Goal: Task Accomplishment & Management: Manage account settings

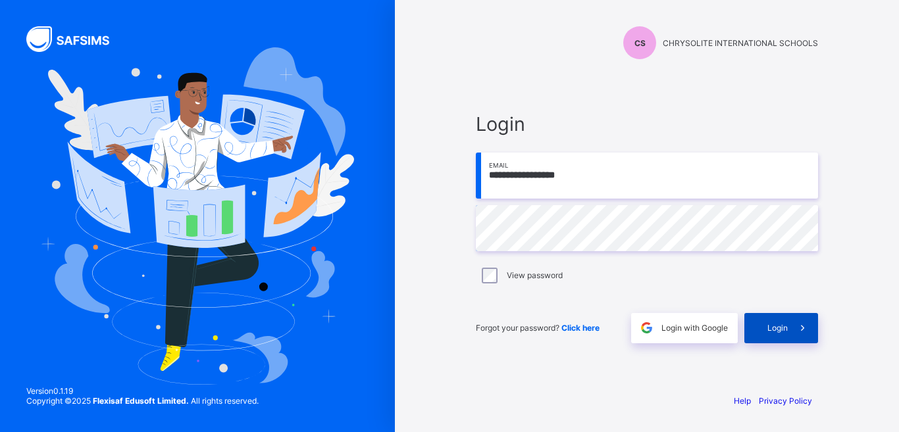
click at [764, 322] on div "Login" at bounding box center [781, 328] width 74 height 30
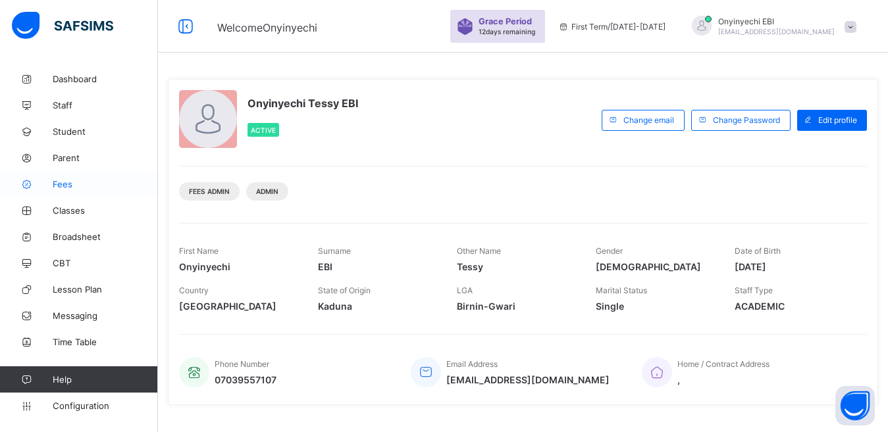
click at [68, 180] on span "Fees" at bounding box center [105, 184] width 105 height 11
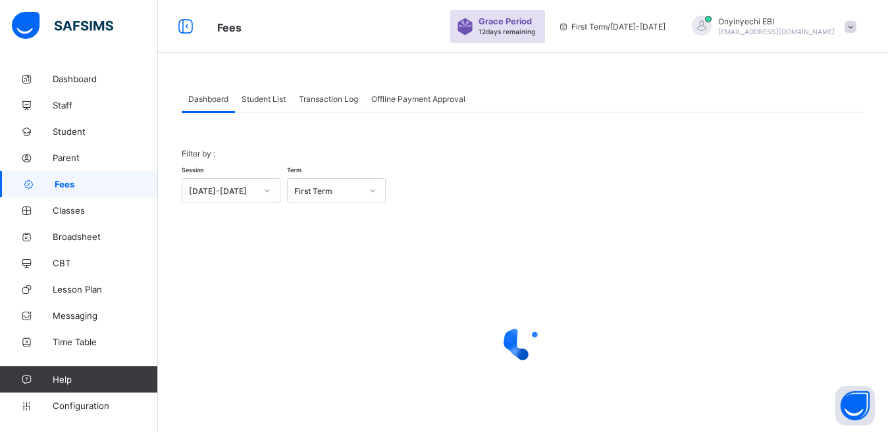
click at [276, 93] on div "Student List" at bounding box center [263, 99] width 57 height 26
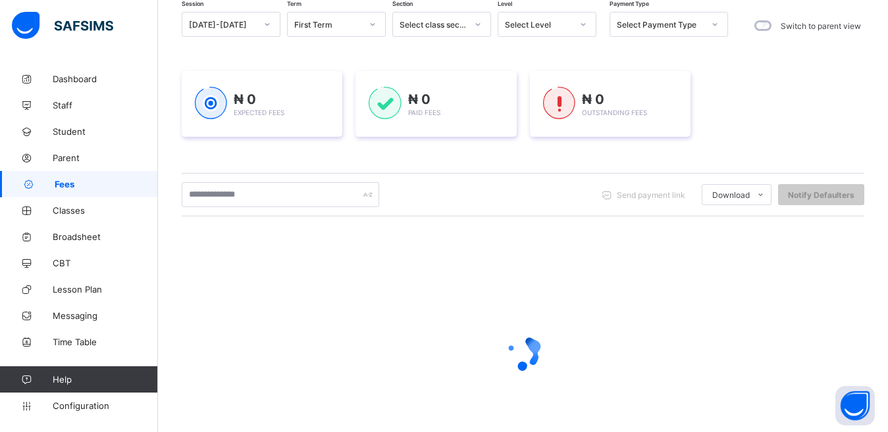
scroll to position [124, 0]
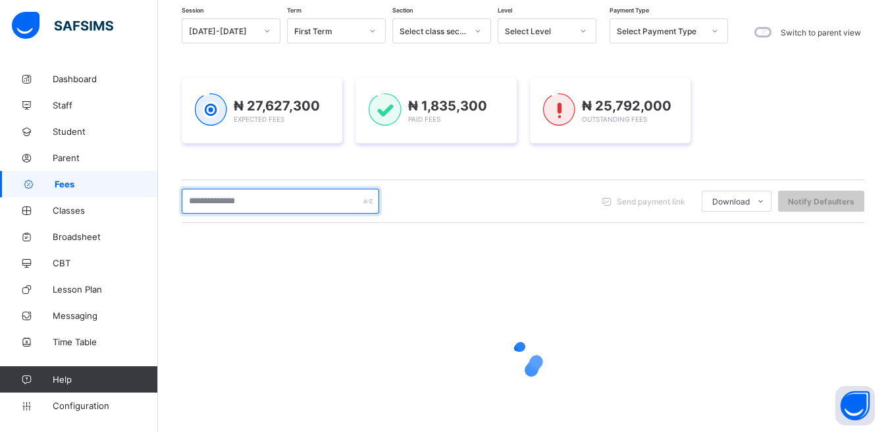
click at [278, 194] on input "text" at bounding box center [280, 201] width 197 height 25
type input "*****"
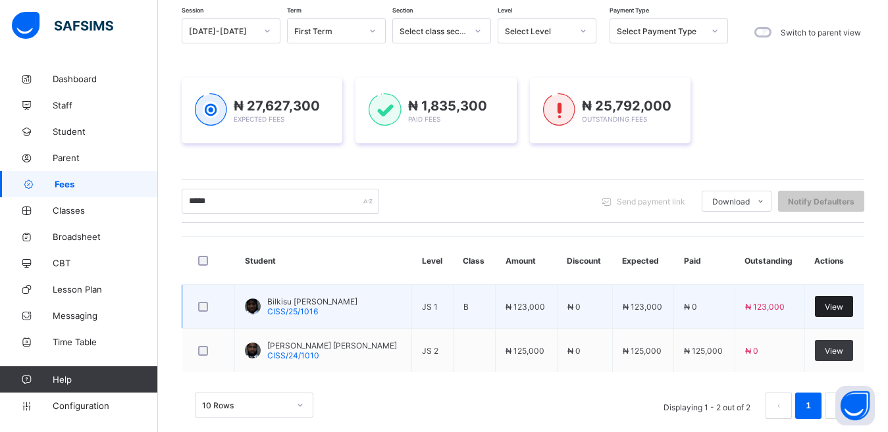
click at [830, 300] on div "View" at bounding box center [834, 306] width 38 height 21
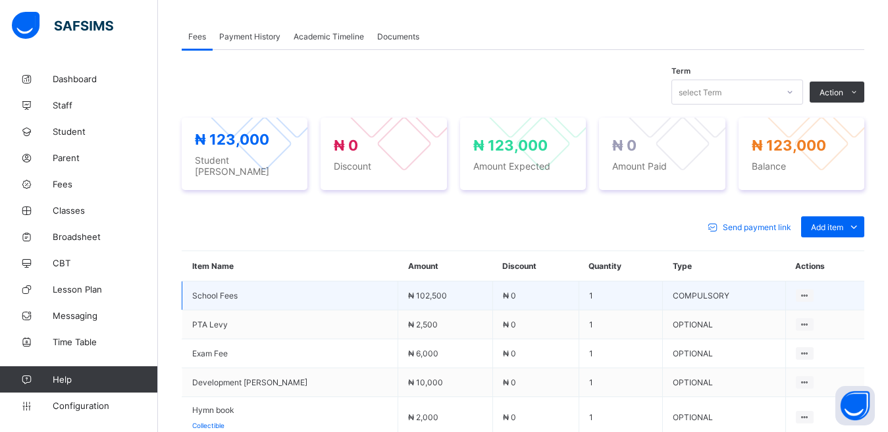
scroll to position [368, 0]
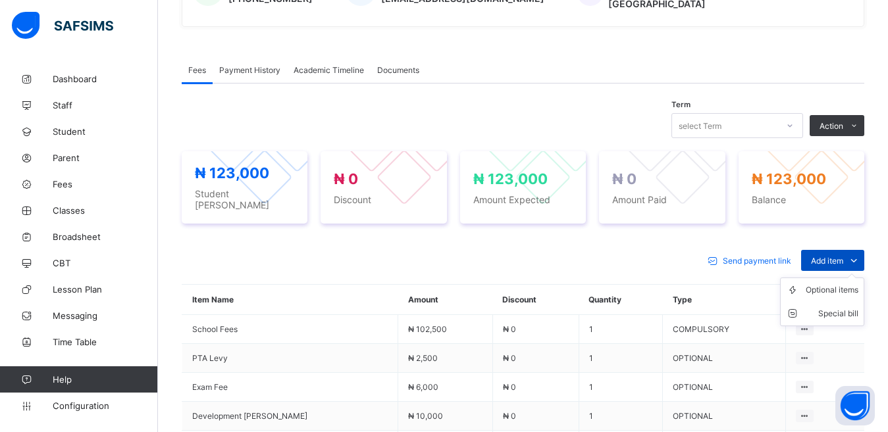
click at [839, 256] on span "Add item" at bounding box center [827, 261] width 32 height 10
click at [841, 284] on div "Optional items" at bounding box center [832, 290] width 53 height 13
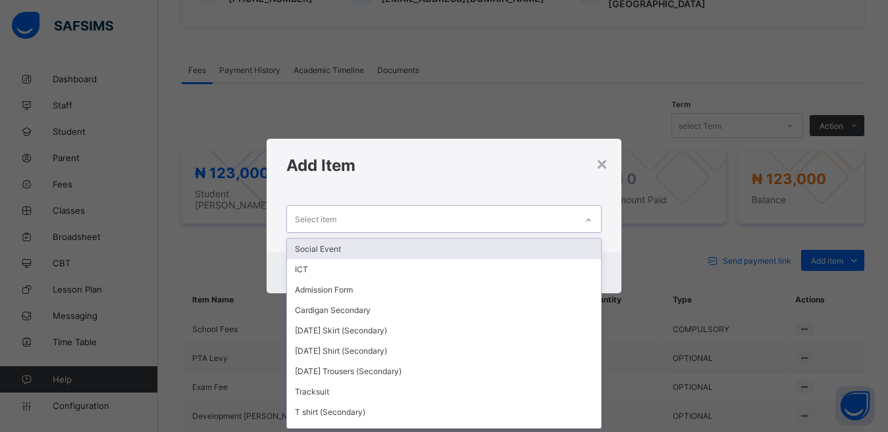
scroll to position [1, 0]
click at [344, 216] on div "Select item" at bounding box center [432, 219] width 290 height 26
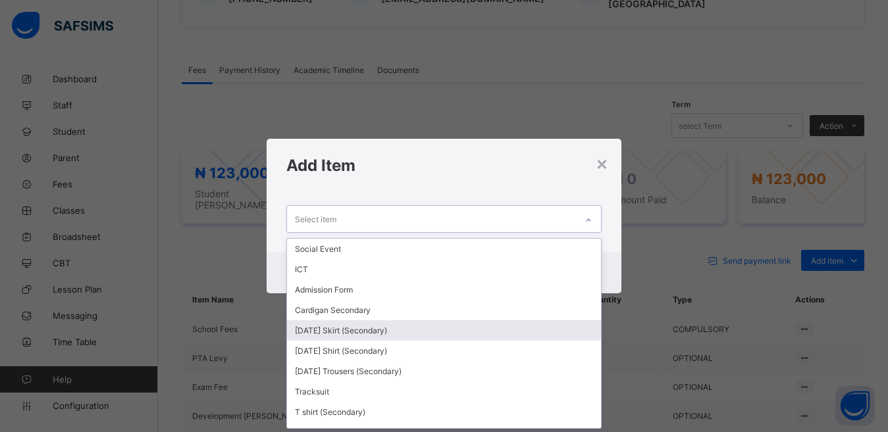
click at [326, 327] on div "[DATE] Skirt (Secondary)" at bounding box center [444, 331] width 315 height 20
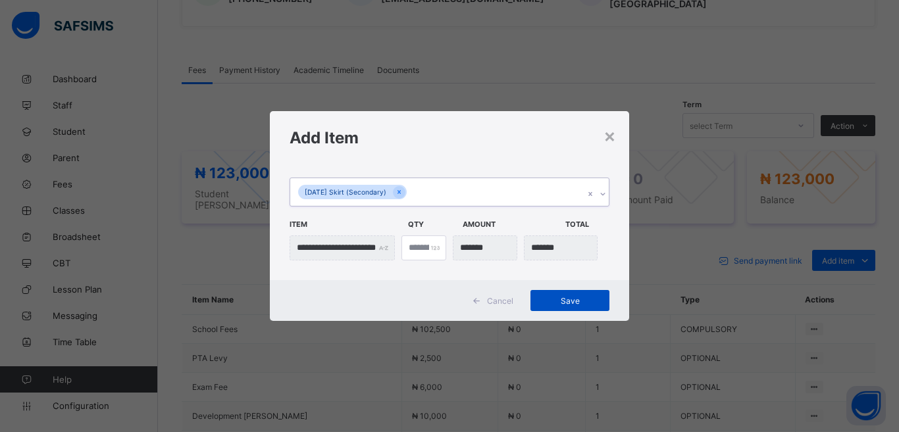
click at [561, 296] on span "Save" at bounding box center [569, 301] width 59 height 10
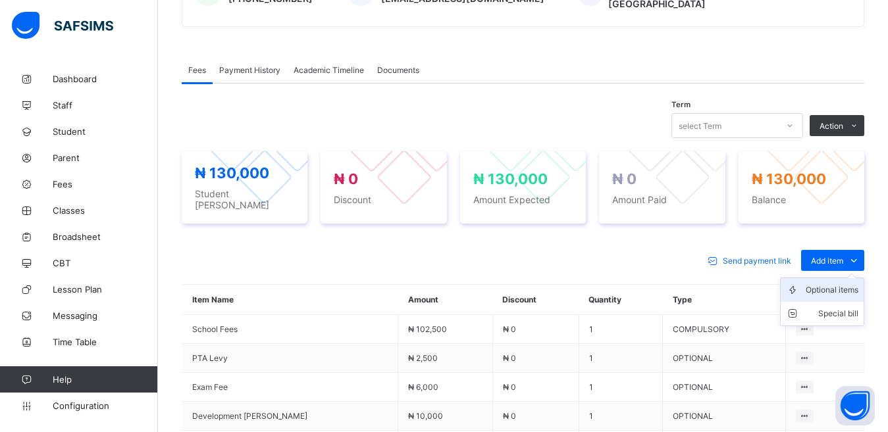
click at [836, 284] on div "Optional items" at bounding box center [832, 290] width 53 height 13
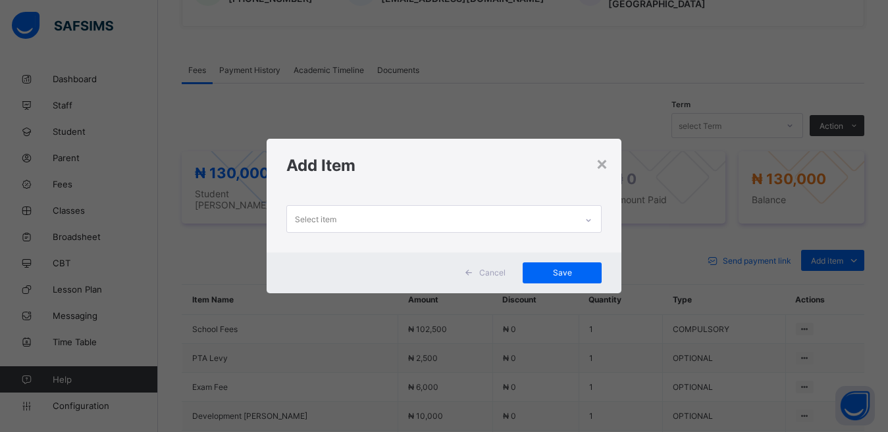
scroll to position [1, 0]
click at [367, 219] on div "Select item" at bounding box center [432, 219] width 290 height 26
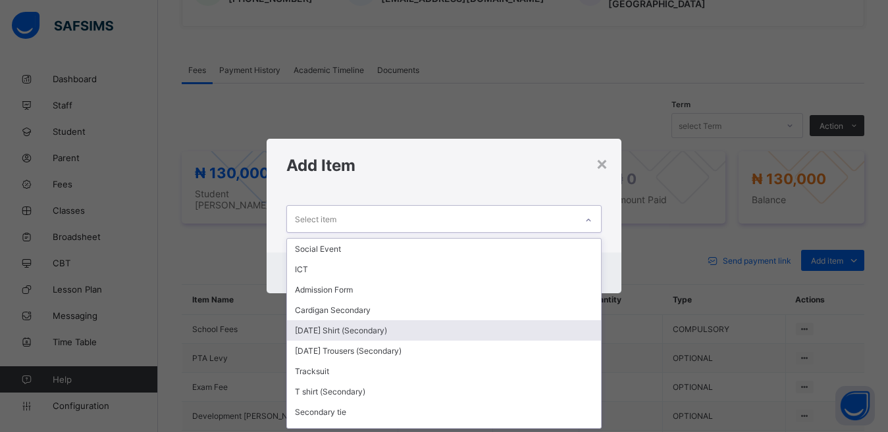
click at [333, 331] on div "[DATE] Shirt (Secondary)" at bounding box center [444, 331] width 315 height 20
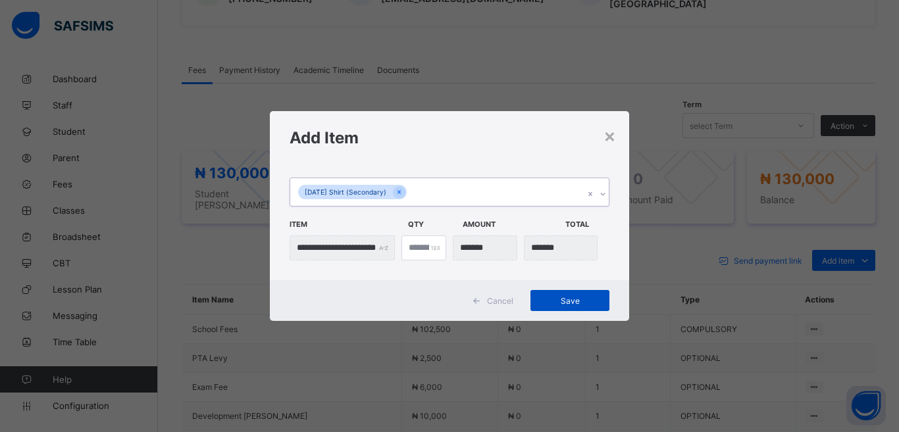
click at [575, 297] on span "Save" at bounding box center [569, 301] width 59 height 10
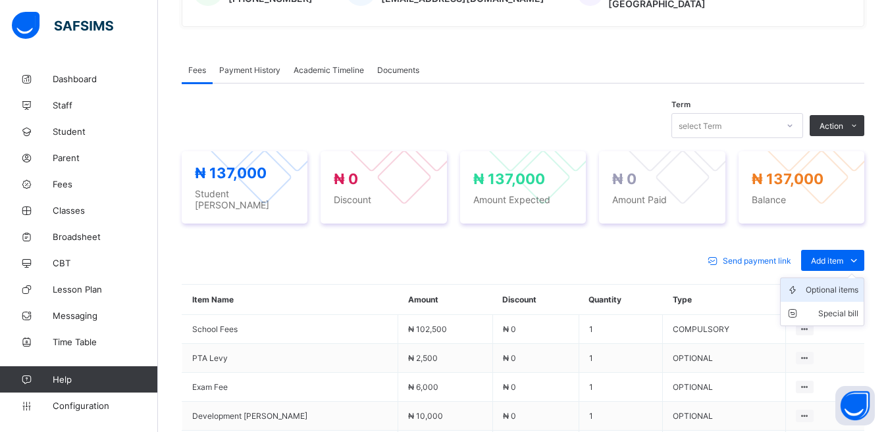
click at [842, 284] on div "Optional items" at bounding box center [832, 290] width 53 height 13
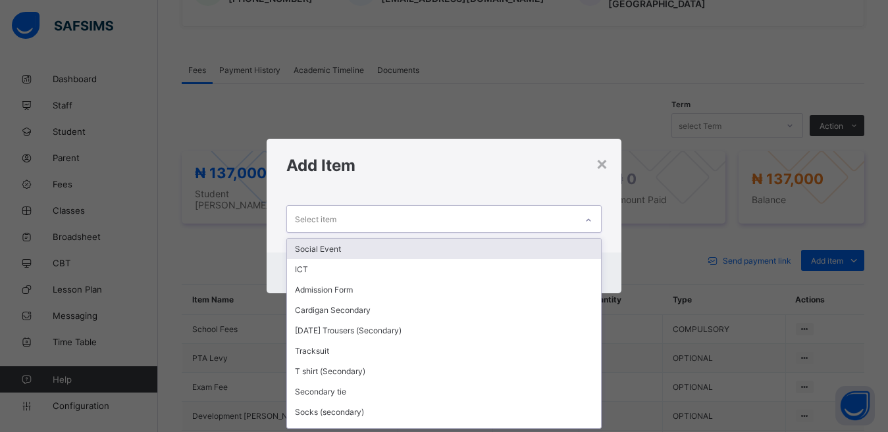
scroll to position [1, 0]
click at [317, 217] on div "Select item" at bounding box center [315, 219] width 41 height 25
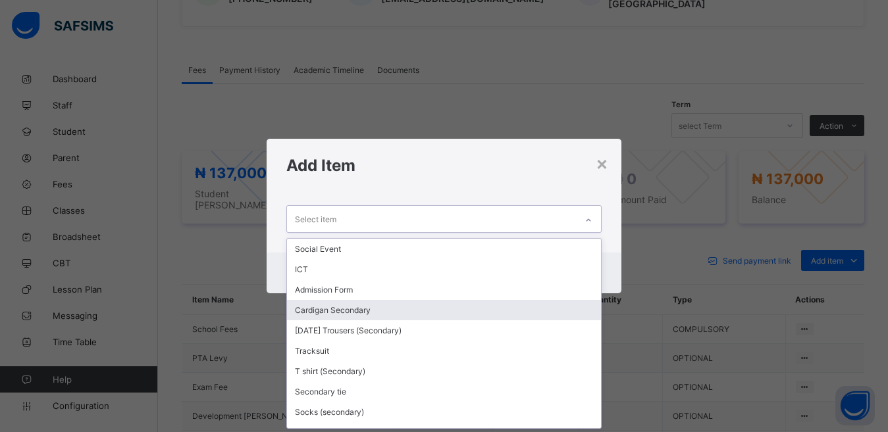
click at [330, 306] on div "Cardigan Secondary" at bounding box center [444, 310] width 315 height 20
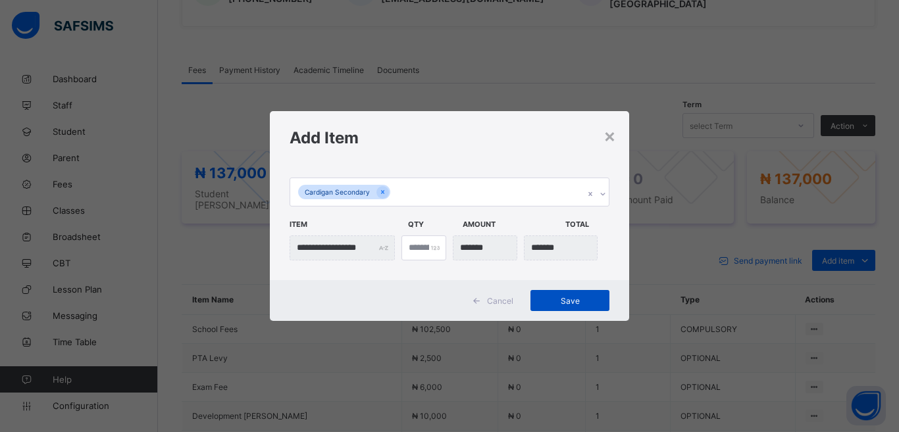
click at [576, 301] on span "Save" at bounding box center [569, 301] width 59 height 10
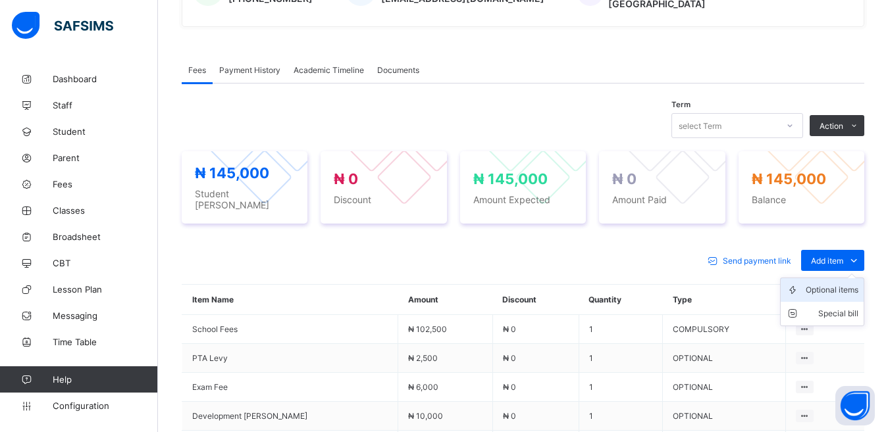
click at [825, 284] on div "Optional items" at bounding box center [832, 290] width 53 height 13
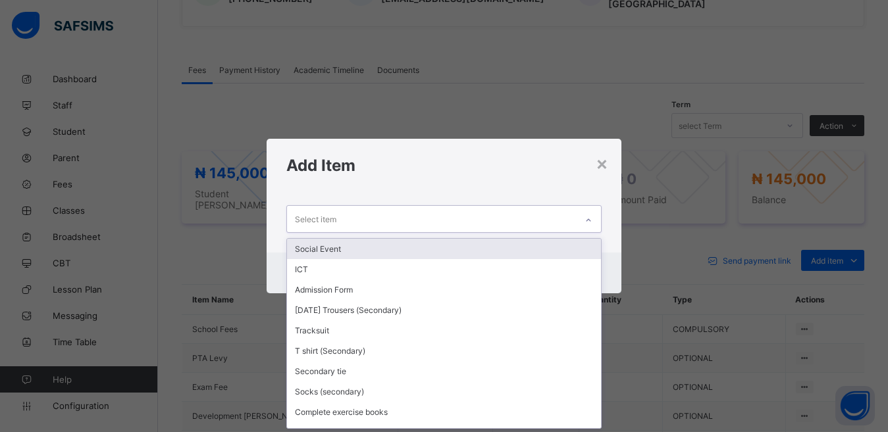
scroll to position [1, 0]
click at [330, 215] on div "Select item" at bounding box center [315, 219] width 41 height 25
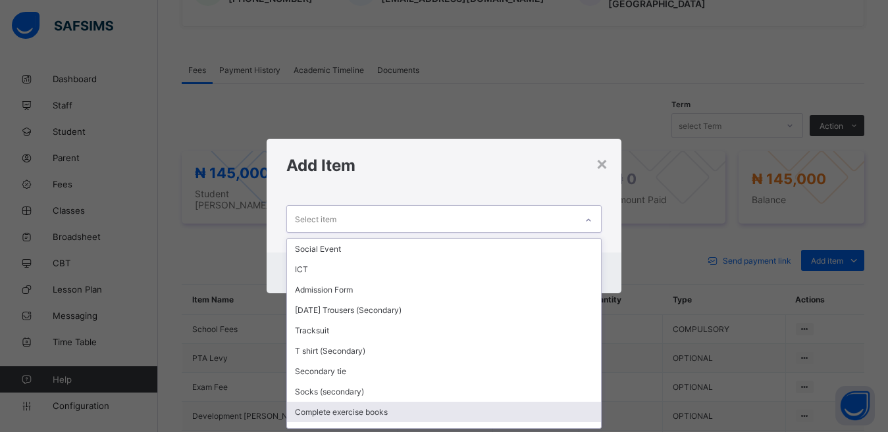
click at [326, 413] on div "Complete exercise books" at bounding box center [444, 412] width 315 height 20
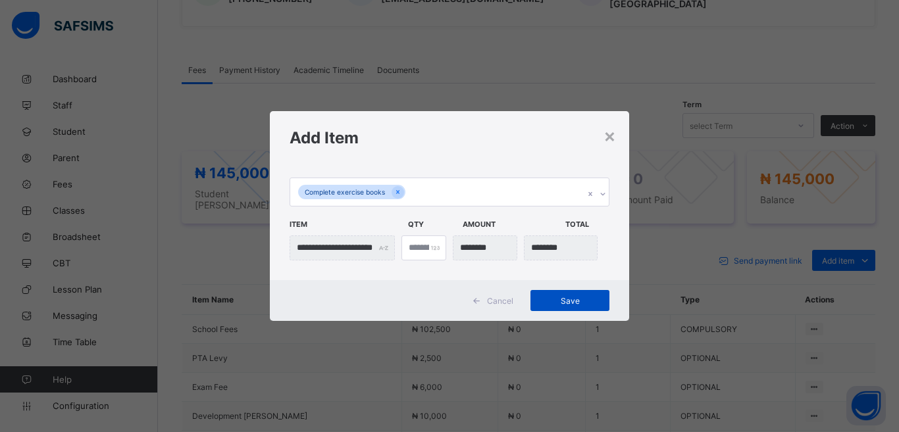
click at [557, 298] on span "Save" at bounding box center [569, 301] width 59 height 10
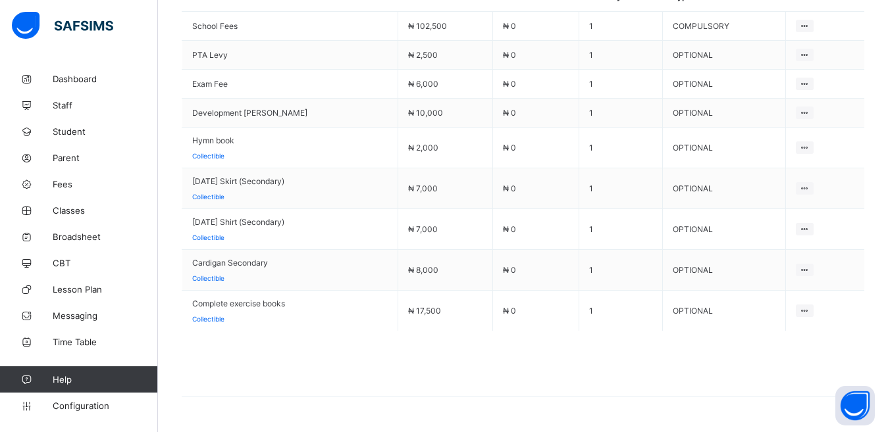
scroll to position [695, 0]
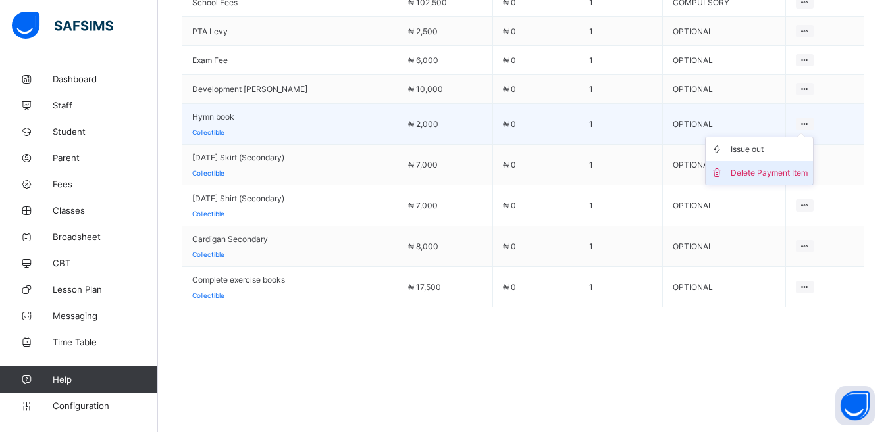
click at [779, 167] on div "Delete Payment Item" at bounding box center [769, 173] width 77 height 13
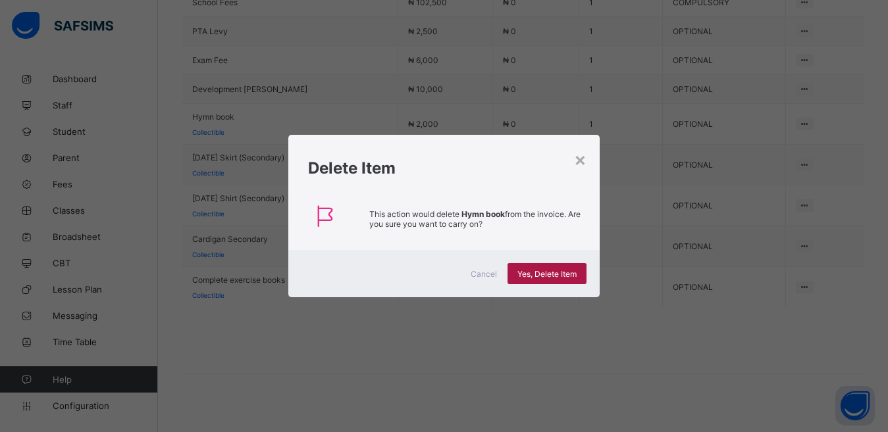
click at [555, 271] on span "Yes, Delete Item" at bounding box center [546, 274] width 59 height 10
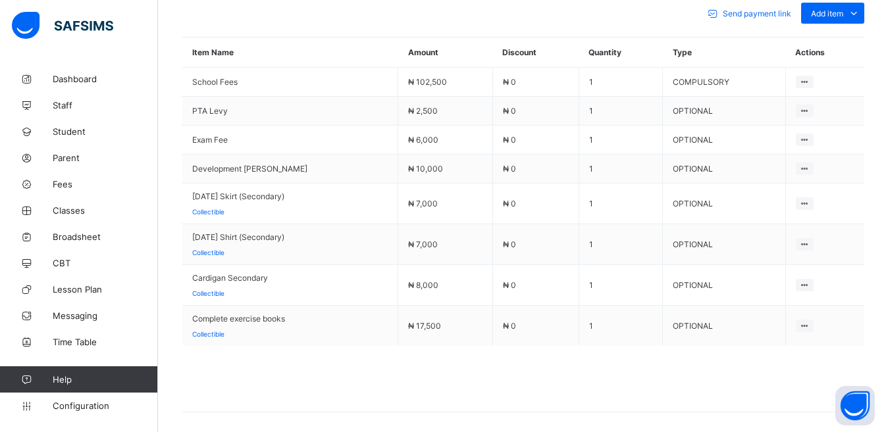
scroll to position [617, 0]
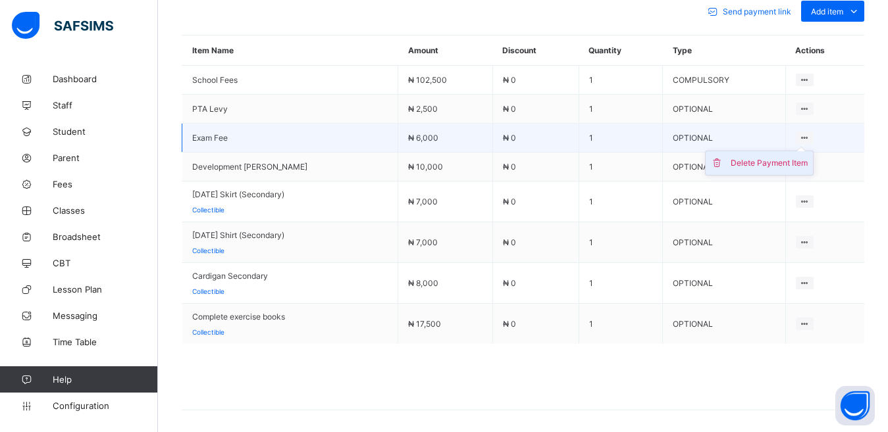
click at [796, 157] on div "Delete Payment Item" at bounding box center [769, 163] width 77 height 13
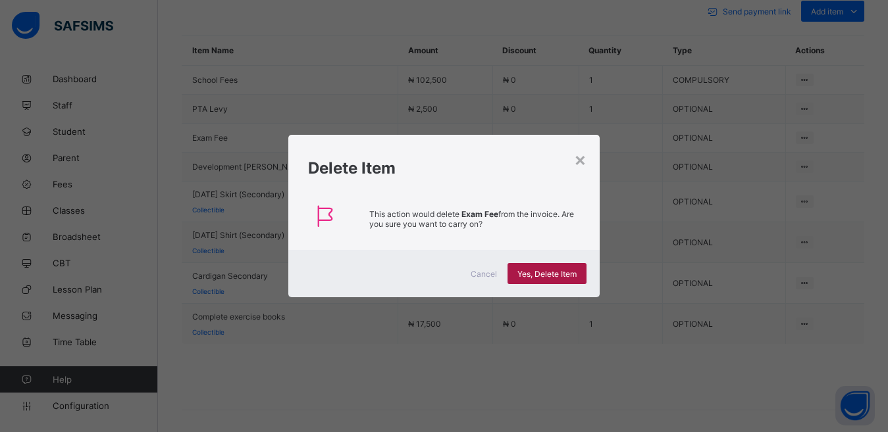
click at [547, 277] on span "Yes, Delete Item" at bounding box center [546, 274] width 59 height 10
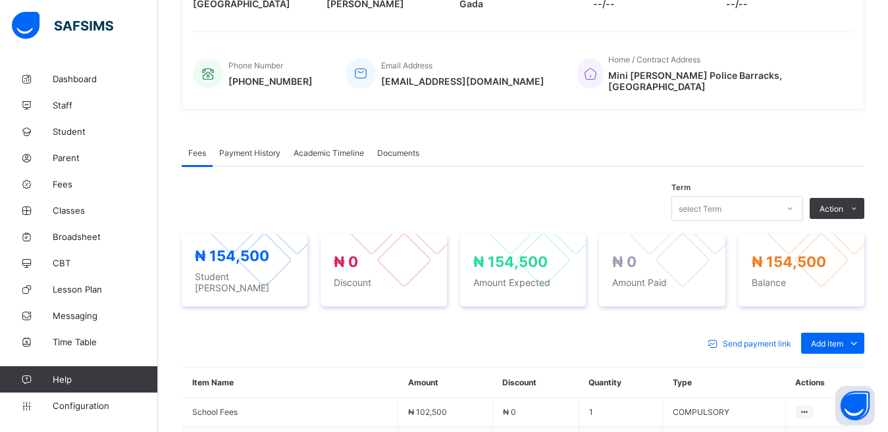
scroll to position [240, 0]
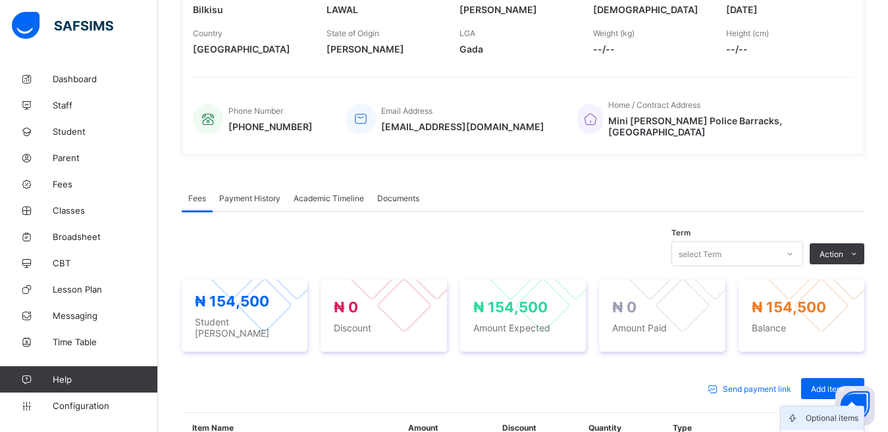
click at [822, 412] on div "Optional items" at bounding box center [832, 418] width 53 height 13
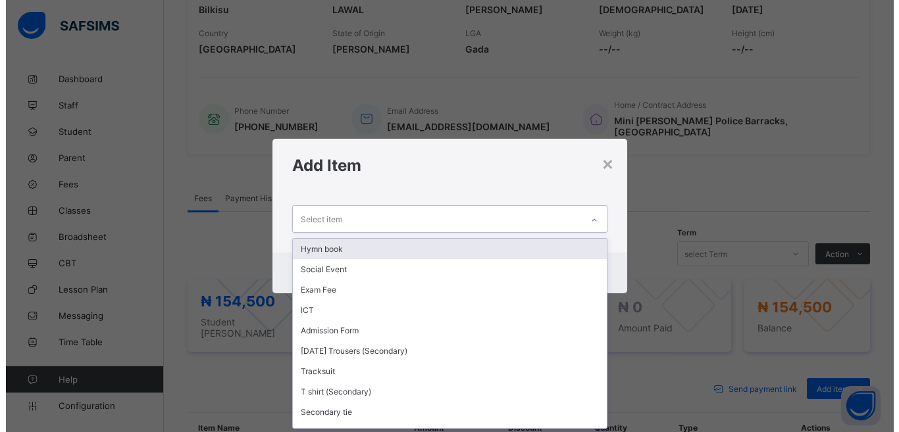
scroll to position [1, 0]
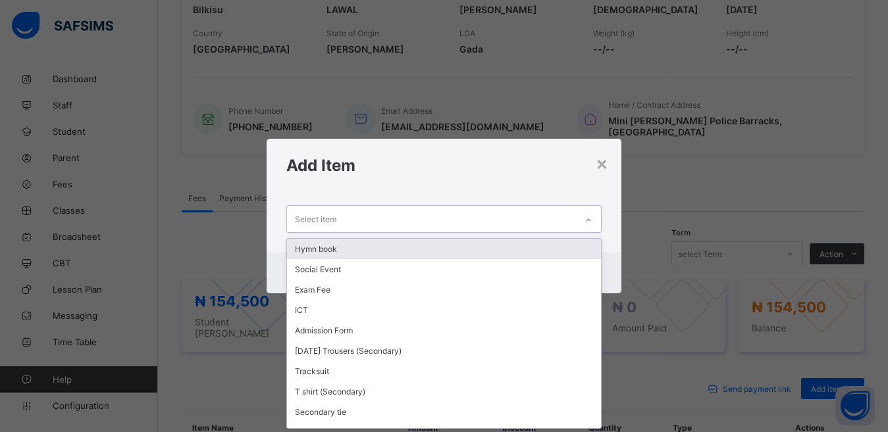
click at [358, 221] on div "Select item" at bounding box center [432, 219] width 290 height 26
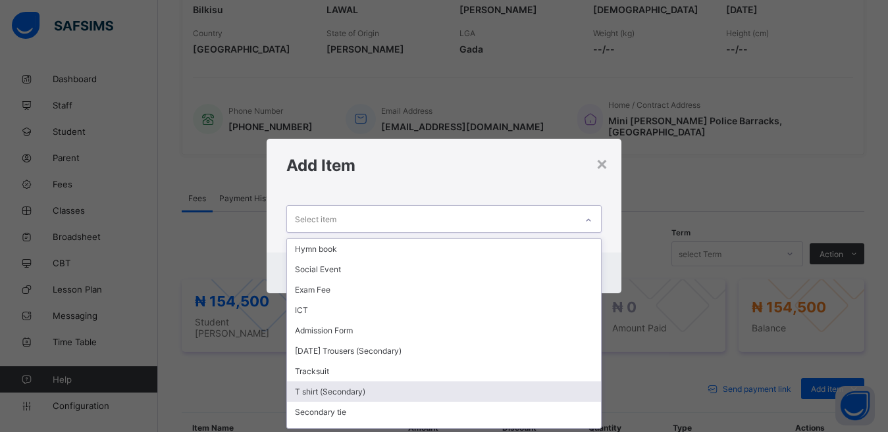
click at [312, 393] on div "T shirt (Secondary)" at bounding box center [444, 392] width 315 height 20
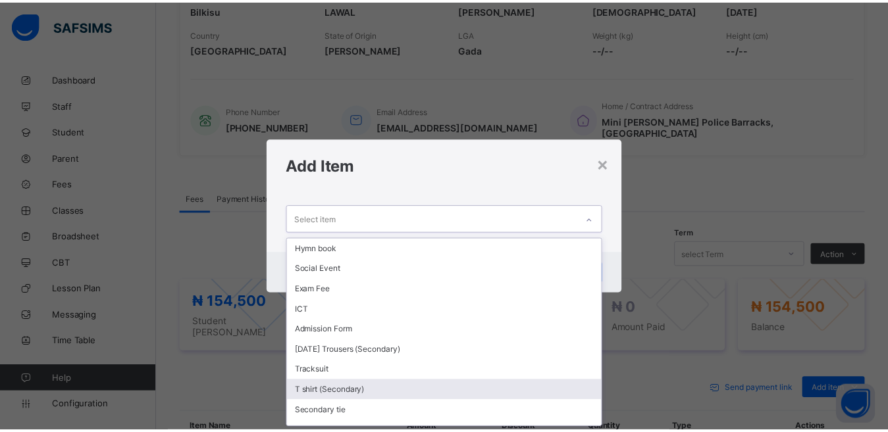
scroll to position [0, 0]
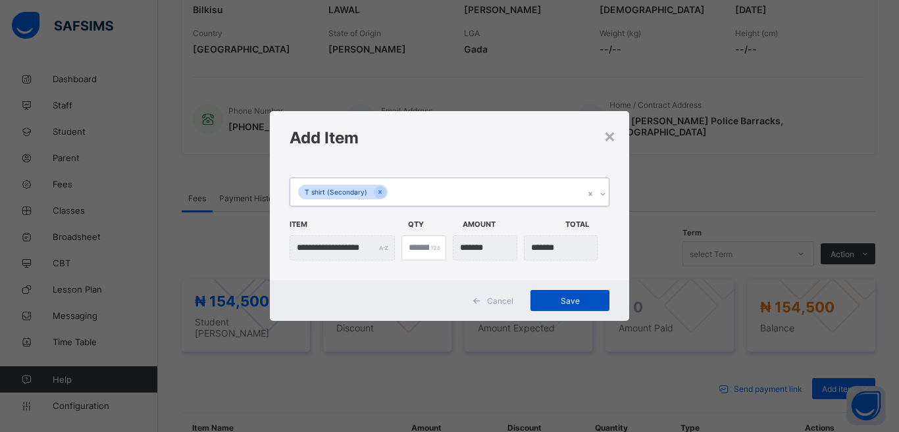
click at [568, 299] on span "Save" at bounding box center [569, 301] width 59 height 10
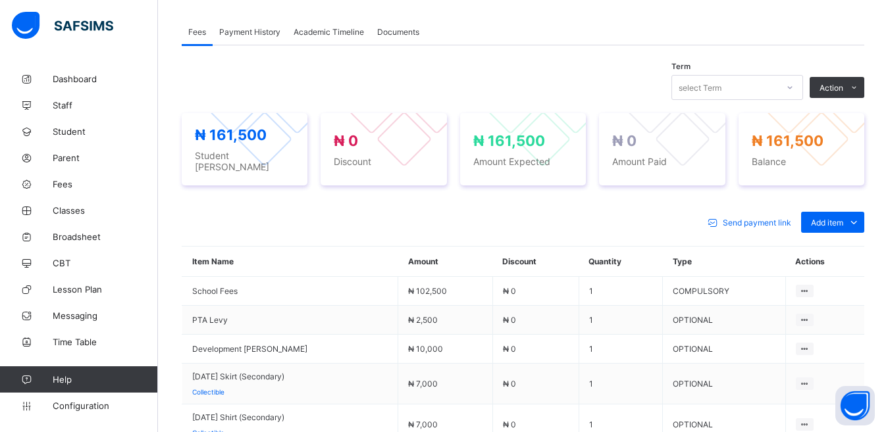
scroll to position [394, 0]
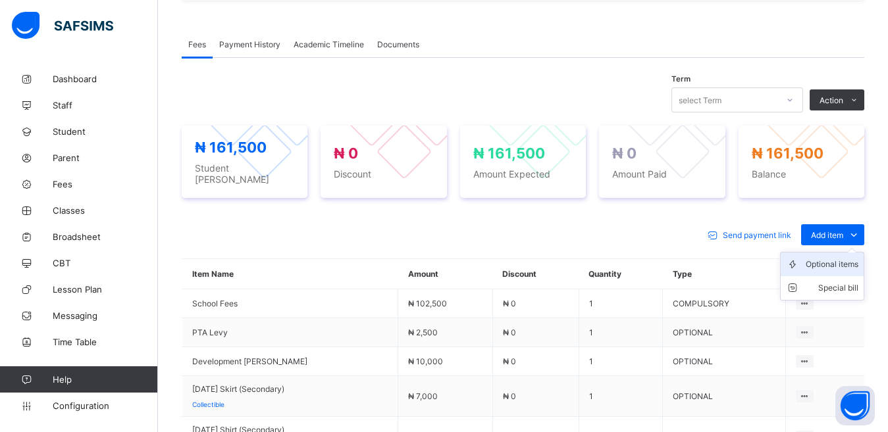
click at [835, 258] on div "Optional items" at bounding box center [832, 264] width 53 height 13
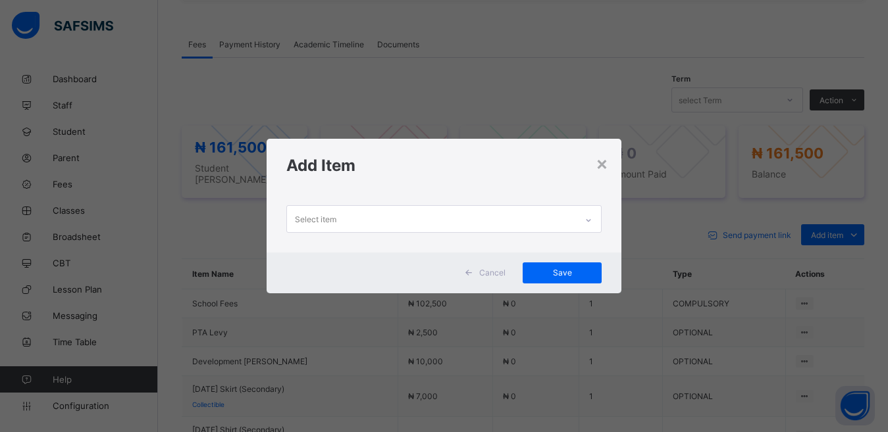
scroll to position [1, 0]
click at [392, 216] on div "Select item" at bounding box center [432, 219] width 290 height 26
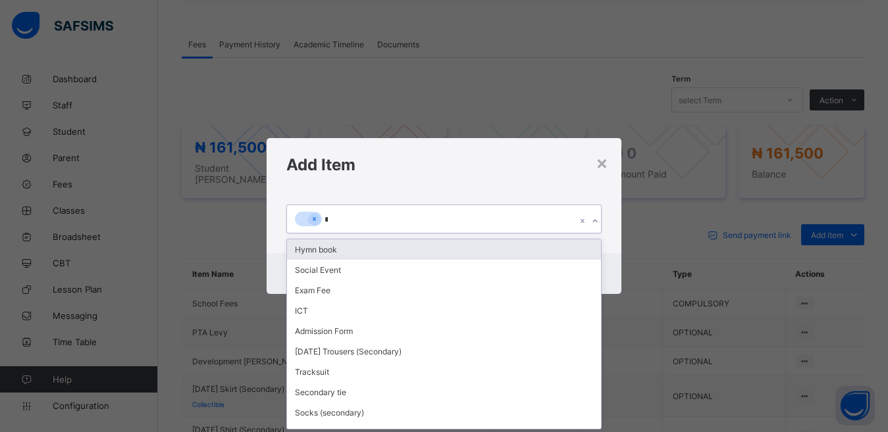
scroll to position [0, 0]
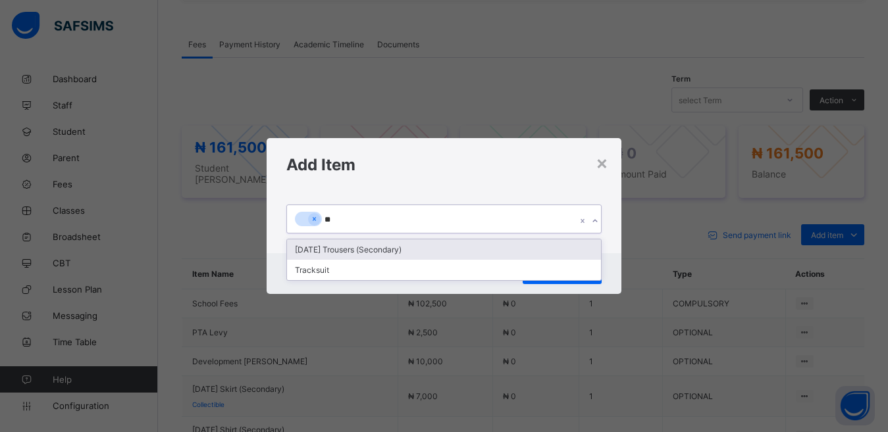
type input "***"
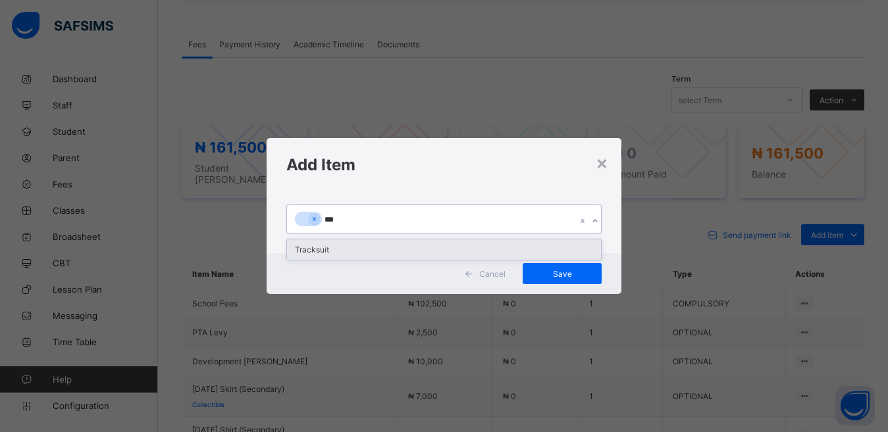
click at [325, 249] on div "Tracksuit" at bounding box center [444, 250] width 315 height 20
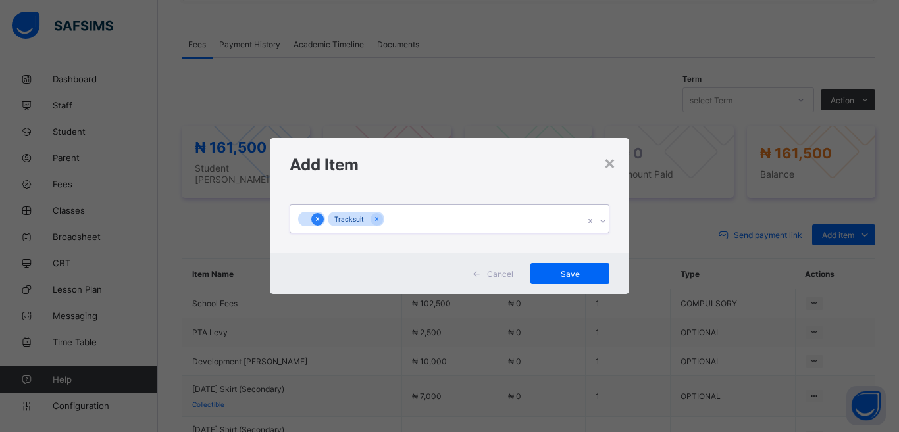
click at [323, 217] on div at bounding box center [317, 219] width 13 height 13
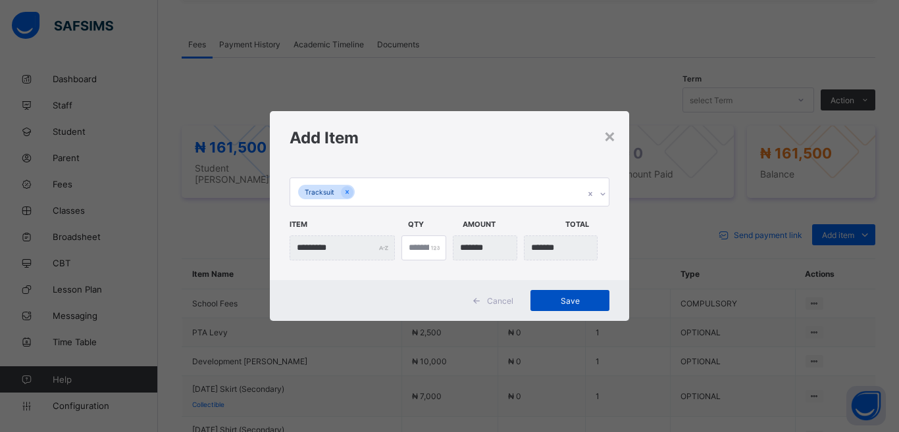
click at [554, 300] on span "Save" at bounding box center [569, 301] width 59 height 10
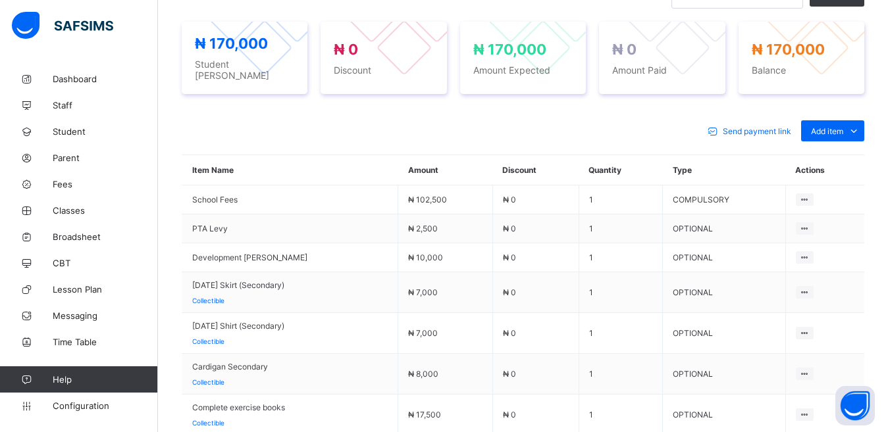
scroll to position [494, 0]
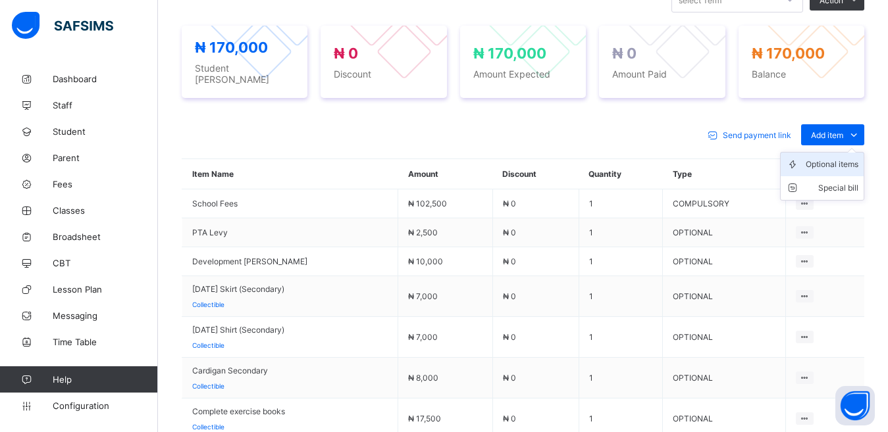
click at [833, 158] on div "Optional items" at bounding box center [832, 164] width 53 height 13
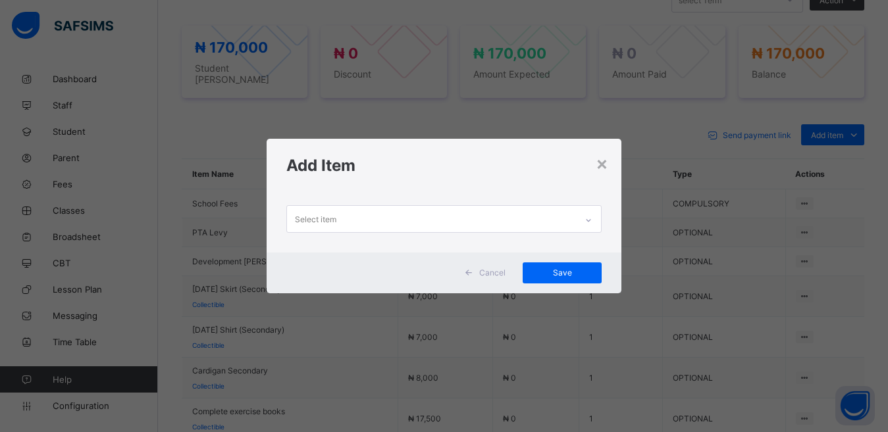
scroll to position [1, 0]
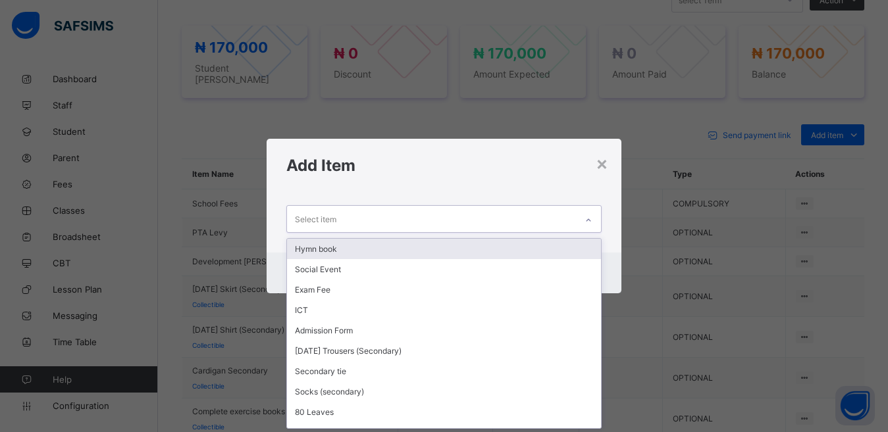
click at [331, 217] on div "Select item" at bounding box center [315, 219] width 41 height 25
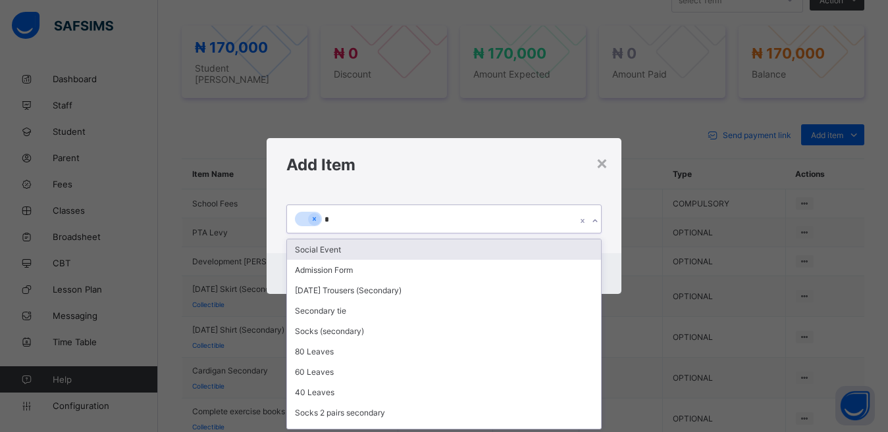
scroll to position [0, 0]
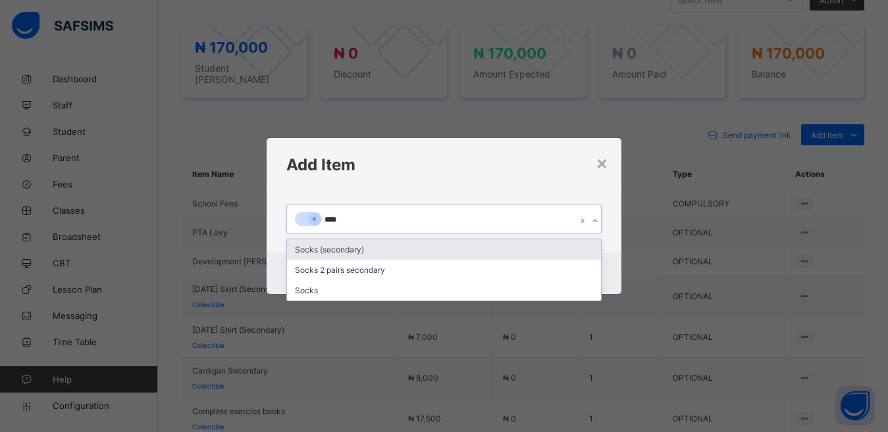
type input "*****"
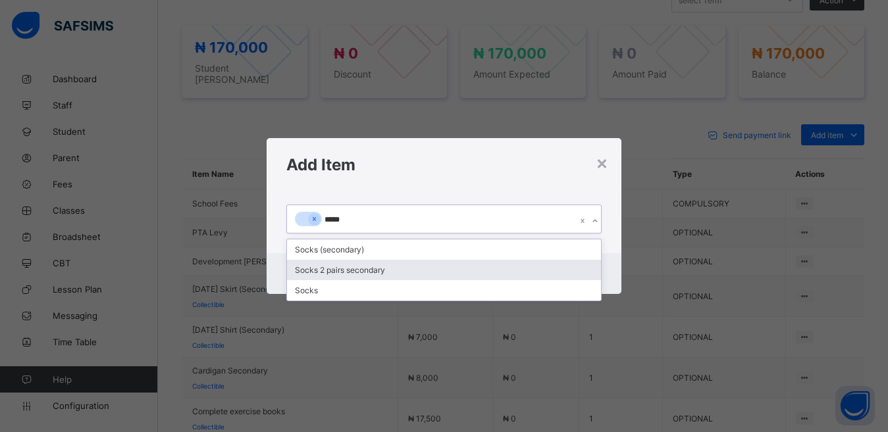
click at [325, 272] on div "Socks 2 pairs secondary" at bounding box center [444, 270] width 315 height 20
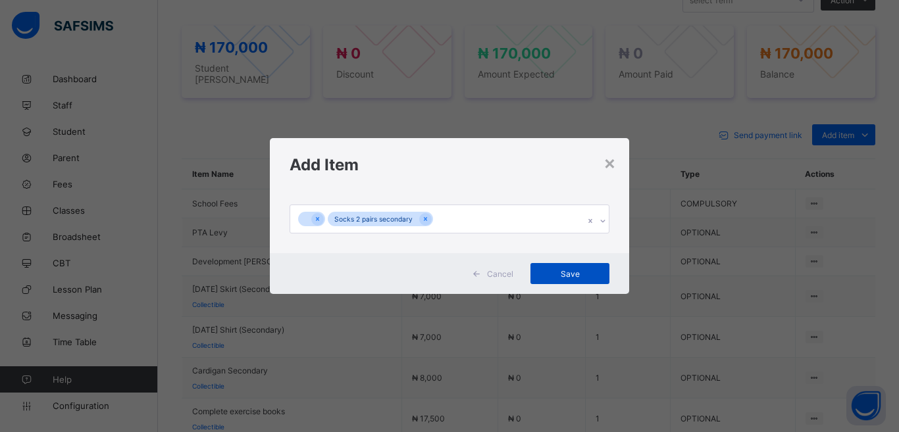
drag, startPoint x: 565, startPoint y: 271, endPoint x: 559, endPoint y: 271, distance: 6.6
click at [565, 270] on span "Save" at bounding box center [569, 274] width 59 height 10
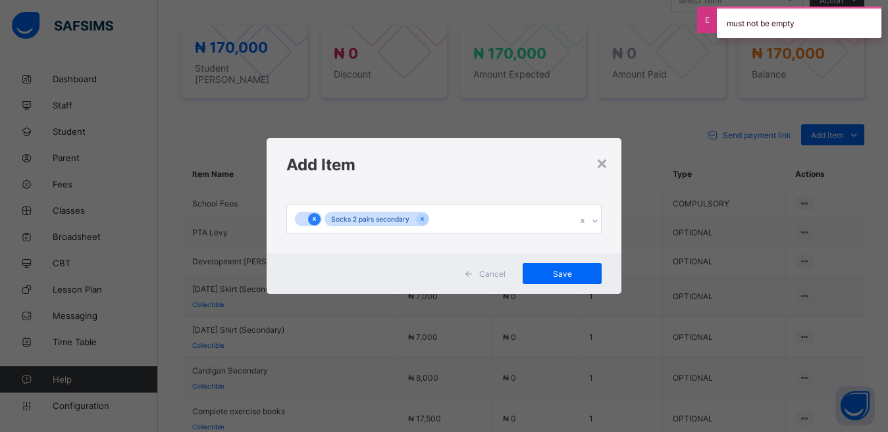
click at [311, 221] on icon at bounding box center [314, 219] width 7 height 9
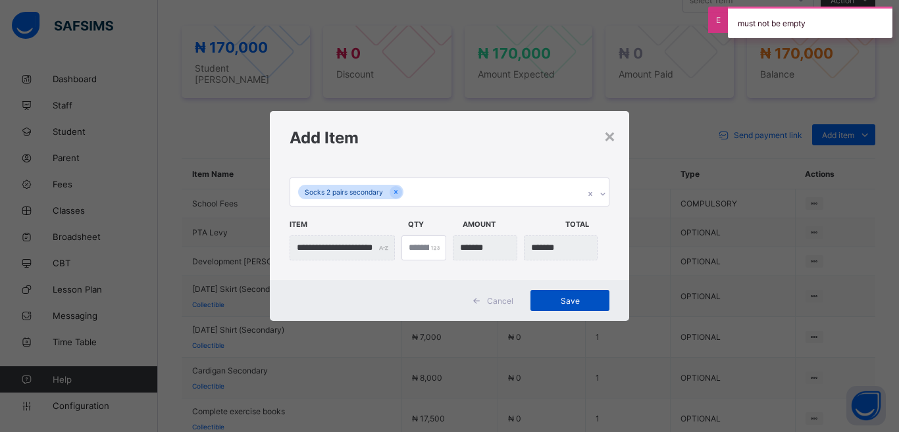
click at [564, 302] on span "Save" at bounding box center [569, 301] width 59 height 10
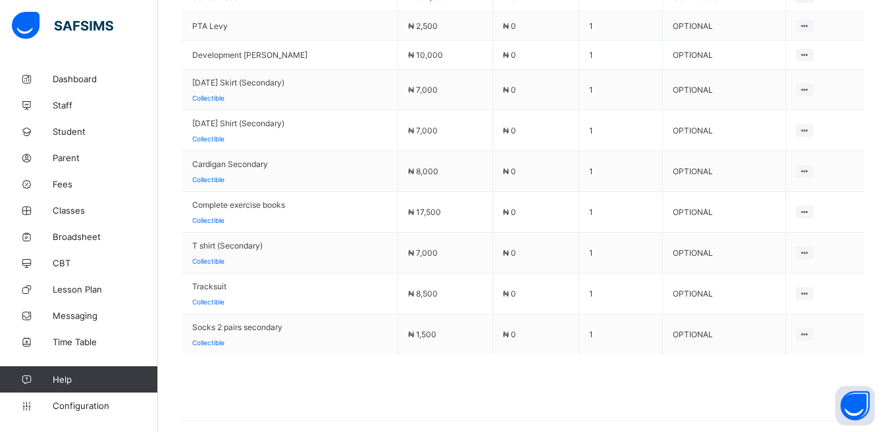
scroll to position [717, 0]
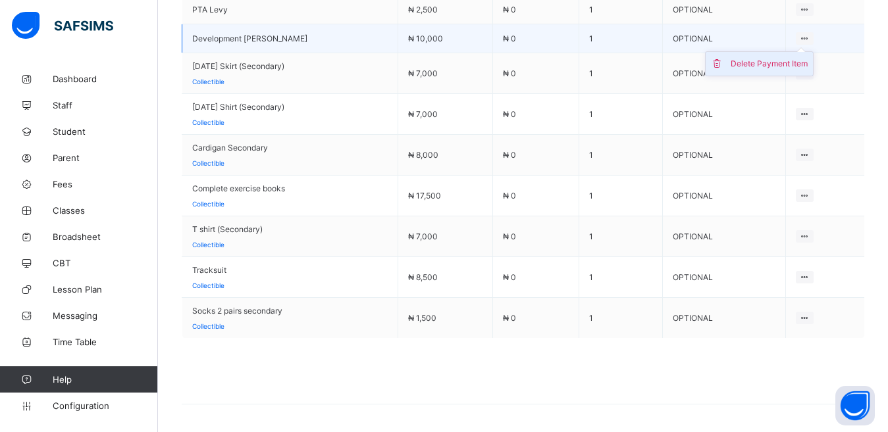
click at [788, 57] on div "Delete Payment Item" at bounding box center [769, 63] width 77 height 13
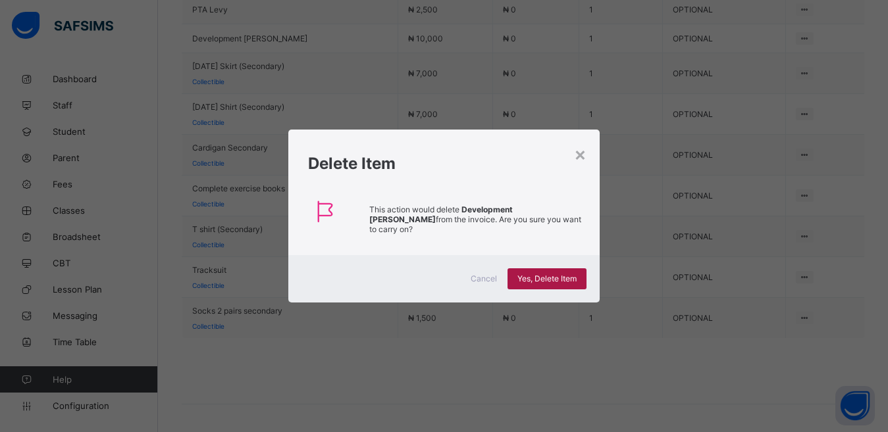
click at [555, 274] on span "Yes, Delete Item" at bounding box center [546, 279] width 59 height 10
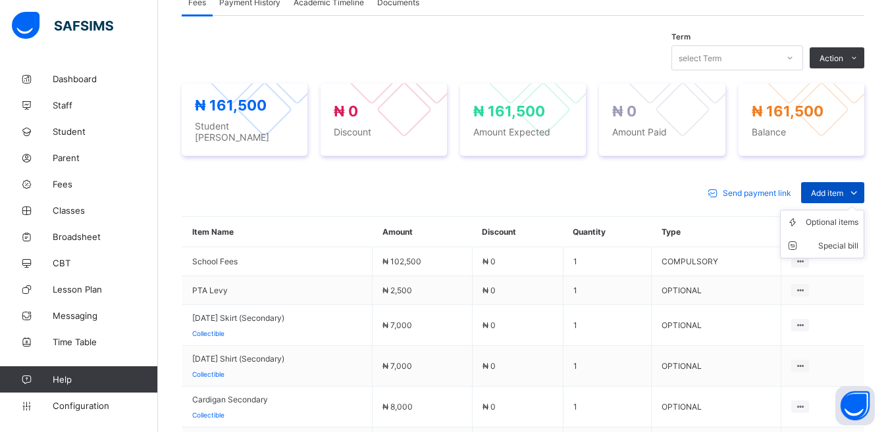
scroll to position [429, 0]
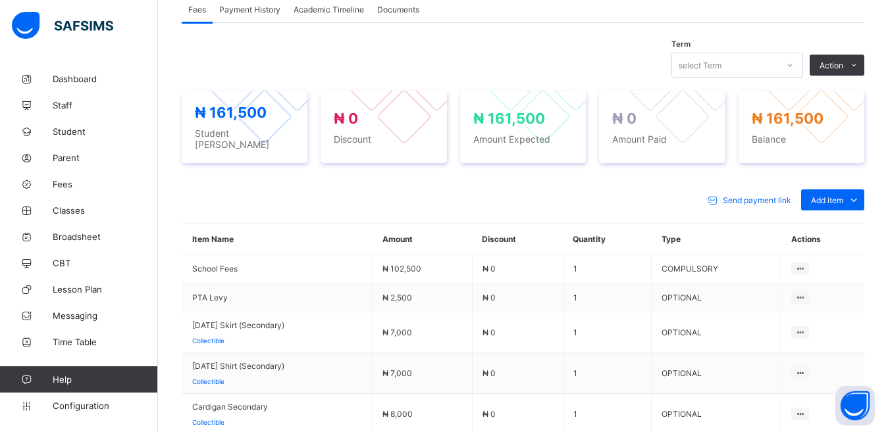
click at [0, 0] on div "Delete Payment Item" at bounding box center [0, 0] width 0 height 0
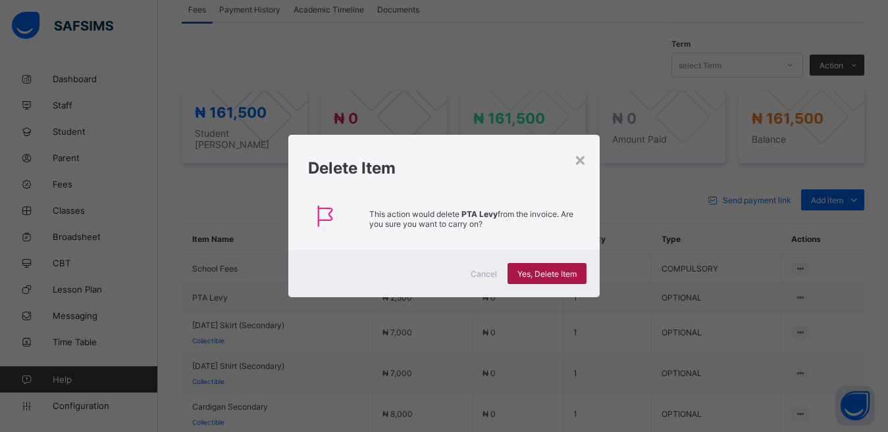
drag, startPoint x: 555, startPoint y: 274, endPoint x: 558, endPoint y: 284, distance: 10.4
click at [554, 275] on span "Yes, Delete Item" at bounding box center [546, 274] width 59 height 10
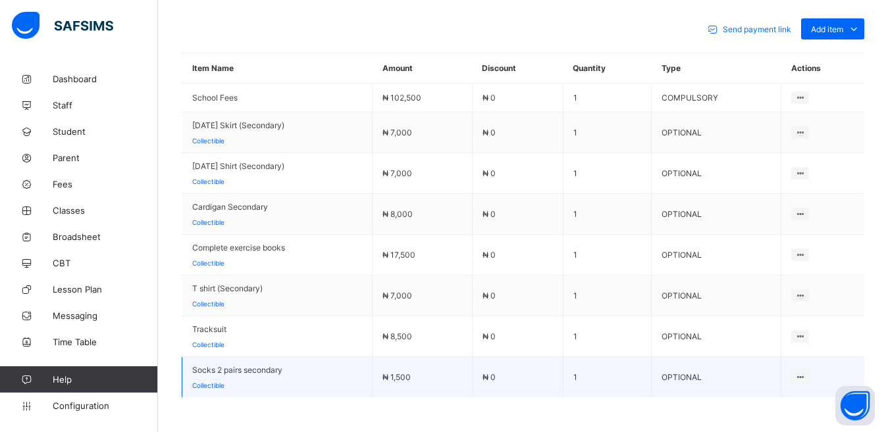
scroll to position [594, 0]
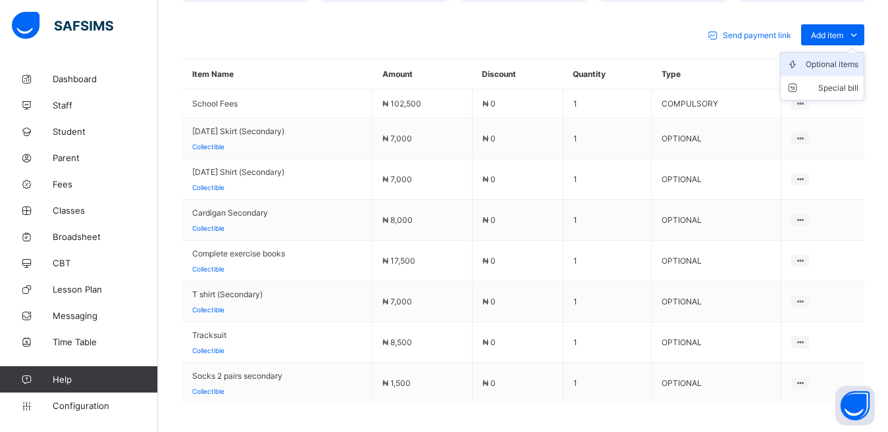
click at [842, 58] on div "Optional items" at bounding box center [832, 64] width 53 height 13
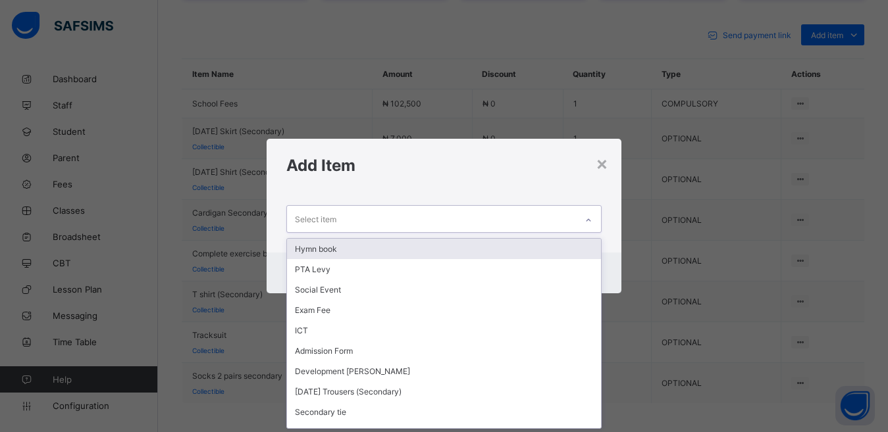
scroll to position [1, 0]
drag, startPoint x: 330, startPoint y: 222, endPoint x: 359, endPoint y: 219, distance: 28.4
click at [331, 218] on div "Select item" at bounding box center [315, 219] width 41 height 25
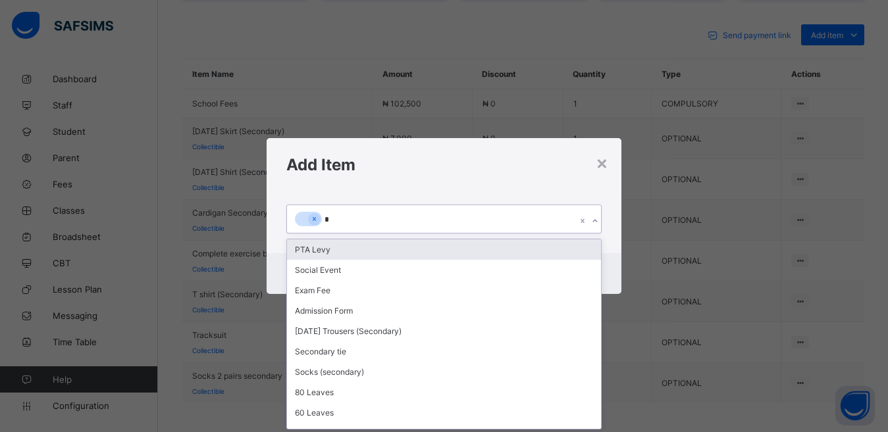
scroll to position [0, 0]
type input "**"
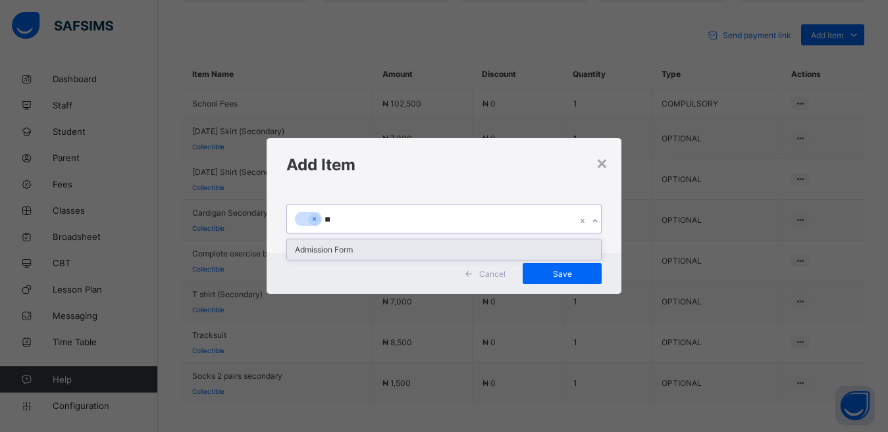
click at [313, 240] on div "Admission Form" at bounding box center [444, 250] width 315 height 20
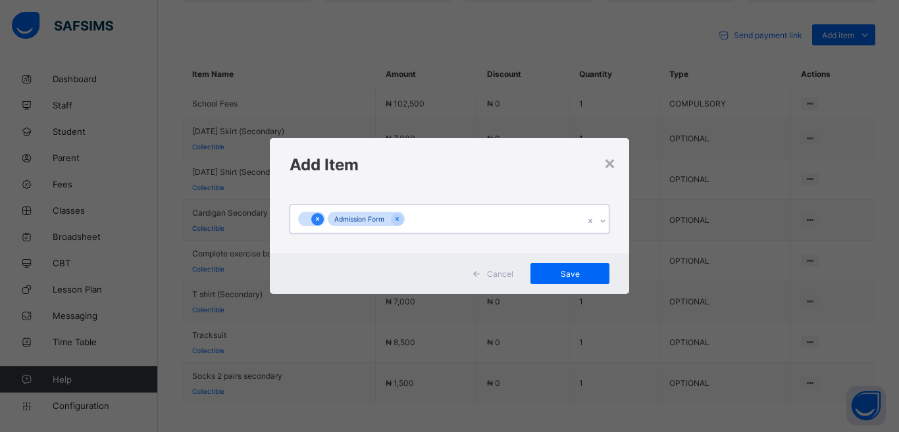
click at [317, 221] on icon at bounding box center [317, 219] width 7 height 9
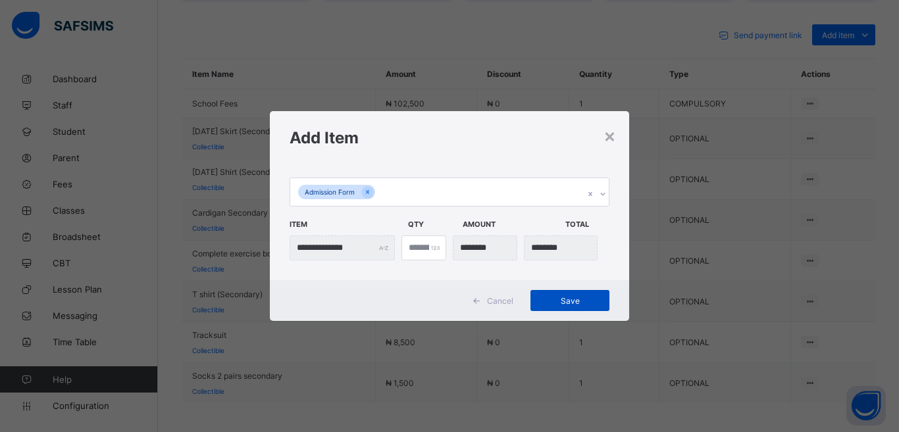
click at [579, 292] on div "Save" at bounding box center [570, 300] width 79 height 21
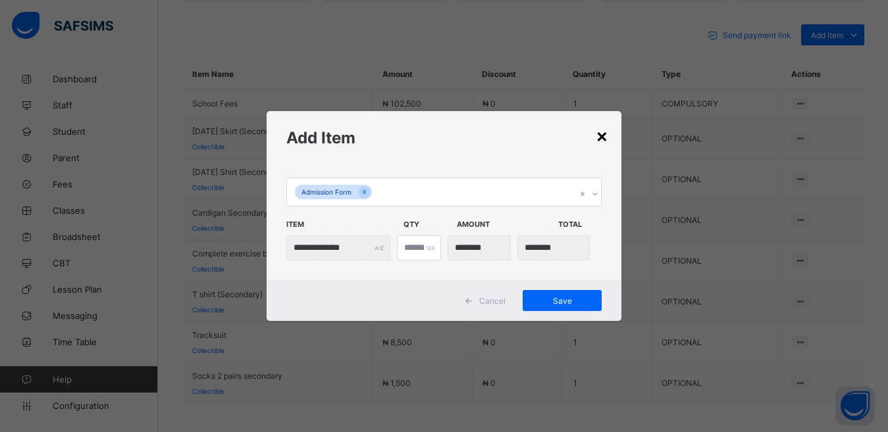
click at [604, 136] on div "×" at bounding box center [602, 135] width 13 height 22
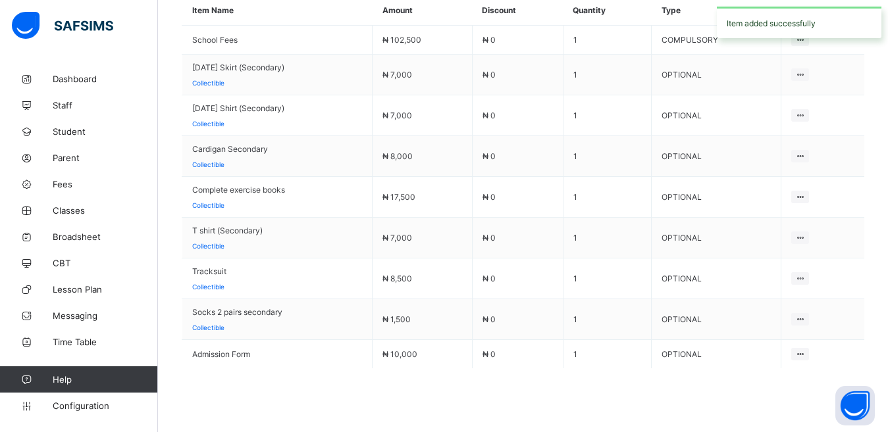
scroll to position [719, 0]
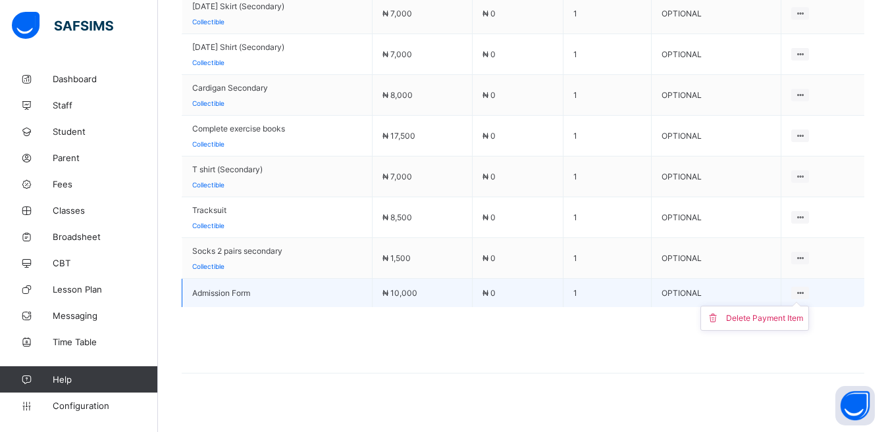
click at [809, 306] on ul "Delete Payment Item" at bounding box center [754, 318] width 109 height 25
click at [775, 312] on div "Delete Payment Item" at bounding box center [764, 318] width 77 height 13
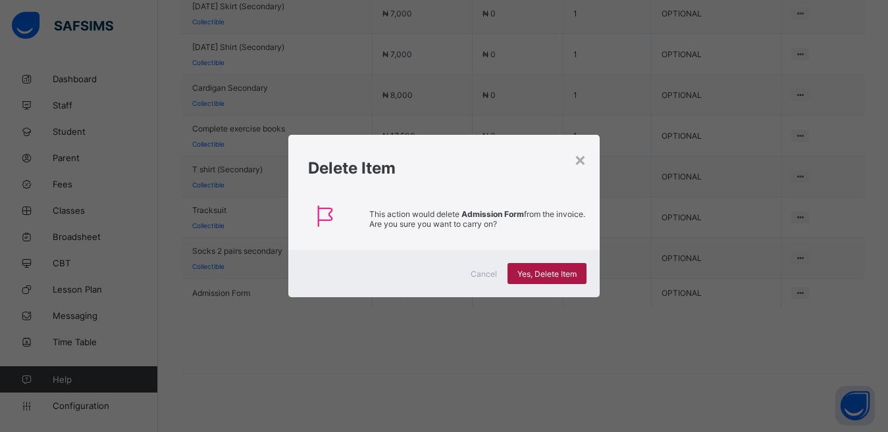
click at [549, 269] on span "Yes, Delete Item" at bounding box center [546, 274] width 59 height 10
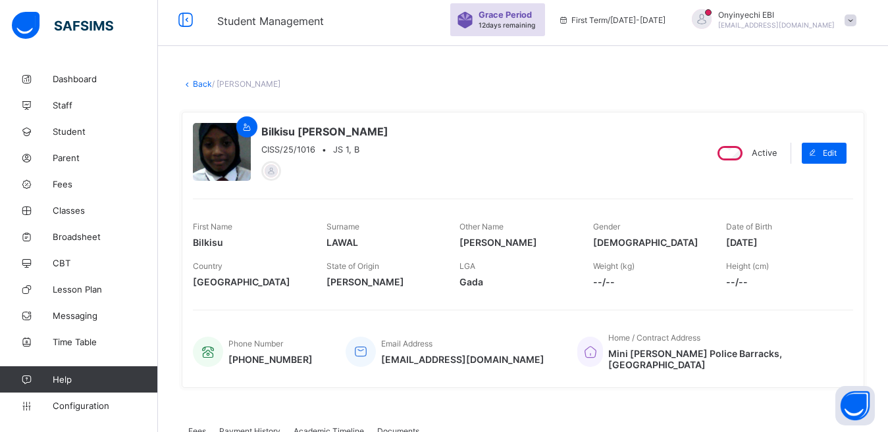
scroll to position [3, 0]
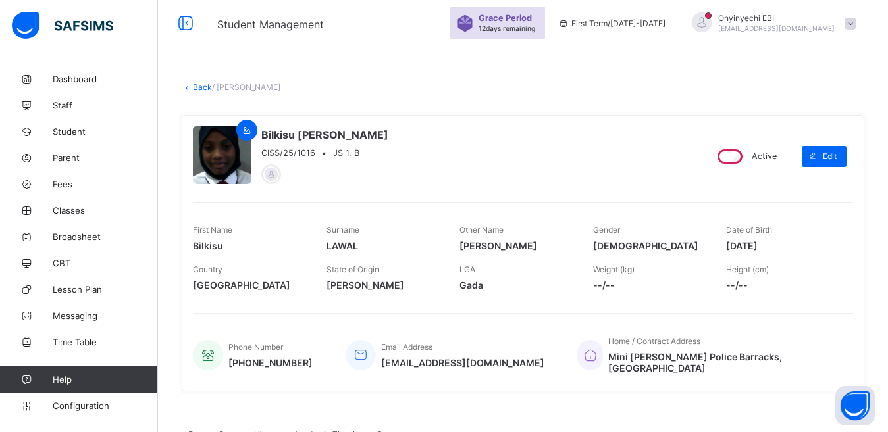
click at [202, 88] on link "Back" at bounding box center [202, 87] width 19 height 10
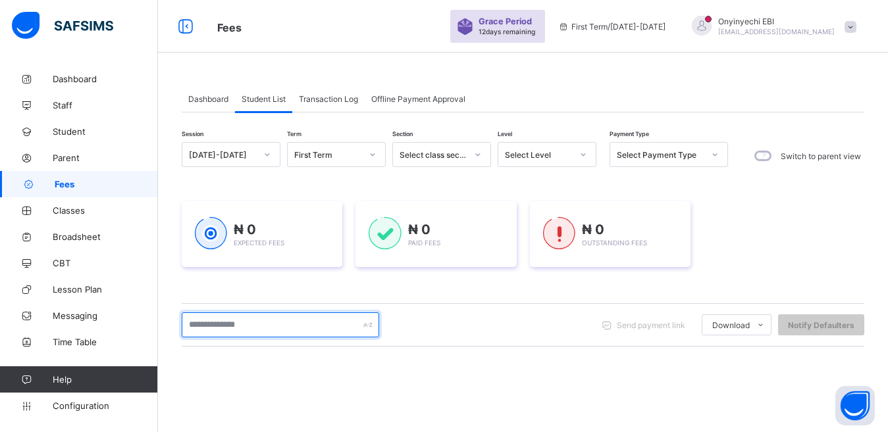
click at [215, 324] on input "text" at bounding box center [280, 325] width 197 height 25
type input "*******"
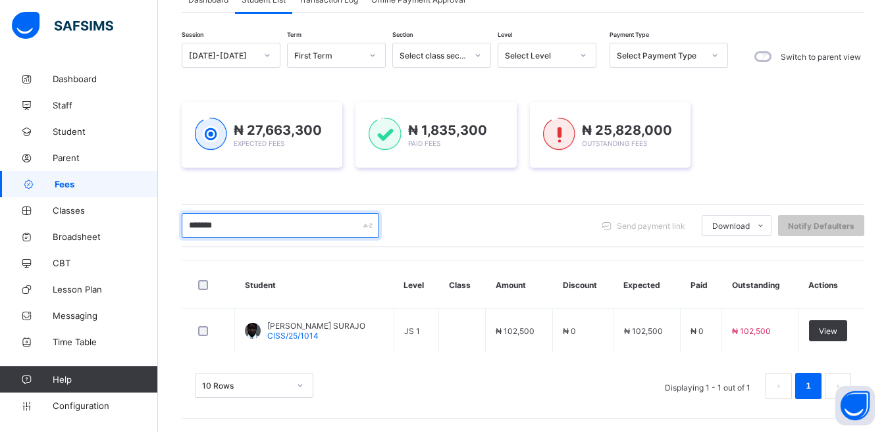
scroll to position [99, 0]
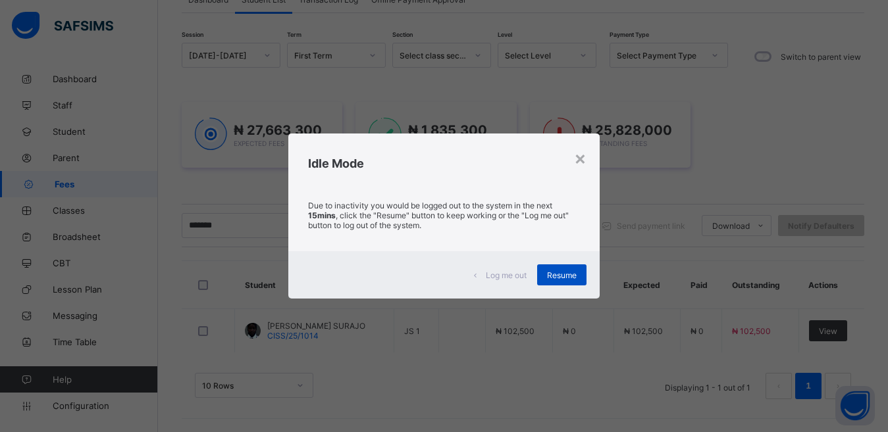
click at [575, 271] on span "Resume" at bounding box center [562, 276] width 30 height 10
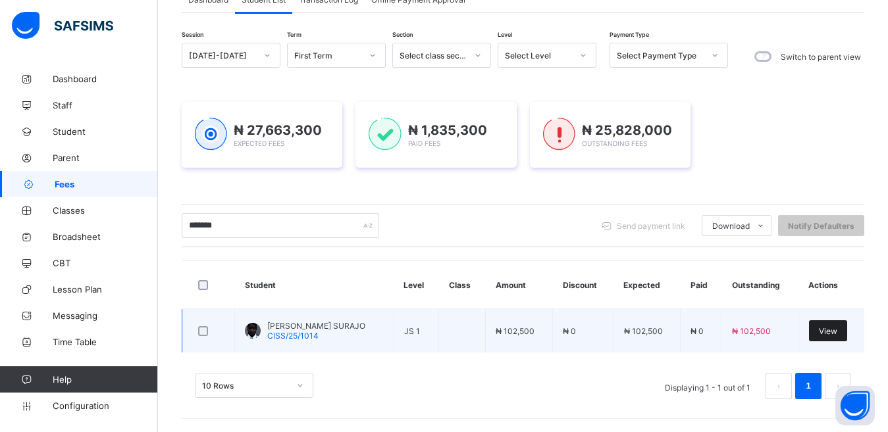
click at [833, 326] on span "View" at bounding box center [828, 331] width 18 height 10
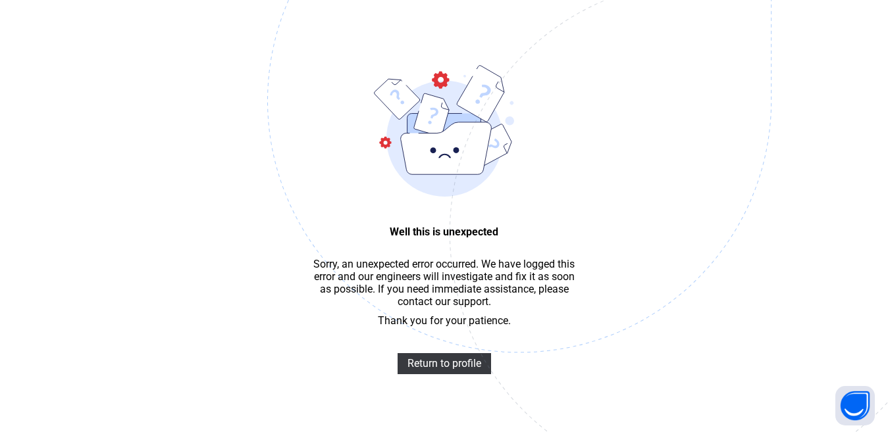
scroll to position [39, 0]
click at [423, 357] on span "Return to profile" at bounding box center [444, 363] width 74 height 13
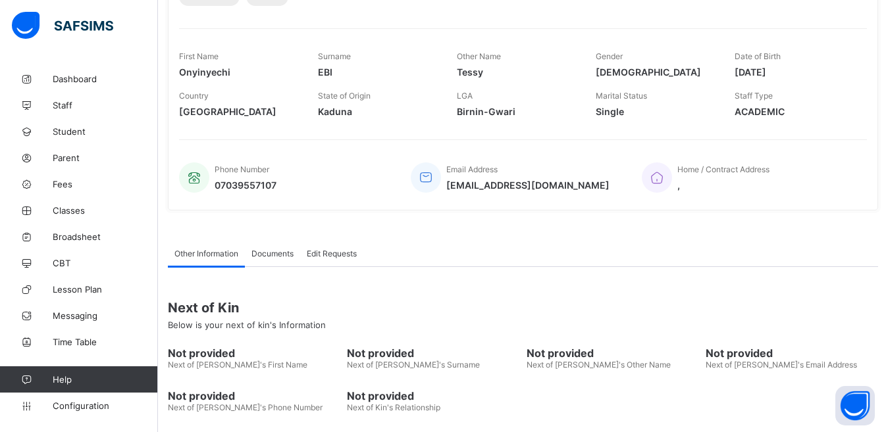
scroll to position [251, 0]
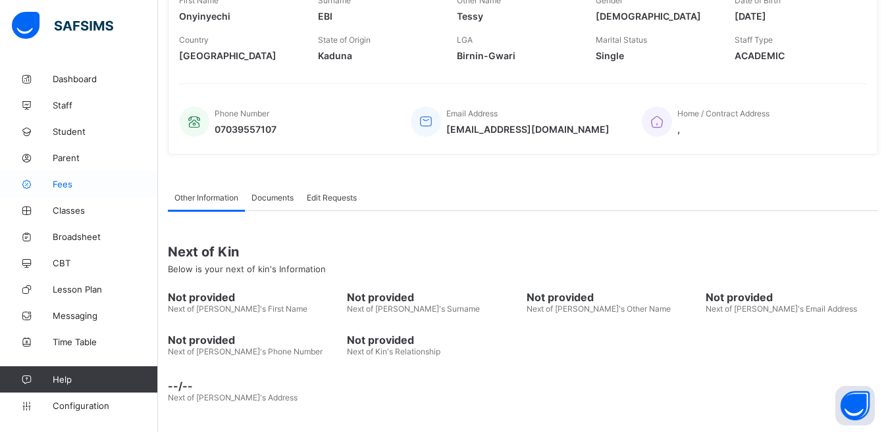
drag, startPoint x: 61, startPoint y: 178, endPoint x: 71, endPoint y: 179, distance: 10.6
click at [61, 178] on link "Fees" at bounding box center [79, 184] width 158 height 26
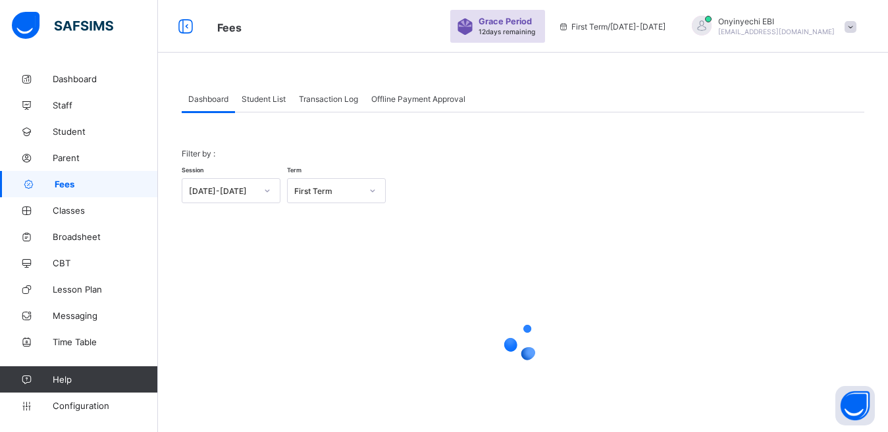
click at [259, 94] on span "Student List" at bounding box center [264, 99] width 44 height 10
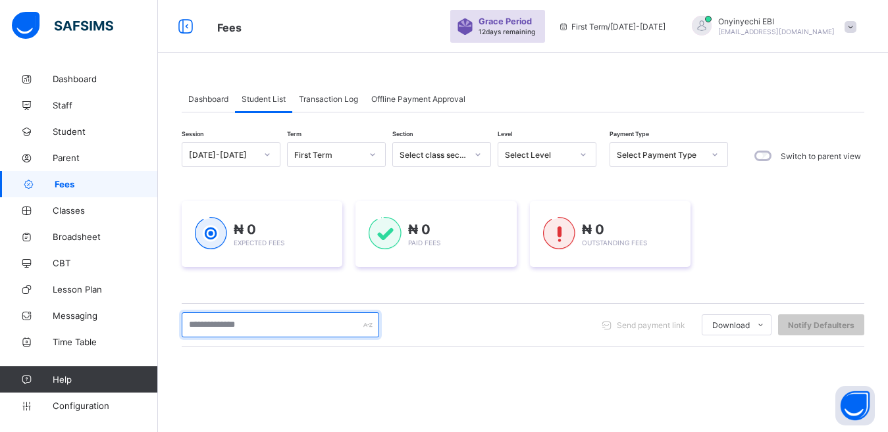
click at [222, 323] on input "text" at bounding box center [280, 325] width 197 height 25
type input "*******"
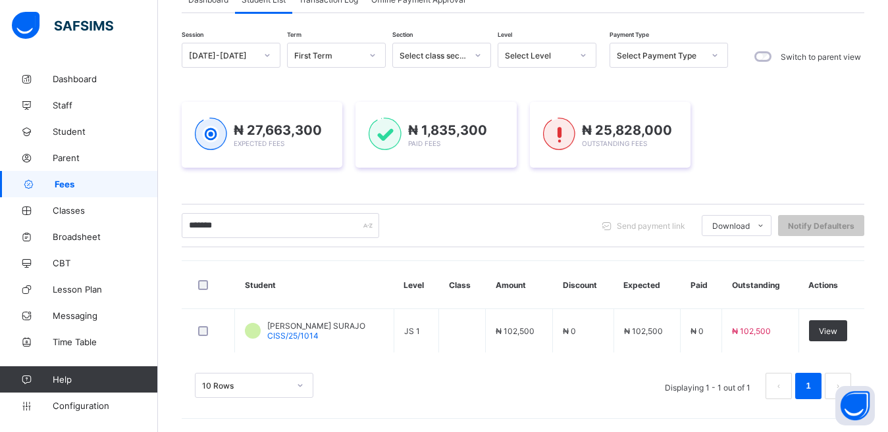
scroll to position [99, 0]
click at [887, 236] on html "Fees Grace Period 12 days remaining First Term / 2025-2026 Onyinyechi EBI onyie…" at bounding box center [444, 167] width 888 height 532
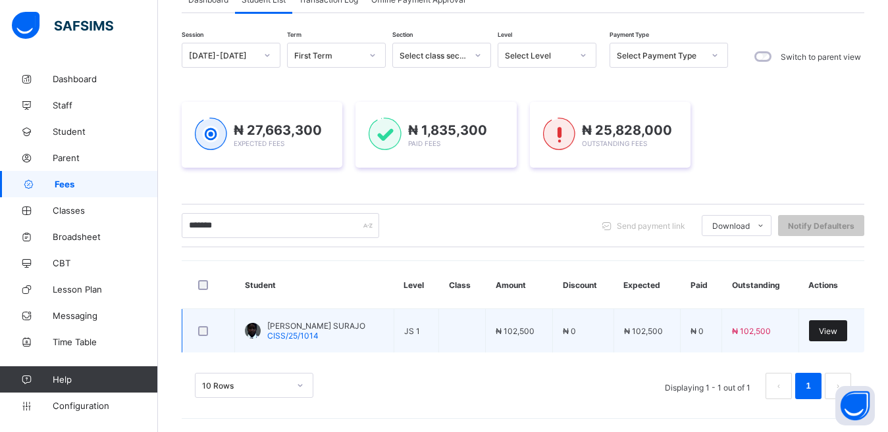
click at [831, 325] on div "View" at bounding box center [828, 331] width 38 height 21
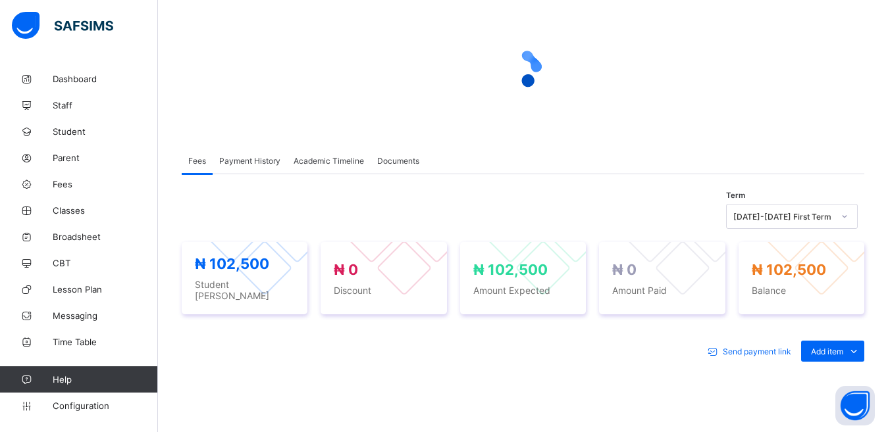
click at [0, 0] on div "Optional items" at bounding box center [0, 0] width 0 height 0
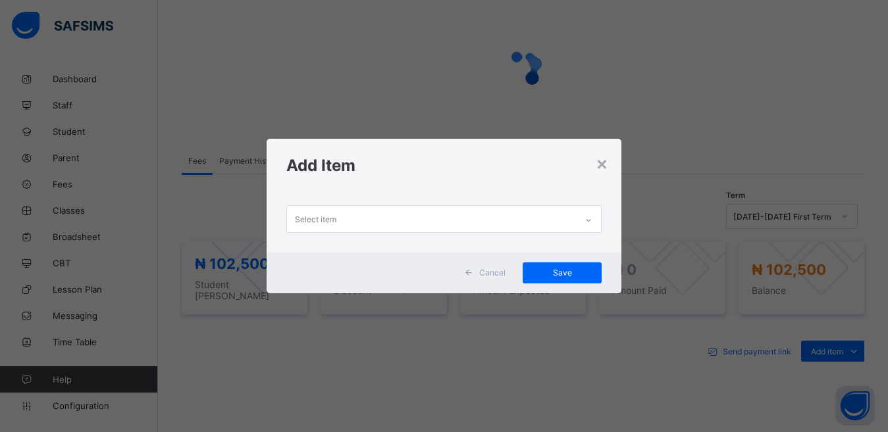
click at [339, 215] on div "Select item" at bounding box center [432, 219] width 290 height 26
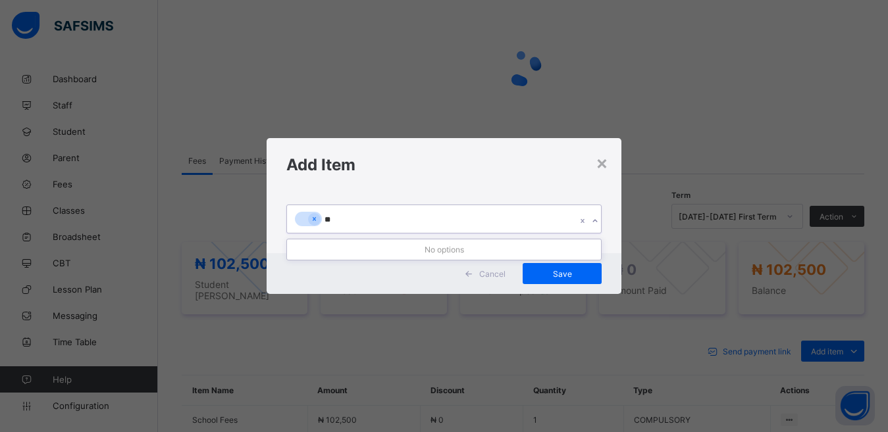
type input "***"
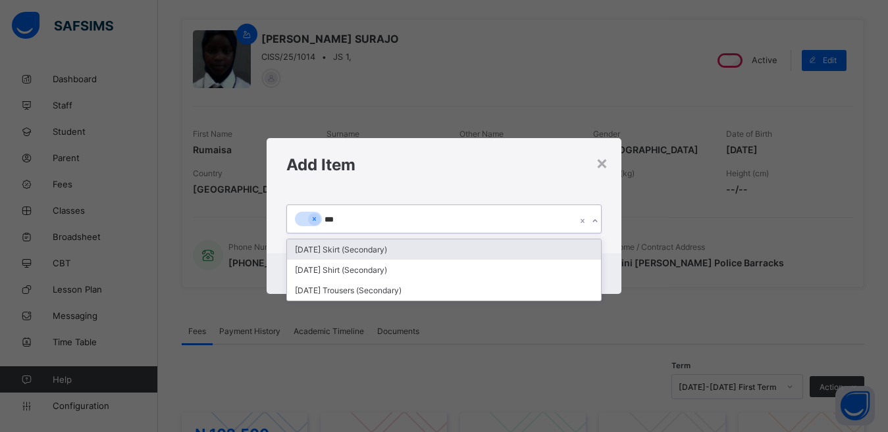
click at [335, 253] on div "[DATE] Skirt (Secondary)" at bounding box center [444, 250] width 315 height 20
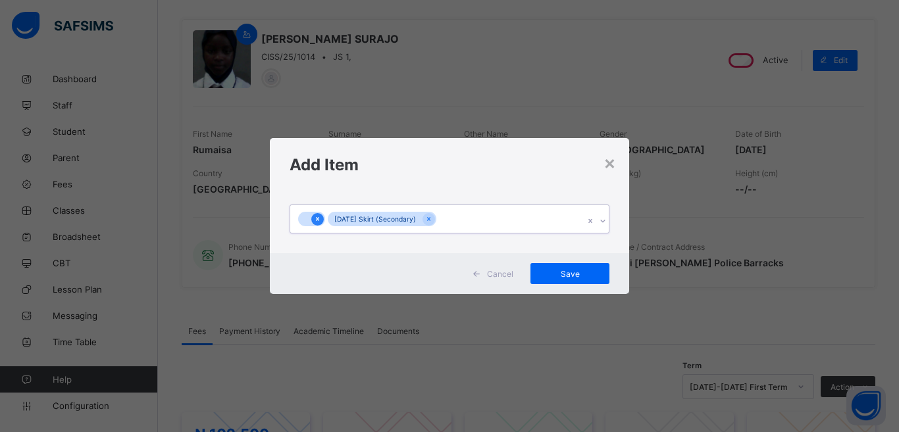
click at [322, 217] on div at bounding box center [317, 219] width 13 height 13
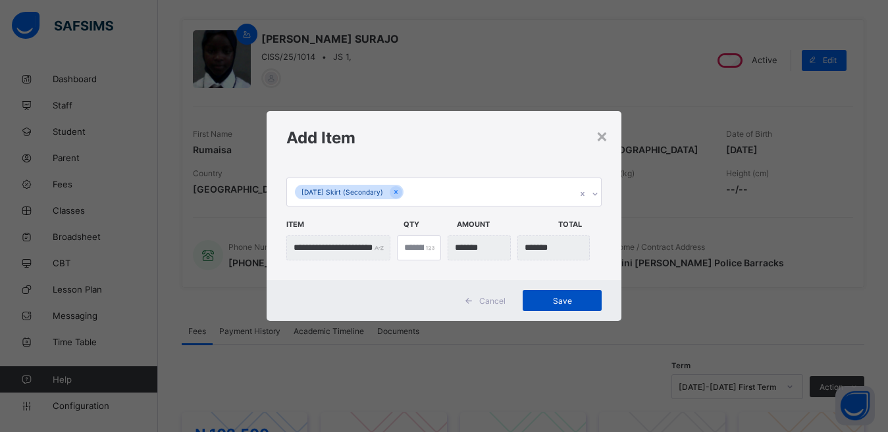
click at [549, 298] on span "Save" at bounding box center [562, 301] width 59 height 10
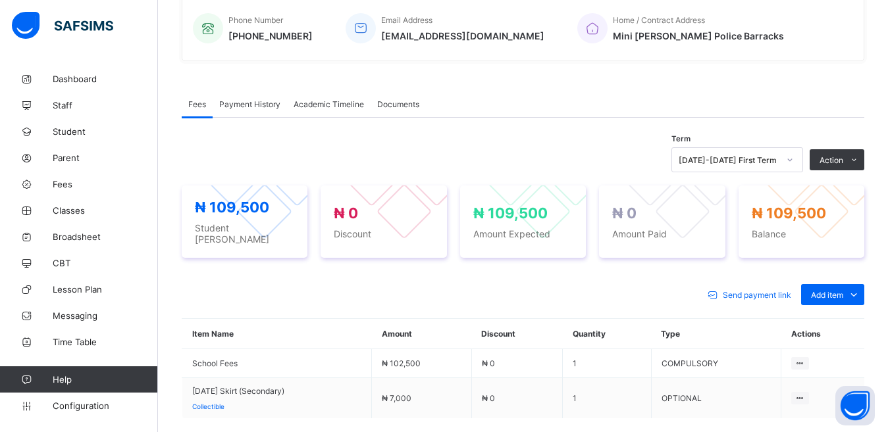
scroll to position [338, 0]
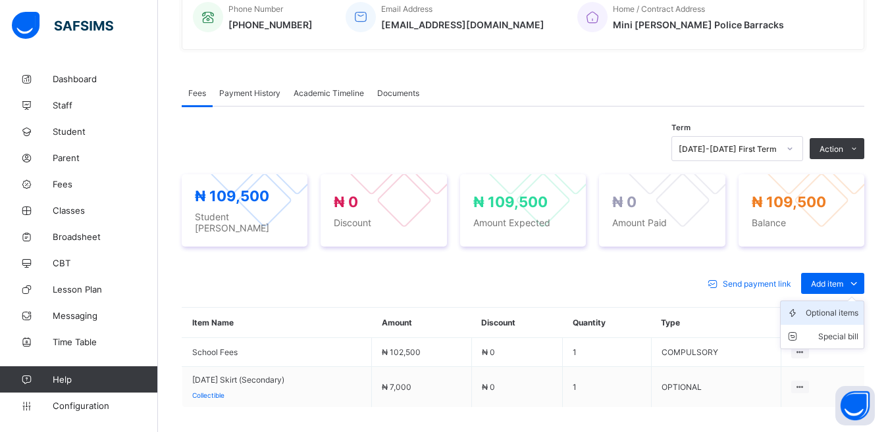
click at [828, 307] on div "Optional items" at bounding box center [832, 313] width 53 height 13
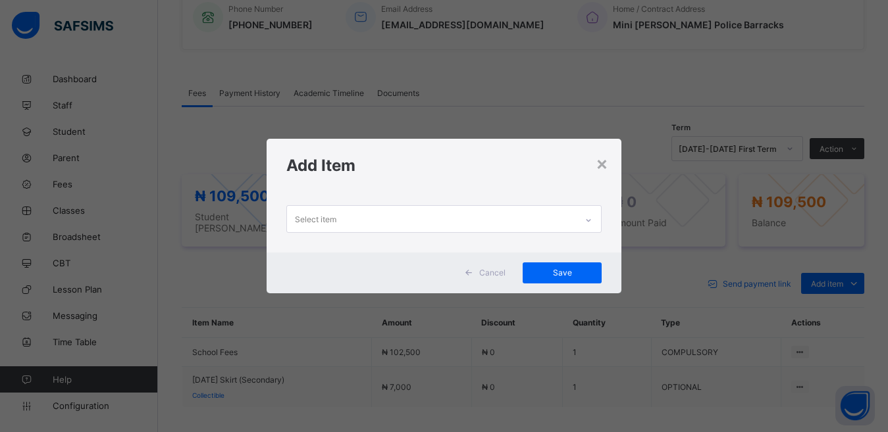
scroll to position [1, 0]
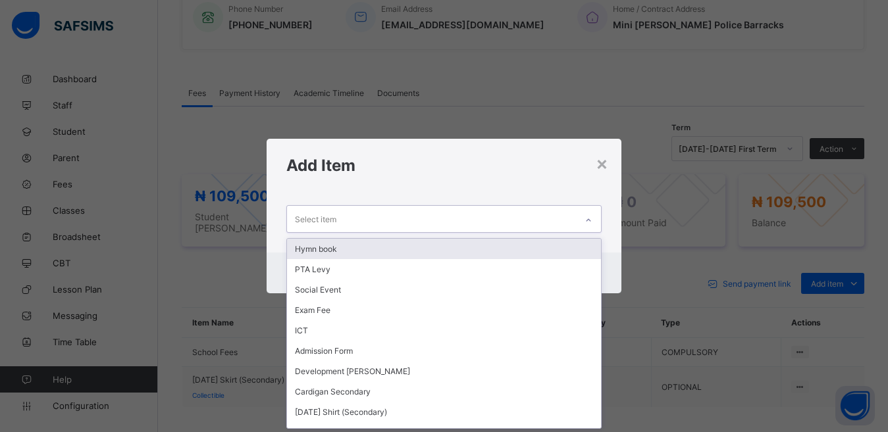
click at [315, 217] on div "Select item" at bounding box center [315, 219] width 41 height 25
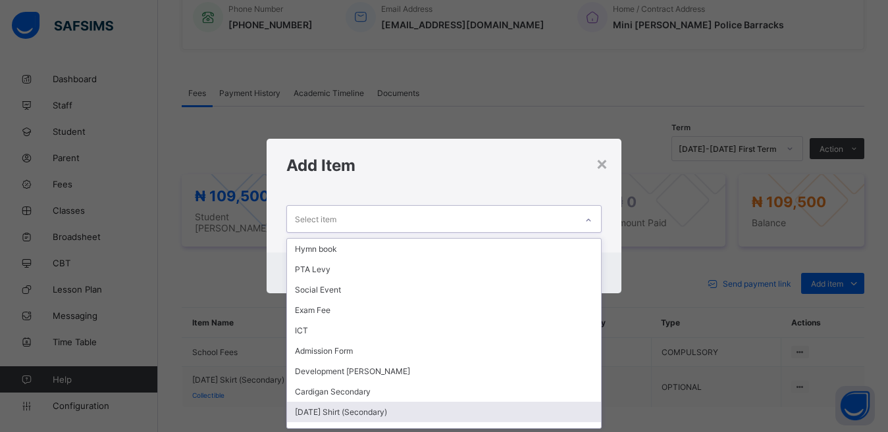
click at [326, 404] on div "[DATE] Shirt (Secondary)" at bounding box center [444, 412] width 315 height 20
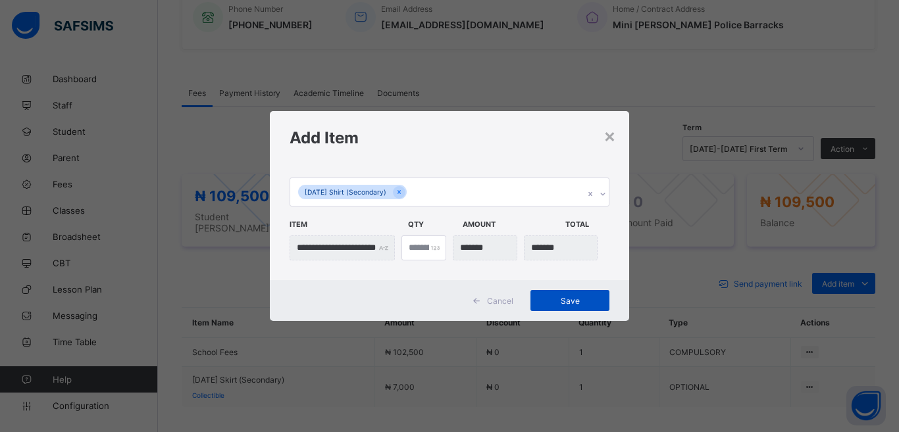
click at [560, 297] on span "Save" at bounding box center [569, 301] width 59 height 10
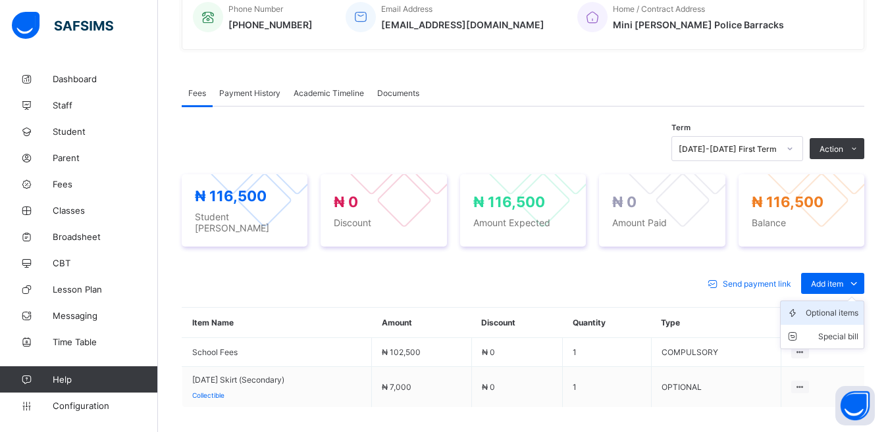
click at [823, 307] on div "Optional items" at bounding box center [832, 313] width 53 height 13
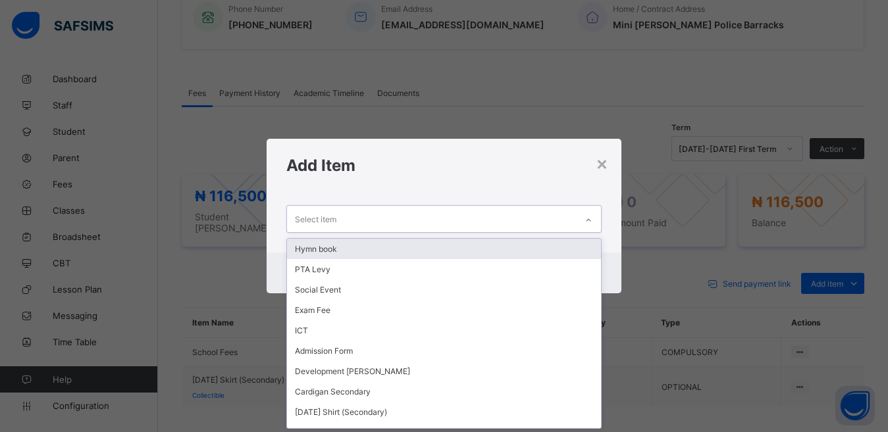
scroll to position [1, 0]
drag, startPoint x: 292, startPoint y: 219, endPoint x: 301, endPoint y: 211, distance: 11.2
click at [300, 213] on div "Select item" at bounding box center [315, 219] width 41 height 25
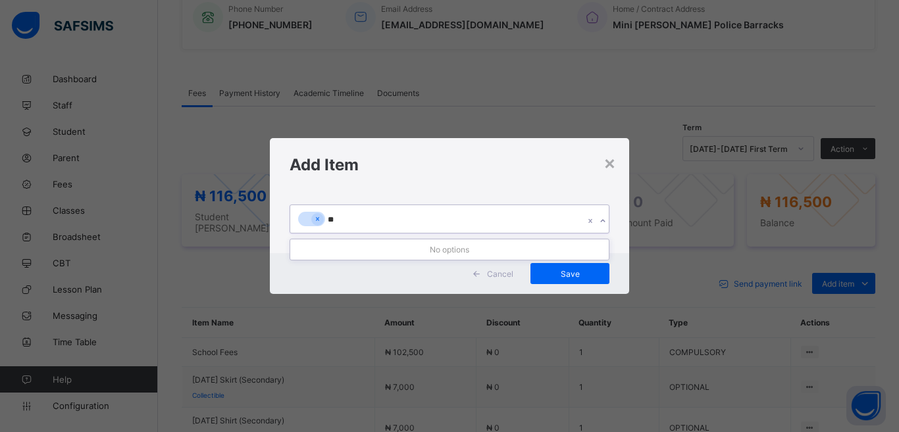
type input "*"
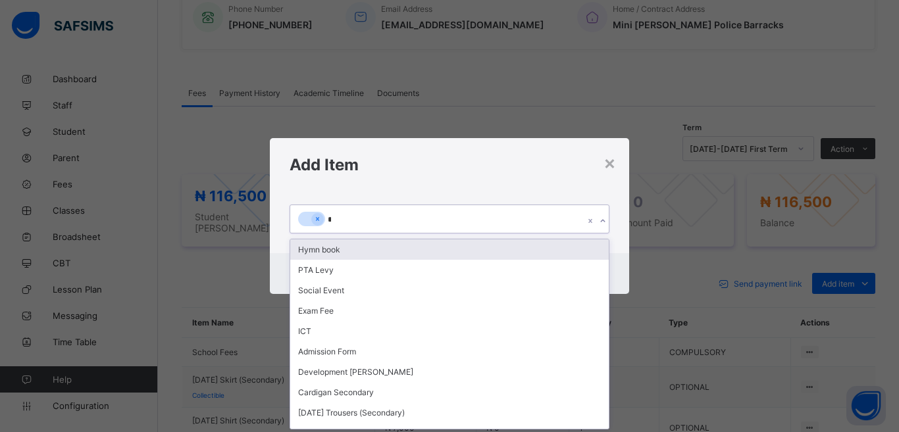
type input "**"
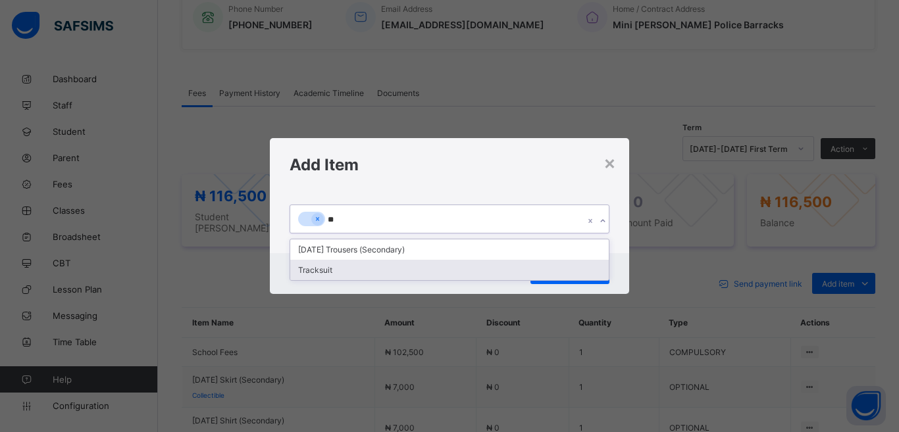
click at [308, 268] on div "Tracksuit" at bounding box center [449, 270] width 319 height 20
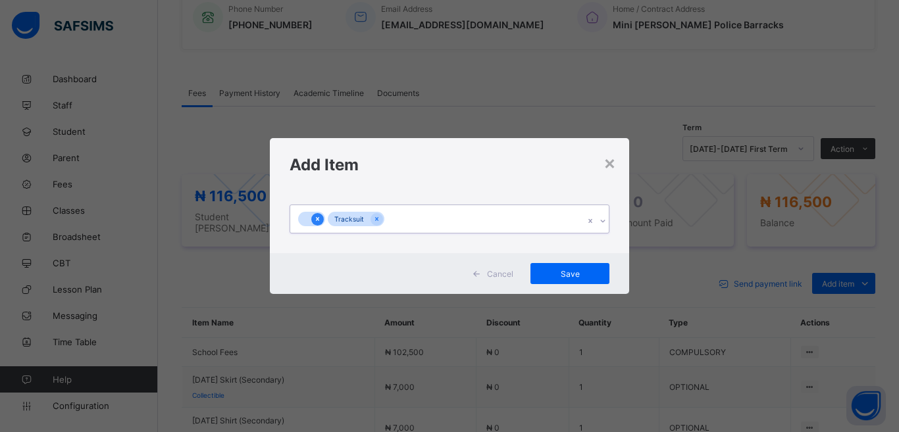
click at [317, 220] on icon at bounding box center [317, 219] width 3 height 4
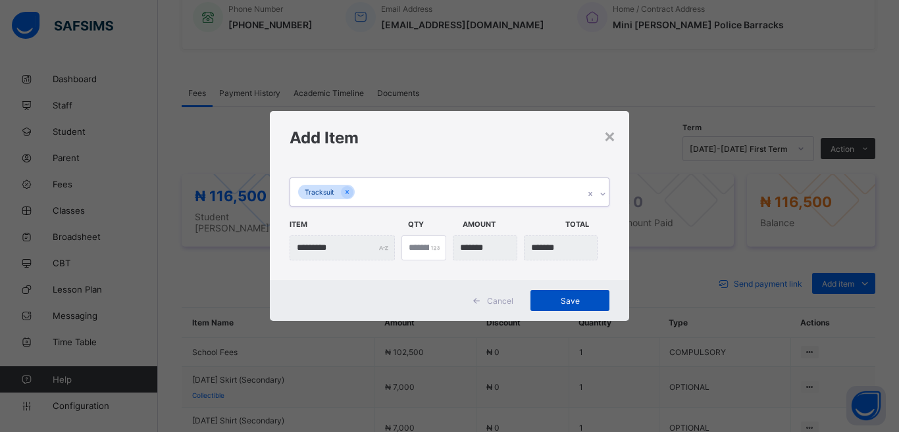
click at [569, 300] on span "Save" at bounding box center [569, 301] width 59 height 10
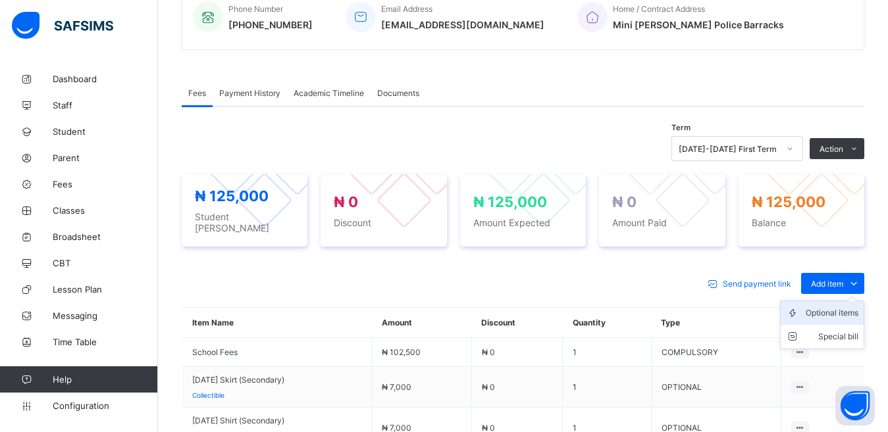
click at [834, 307] on div "Optional items" at bounding box center [832, 313] width 53 height 13
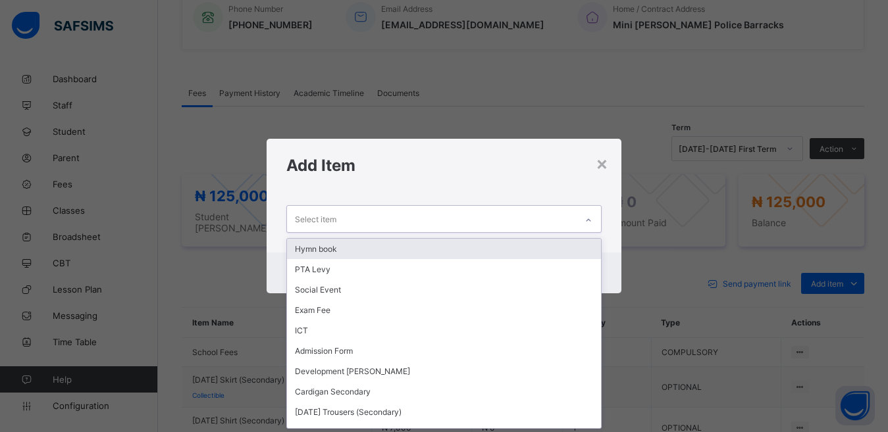
scroll to position [1, 0]
click at [380, 217] on div "Select item" at bounding box center [432, 219] width 290 height 26
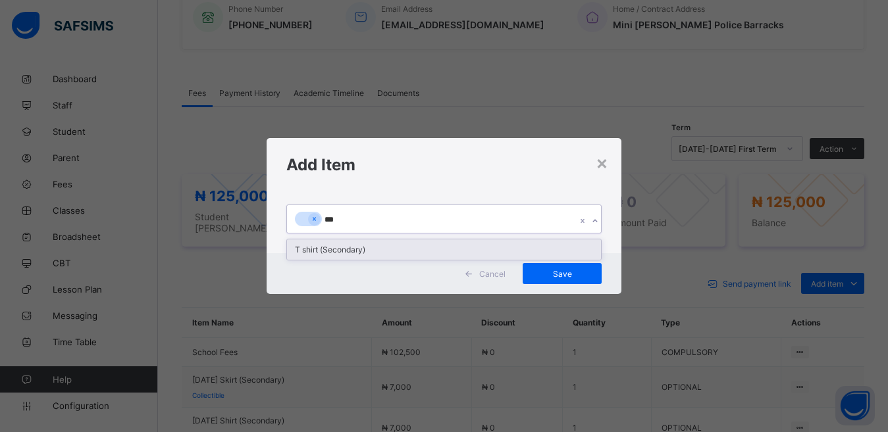
type input "****"
click at [350, 247] on div "T shirt (Secondary)" at bounding box center [444, 250] width 315 height 20
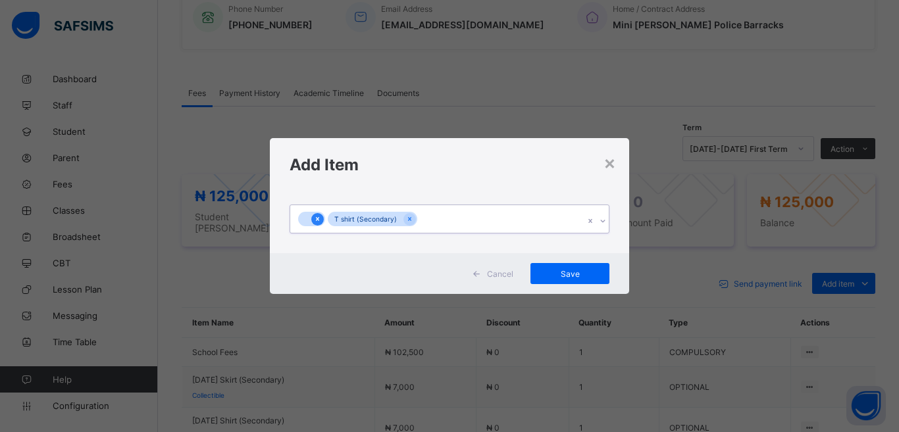
click at [317, 219] on icon at bounding box center [317, 219] width 3 height 4
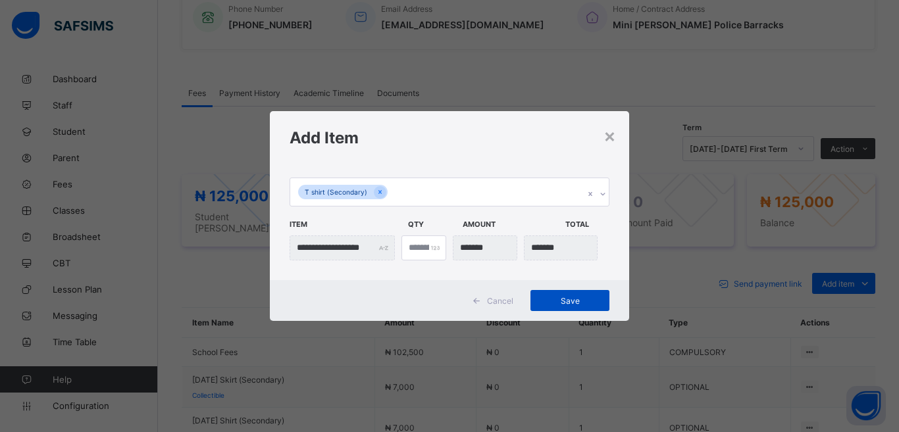
click at [571, 300] on span "Save" at bounding box center [569, 301] width 59 height 10
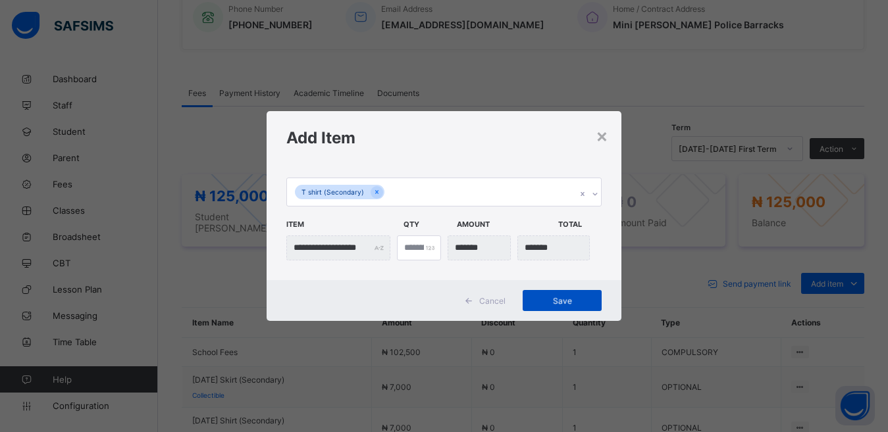
click at [548, 298] on div "Save" at bounding box center [562, 300] width 79 height 21
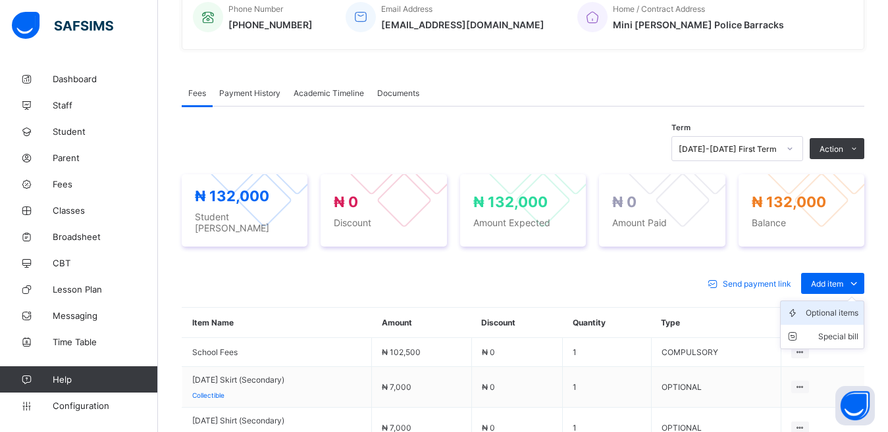
click at [835, 307] on div "Optional items" at bounding box center [832, 313] width 53 height 13
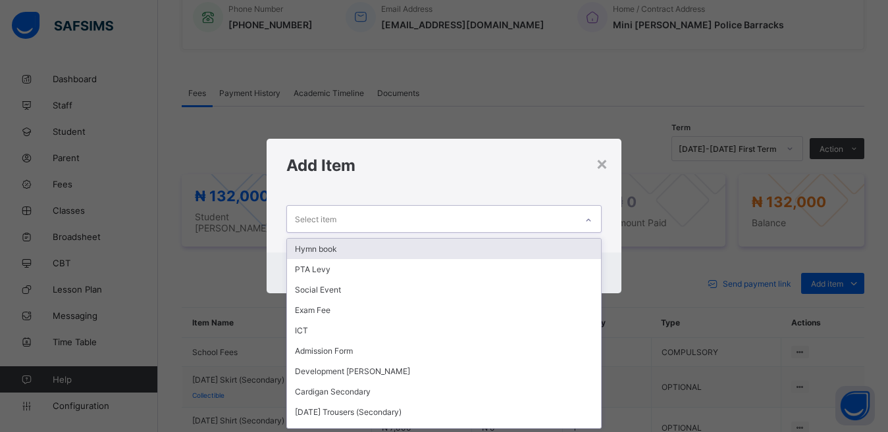
scroll to position [1, 0]
click at [369, 217] on div "Select item" at bounding box center [432, 219] width 290 height 26
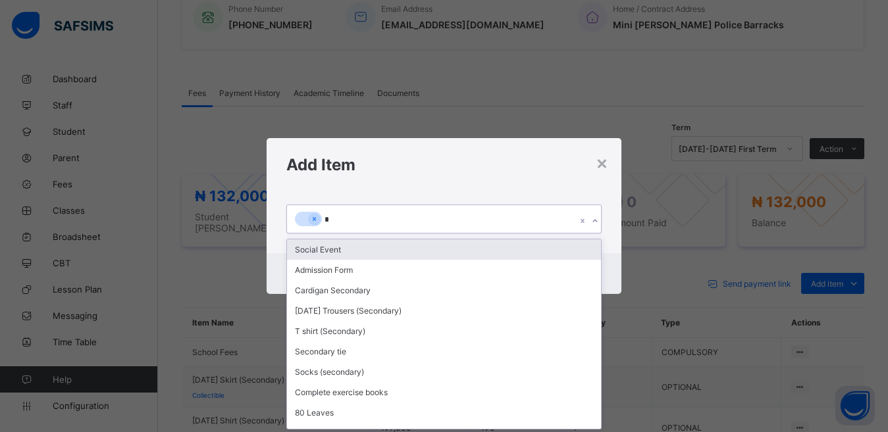
scroll to position [0, 0]
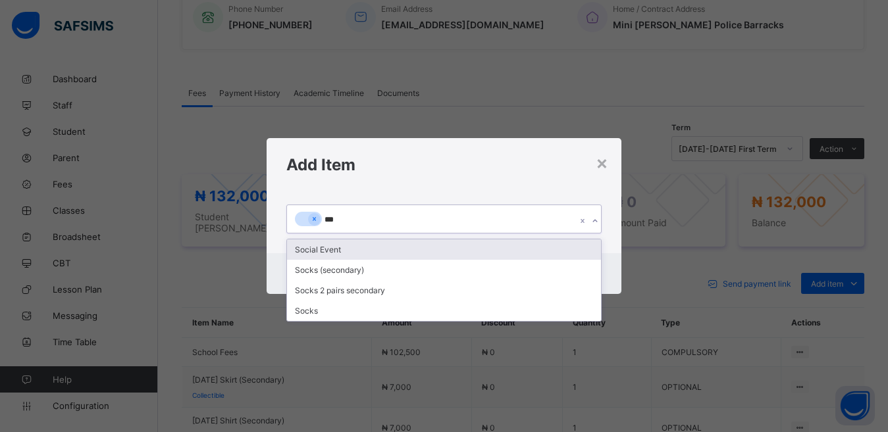
type input "****"
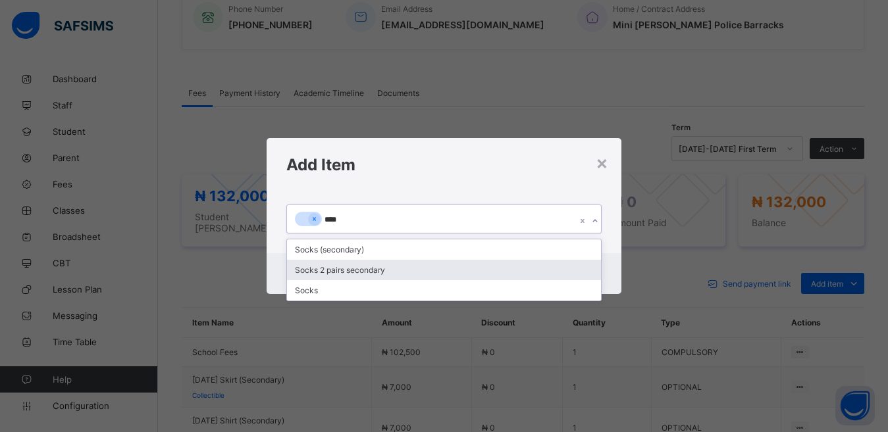
click at [348, 267] on div "Socks 2 pairs secondary" at bounding box center [444, 270] width 315 height 20
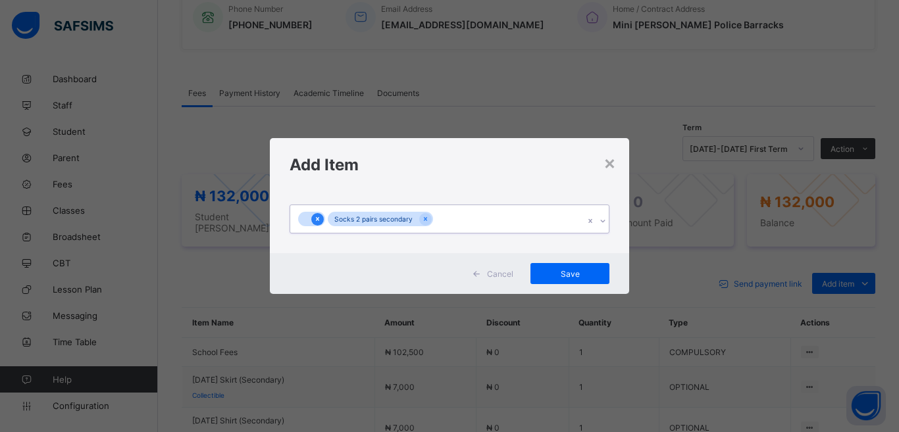
click at [320, 215] on icon at bounding box center [317, 219] width 7 height 9
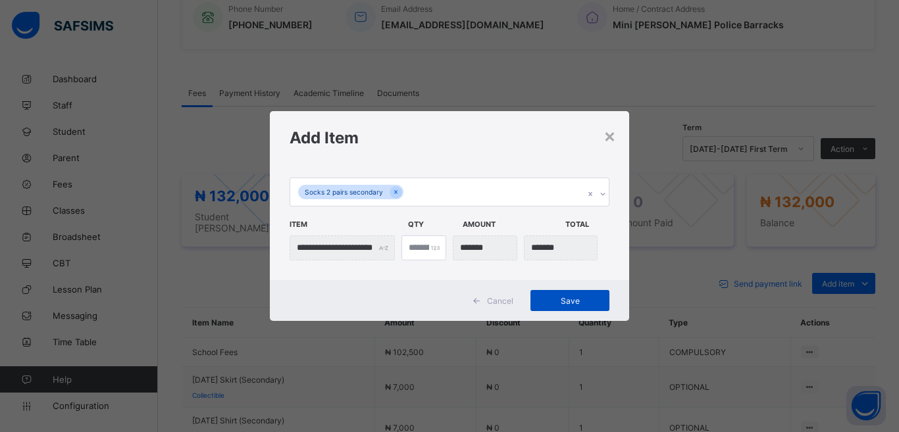
click at [558, 300] on span "Save" at bounding box center [569, 301] width 59 height 10
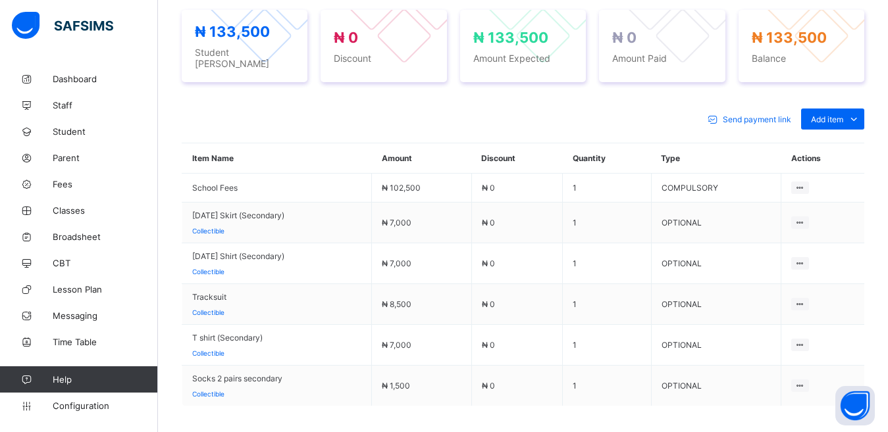
scroll to position [506, 0]
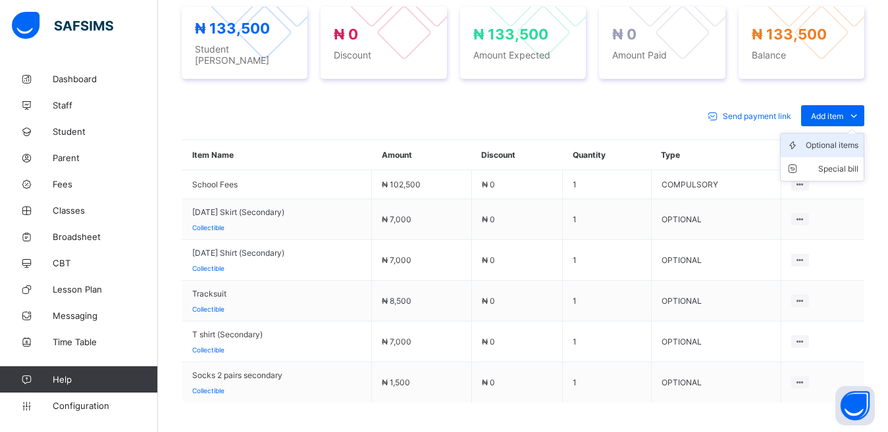
click at [835, 139] on div "Optional items" at bounding box center [832, 145] width 53 height 13
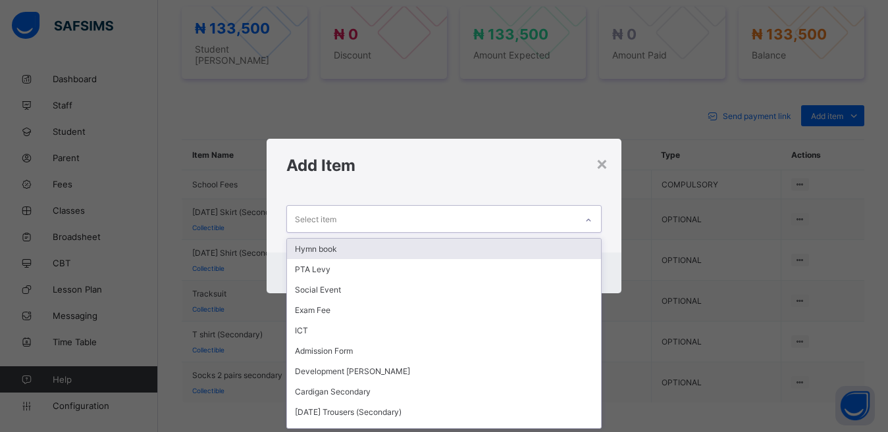
scroll to position [1, 0]
click at [479, 219] on div "Select item" at bounding box center [432, 219] width 290 height 26
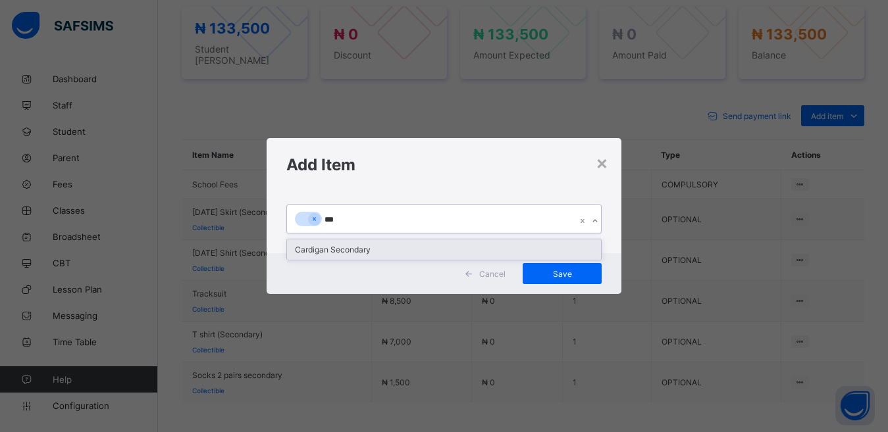
type input "****"
click at [397, 247] on div "Cardigan Secondary" at bounding box center [444, 250] width 315 height 20
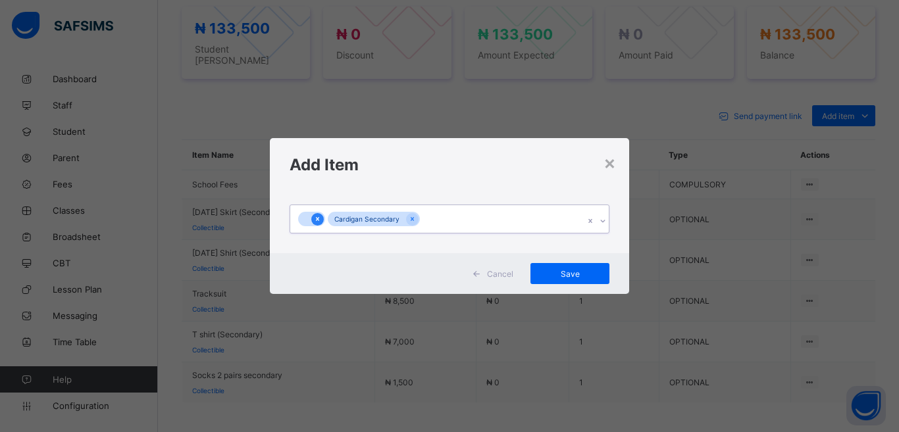
click at [317, 217] on icon at bounding box center [317, 219] width 7 height 9
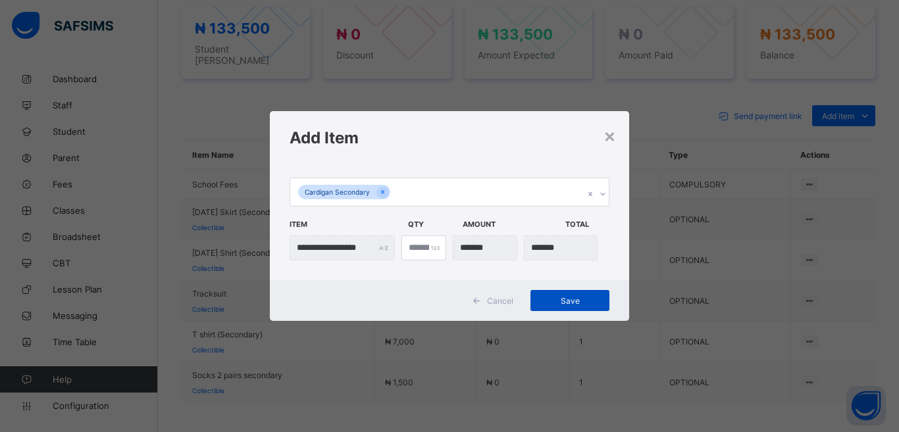
click at [552, 297] on span "Save" at bounding box center [569, 301] width 59 height 10
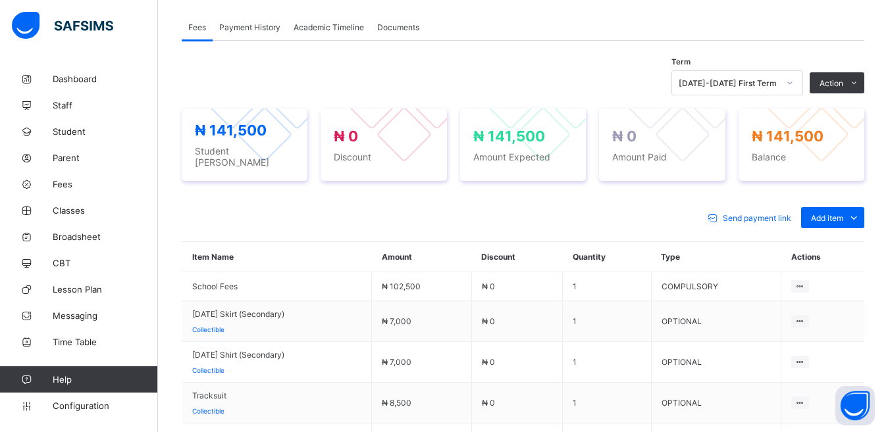
scroll to position [392, 0]
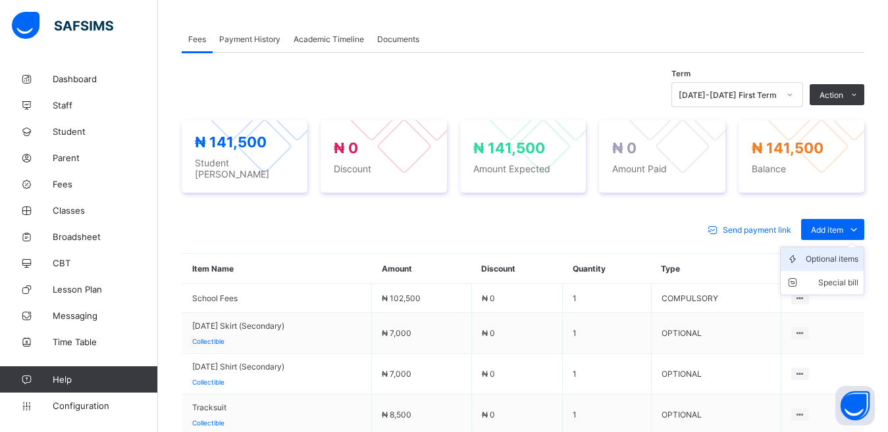
click at [831, 253] on div "Optional items" at bounding box center [832, 259] width 53 height 13
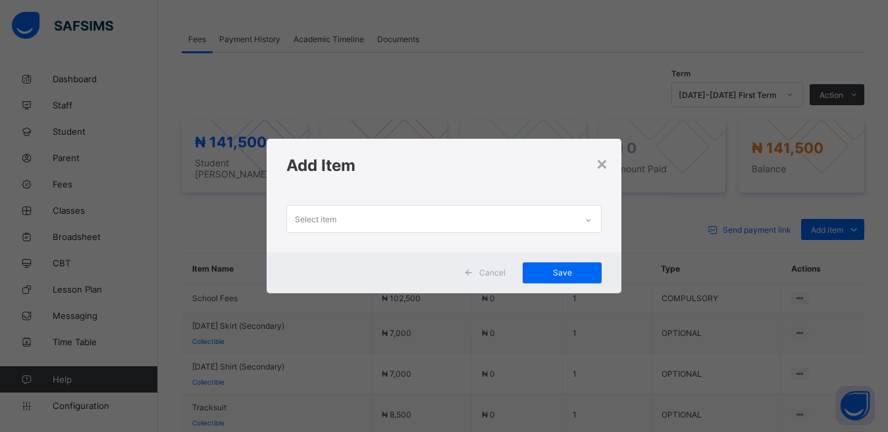
scroll to position [1, 0]
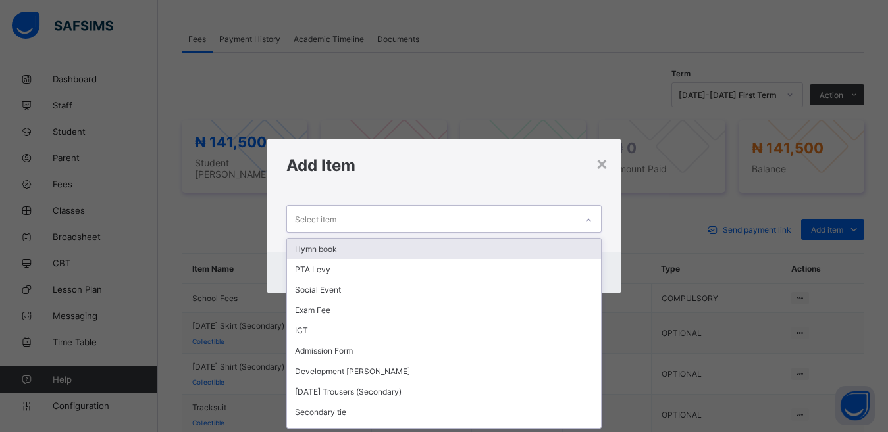
click at [304, 219] on div "Select item" at bounding box center [315, 219] width 41 height 25
type input "*"
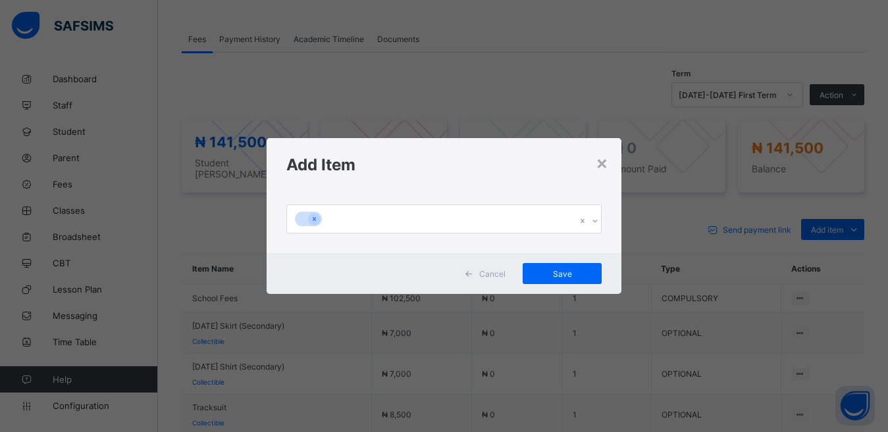
click at [322, 215] on div at bounding box center [432, 219] width 290 height 28
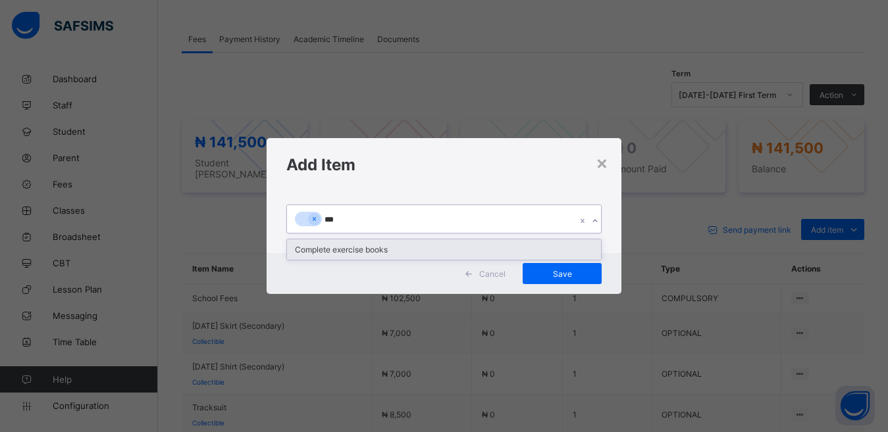
type input "****"
click at [321, 246] on div "Complete exercise books" at bounding box center [444, 250] width 315 height 20
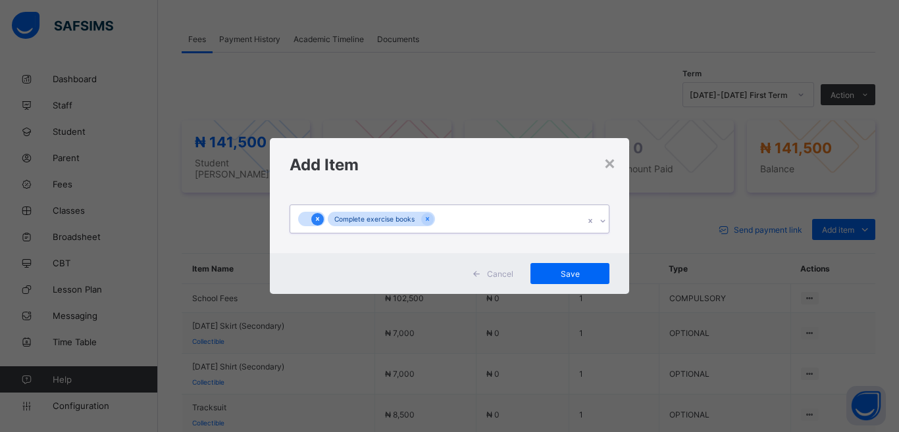
click at [313, 217] on div at bounding box center [317, 219] width 13 height 13
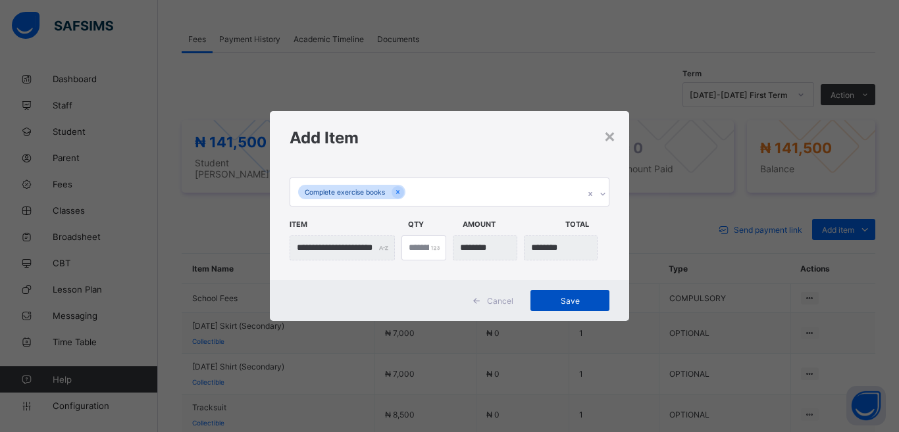
click at [561, 302] on span "Save" at bounding box center [569, 301] width 59 height 10
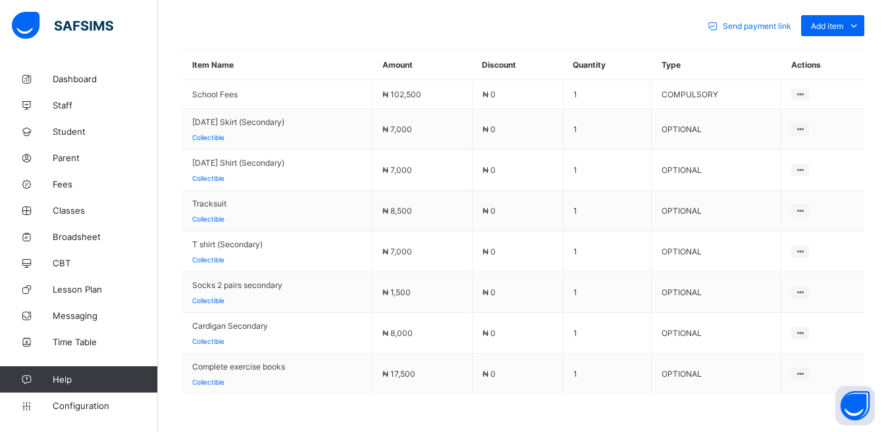
scroll to position [601, 0]
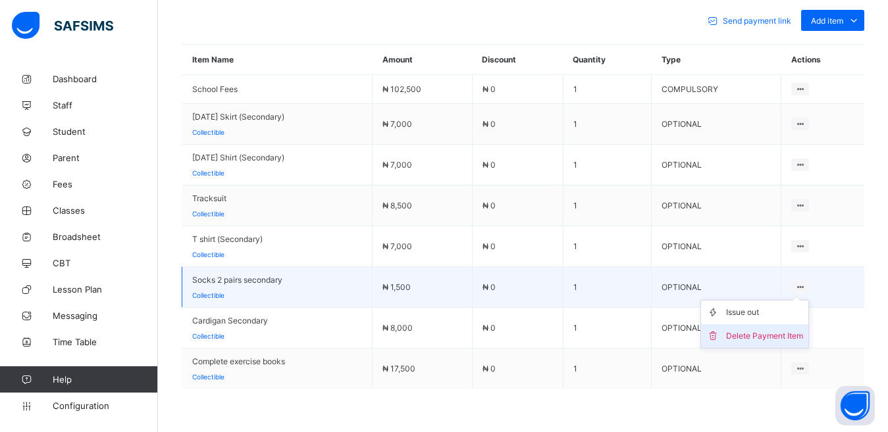
click at [785, 330] on div "Delete Payment Item" at bounding box center [764, 336] width 77 height 13
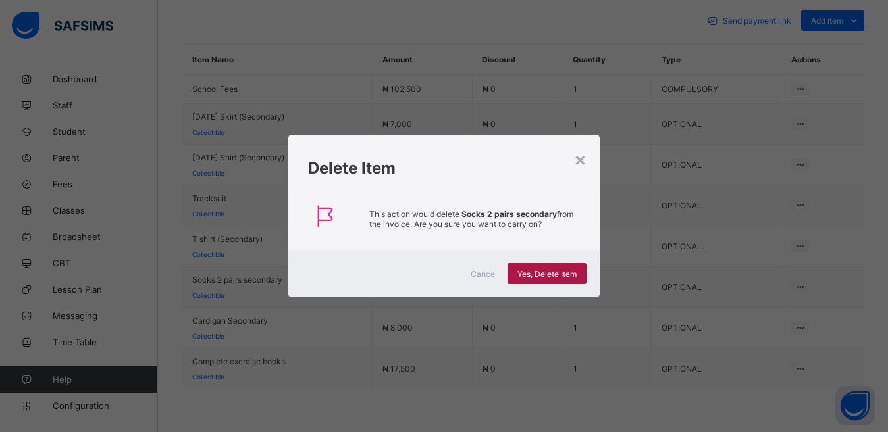
drag, startPoint x: 535, startPoint y: 273, endPoint x: 548, endPoint y: 271, distance: 13.4
click at [536, 273] on span "Yes, Delete Item" at bounding box center [546, 274] width 59 height 10
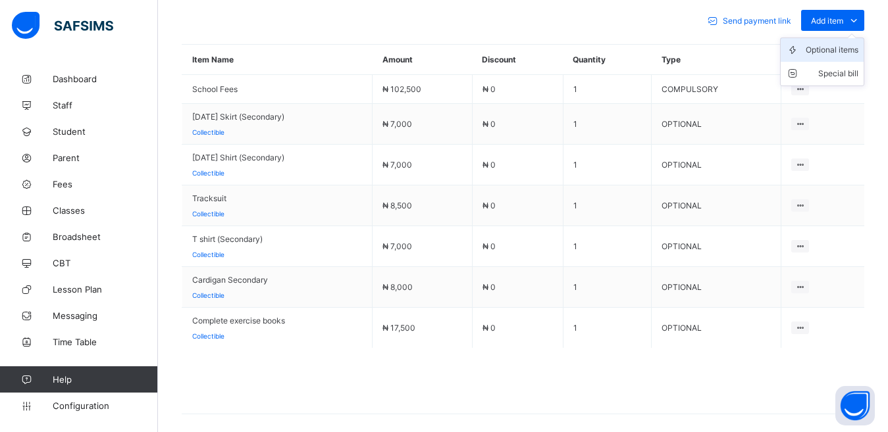
click at [840, 43] on div "Optional items" at bounding box center [832, 49] width 53 height 13
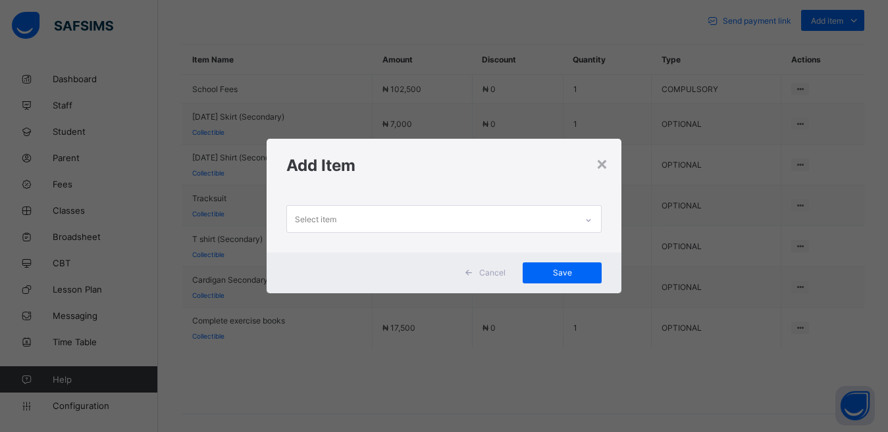
scroll to position [1, 0]
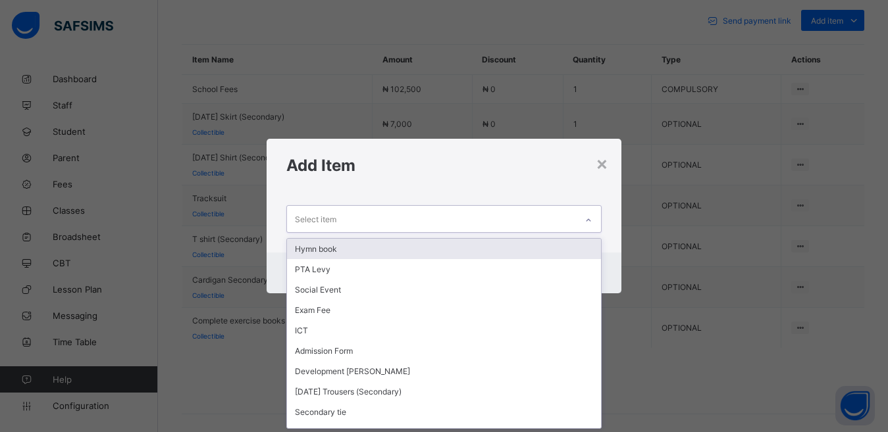
click at [380, 219] on div "Select item" at bounding box center [432, 219] width 290 height 26
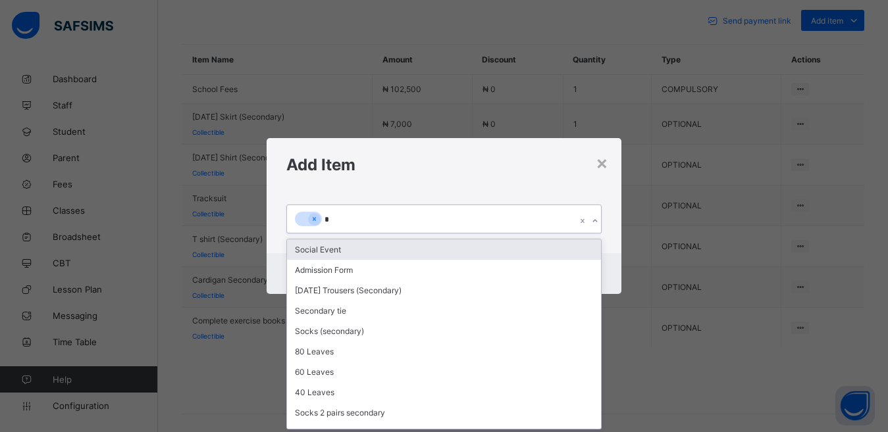
scroll to position [0, 0]
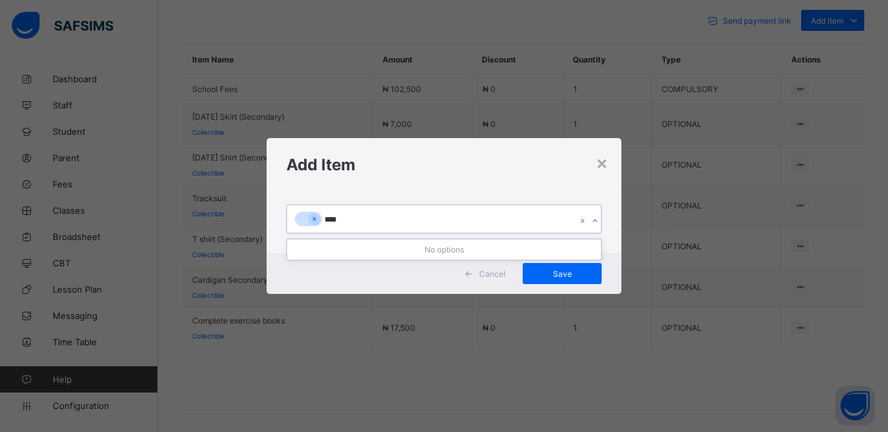
type input "***"
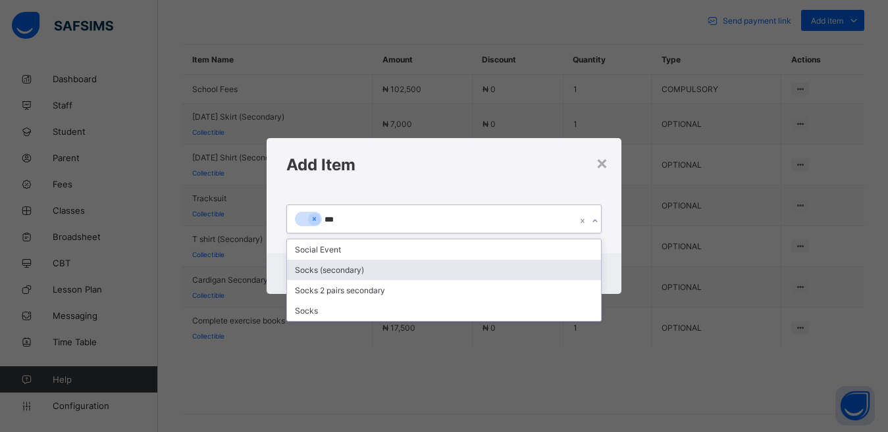
click at [332, 268] on div "Socks (secondary)" at bounding box center [444, 270] width 315 height 20
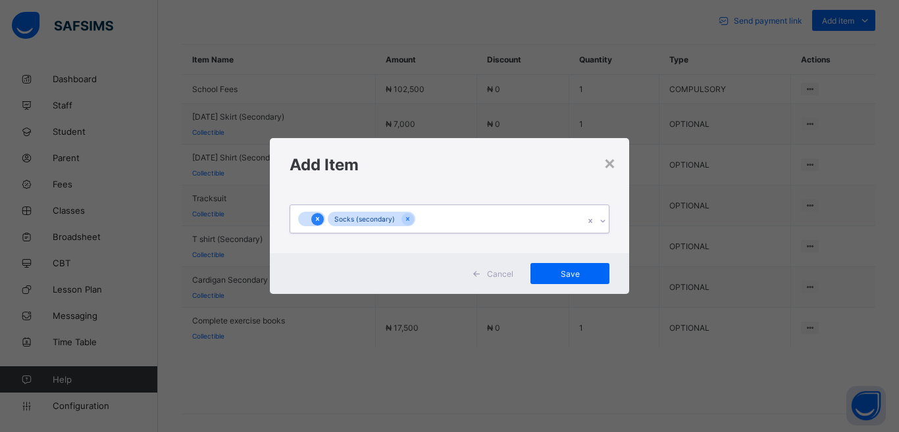
click at [319, 217] on icon at bounding box center [317, 219] width 7 height 9
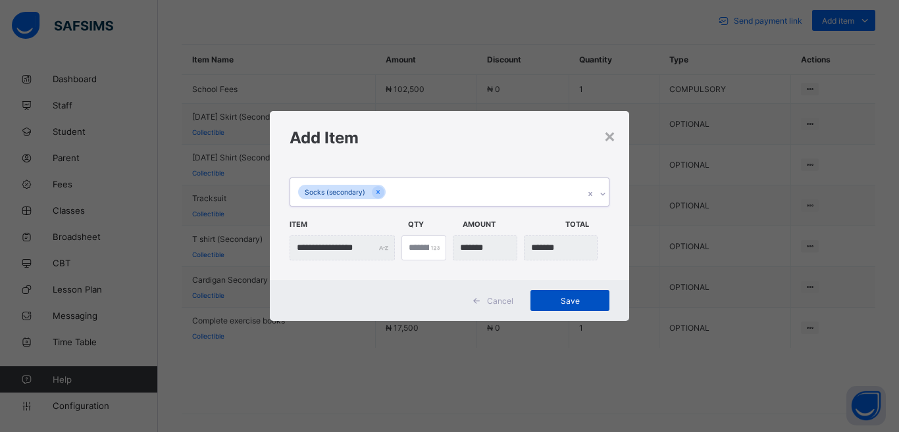
click at [552, 299] on span "Save" at bounding box center [569, 301] width 59 height 10
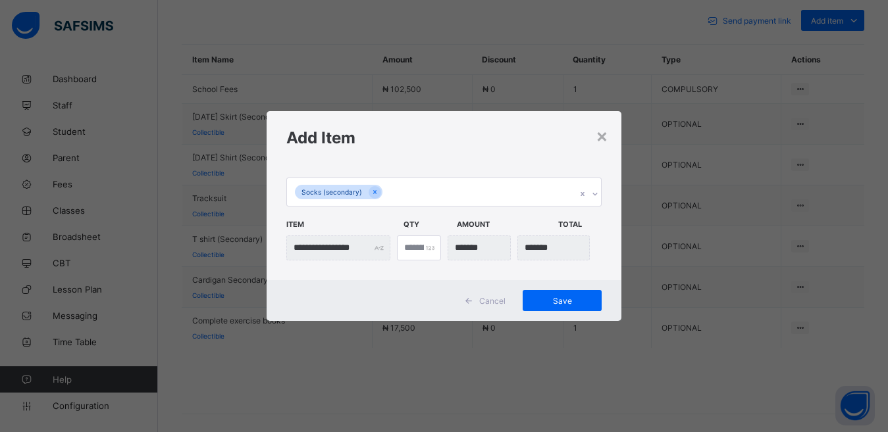
click at [428, 247] on div "*" at bounding box center [419, 248] width 44 height 25
click at [428, 245] on div "*" at bounding box center [419, 248] width 44 height 25
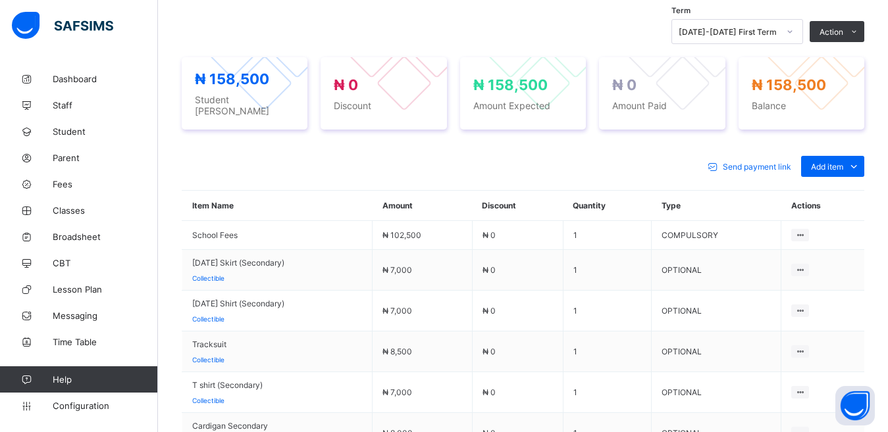
scroll to position [601, 0]
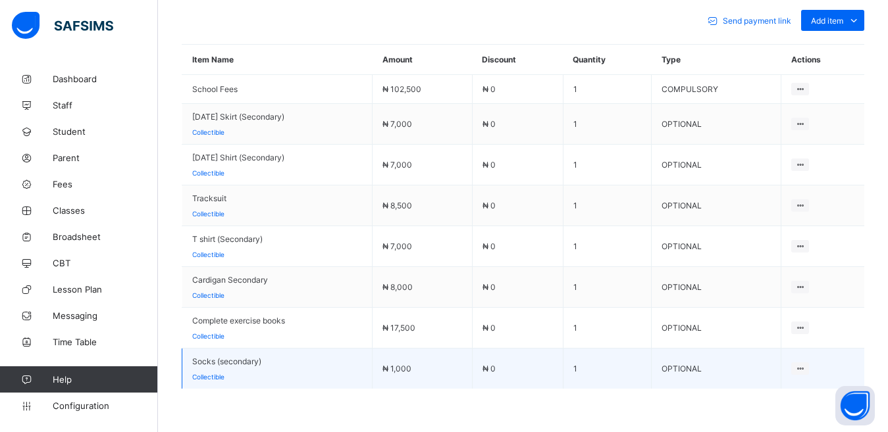
click at [588, 359] on td "1" at bounding box center [607, 369] width 89 height 41
click at [586, 357] on td "1" at bounding box center [607, 369] width 89 height 41
drag, startPoint x: 587, startPoint y: 359, endPoint x: 571, endPoint y: 360, distance: 16.5
click at [572, 360] on tr "Socks (secondary) Collectible ₦ 1,000 ₦ 0 1 OPTIONAL Issue out Delete Payment I…" at bounding box center [523, 369] width 683 height 41
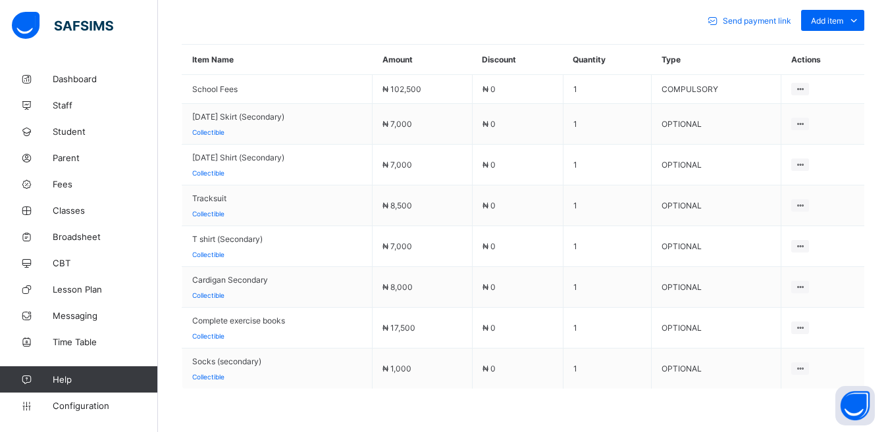
click at [0, 0] on div "Delete Payment Item" at bounding box center [0, 0] width 0 height 0
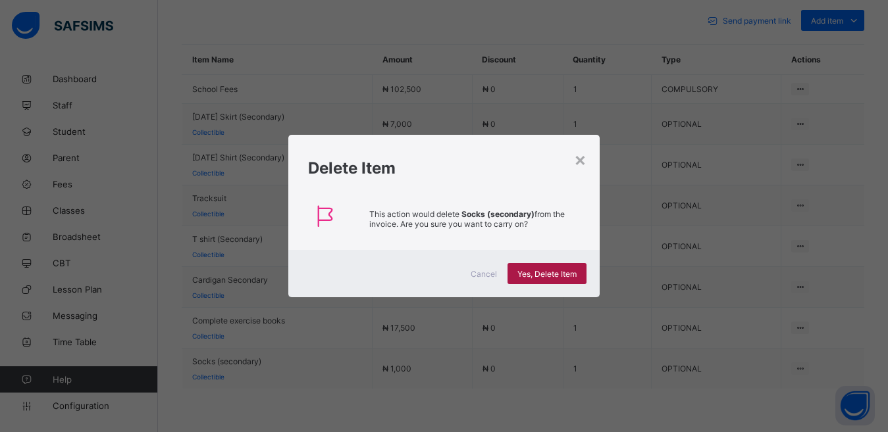
click at [548, 270] on span "Yes, Delete Item" at bounding box center [546, 274] width 59 height 10
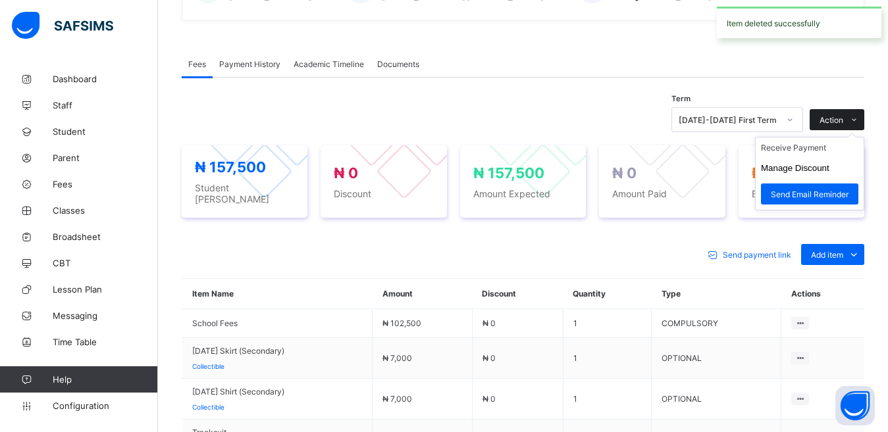
scroll to position [364, 0]
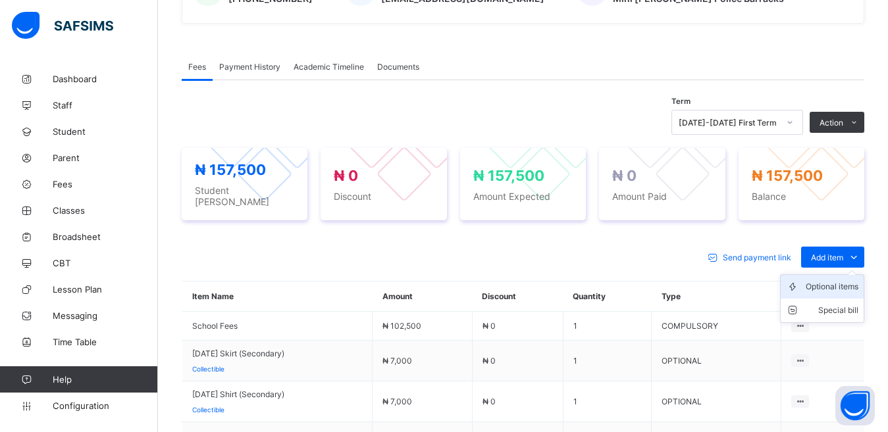
click at [824, 280] on div "Optional items" at bounding box center [832, 286] width 53 height 13
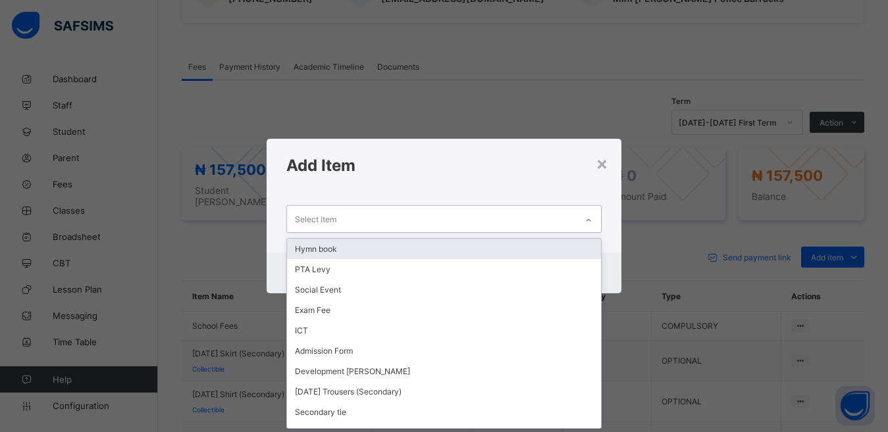
scroll to position [1, 0]
click at [399, 217] on div "Select item" at bounding box center [432, 219] width 290 height 26
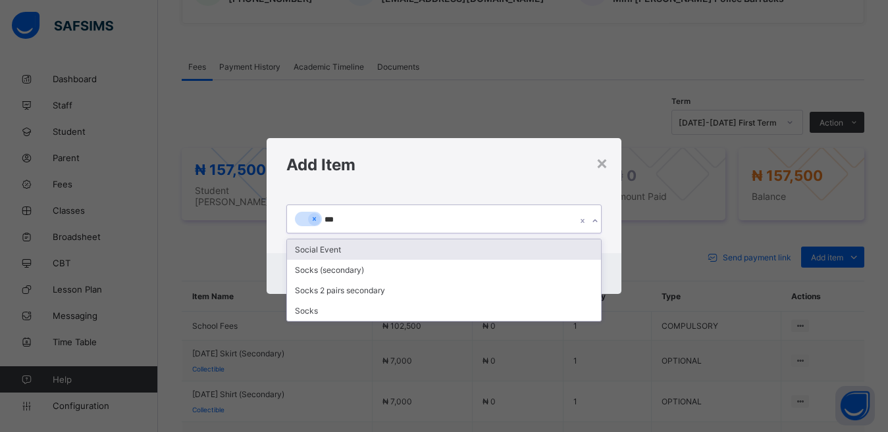
type input "****"
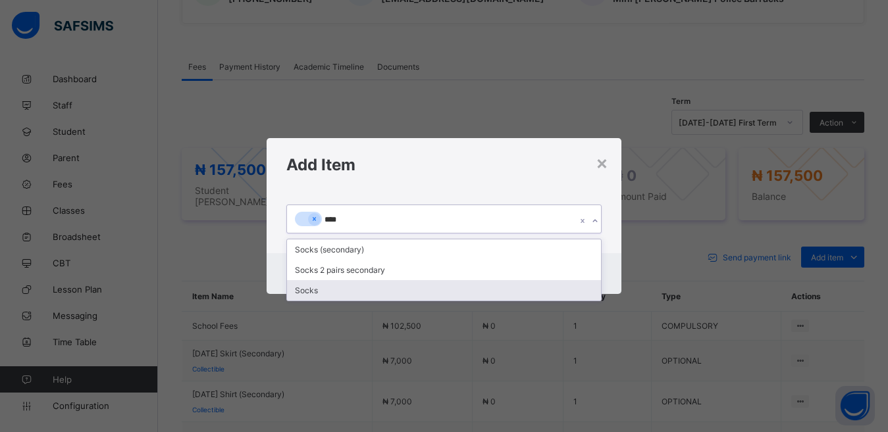
drag, startPoint x: 324, startPoint y: 292, endPoint x: 338, endPoint y: 294, distance: 14.0
click at [326, 291] on div "Socks" at bounding box center [444, 290] width 315 height 20
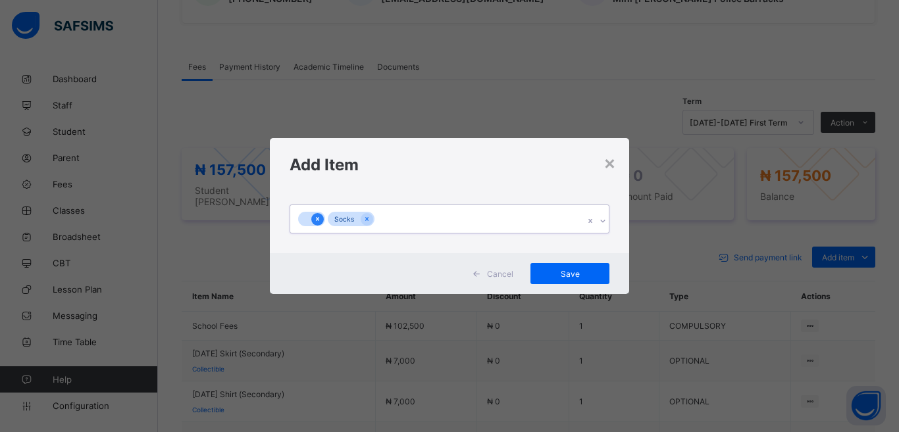
click at [317, 216] on icon at bounding box center [317, 219] width 7 height 9
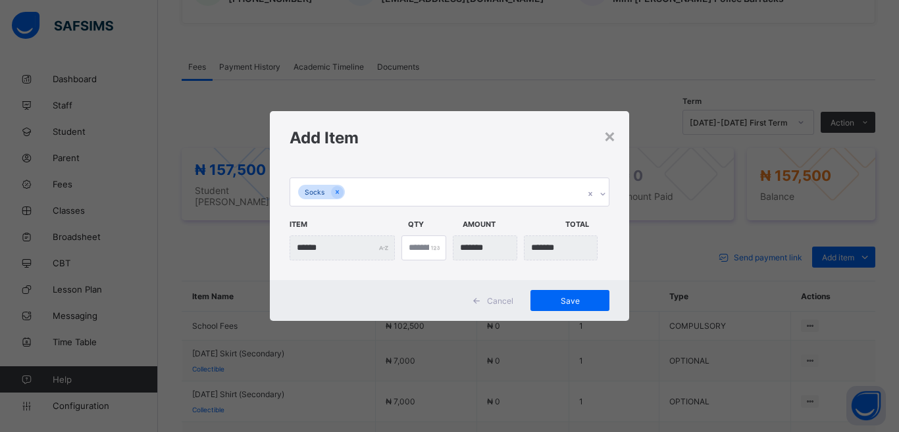
click at [432, 244] on div "*" at bounding box center [424, 248] width 45 height 25
drag, startPoint x: 434, startPoint y: 245, endPoint x: 424, endPoint y: 259, distance: 17.4
click at [434, 244] on div "*" at bounding box center [424, 248] width 45 height 25
click at [419, 248] on input "*" at bounding box center [424, 248] width 45 height 25
type input "***"
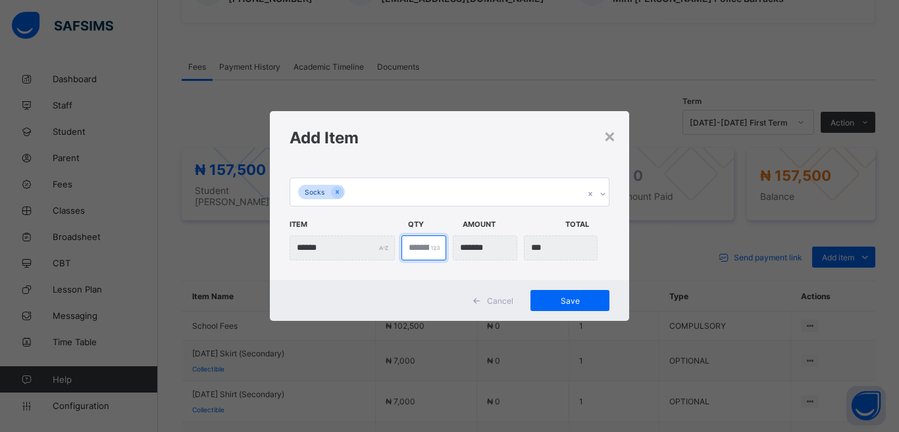
type input "*"
type input "*******"
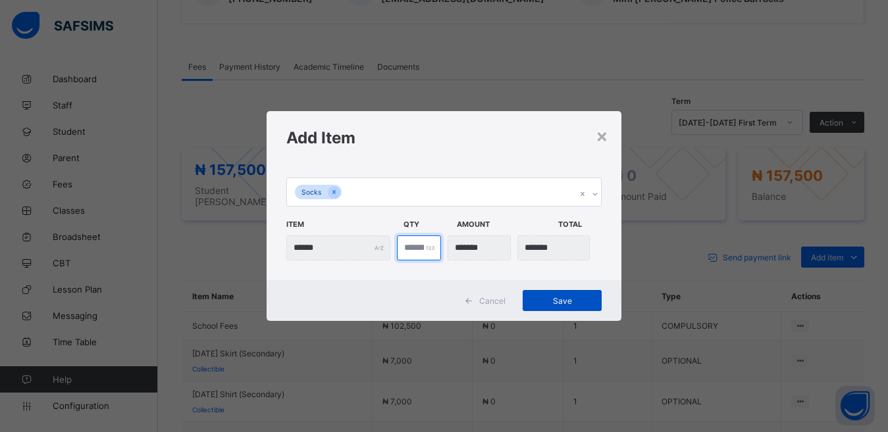
type input "*"
click at [559, 301] on span "Save" at bounding box center [562, 301] width 59 height 10
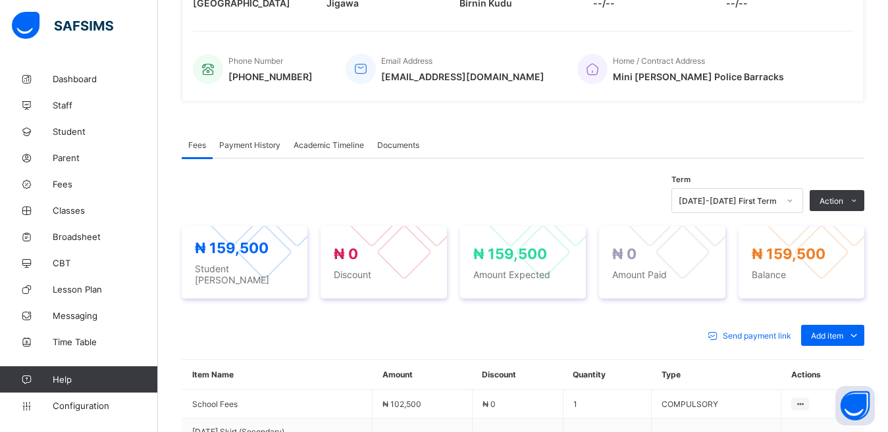
scroll to position [305, 0]
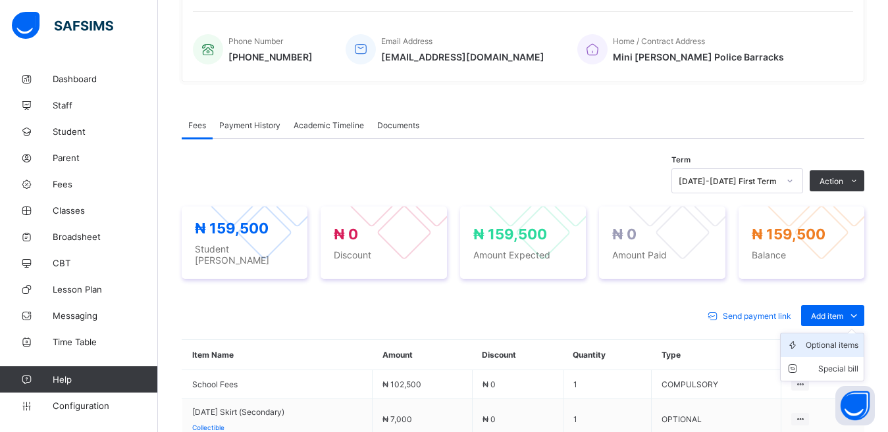
click at [827, 339] on div "Optional items" at bounding box center [832, 345] width 53 height 13
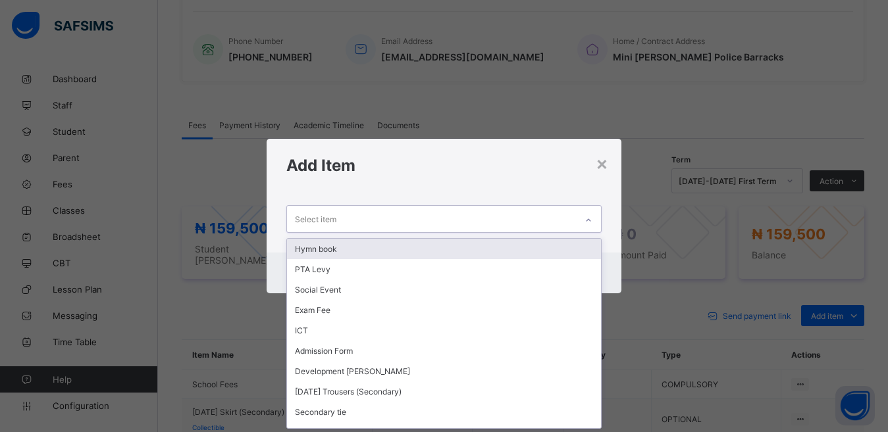
scroll to position [1, 0]
click at [340, 217] on div "Select item" at bounding box center [432, 219] width 290 height 26
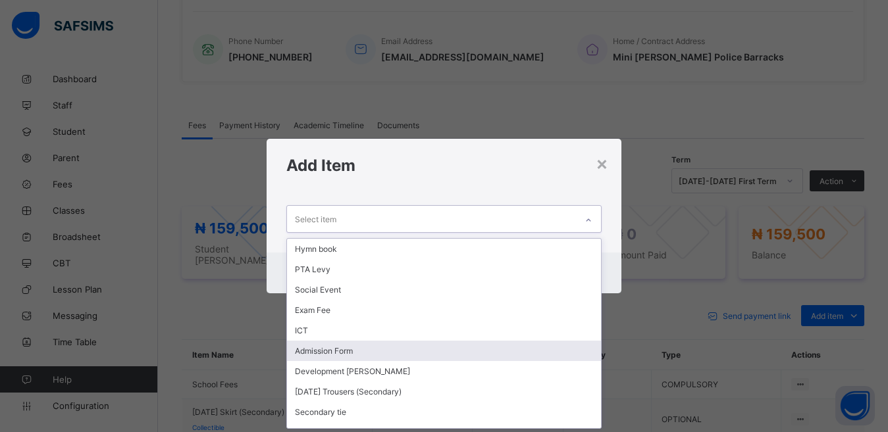
click at [357, 345] on div "Admission Form" at bounding box center [444, 351] width 315 height 20
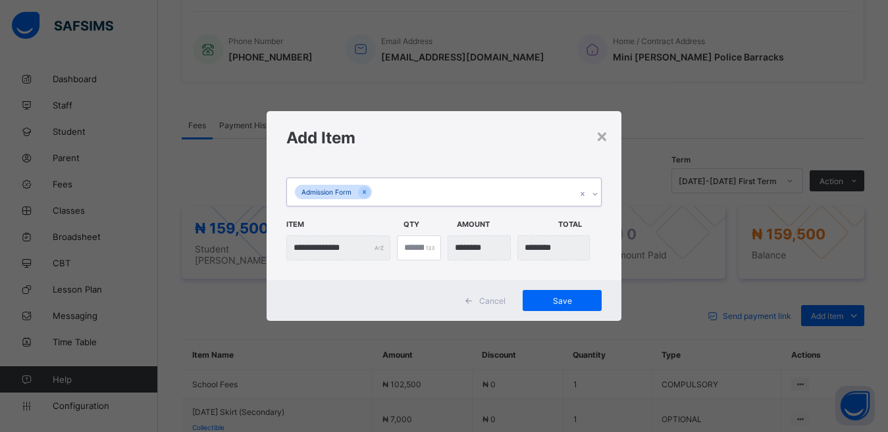
scroll to position [0, 0]
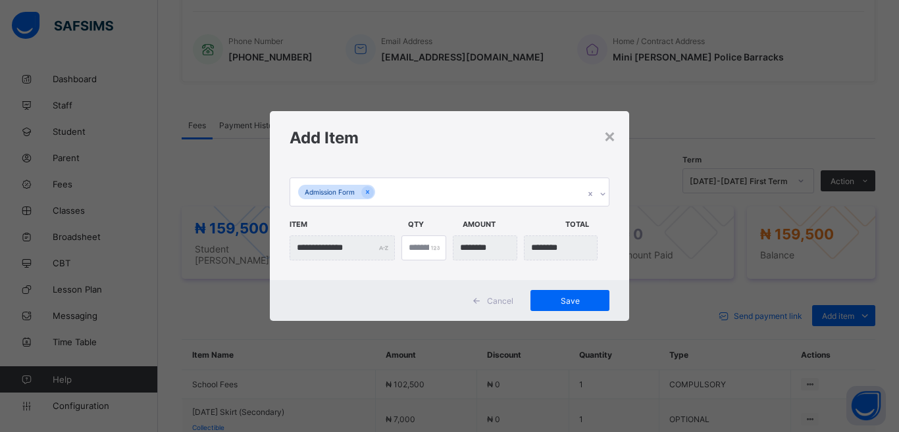
click at [481, 244] on input "currency" at bounding box center [485, 248] width 64 height 25
click at [478, 247] on input "currency" at bounding box center [485, 248] width 64 height 25
click at [477, 247] on input "currency" at bounding box center [485, 248] width 64 height 25
click at [434, 247] on div "*" at bounding box center [424, 248] width 45 height 25
click at [434, 244] on div "*" at bounding box center [424, 248] width 45 height 25
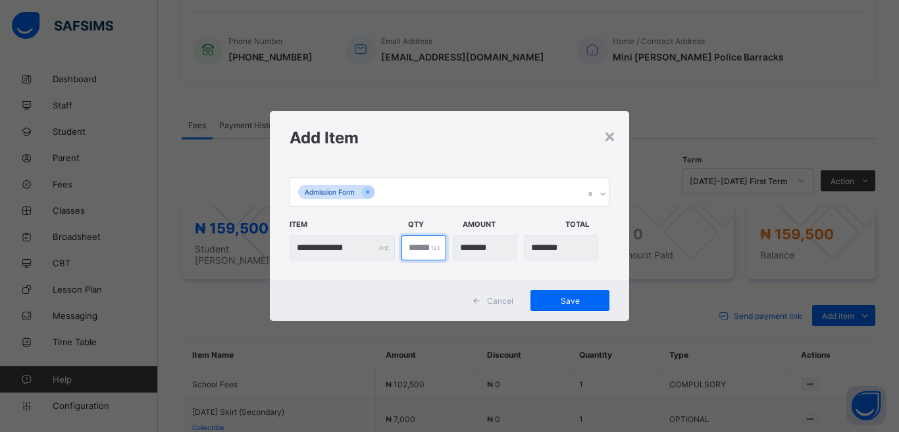
click at [427, 250] on input "*" at bounding box center [424, 248] width 45 height 25
type input "***"
type input "*"
type input "********"
type input "***"
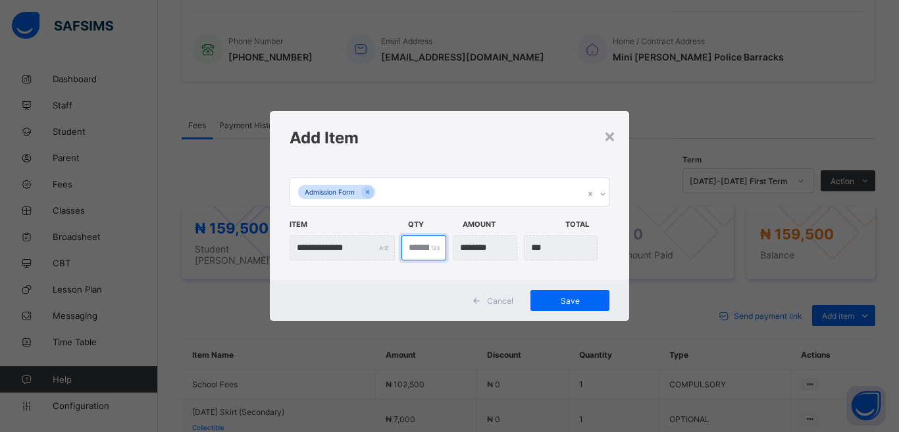
type input "*"
type input "*******"
type input "*"
click at [610, 136] on div "×" at bounding box center [610, 135] width 13 height 22
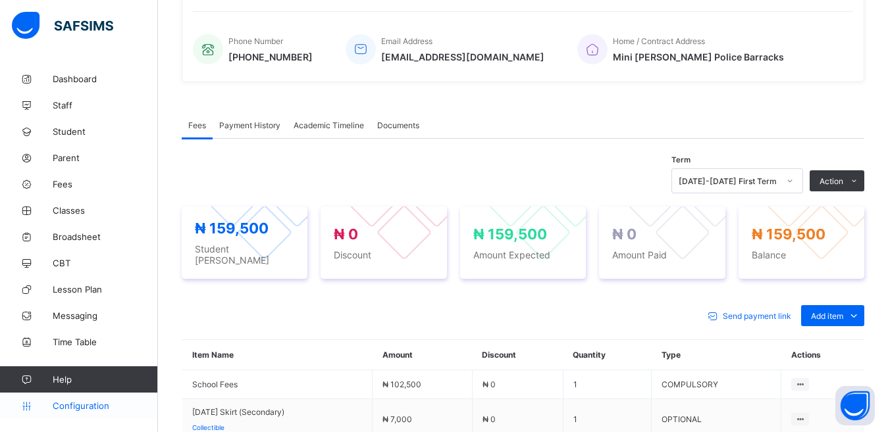
click at [86, 404] on span "Configuration" at bounding box center [105, 406] width 105 height 11
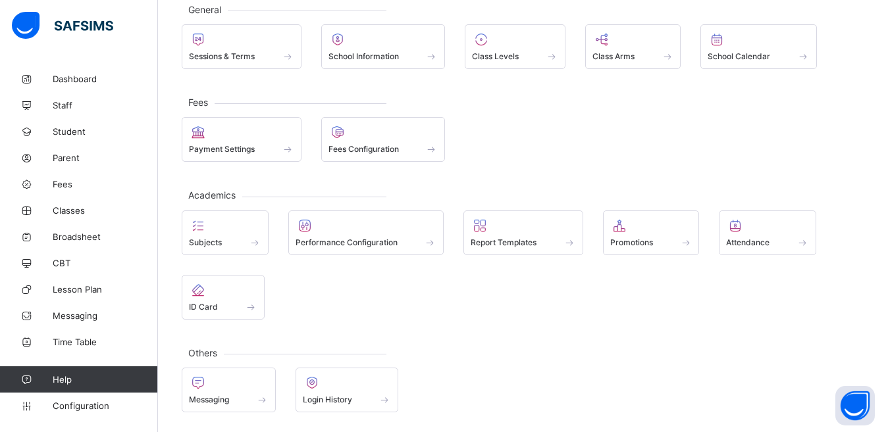
scroll to position [18, 0]
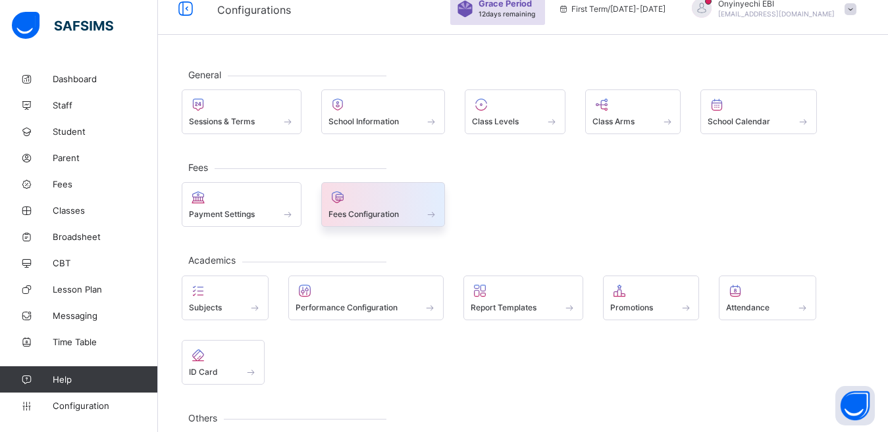
click at [346, 209] on span "Fees Configuration" at bounding box center [363, 214] width 70 height 10
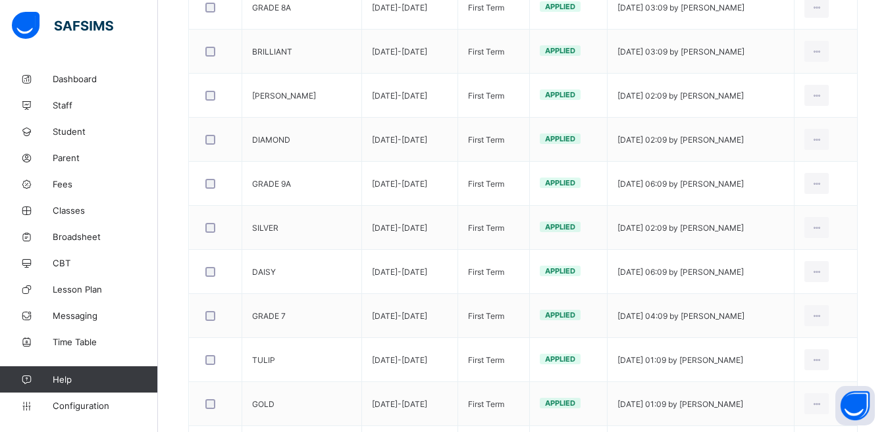
scroll to position [318, 0]
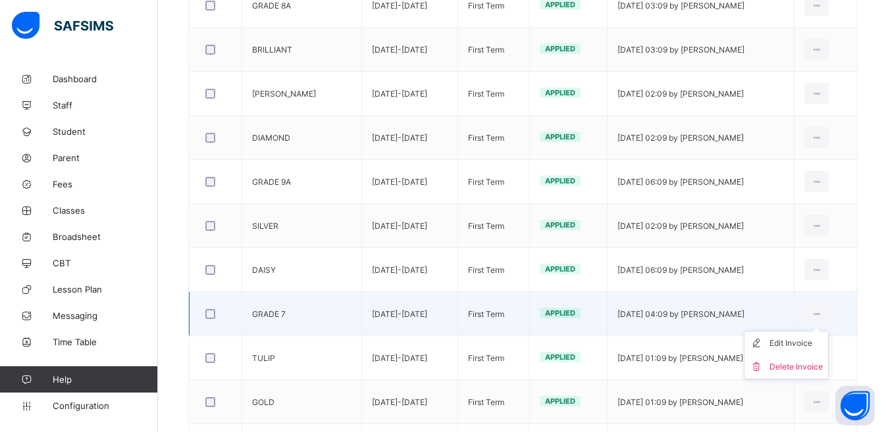
drag, startPoint x: 812, startPoint y: 341, endPoint x: 802, endPoint y: 332, distance: 13.1
click at [805, 336] on ul "Edit Invoice Delete Invoice" at bounding box center [786, 355] width 85 height 49
click at [787, 341] on div "Edit Invoice" at bounding box center [795, 343] width 53 height 13
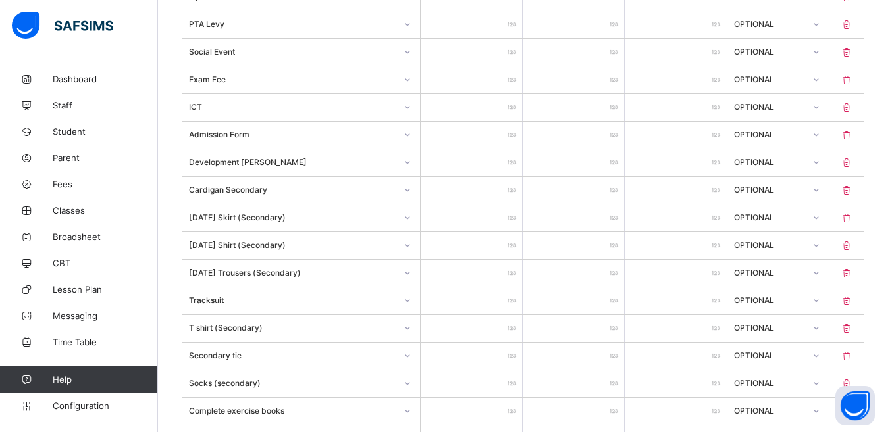
scroll to position [434, 0]
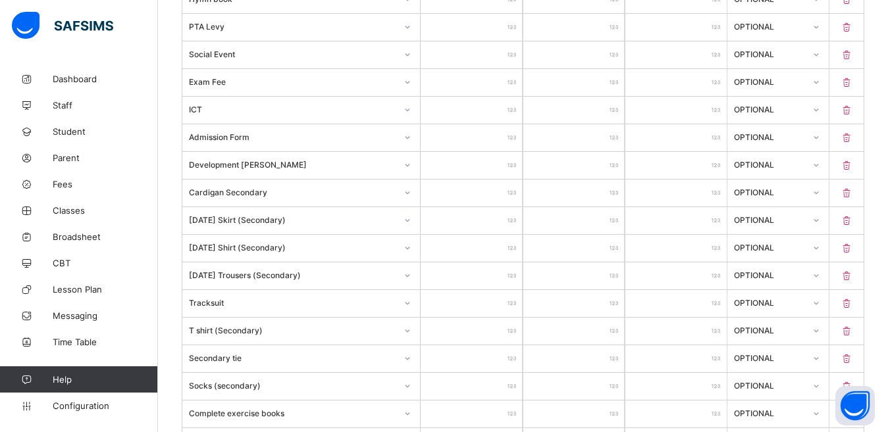
click at [493, 137] on input "*****" at bounding box center [471, 137] width 101 height 27
type input "****"
type input "***"
type input "*"
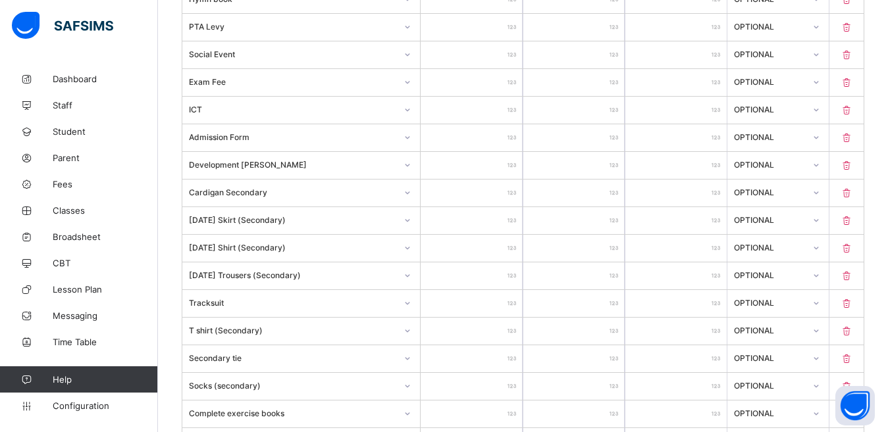
type input "****"
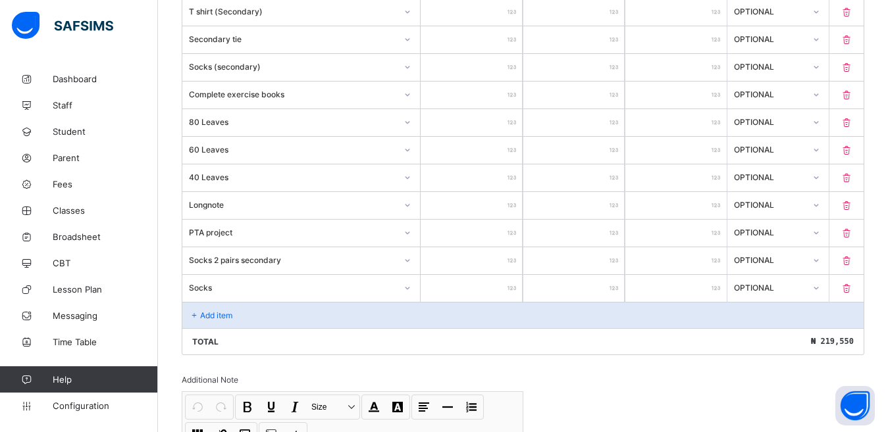
scroll to position [929, 0]
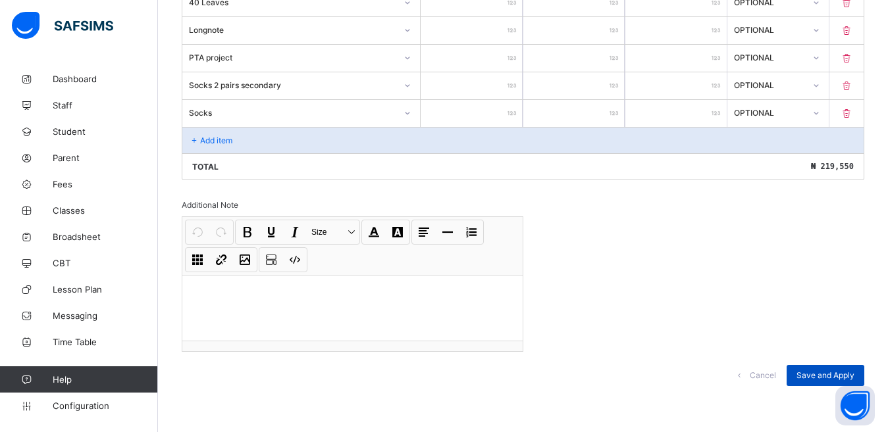
type input "****"
drag, startPoint x: 827, startPoint y: 370, endPoint x: 833, endPoint y: 353, distance: 17.9
click at [825, 370] on div "Save and Apply" at bounding box center [826, 375] width 78 height 21
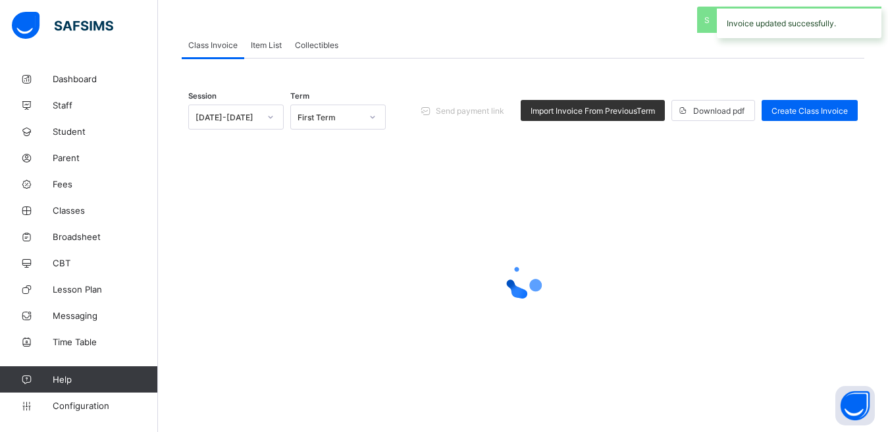
scroll to position [97, 0]
click at [60, 184] on span "Fees" at bounding box center [105, 184] width 105 height 11
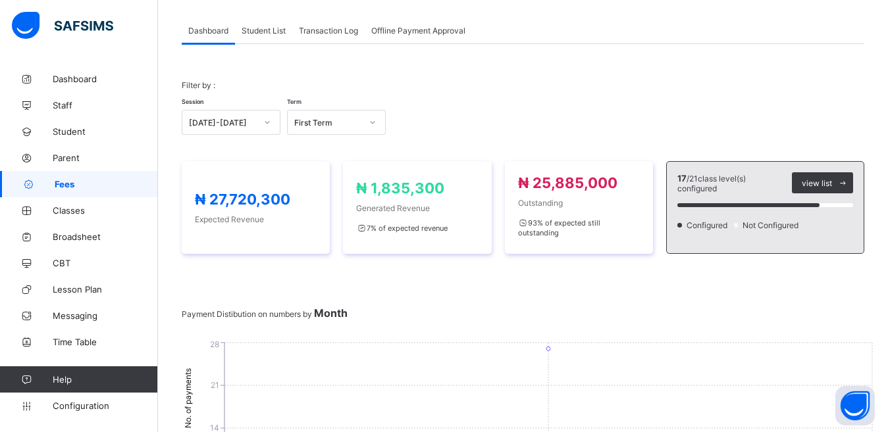
scroll to position [31, 0]
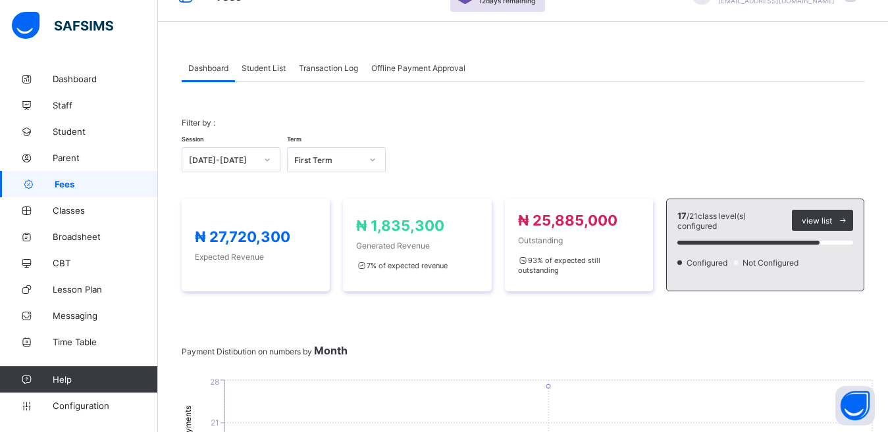
click at [269, 68] on span "Student List" at bounding box center [264, 68] width 44 height 10
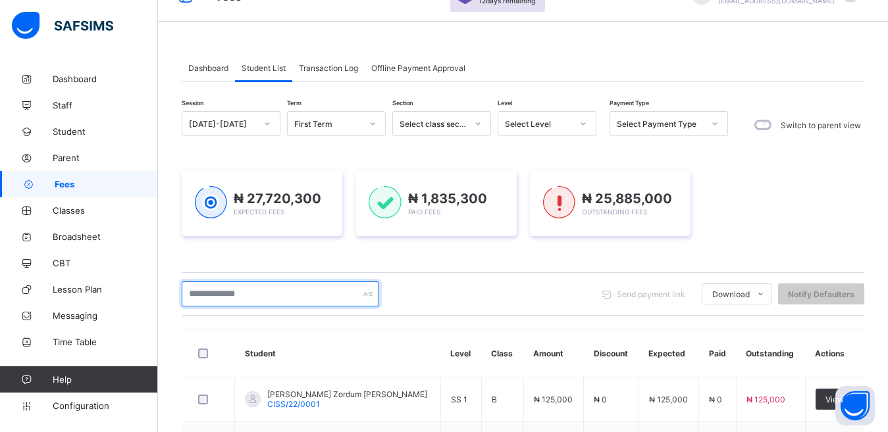
click at [253, 290] on input "text" at bounding box center [280, 294] width 197 height 25
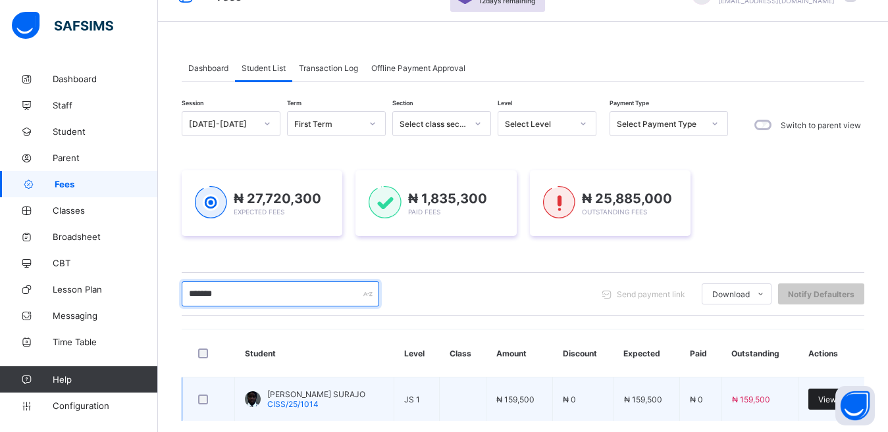
type input "*******"
click at [826, 395] on span "View" at bounding box center [827, 400] width 18 height 10
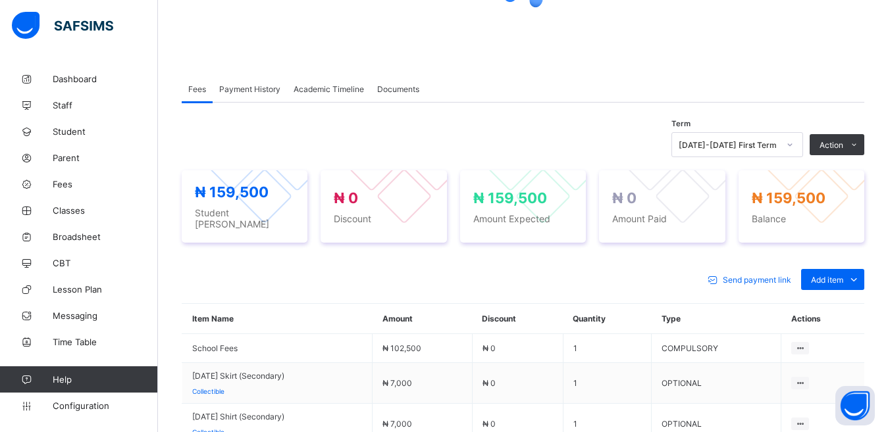
scroll to position [178, 0]
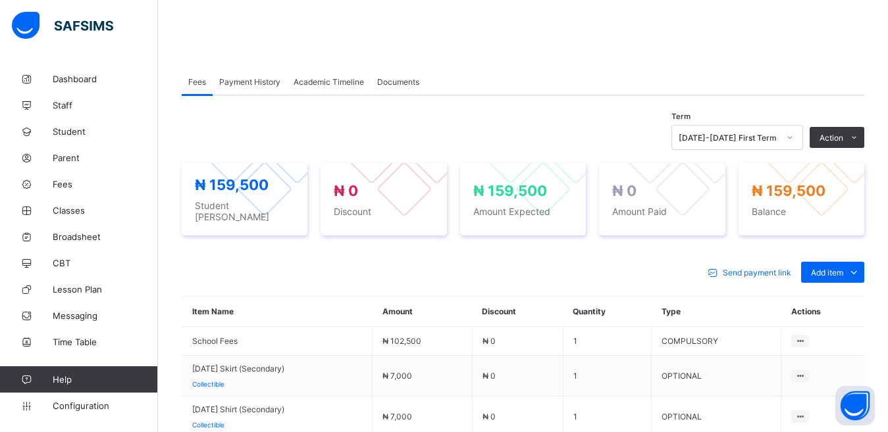
drag, startPoint x: 832, startPoint y: 294, endPoint x: 823, endPoint y: 289, distance: 9.7
click at [0, 0] on div "Optional items" at bounding box center [0, 0] width 0 height 0
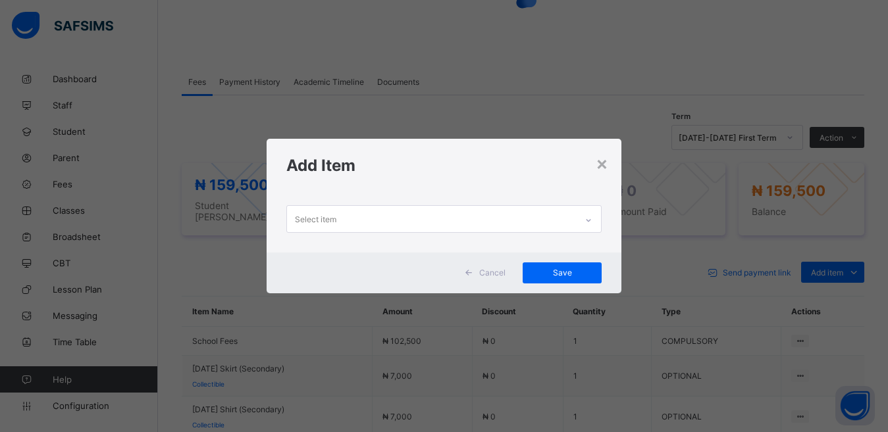
click at [316, 212] on div "Select item" at bounding box center [315, 219] width 41 height 25
type input "*"
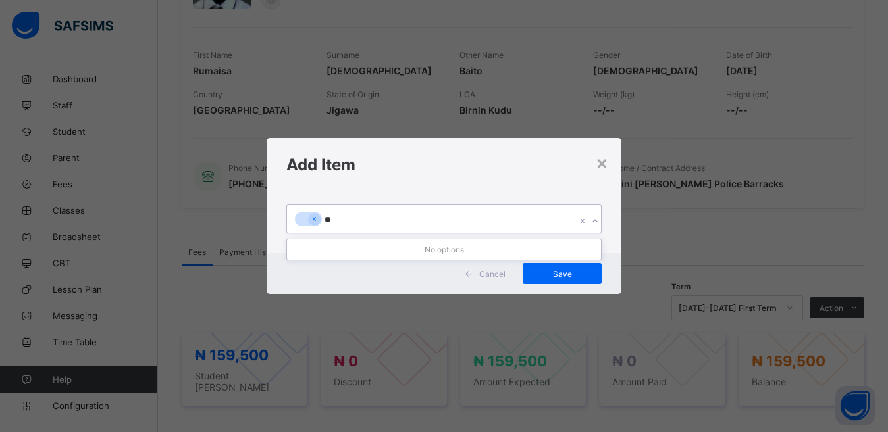
type input "*"
click at [313, 219] on icon at bounding box center [314, 219] width 7 height 9
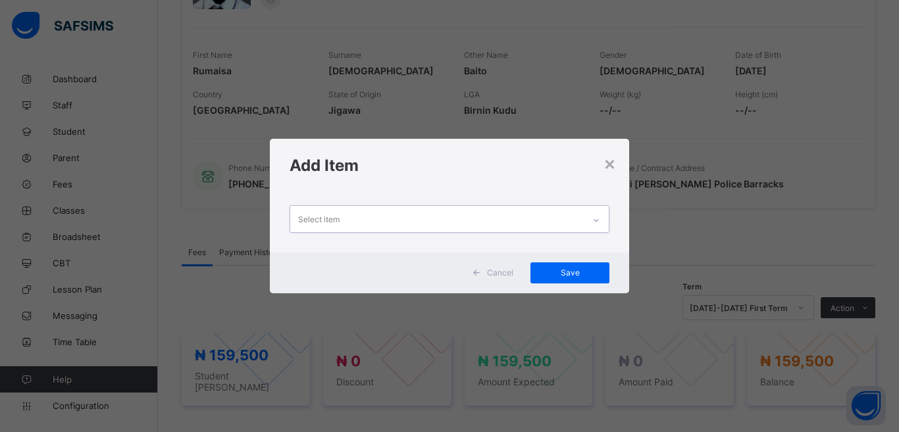
click at [315, 212] on div "Select item" at bounding box center [318, 219] width 41 height 25
type input "**********"
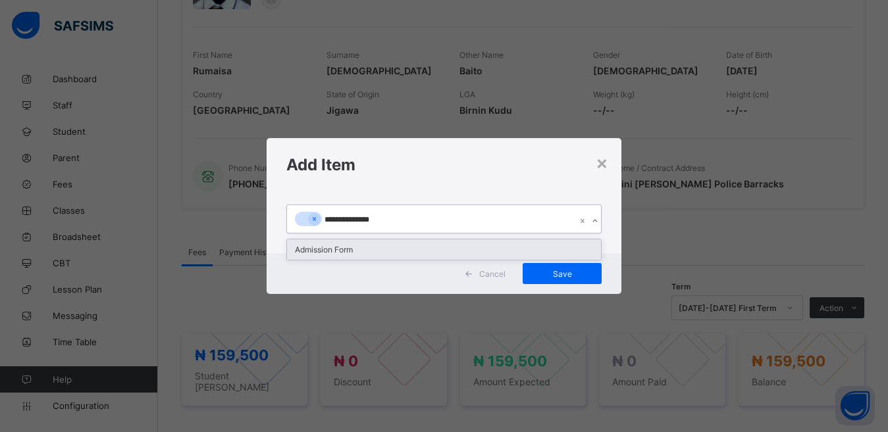
click at [335, 249] on div "Admission Form" at bounding box center [444, 250] width 315 height 20
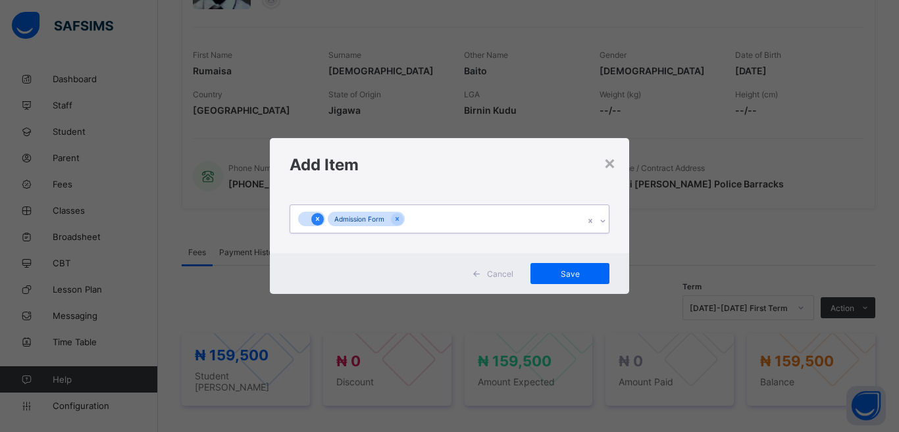
click at [313, 216] on div at bounding box center [317, 219] width 13 height 13
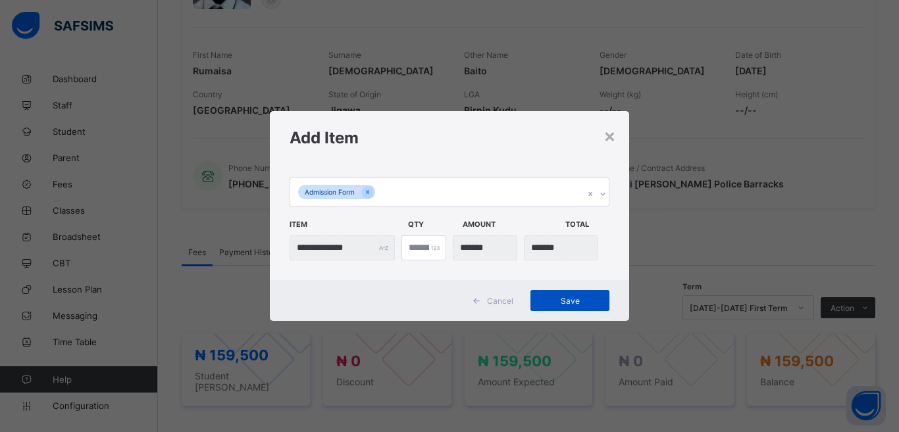
click at [559, 300] on span "Save" at bounding box center [569, 301] width 59 height 10
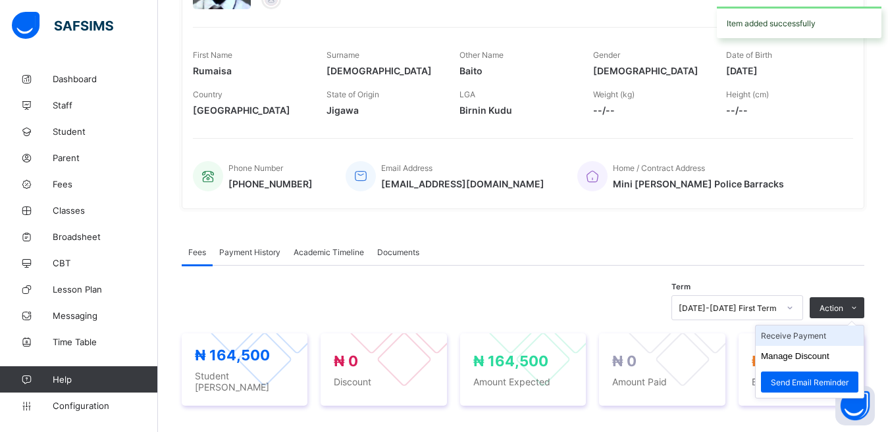
click at [814, 338] on li "Receive Payment" at bounding box center [810, 336] width 108 height 20
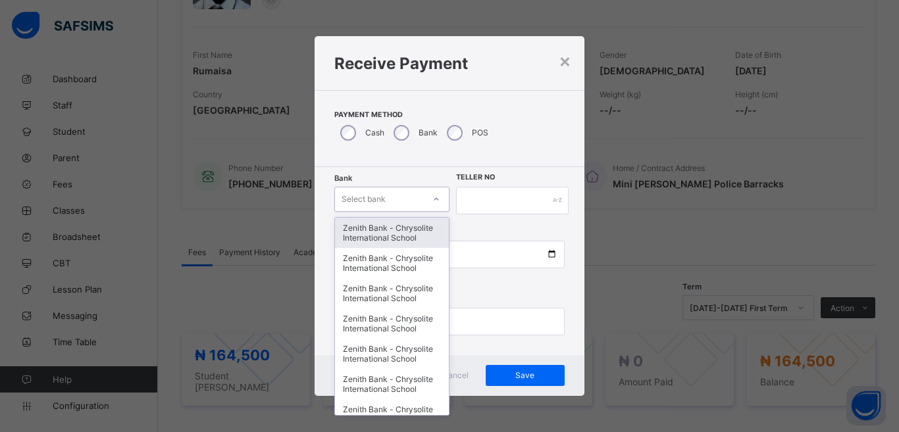
click at [396, 195] on div "Select bank" at bounding box center [379, 199] width 89 height 18
type input "**"
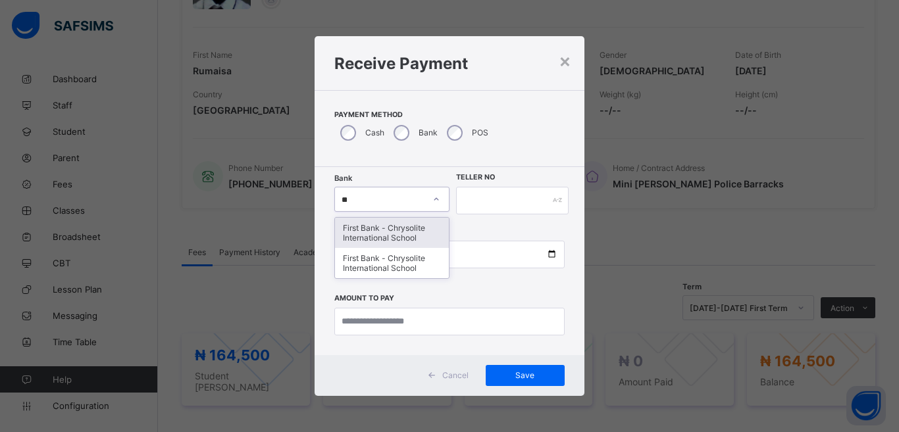
click at [374, 225] on div "First Bank - Chrysolite International School" at bounding box center [392, 233] width 114 height 30
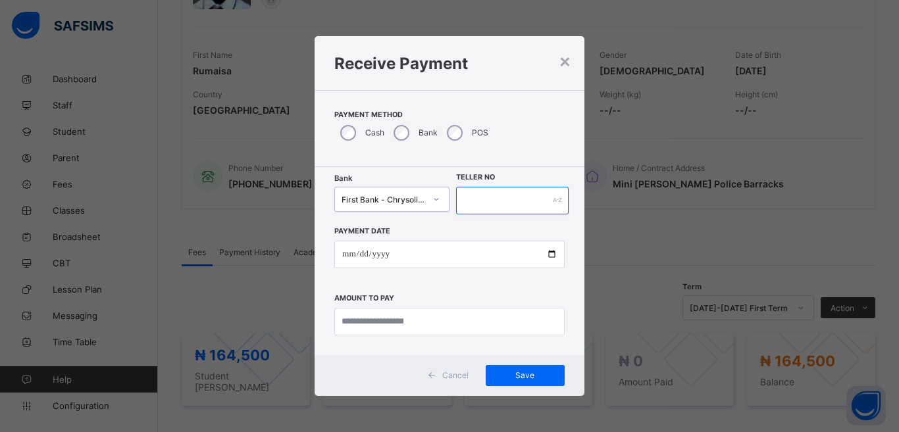
click at [493, 198] on input "text" at bounding box center [512, 201] width 113 height 28
type input "*****"
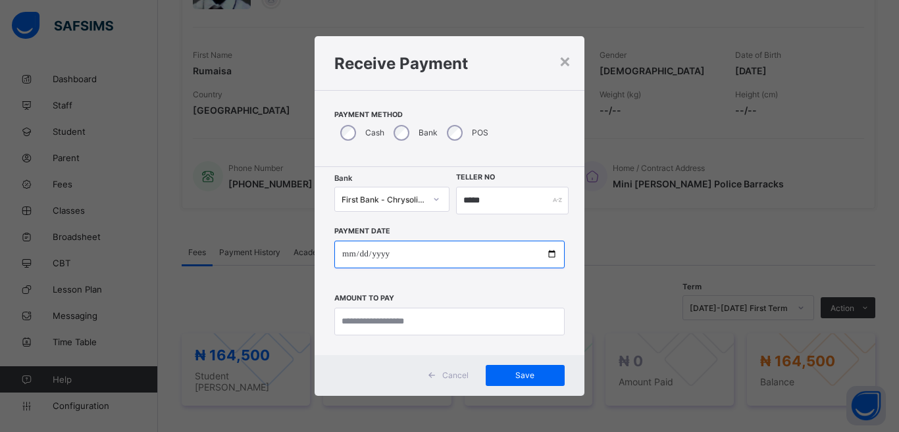
click at [401, 253] on input "date" at bounding box center [449, 255] width 230 height 28
click at [551, 255] on input "date" at bounding box center [449, 255] width 230 height 28
type input "**********"
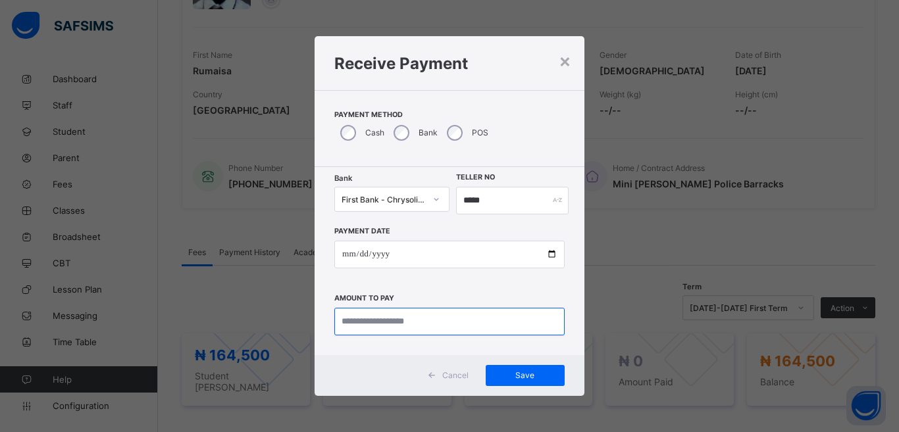
click at [382, 325] on input "currency" at bounding box center [449, 322] width 230 height 28
type input "*********"
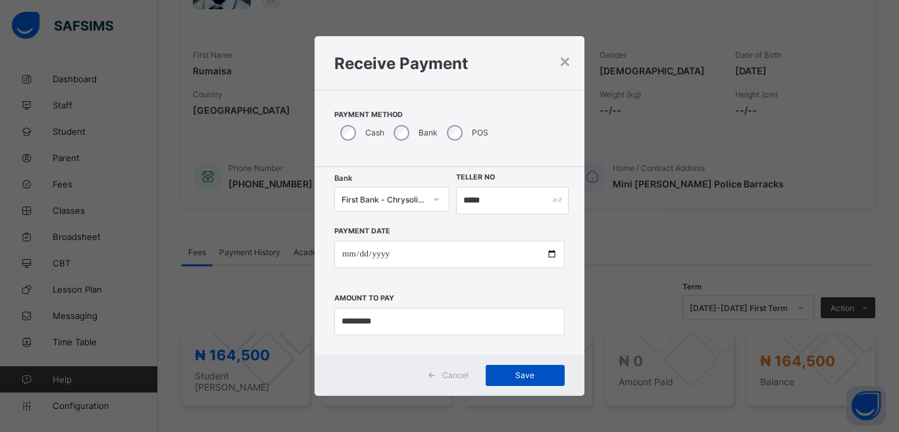
click at [508, 369] on div "Save" at bounding box center [525, 375] width 79 height 21
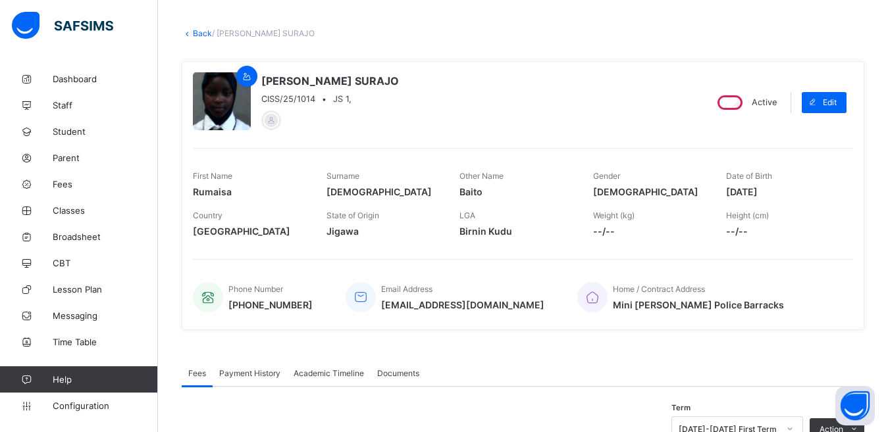
scroll to position [40, 0]
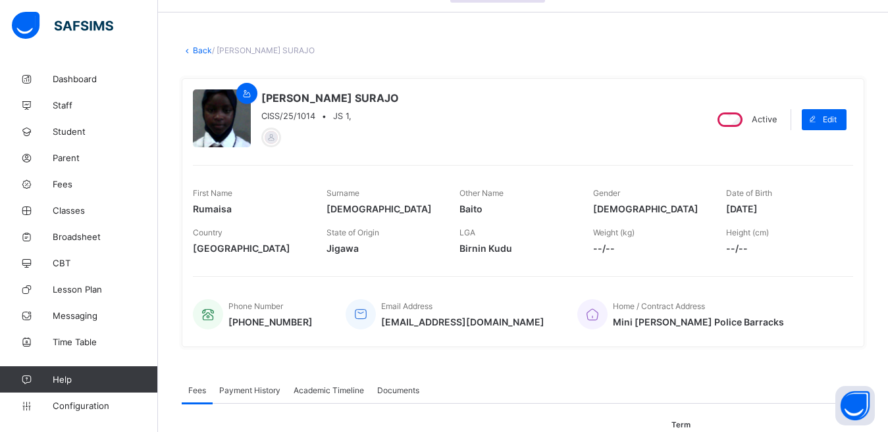
click at [197, 47] on link "Back" at bounding box center [202, 50] width 19 height 10
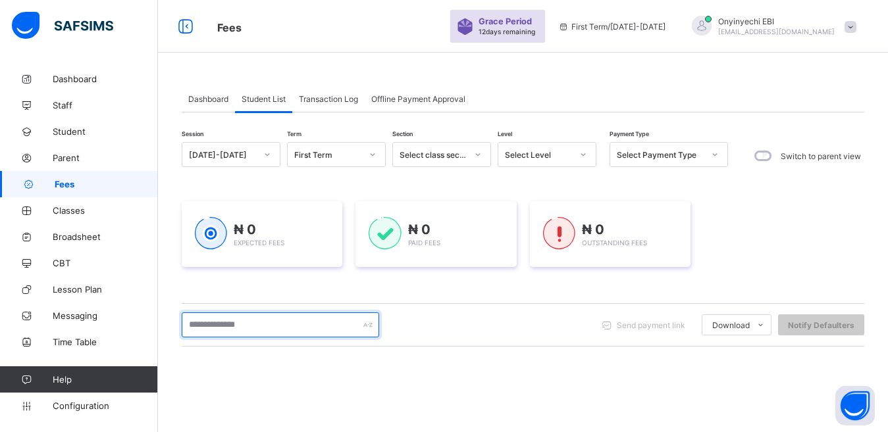
click at [251, 327] on input "text" at bounding box center [280, 325] width 197 height 25
type input "*****"
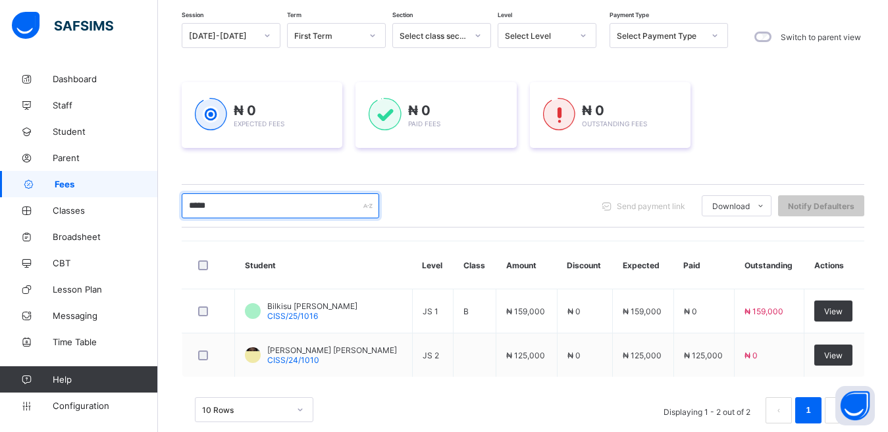
scroll to position [143, 0]
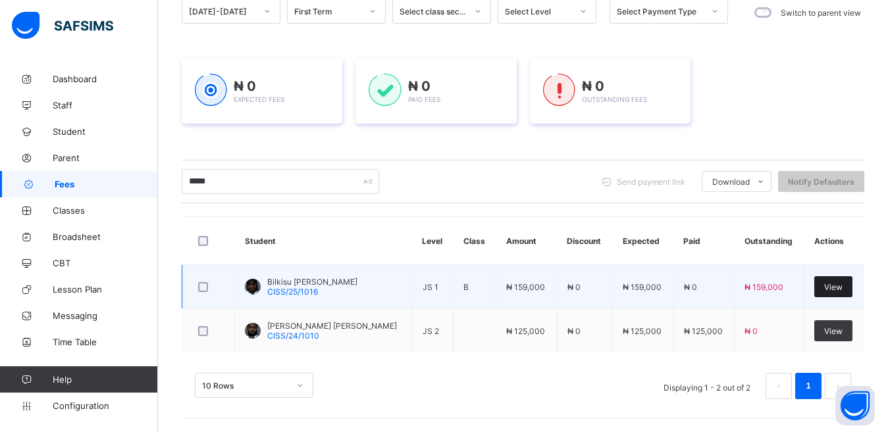
click at [835, 287] on span "View" at bounding box center [833, 287] width 18 height 10
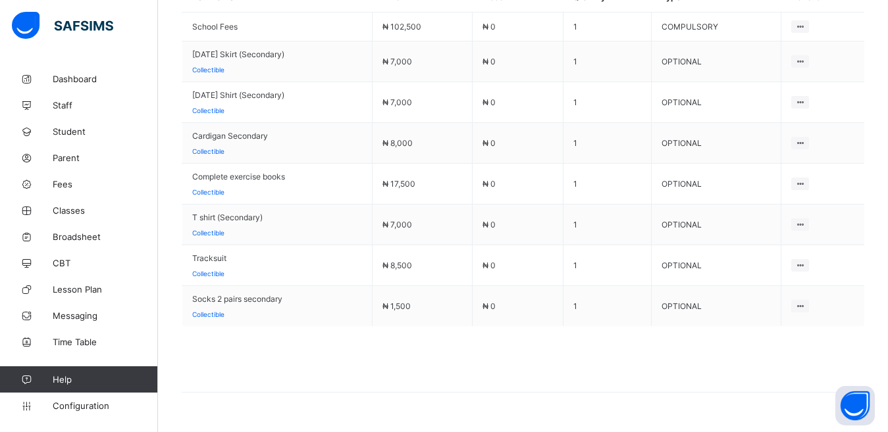
scroll to position [519, 0]
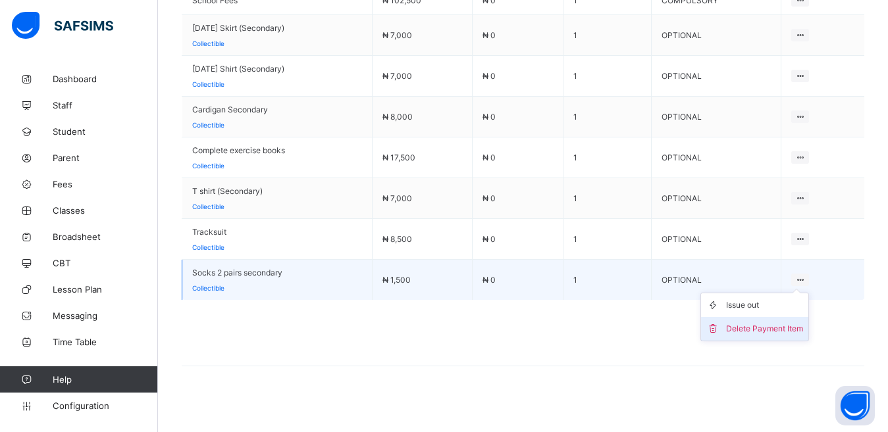
click at [768, 323] on div "Delete Payment Item" at bounding box center [764, 329] width 77 height 13
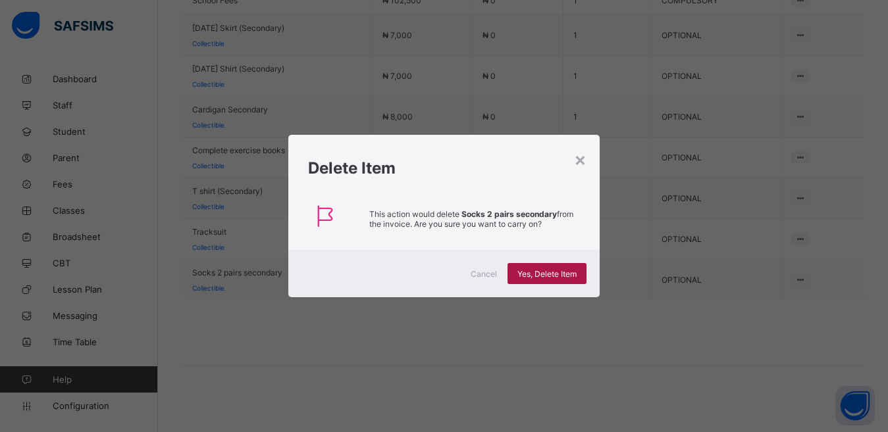
click at [552, 267] on div "Yes, Delete Item" at bounding box center [547, 273] width 79 height 21
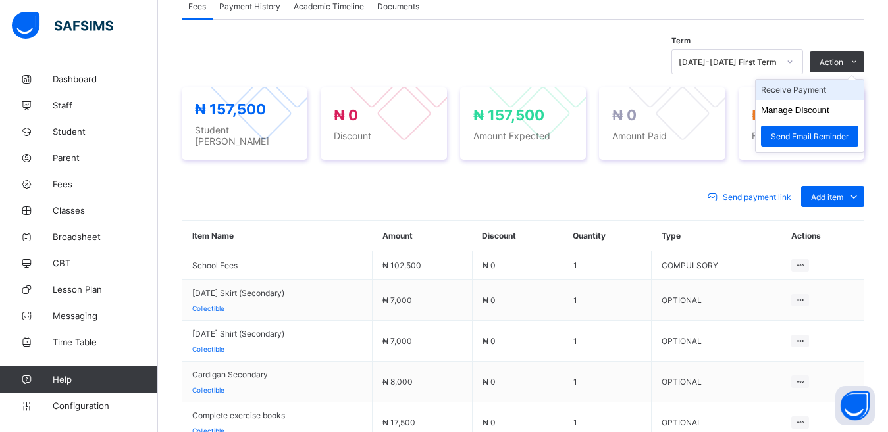
scroll to position [412, 0]
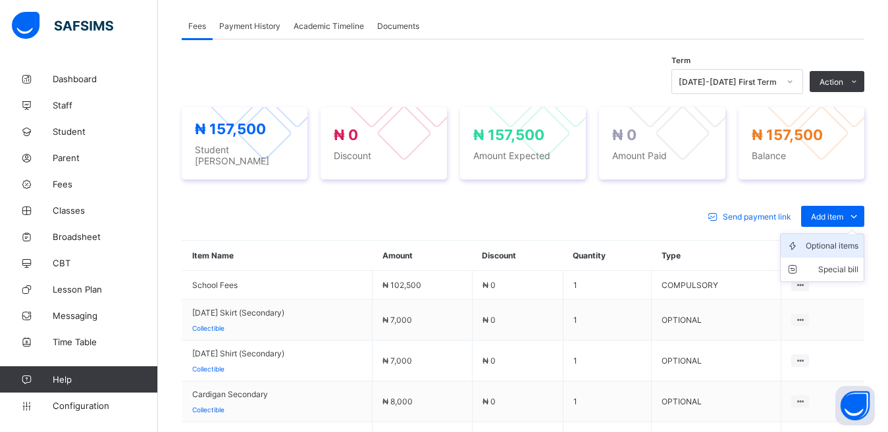
click at [829, 240] on div "Optional items" at bounding box center [832, 246] width 53 height 13
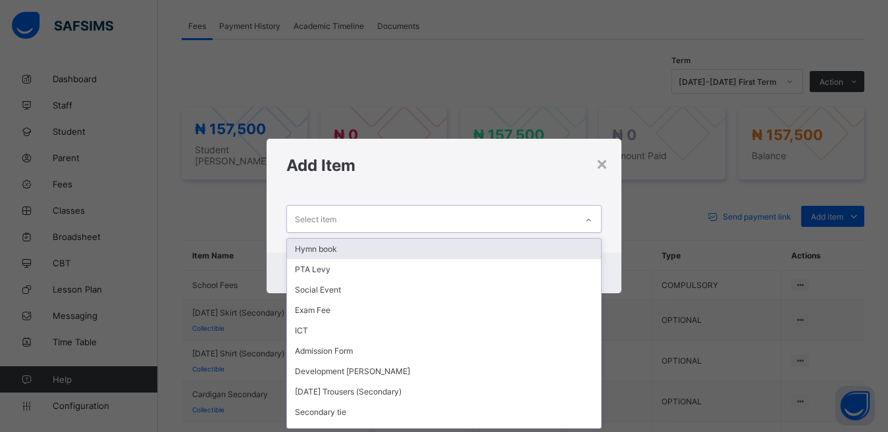
scroll to position [1, 0]
click at [406, 213] on div "Select item" at bounding box center [432, 219] width 290 height 26
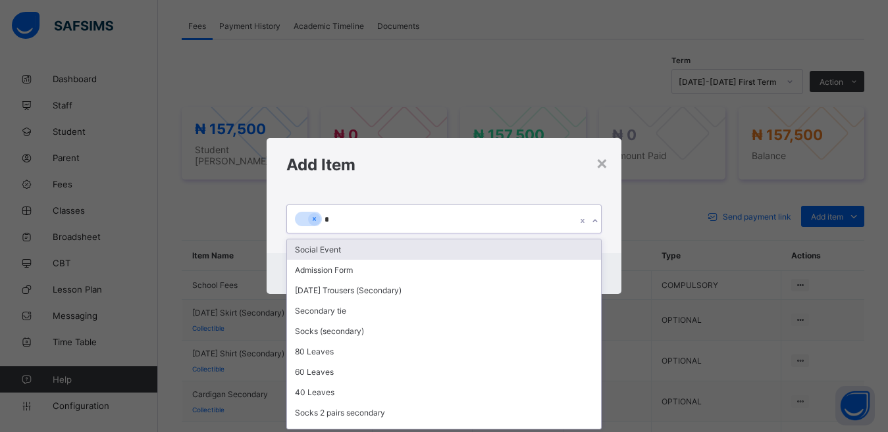
scroll to position [0, 0]
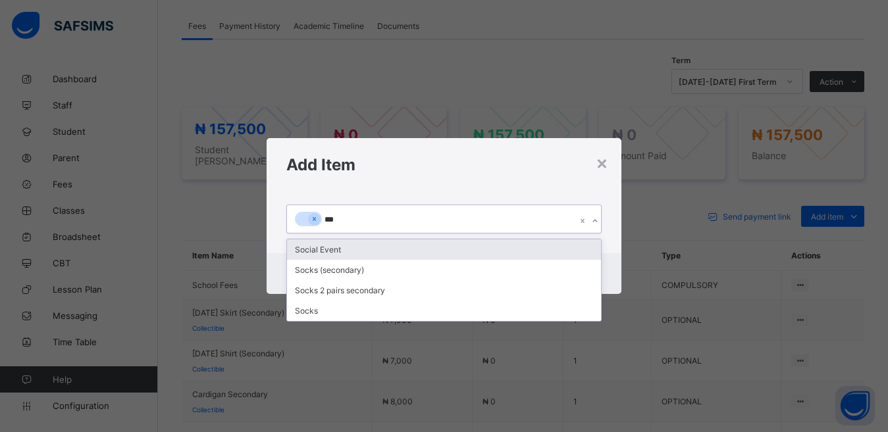
type input "****"
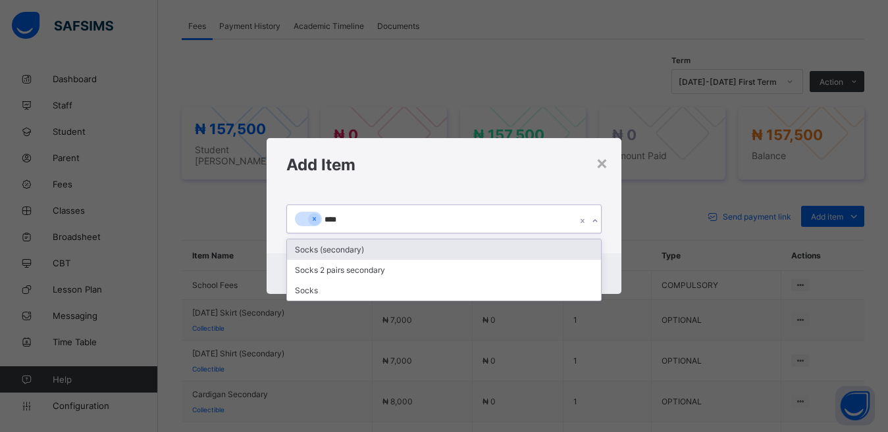
click at [307, 251] on div "Socks (secondary)" at bounding box center [444, 250] width 315 height 20
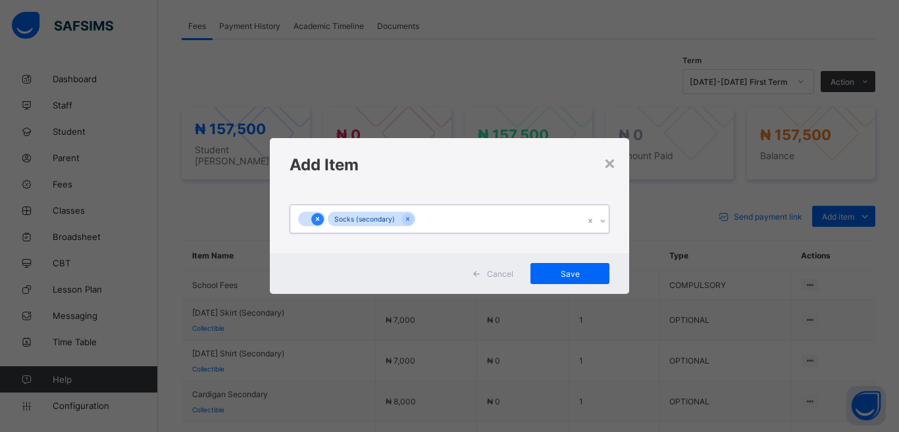
click at [318, 216] on icon at bounding box center [317, 219] width 7 height 9
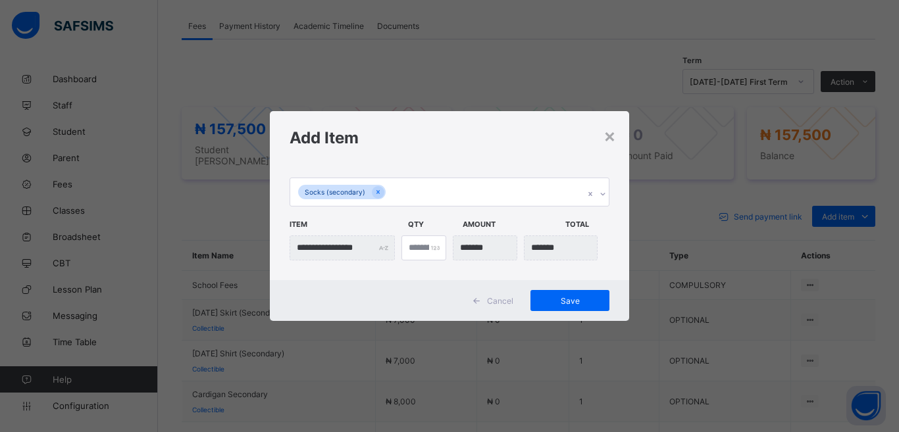
click at [433, 246] on div "*" at bounding box center [424, 248] width 45 height 25
drag, startPoint x: 433, startPoint y: 250, endPoint x: 423, endPoint y: 256, distance: 11.5
click at [433, 251] on div "*" at bounding box center [424, 248] width 45 height 25
click at [417, 247] on input "*" at bounding box center [424, 248] width 45 height 25
type input "***"
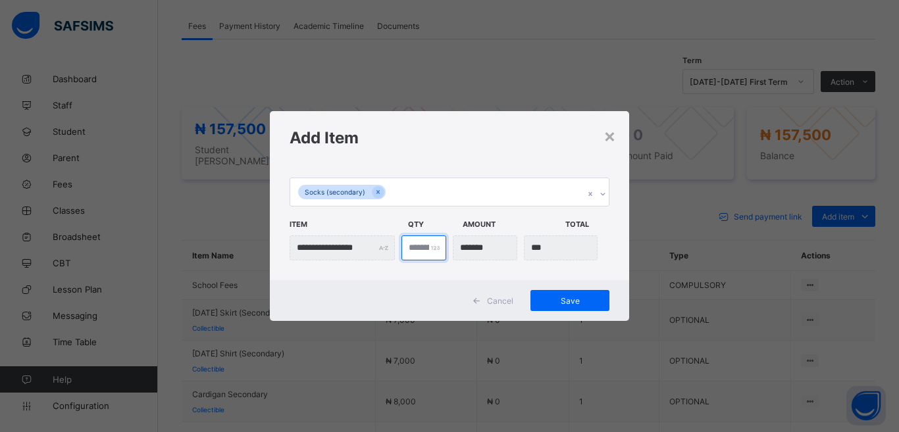
type input "*"
type input "*******"
type input "*"
click at [566, 301] on span "Save" at bounding box center [569, 301] width 59 height 10
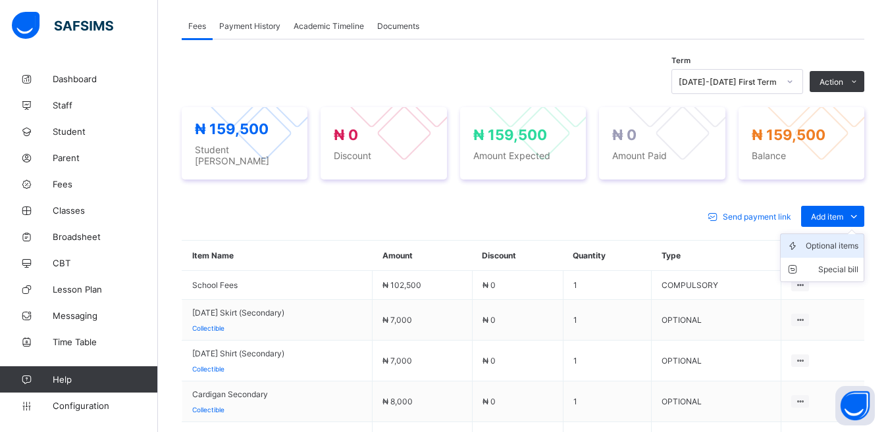
click at [833, 240] on div "Optional items" at bounding box center [832, 246] width 53 height 13
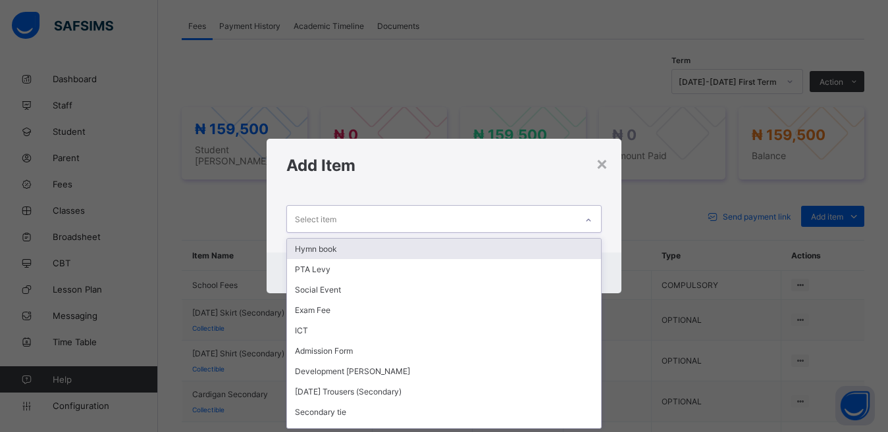
scroll to position [1, 0]
click at [338, 212] on div "Select item" at bounding box center [432, 219] width 290 height 26
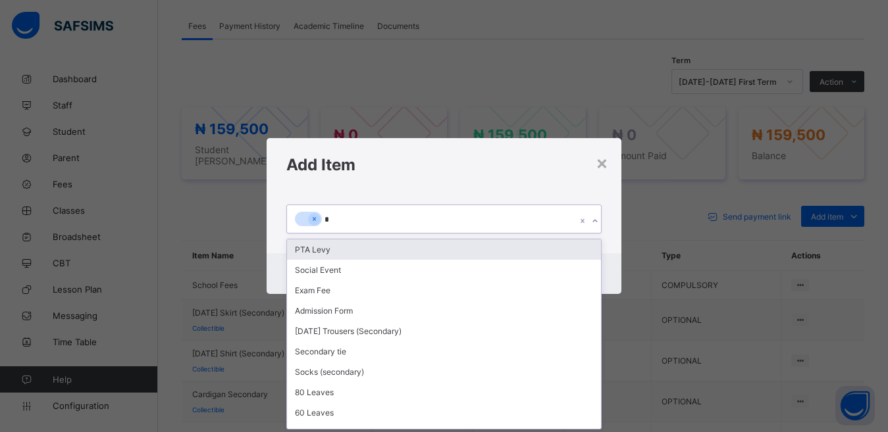
scroll to position [0, 0]
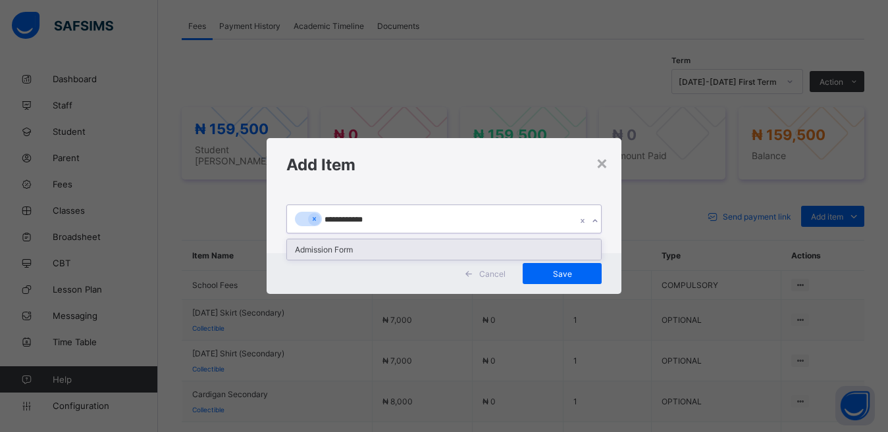
type input "**********"
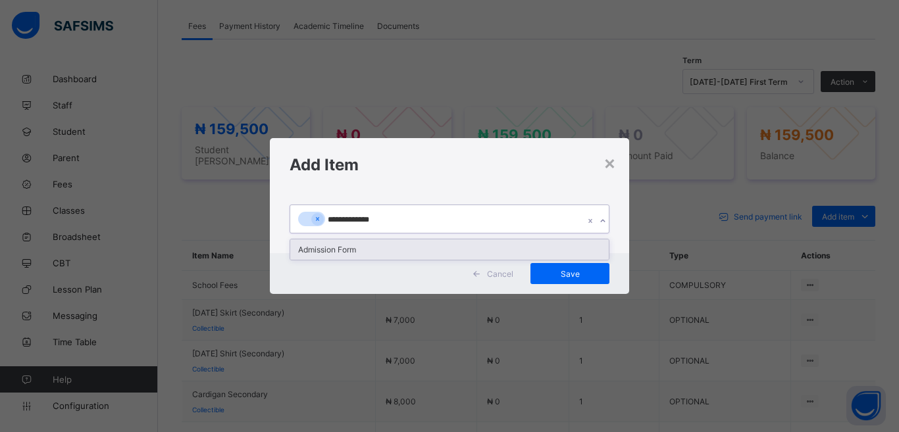
click at [313, 244] on div "Admission Form" at bounding box center [449, 250] width 319 height 20
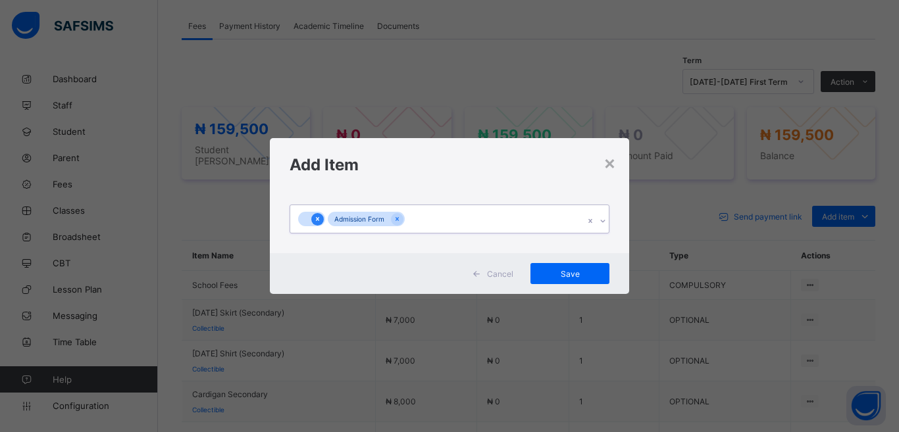
click at [317, 217] on icon at bounding box center [317, 219] width 7 height 9
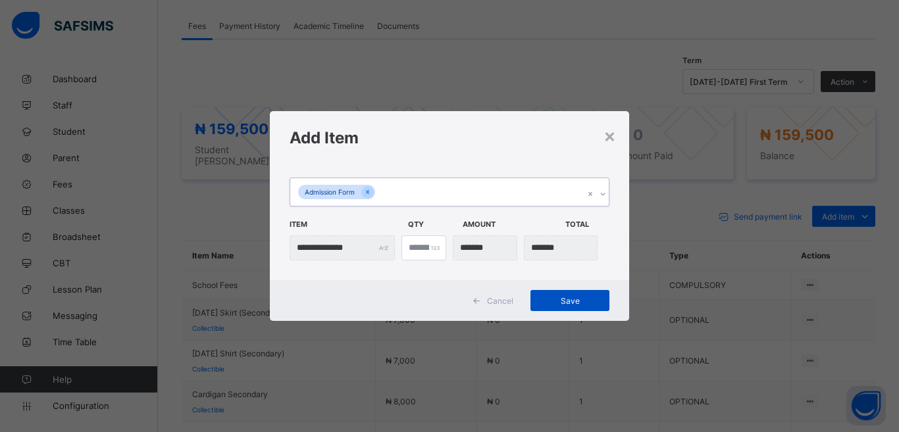
click at [565, 296] on span "Save" at bounding box center [569, 301] width 59 height 10
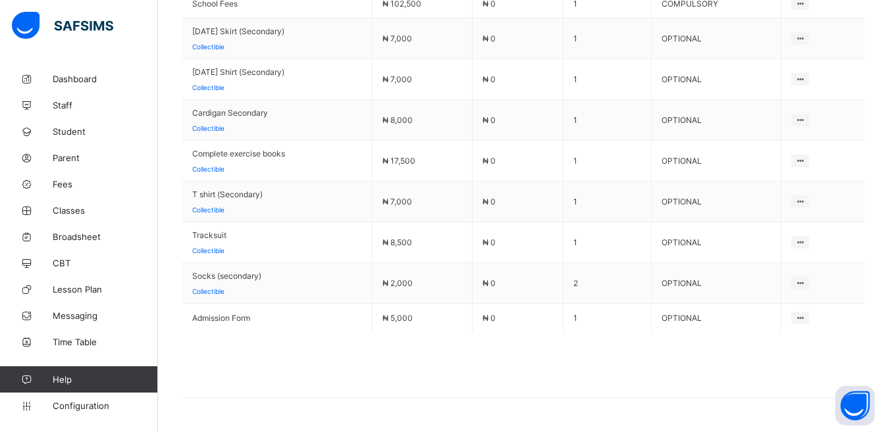
scroll to position [718, 0]
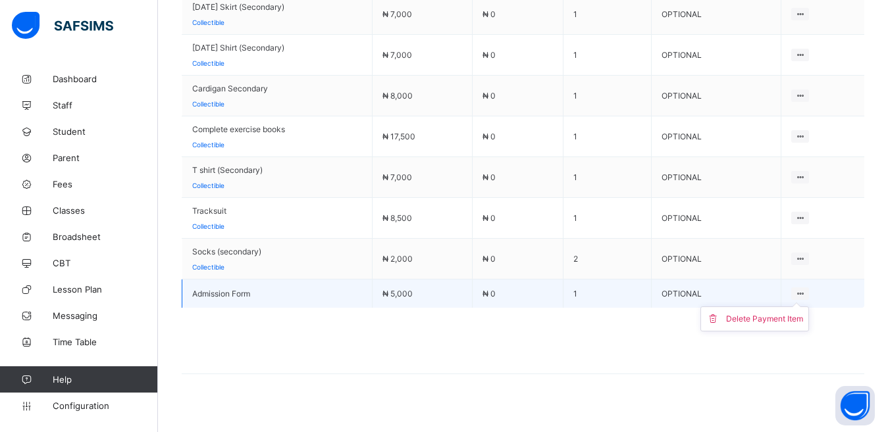
drag, startPoint x: 812, startPoint y: 278, endPoint x: 800, endPoint y: 298, distance: 23.0
click at [808, 288] on div "Delete Payment Item" at bounding box center [800, 294] width 18 height 13
click at [796, 313] on div "Delete Payment Item" at bounding box center [764, 319] width 77 height 13
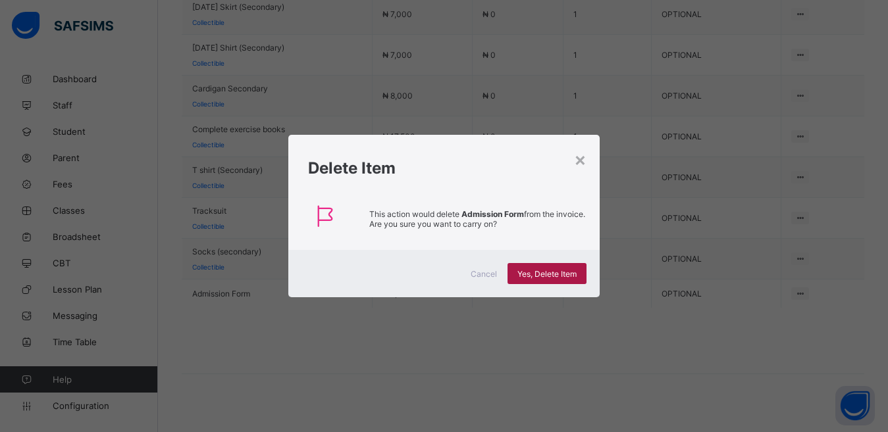
click at [534, 267] on div "Yes, Delete Item" at bounding box center [547, 273] width 79 height 21
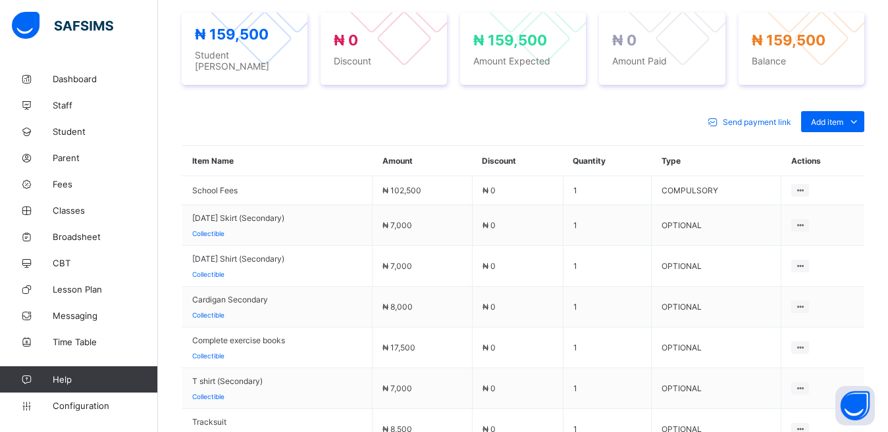
scroll to position [479, 0]
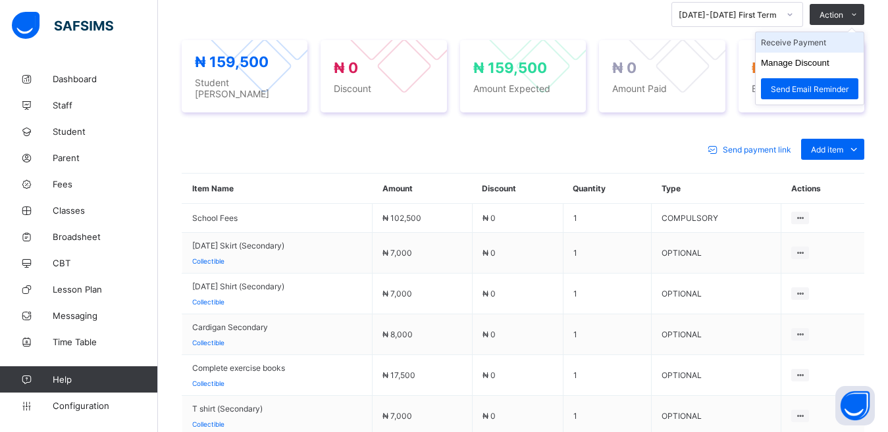
click at [822, 36] on li "Receive Payment" at bounding box center [810, 42] width 108 height 20
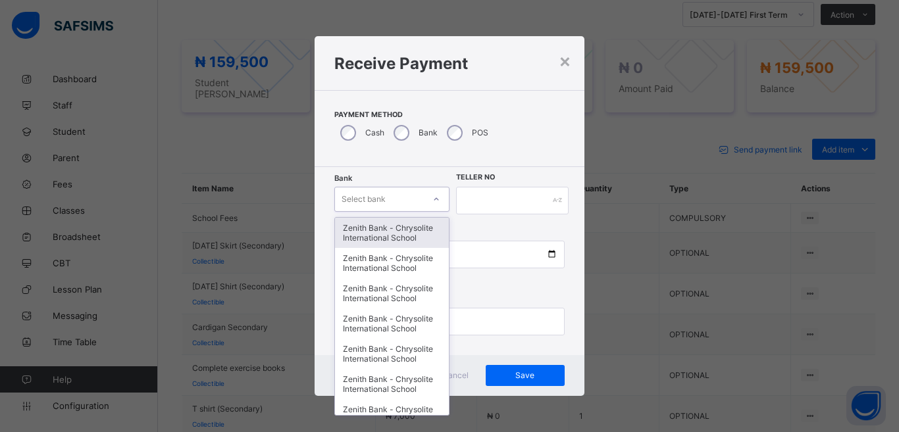
click at [427, 197] on div at bounding box center [436, 199] width 22 height 21
type input "**"
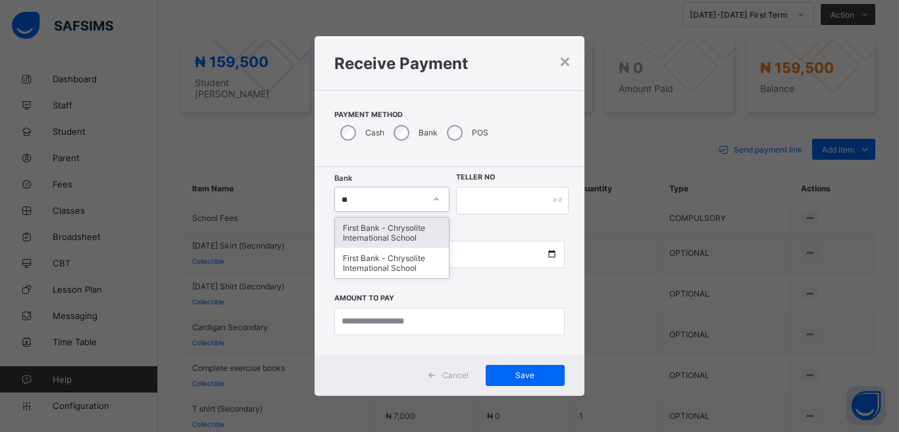
click at [388, 226] on div "First Bank - Chrysolite International School" at bounding box center [392, 233] width 114 height 30
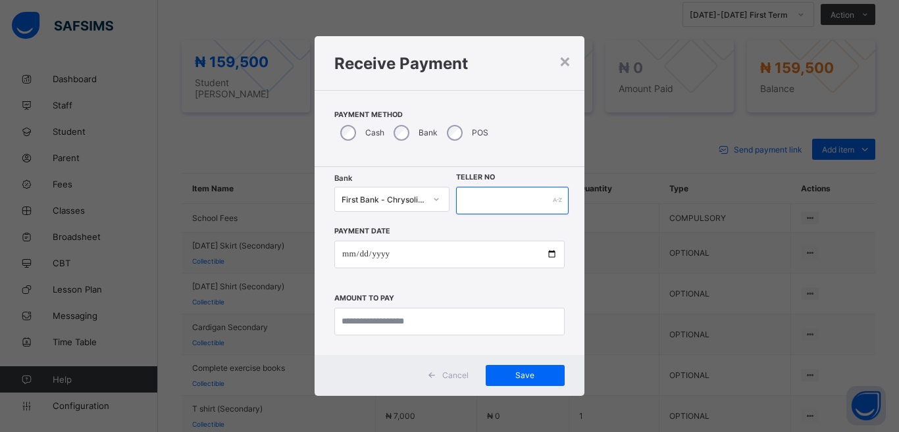
click at [507, 191] on input "text" at bounding box center [512, 201] width 113 height 28
type input "*****"
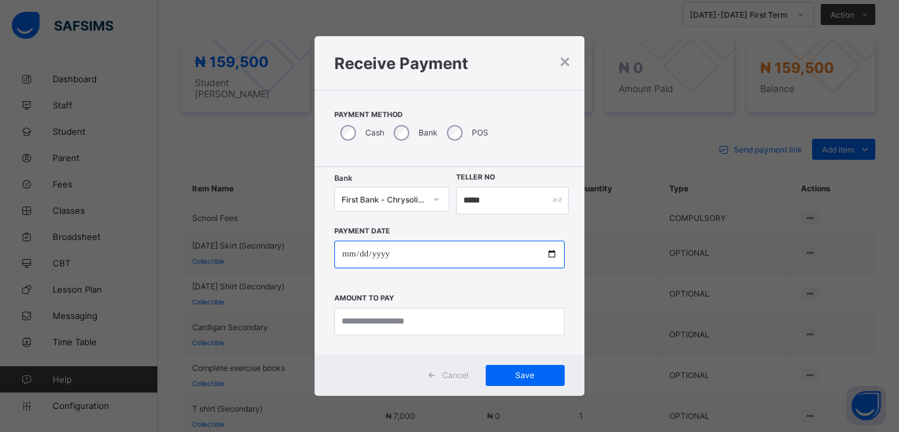
click at [552, 252] on input "date" at bounding box center [449, 255] width 230 height 28
type input "**********"
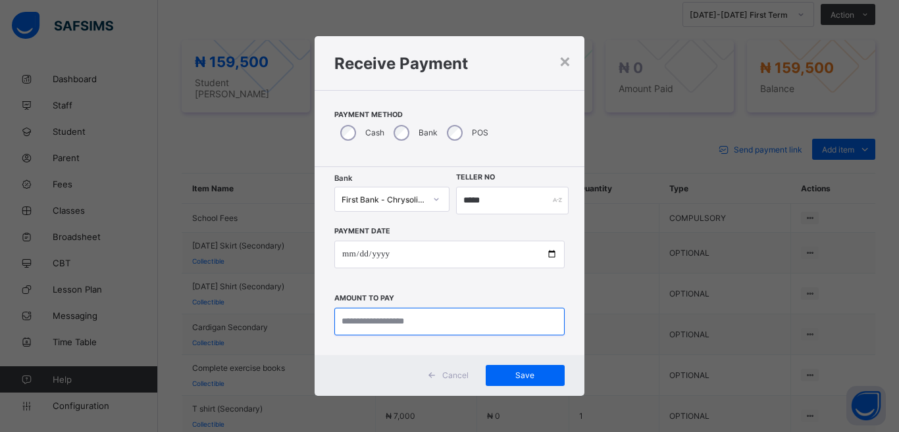
click at [371, 321] on input "currency" at bounding box center [449, 322] width 230 height 28
type input "*********"
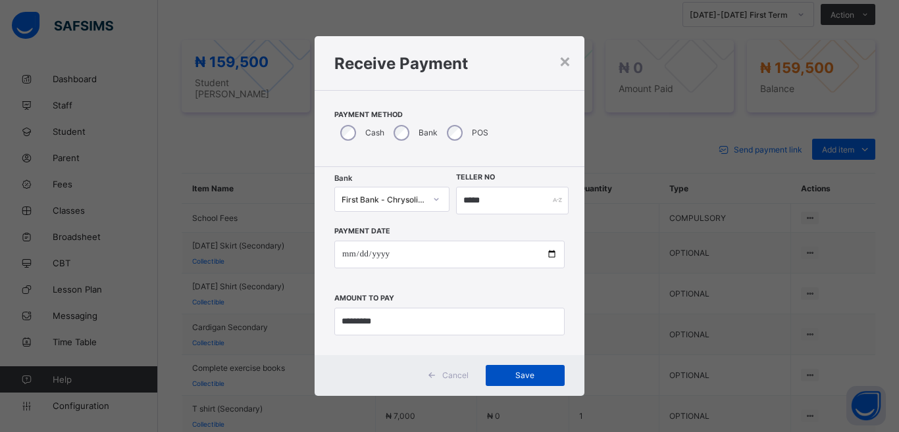
click at [515, 369] on div "Save" at bounding box center [525, 375] width 79 height 21
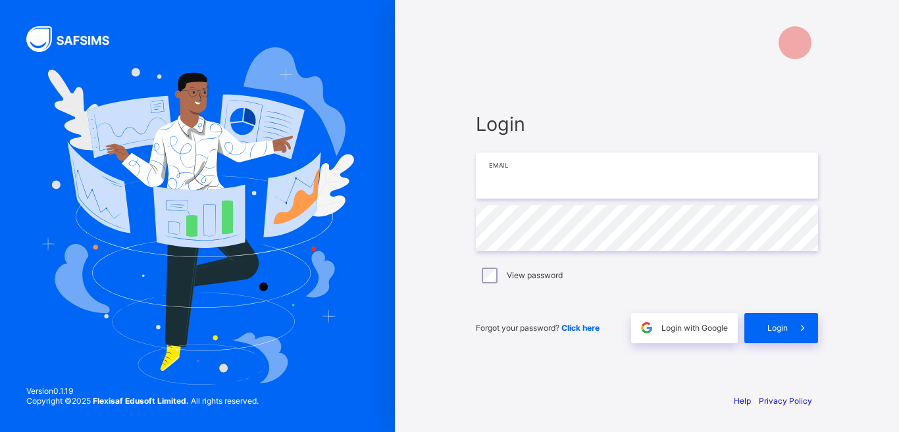
click at [501, 170] on input "email" at bounding box center [647, 176] width 342 height 46
type input "**********"
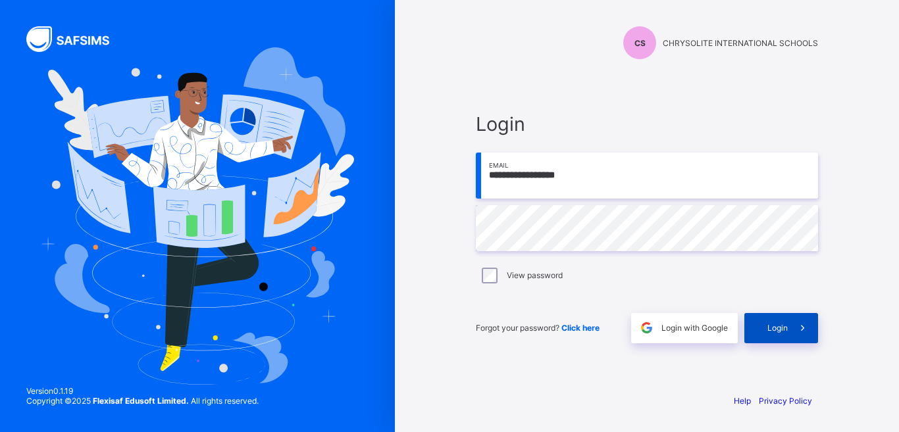
click at [784, 329] on span "Login" at bounding box center [778, 328] width 20 height 10
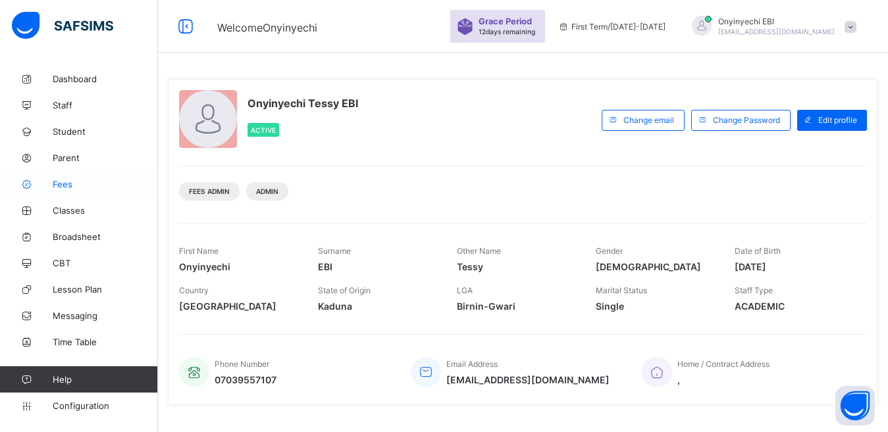
click at [65, 178] on link "Fees" at bounding box center [79, 184] width 158 height 26
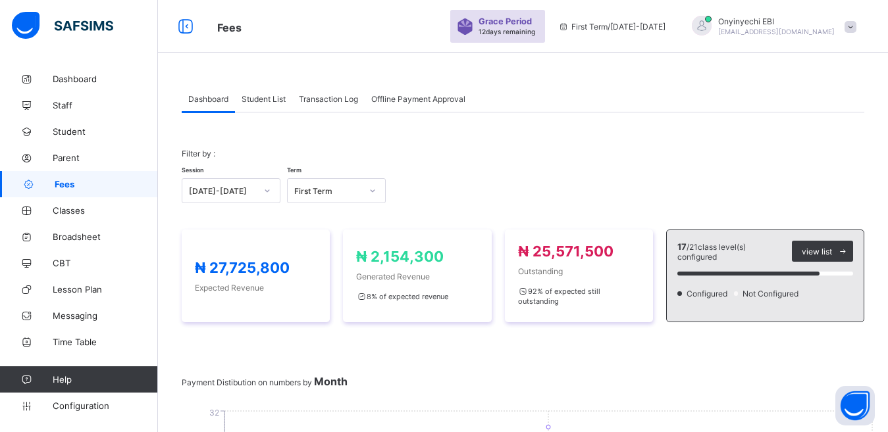
click at [263, 99] on span "Student List" at bounding box center [264, 99] width 44 height 10
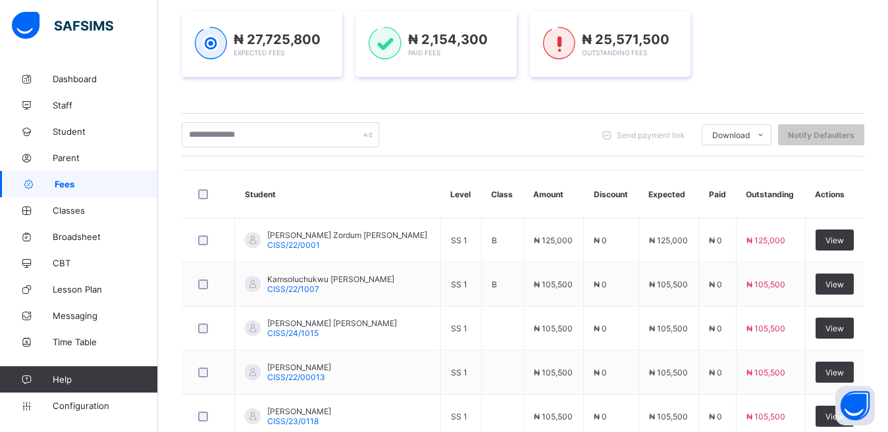
scroll to position [186, 0]
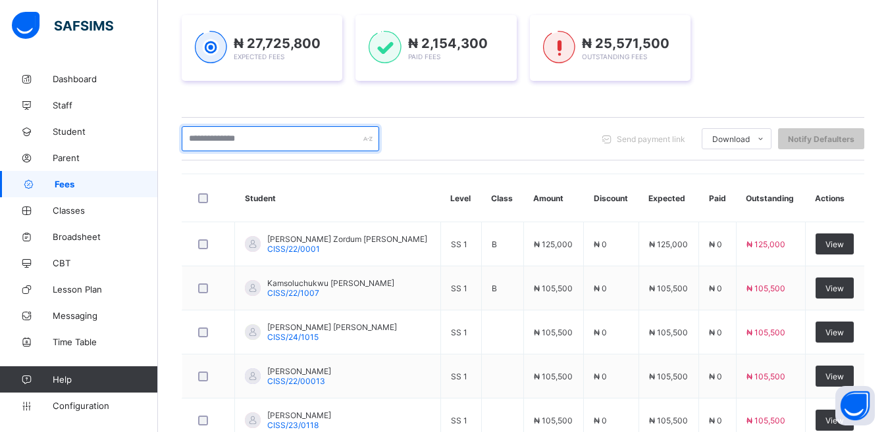
click at [269, 133] on input "text" at bounding box center [280, 138] width 197 height 25
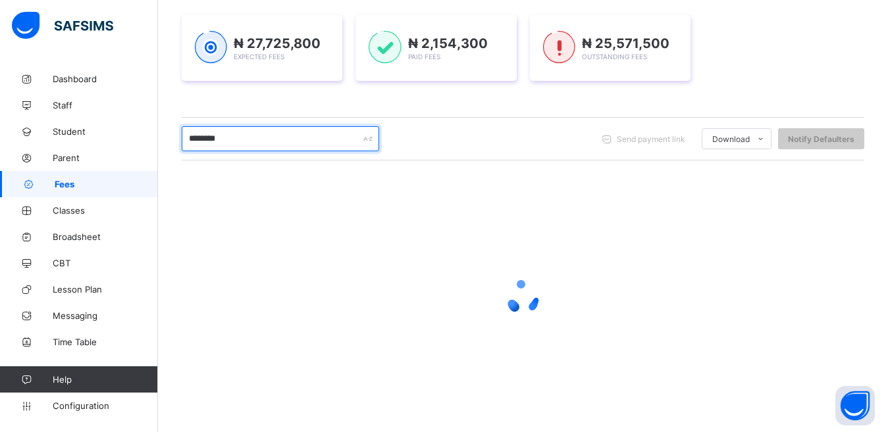
type input "********"
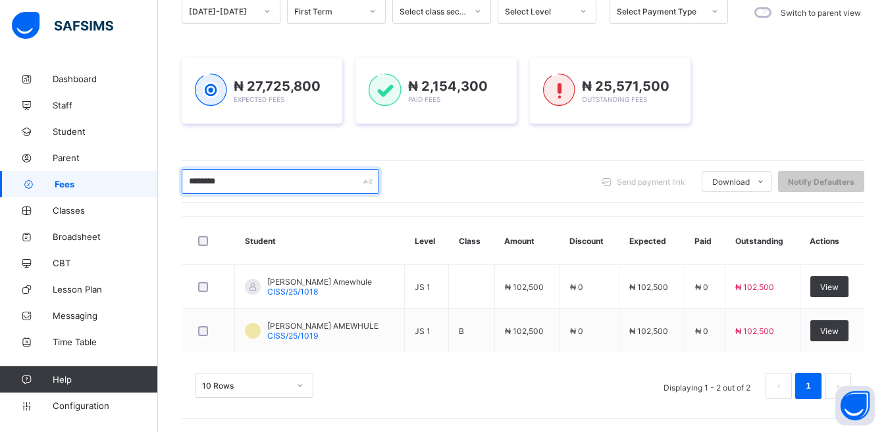
scroll to position [143, 0]
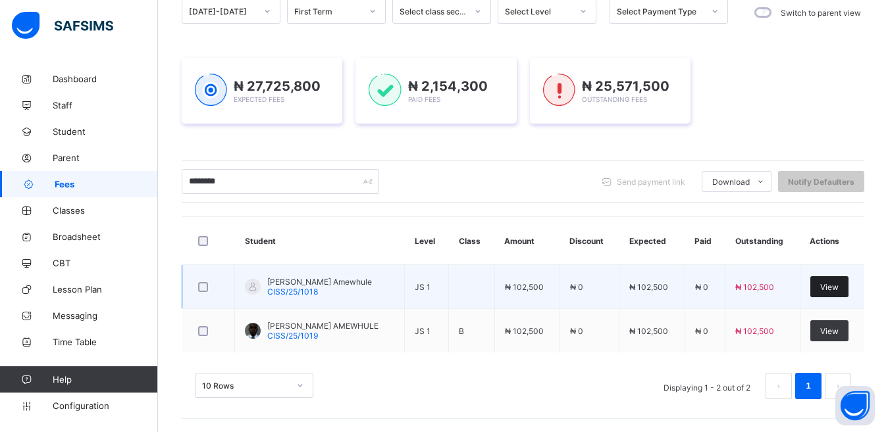
click at [831, 282] on span "View" at bounding box center [829, 287] width 18 height 10
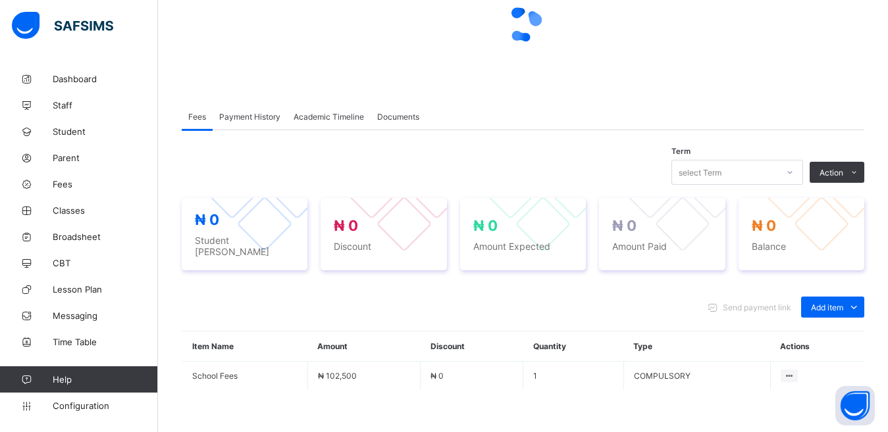
scroll to position [151, 0]
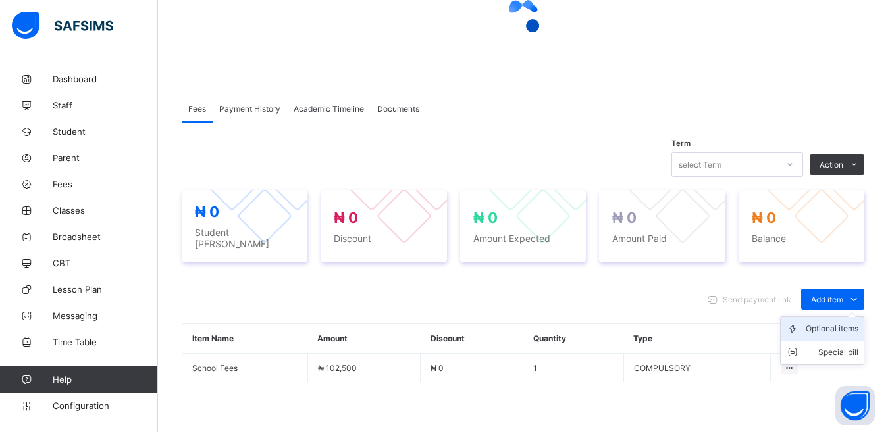
click at [832, 326] on div "Optional items" at bounding box center [832, 329] width 53 height 13
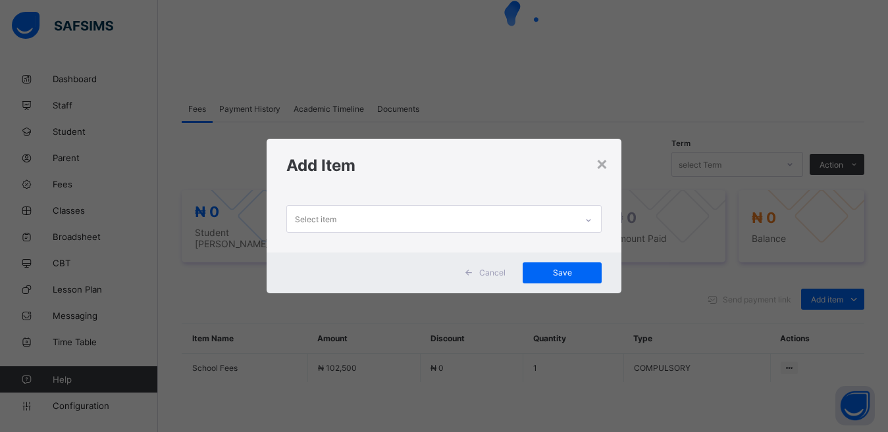
click at [398, 216] on div "Select item" at bounding box center [432, 219] width 290 height 26
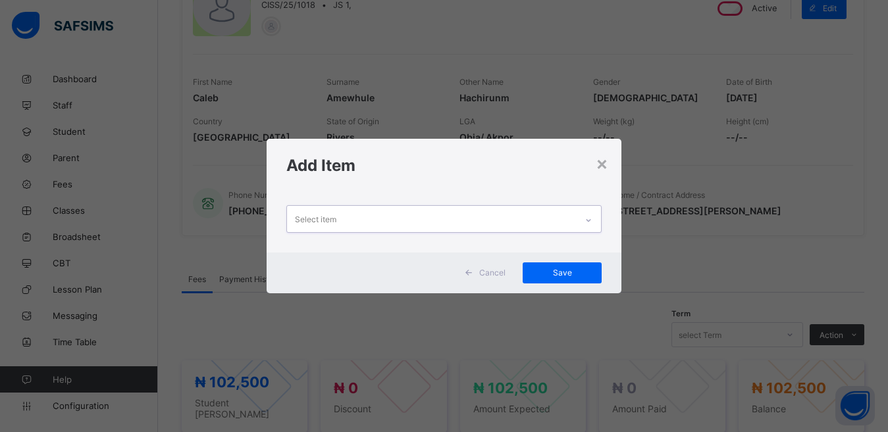
click at [592, 224] on icon at bounding box center [589, 220] width 8 height 13
click at [585, 222] on div at bounding box center [588, 220] width 22 height 21
click at [586, 219] on icon at bounding box center [589, 220] width 8 height 13
click at [315, 217] on div "Select item" at bounding box center [315, 219] width 41 height 25
click at [324, 221] on div "Select item" at bounding box center [315, 219] width 41 height 25
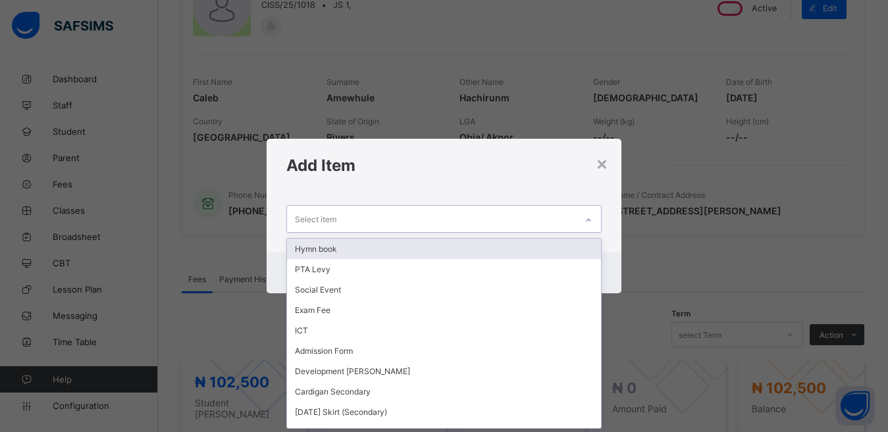
scroll to position [1, 0]
click at [324, 221] on div "Select item" at bounding box center [315, 219] width 41 height 25
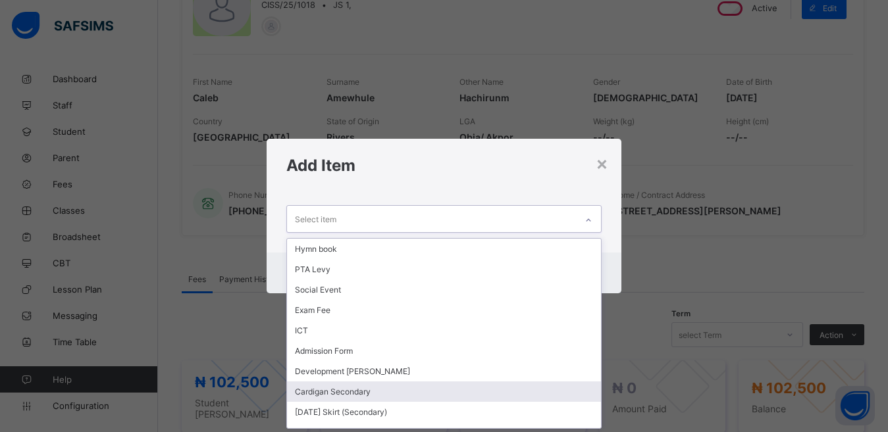
click at [333, 386] on div "Cardigan Secondary" at bounding box center [444, 392] width 315 height 20
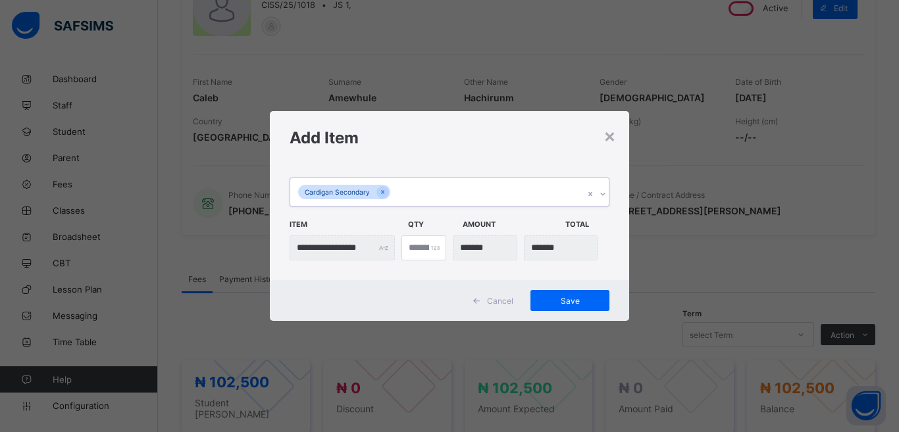
drag, startPoint x: 555, startPoint y: 303, endPoint x: 535, endPoint y: 289, distance: 24.5
click at [553, 300] on span "Save" at bounding box center [569, 301] width 59 height 10
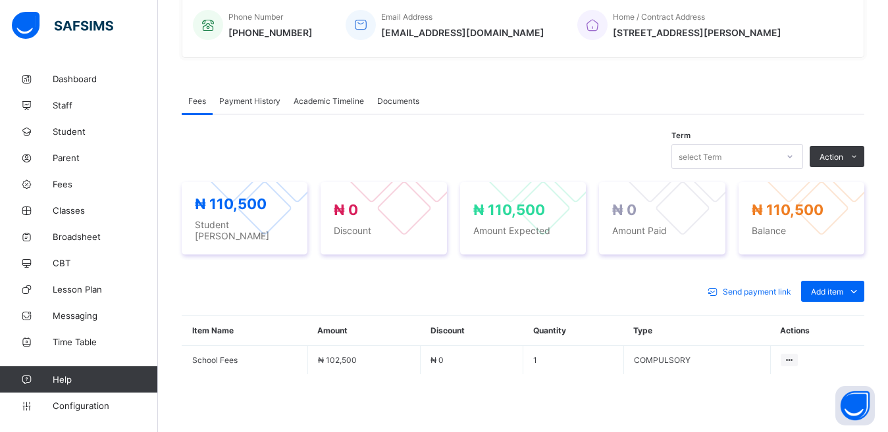
scroll to position [331, 0]
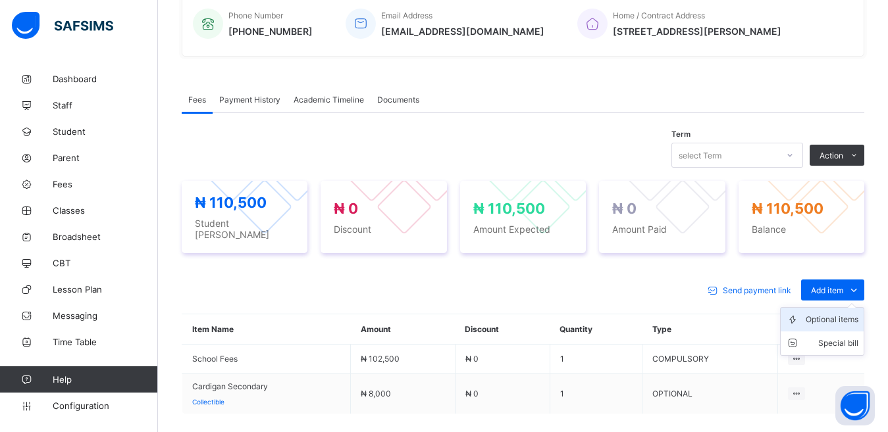
click at [839, 315] on div "Optional items" at bounding box center [832, 319] width 53 height 13
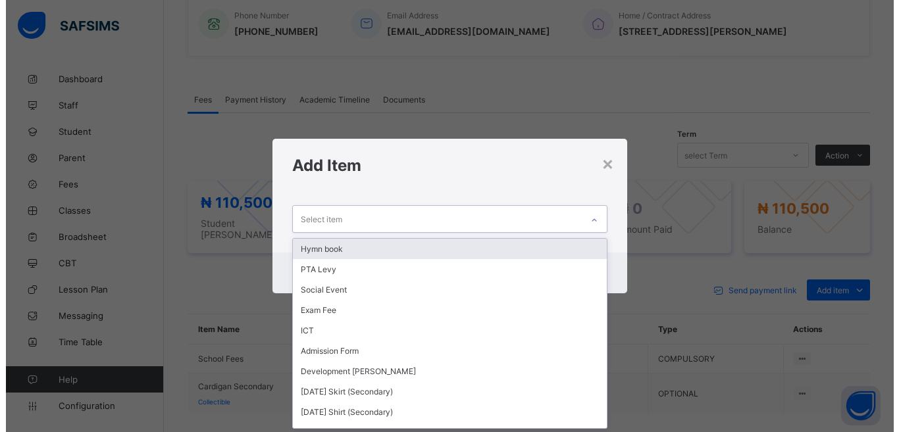
scroll to position [1, 0]
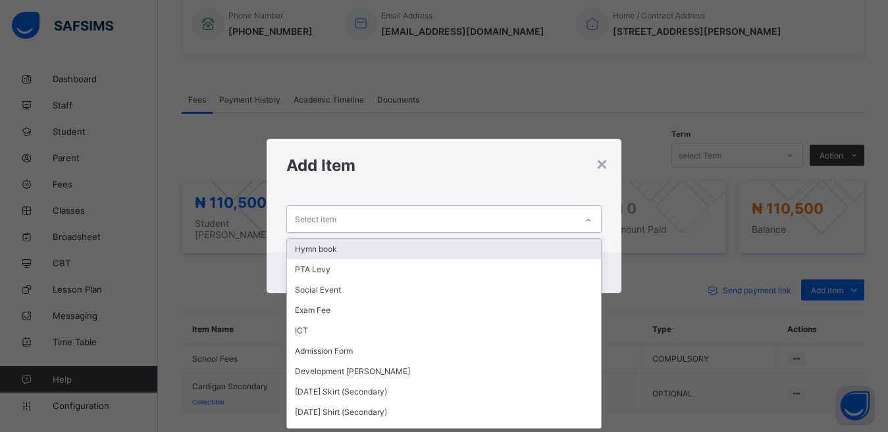
click at [329, 222] on div "Select item" at bounding box center [315, 219] width 41 height 25
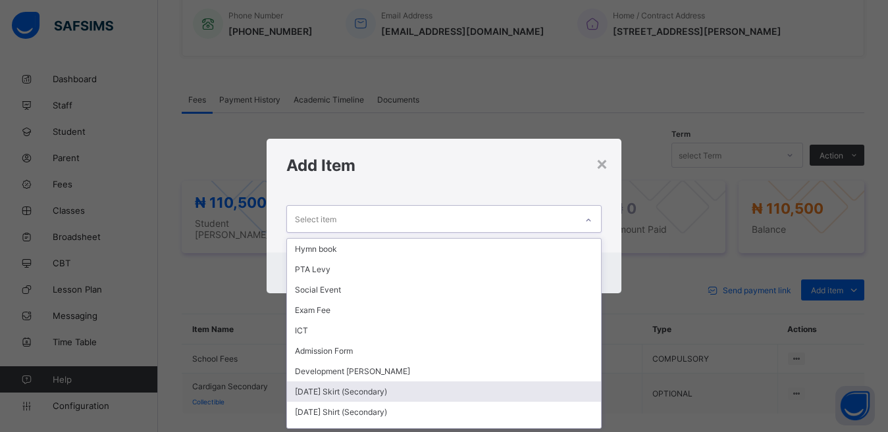
click at [336, 388] on div "[DATE] Skirt (Secondary)" at bounding box center [444, 392] width 315 height 20
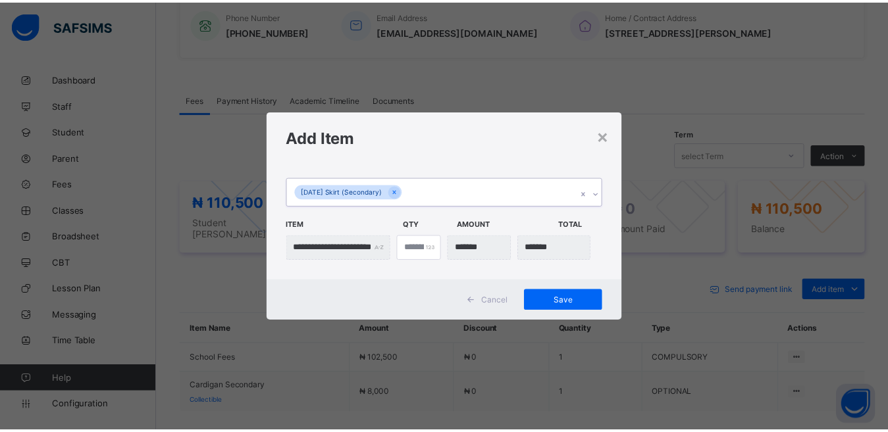
scroll to position [0, 0]
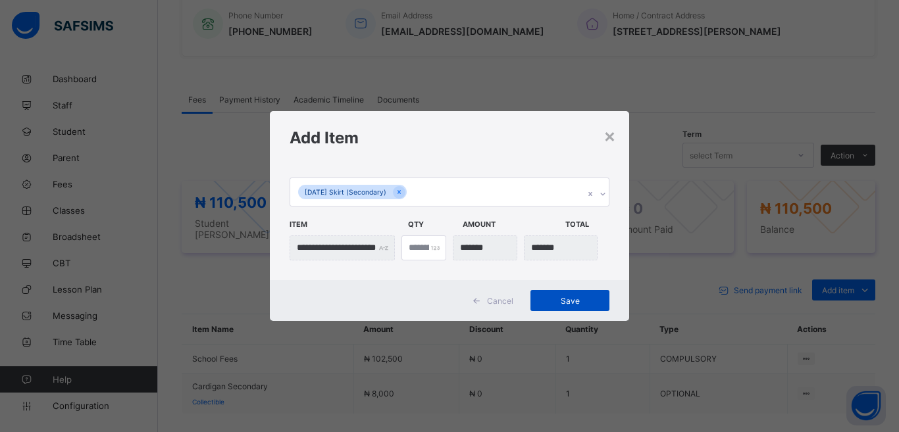
click at [573, 296] on span "Save" at bounding box center [569, 301] width 59 height 10
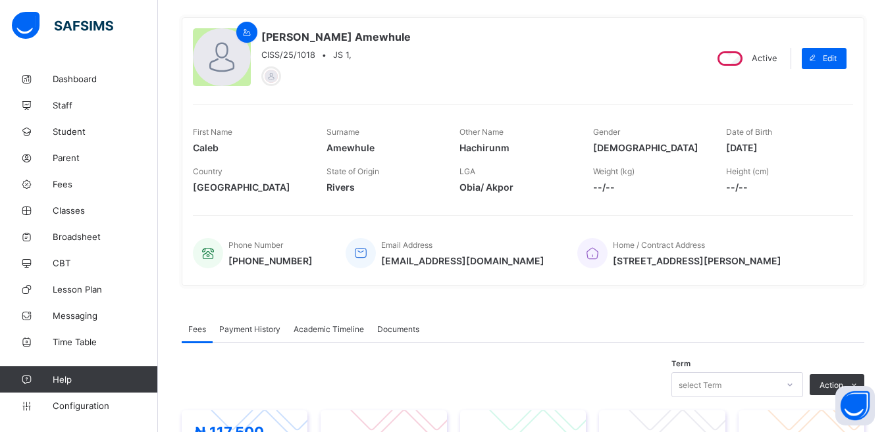
scroll to position [105, 0]
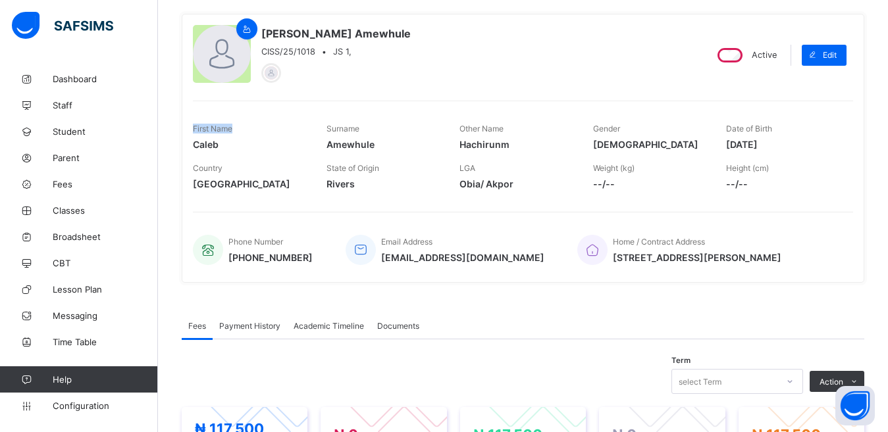
drag, startPoint x: 887, startPoint y: 74, endPoint x: 893, endPoint y: 88, distance: 14.8
click at [888, 88] on html "Student Management Grace Period 12 days remaining First Term / 2025-2026 Onyiny…" at bounding box center [444, 357] width 888 height 925
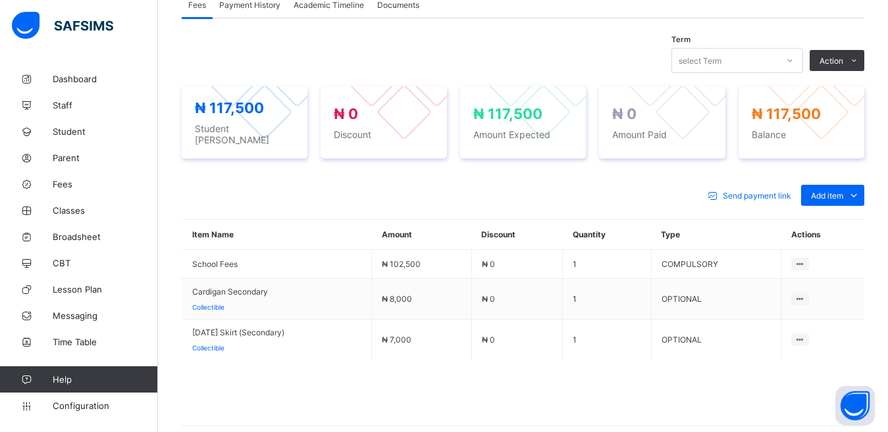
scroll to position [427, 0]
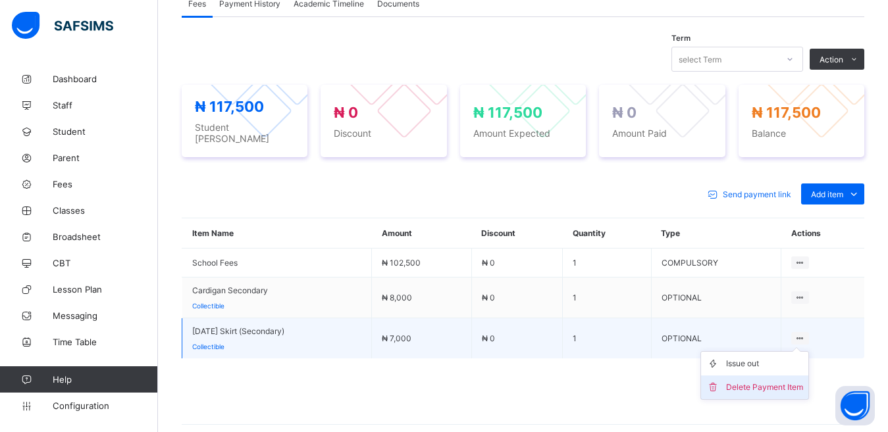
click at [778, 381] on div "Delete Payment Item" at bounding box center [764, 387] width 77 height 13
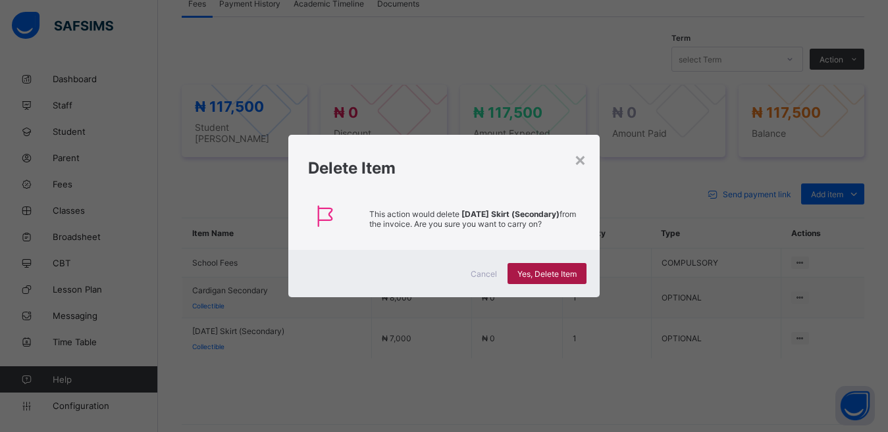
click at [527, 267] on div "Yes, Delete Item" at bounding box center [547, 273] width 79 height 21
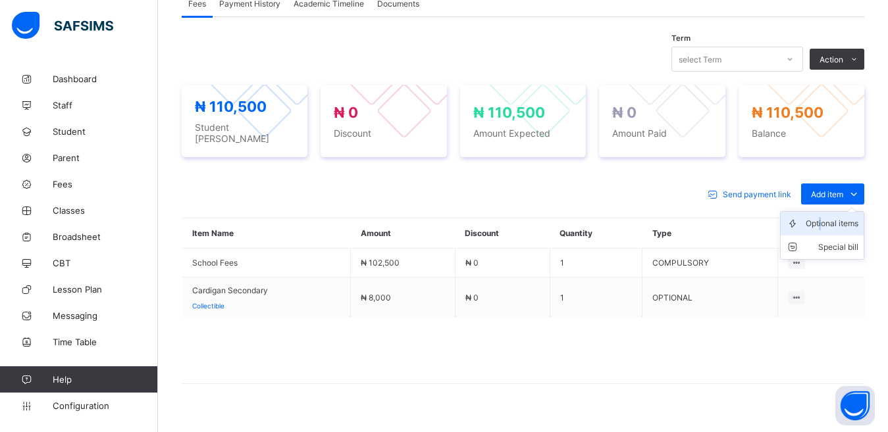
click at [830, 218] on div "Optional items" at bounding box center [832, 223] width 53 height 13
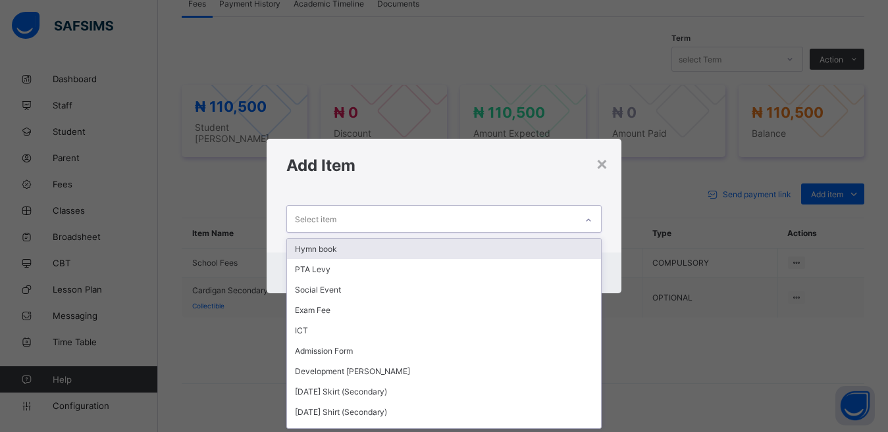
scroll to position [1, 0]
click at [342, 218] on div "Select item" at bounding box center [432, 219] width 290 height 26
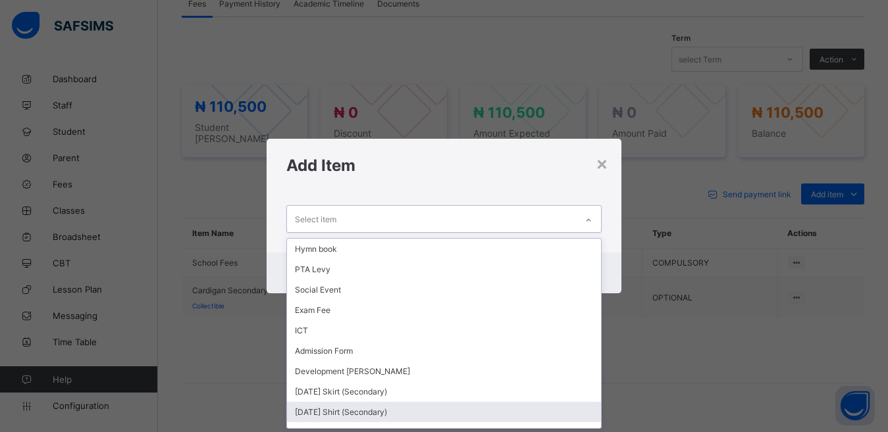
click at [340, 411] on div "[DATE] Shirt (Secondary)" at bounding box center [444, 412] width 315 height 20
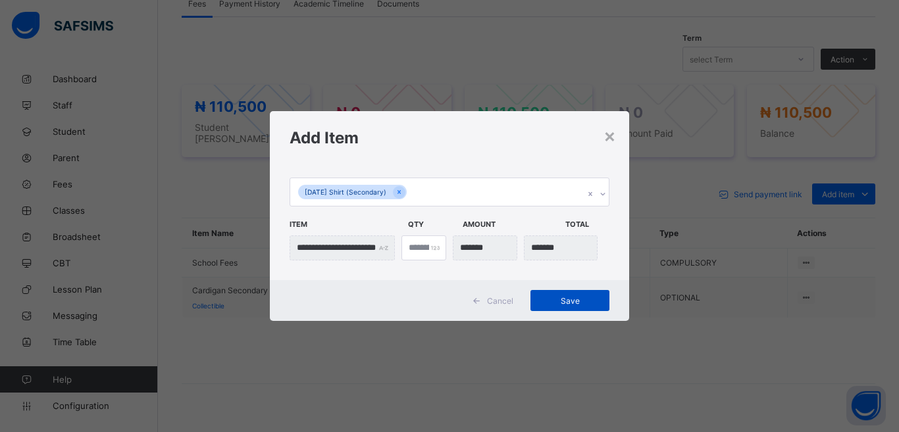
click at [567, 305] on span "Save" at bounding box center [569, 301] width 59 height 10
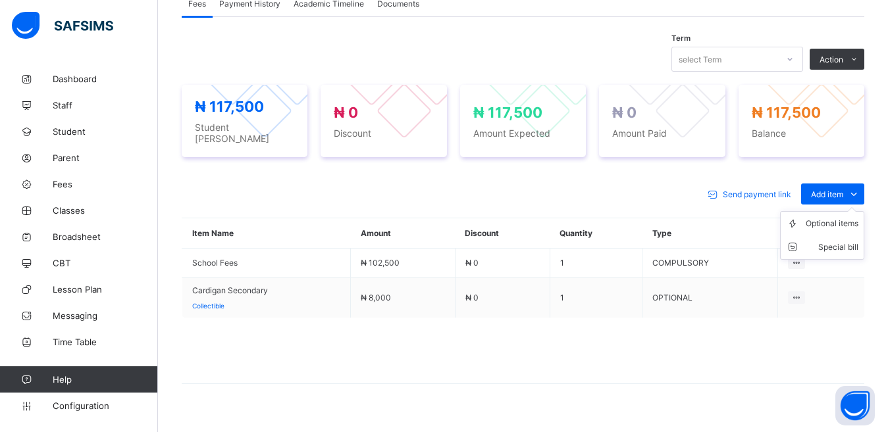
drag, startPoint x: 835, startPoint y: 187, endPoint x: 837, endPoint y: 194, distance: 7.4
click at [836, 190] on span "Add item" at bounding box center [827, 195] width 32 height 10
click at [835, 217] on div "Optional items" at bounding box center [832, 223] width 53 height 13
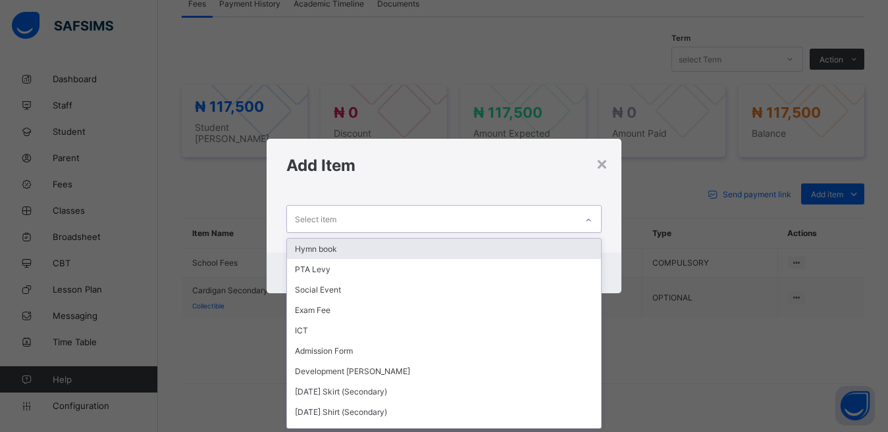
scroll to position [1, 0]
click at [471, 217] on div "Select item" at bounding box center [432, 219] width 290 height 26
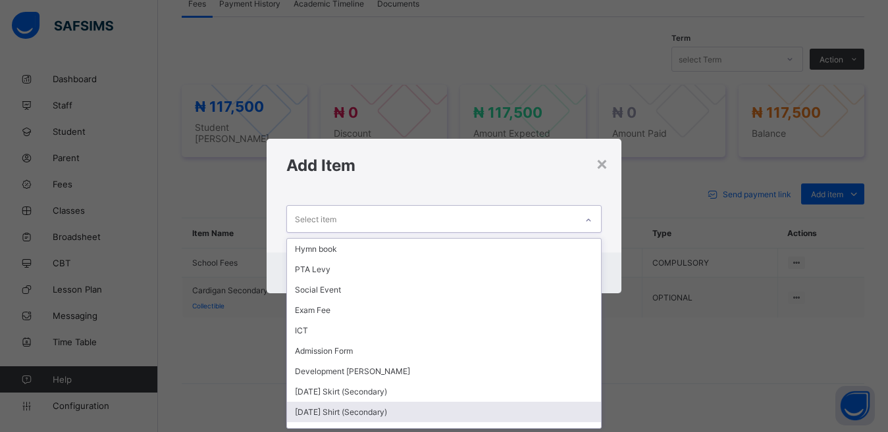
click at [390, 411] on div "[DATE] Shirt (Secondary)" at bounding box center [444, 412] width 315 height 20
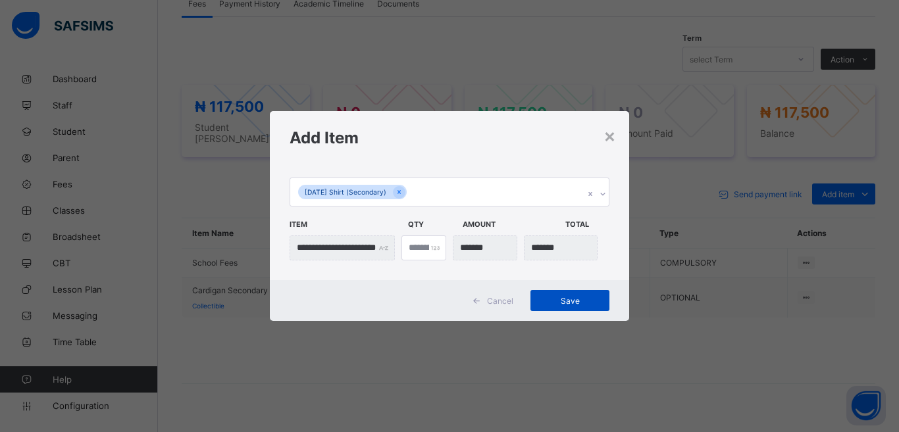
click at [559, 297] on span "Save" at bounding box center [569, 301] width 59 height 10
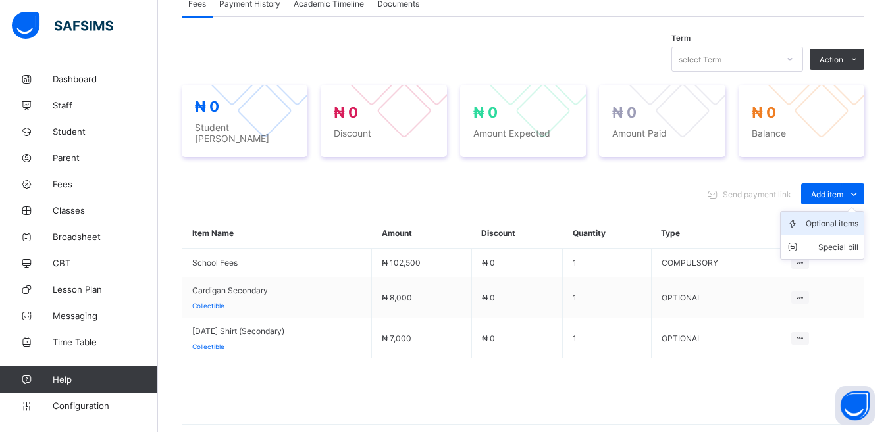
click at [842, 217] on div "Optional items" at bounding box center [832, 223] width 53 height 13
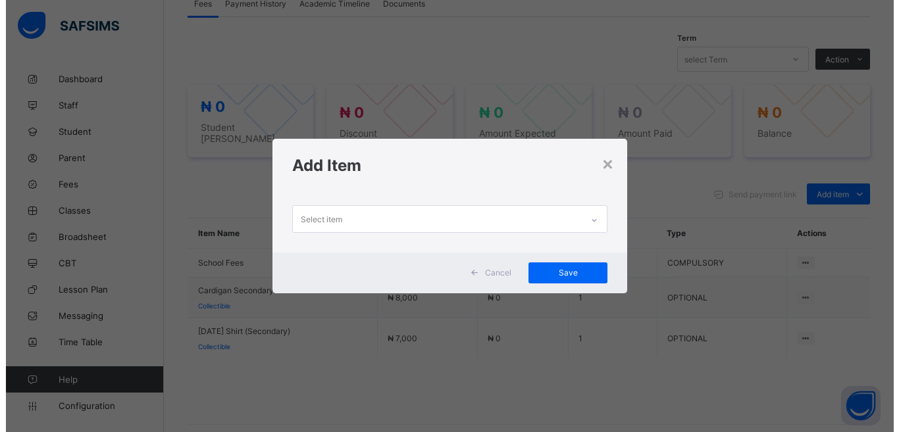
scroll to position [1, 0]
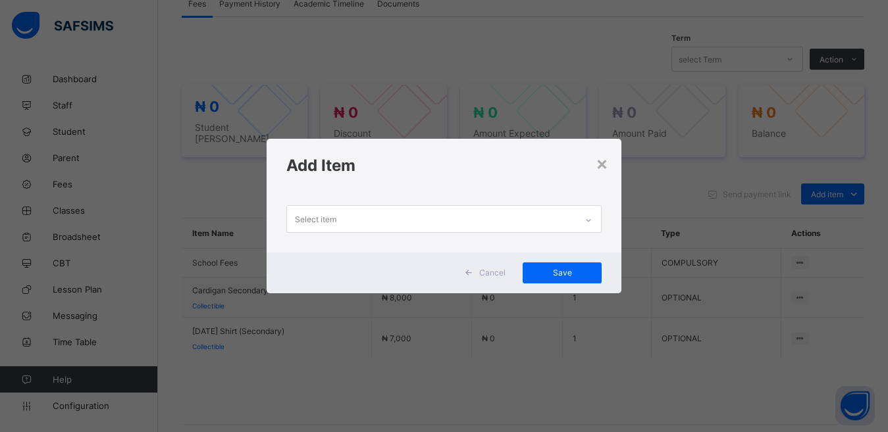
click at [468, 216] on div "Select item" at bounding box center [432, 219] width 290 height 26
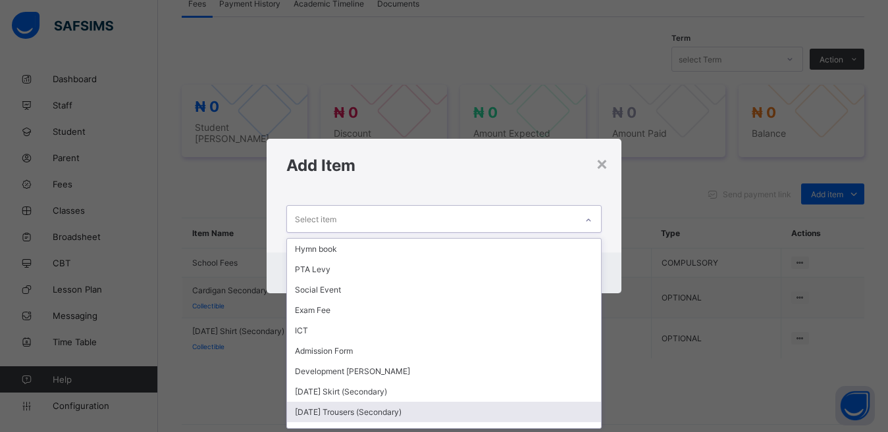
click at [335, 410] on div "[DATE] Trousers (Secondary)" at bounding box center [444, 412] width 315 height 20
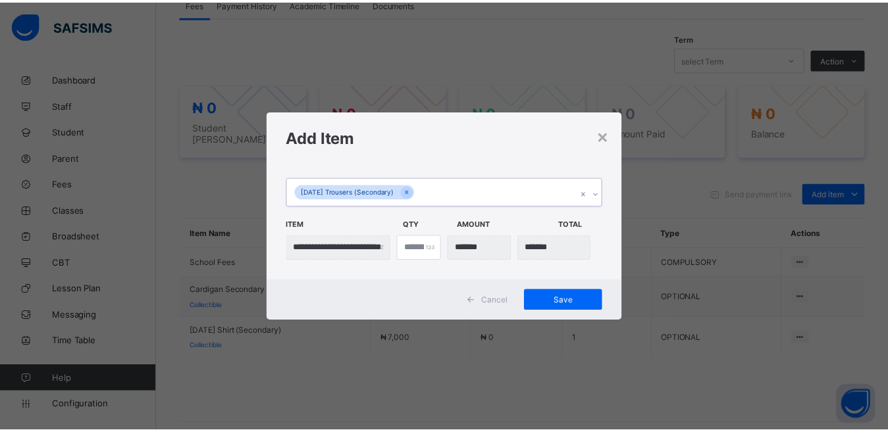
scroll to position [0, 0]
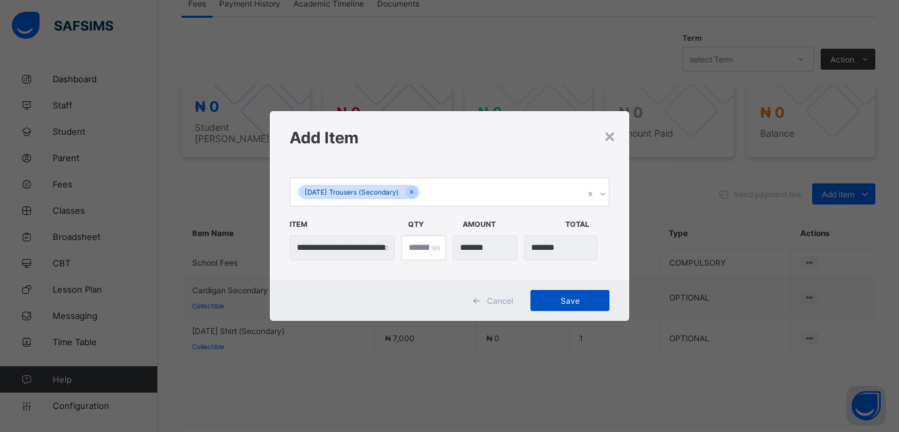
click at [563, 298] on span "Save" at bounding box center [569, 301] width 59 height 10
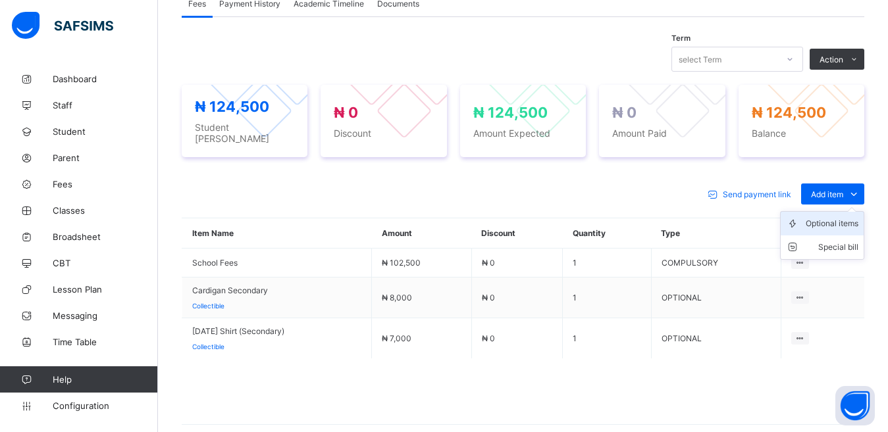
click at [829, 217] on div "Optional items" at bounding box center [832, 223] width 53 height 13
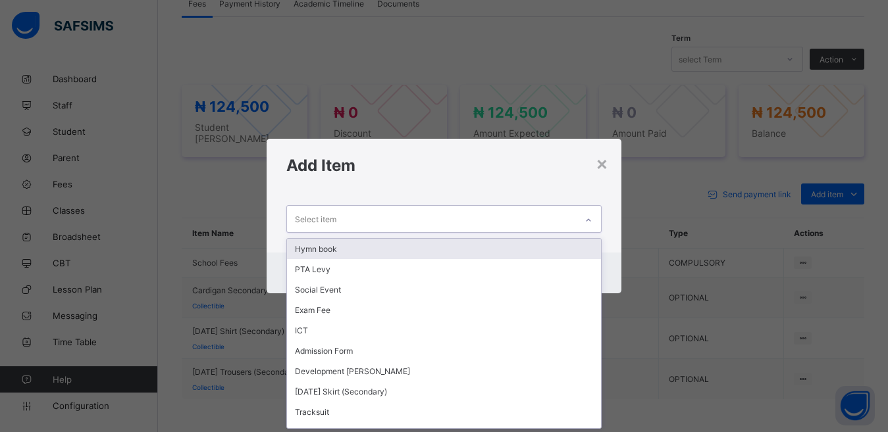
scroll to position [1, 0]
click at [537, 219] on div "Select item" at bounding box center [432, 219] width 290 height 26
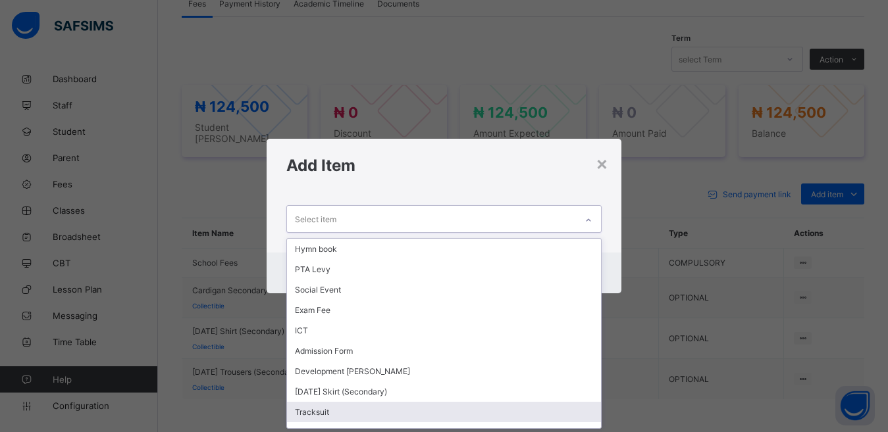
click at [373, 411] on div "Tracksuit" at bounding box center [444, 412] width 315 height 20
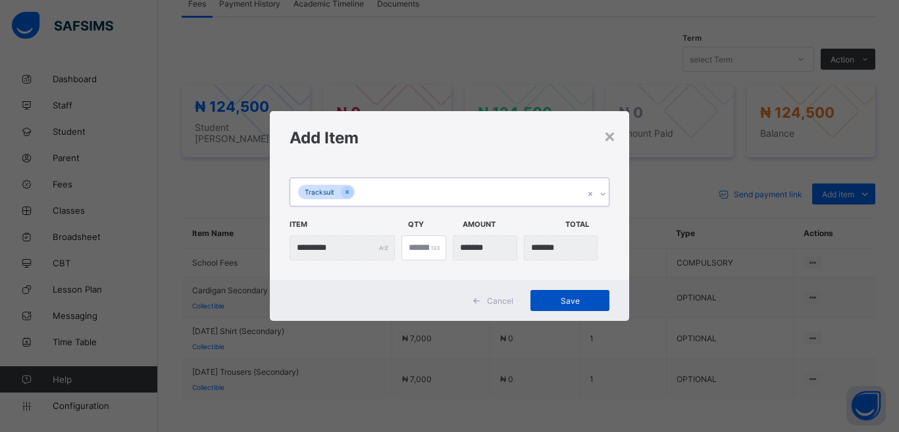
click at [558, 296] on span "Save" at bounding box center [569, 301] width 59 height 10
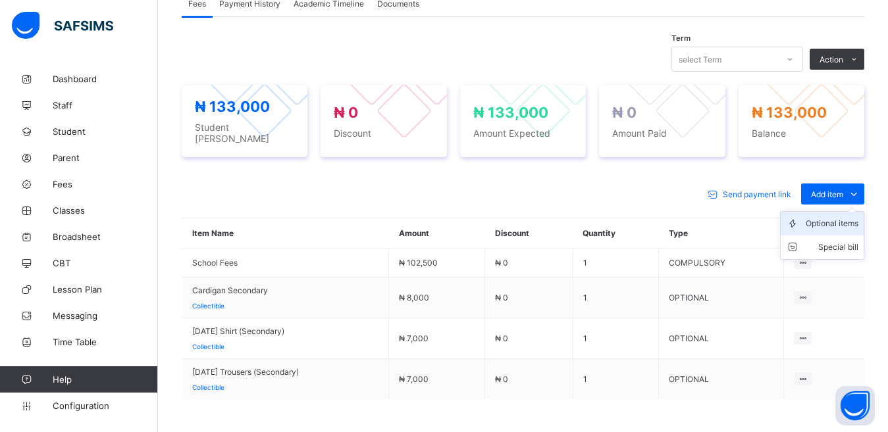
click at [835, 217] on div "Optional items" at bounding box center [832, 223] width 53 height 13
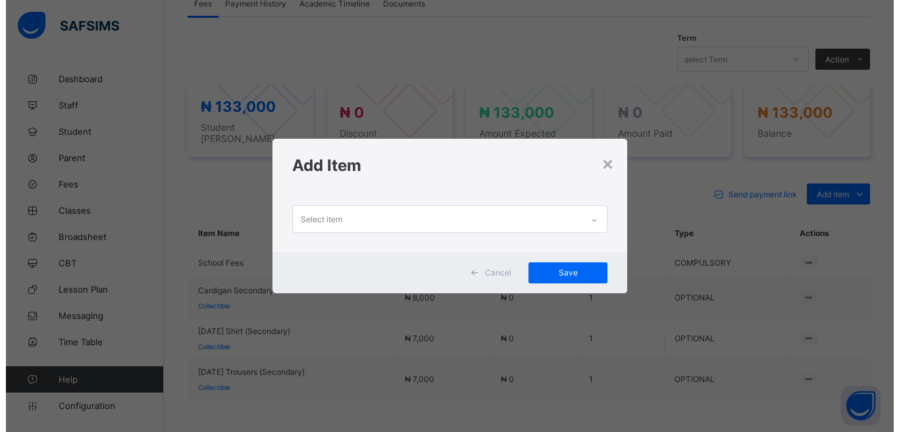
scroll to position [1, 0]
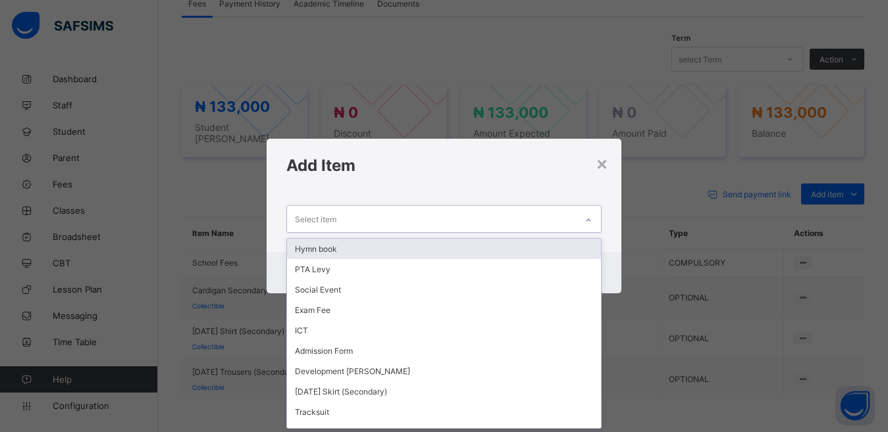
click at [338, 220] on div "Select item" at bounding box center [432, 219] width 290 height 26
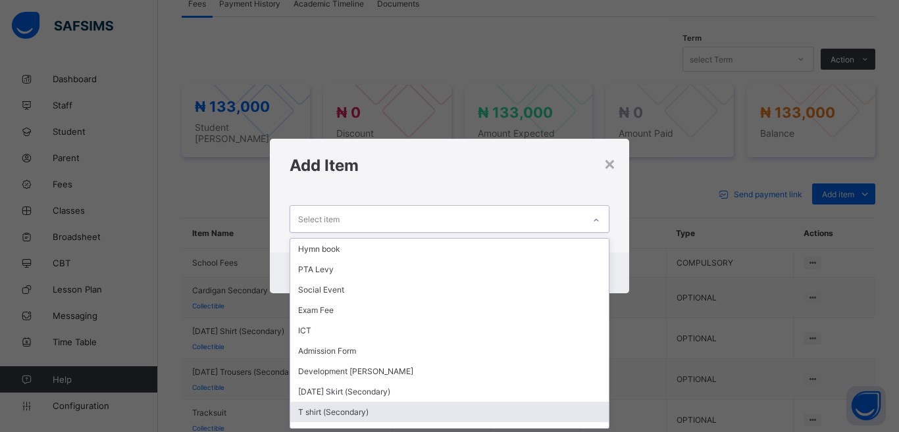
click at [352, 404] on div "T shirt (Secondary)" at bounding box center [449, 412] width 319 height 20
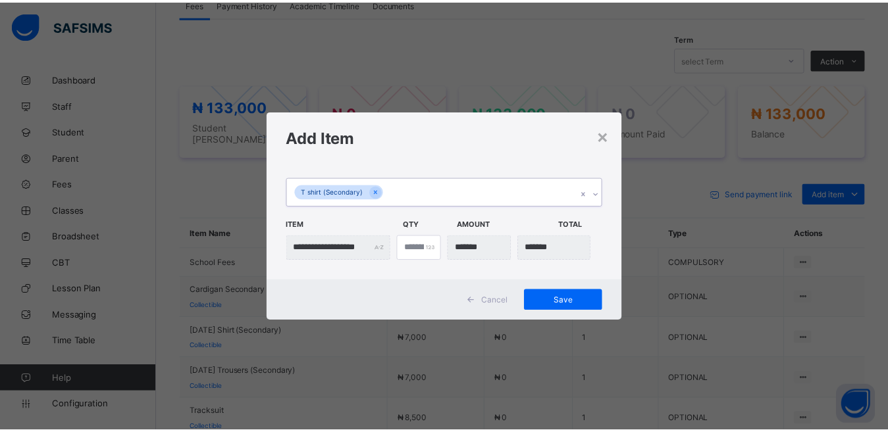
scroll to position [0, 0]
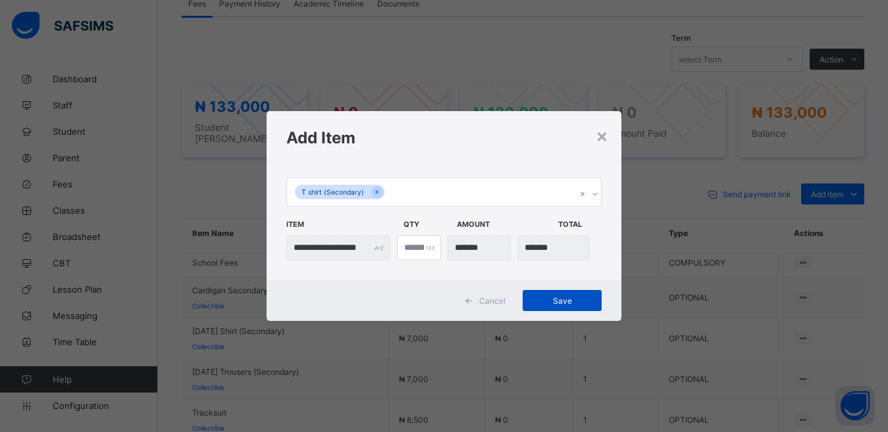
click at [553, 301] on span "Save" at bounding box center [562, 301] width 59 height 10
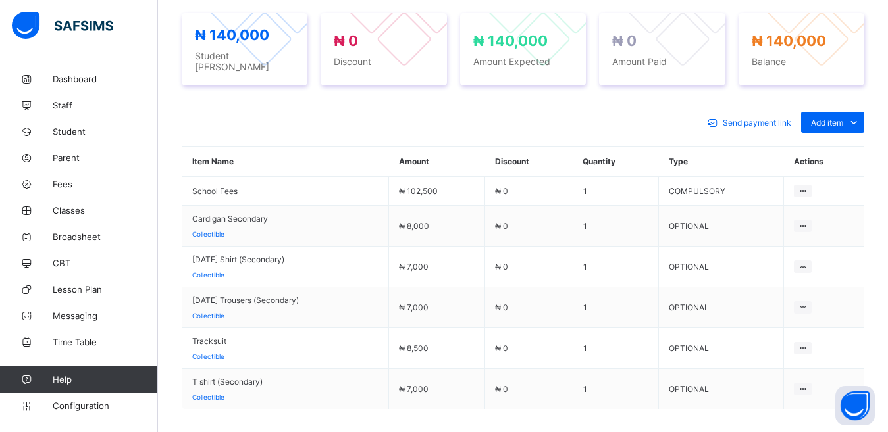
scroll to position [496, 0]
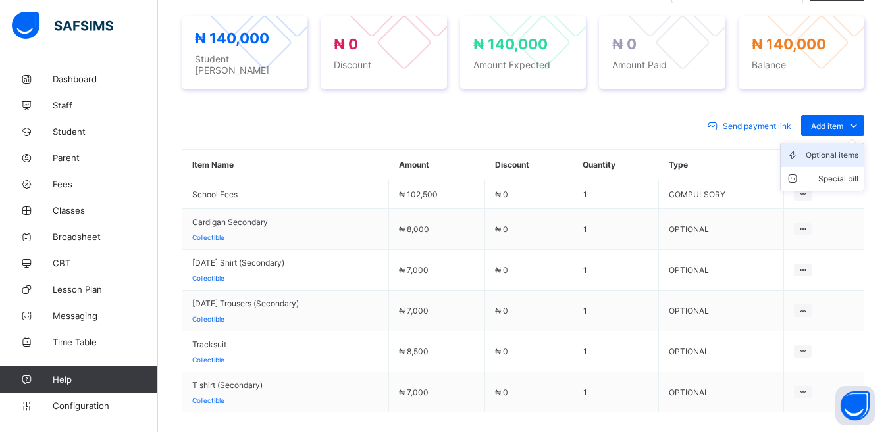
click at [835, 150] on div "Optional items" at bounding box center [832, 155] width 53 height 13
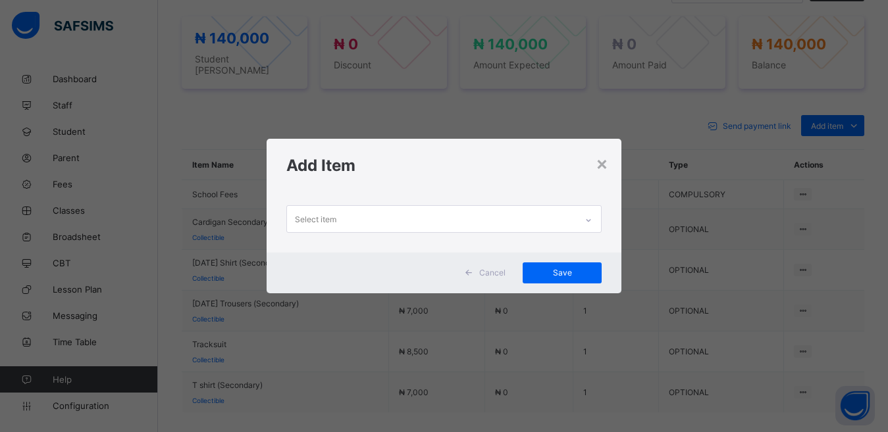
scroll to position [1, 0]
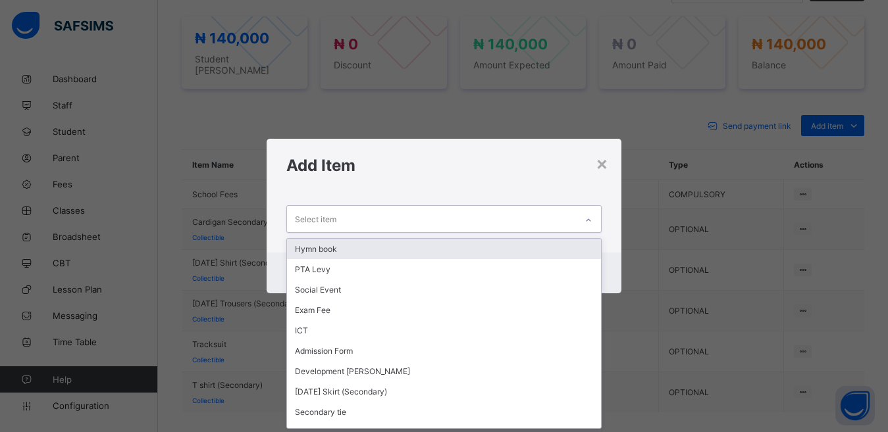
click at [387, 218] on div "Select item" at bounding box center [432, 219] width 290 height 26
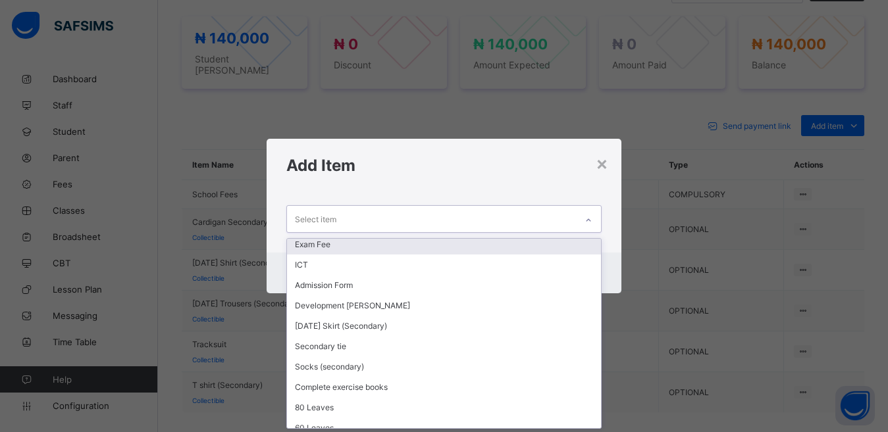
scroll to position [68, 0]
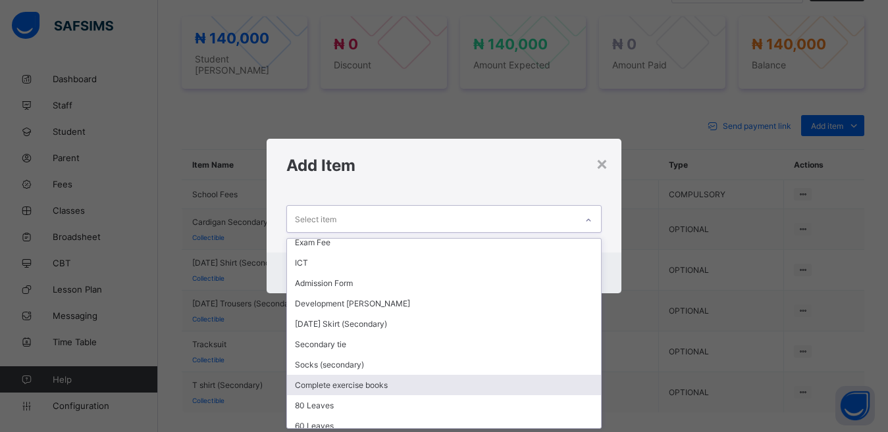
click at [463, 378] on div "Complete exercise books" at bounding box center [444, 385] width 315 height 20
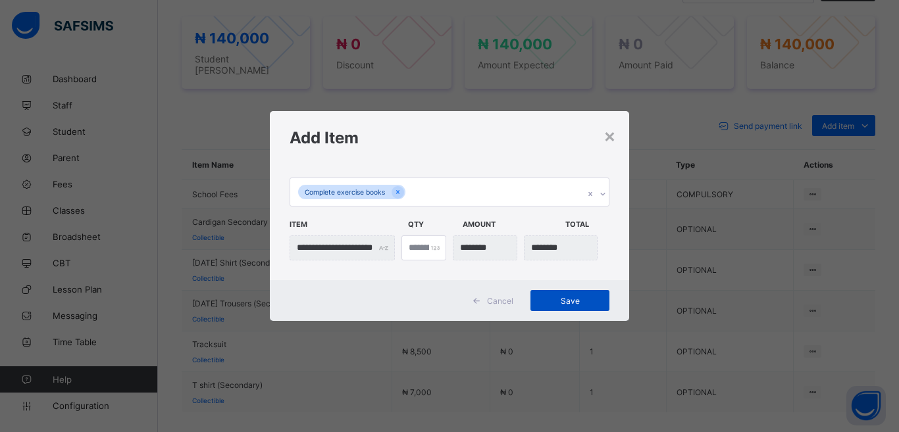
click at [566, 305] on span "Save" at bounding box center [569, 301] width 59 height 10
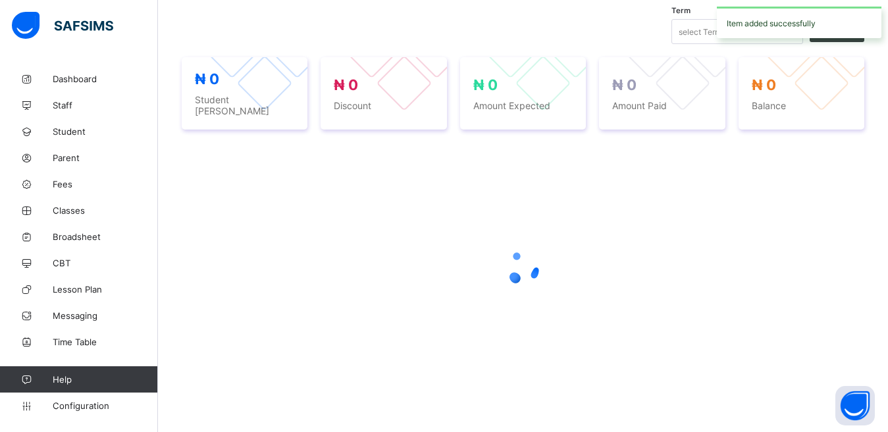
scroll to position [496, 0]
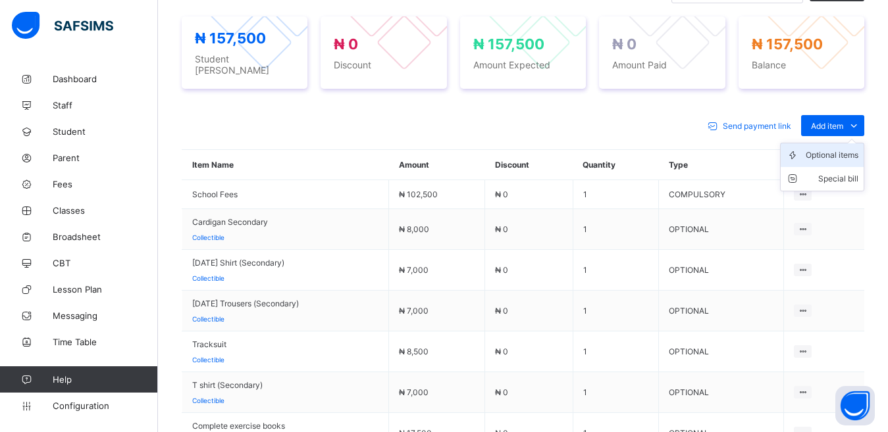
click at [850, 149] on div "Optional items" at bounding box center [832, 155] width 53 height 13
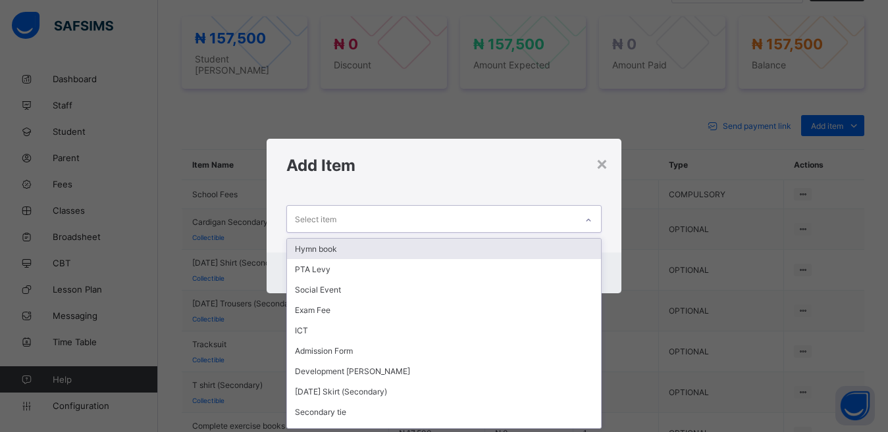
scroll to position [1, 0]
click at [394, 217] on div "Select item" at bounding box center [432, 219] width 290 height 26
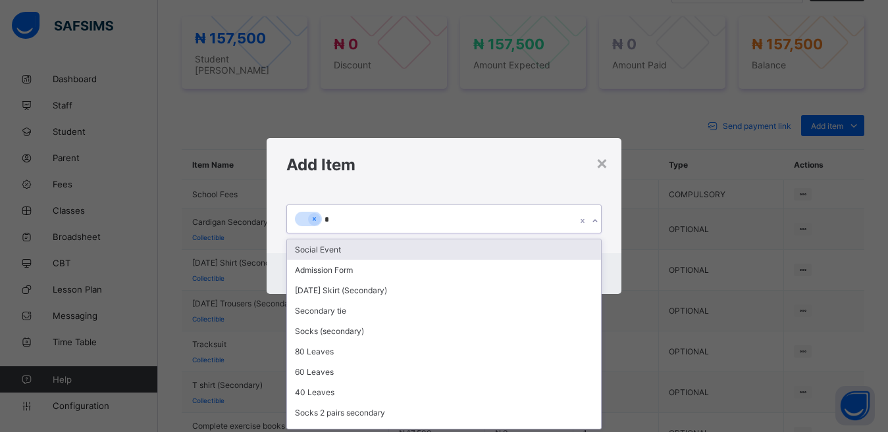
scroll to position [0, 0]
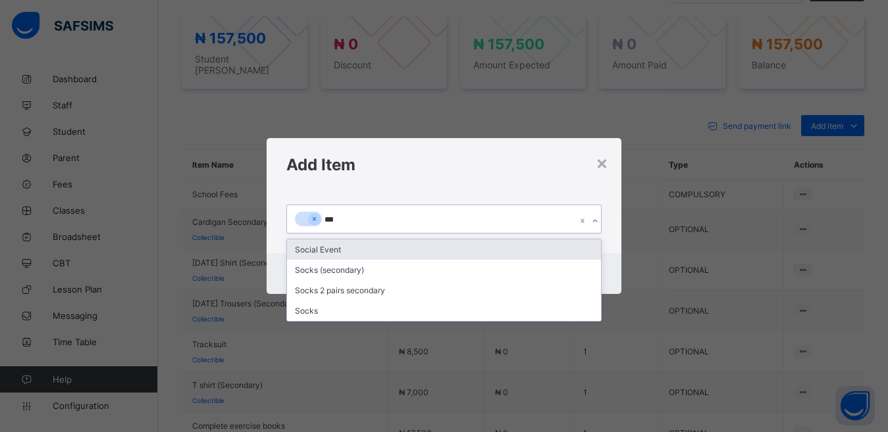
type input "****"
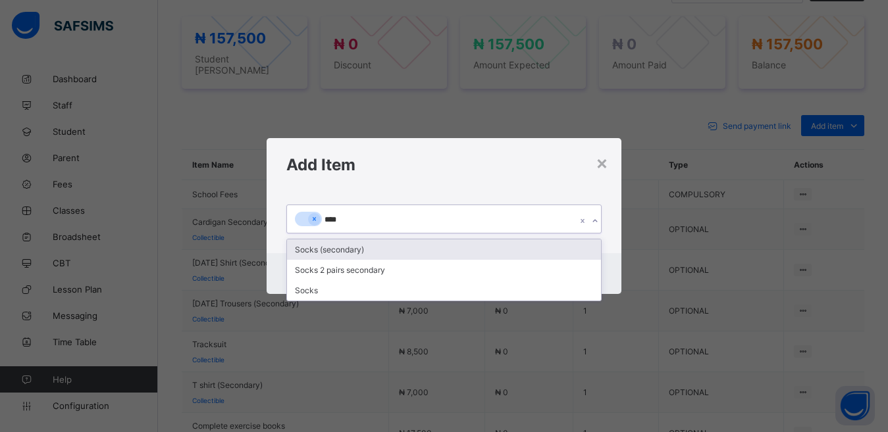
click at [315, 244] on div "Socks (secondary)" at bounding box center [444, 250] width 315 height 20
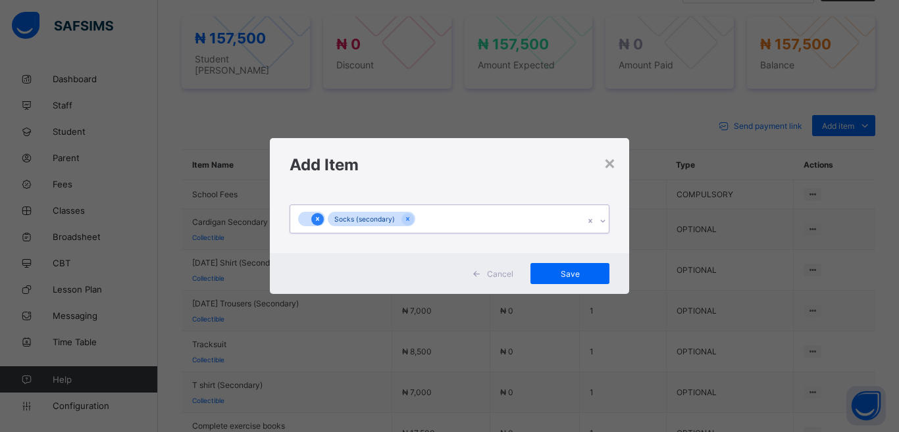
click at [313, 216] on div at bounding box center [317, 219] width 13 height 13
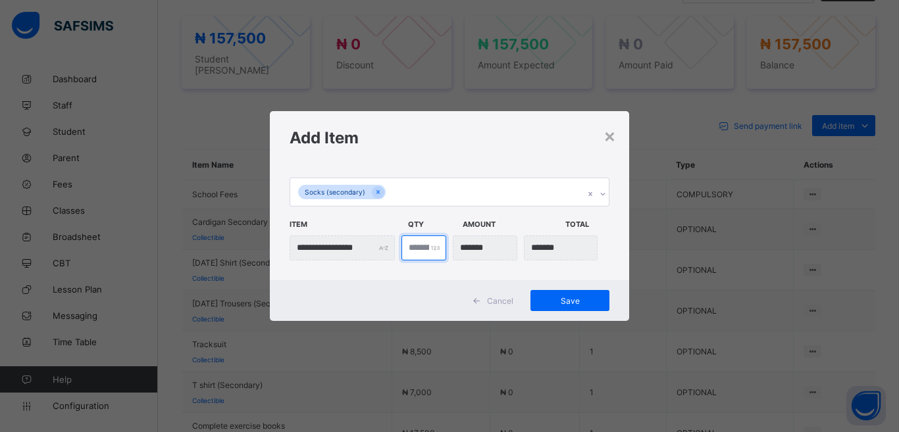
click at [415, 248] on input "*" at bounding box center [424, 248] width 45 height 25
type input "***"
type input "*"
type input "*******"
type input "*"
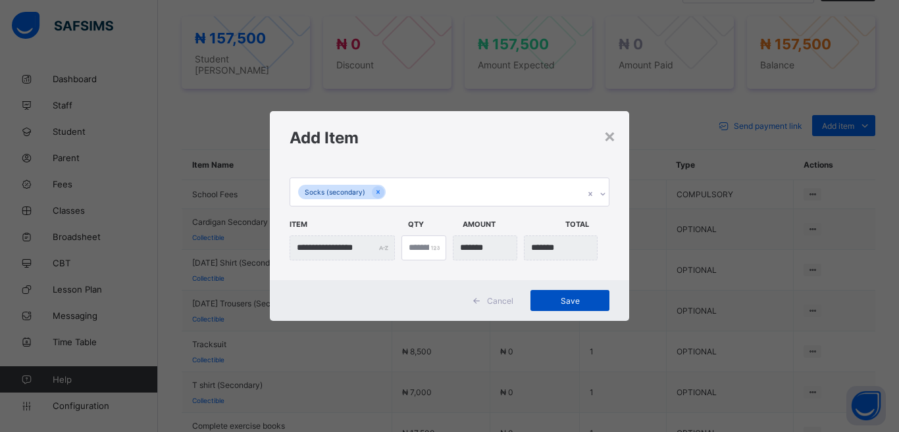
click at [558, 298] on span "Save" at bounding box center [569, 301] width 59 height 10
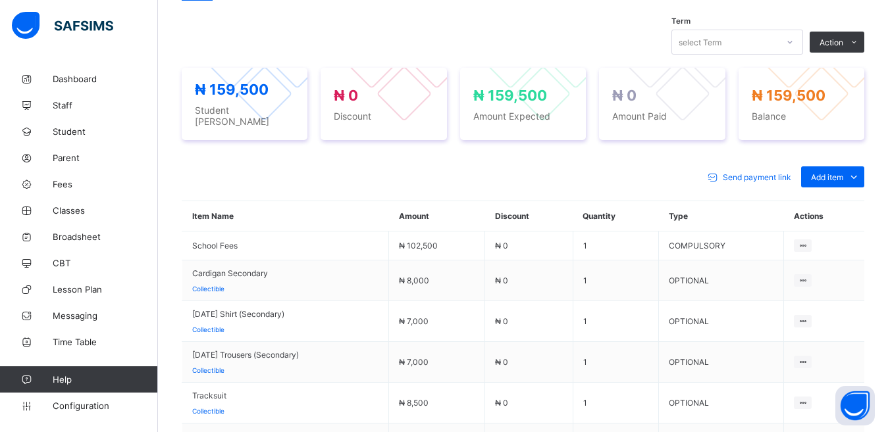
scroll to position [443, 0]
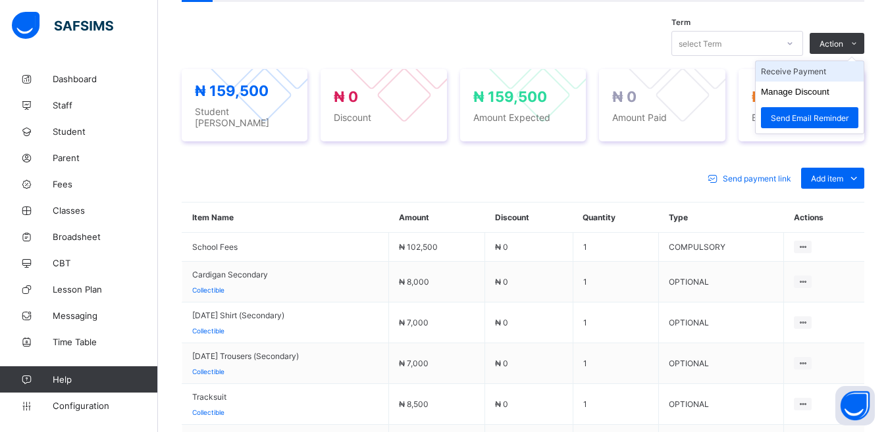
click at [809, 72] on li "Receive Payment" at bounding box center [810, 71] width 108 height 20
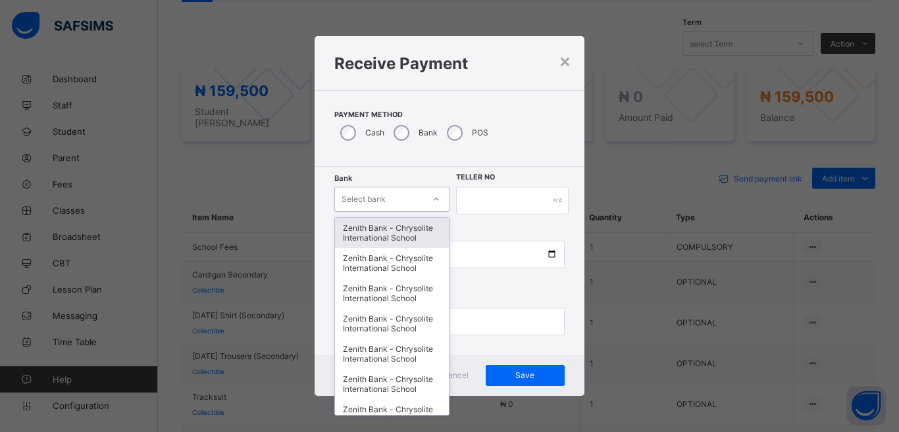
click at [441, 199] on div at bounding box center [436, 199] width 22 height 21
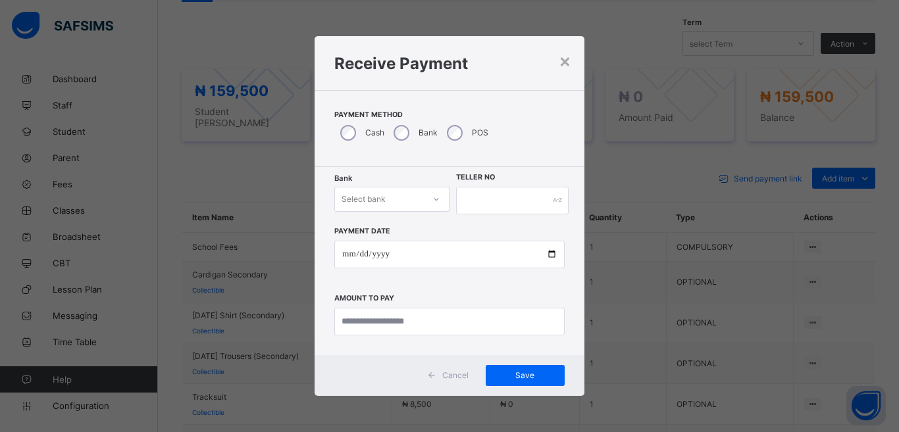
click at [463, 226] on div "Payment Date Amount to pay" at bounding box center [449, 275] width 230 height 121
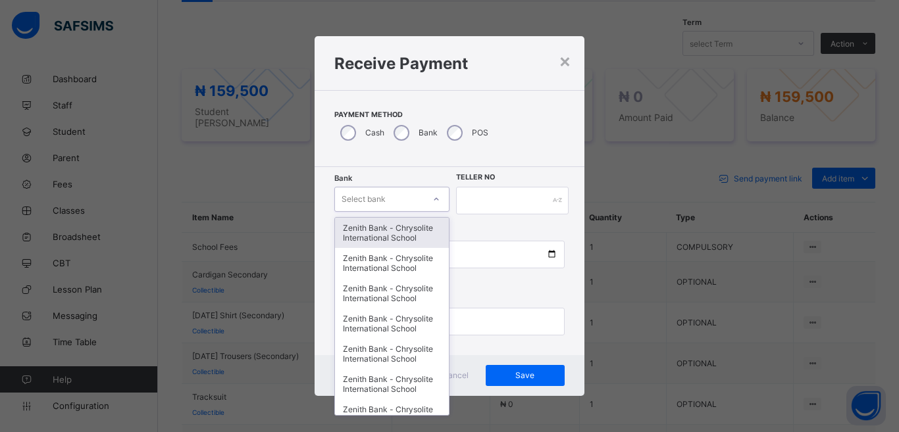
click at [439, 198] on icon at bounding box center [436, 199] width 8 height 13
type input "**"
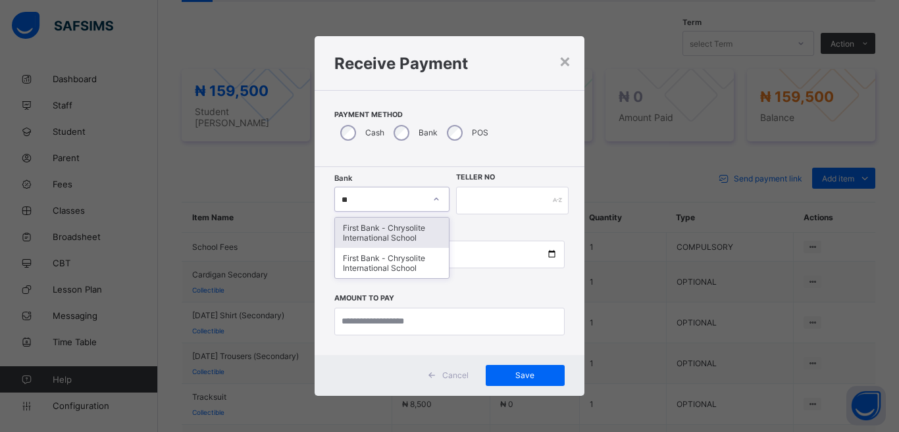
click at [376, 225] on div "First Bank - Chrysolite International School" at bounding box center [392, 233] width 114 height 30
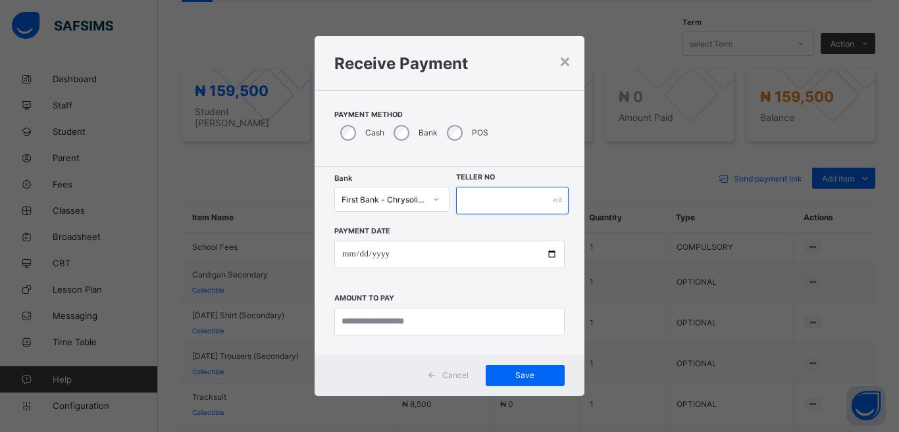
click at [479, 205] on input "text" at bounding box center [512, 201] width 113 height 28
type input "****"
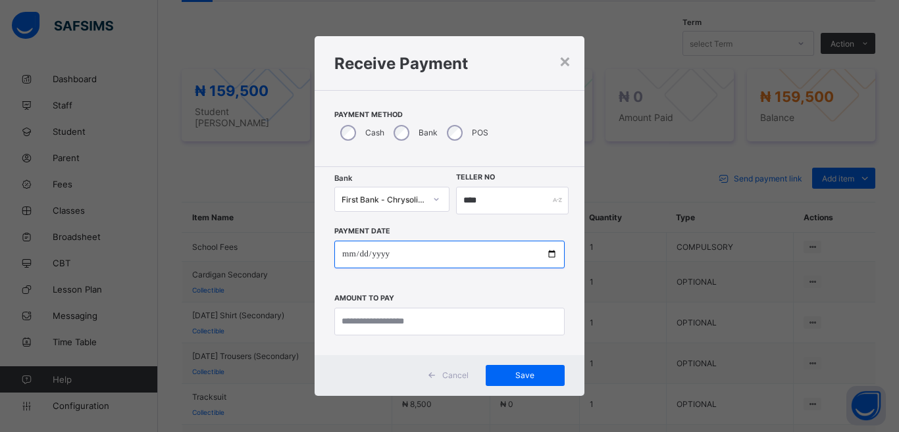
click at [423, 246] on input "date" at bounding box center [449, 255] width 230 height 28
click at [552, 254] on input "date" at bounding box center [449, 255] width 230 height 28
type input "**********"
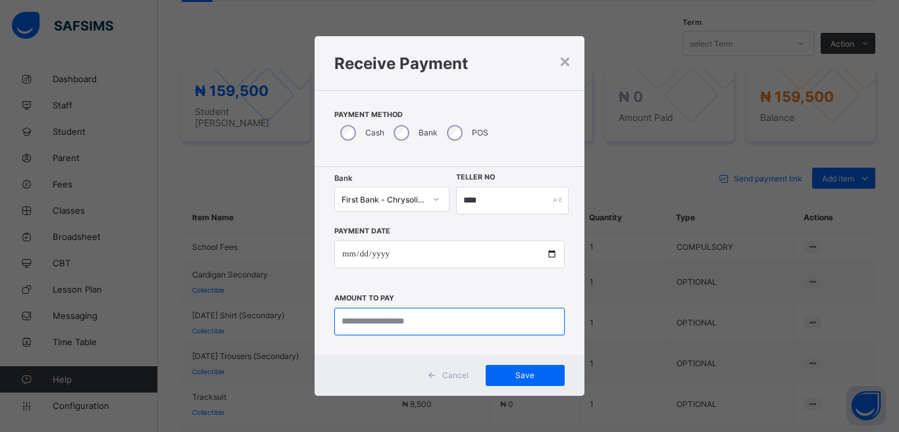
click at [376, 320] on input "currency" at bounding box center [449, 322] width 230 height 28
type input "*********"
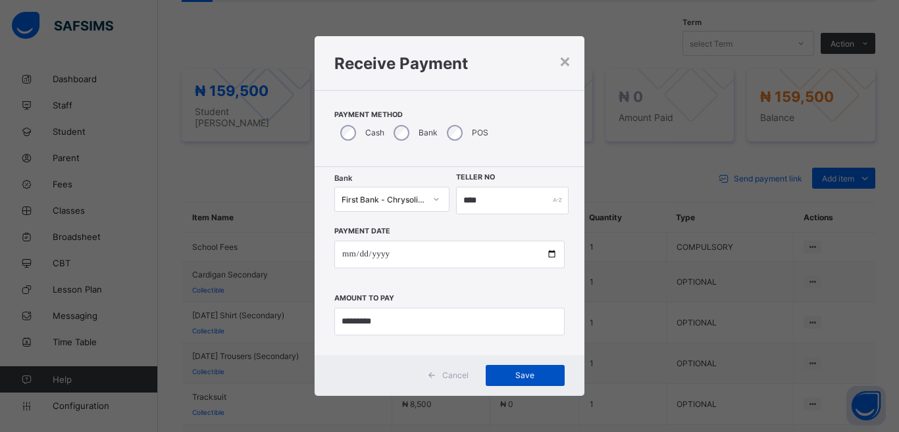
click at [519, 373] on span "Save" at bounding box center [525, 376] width 59 height 10
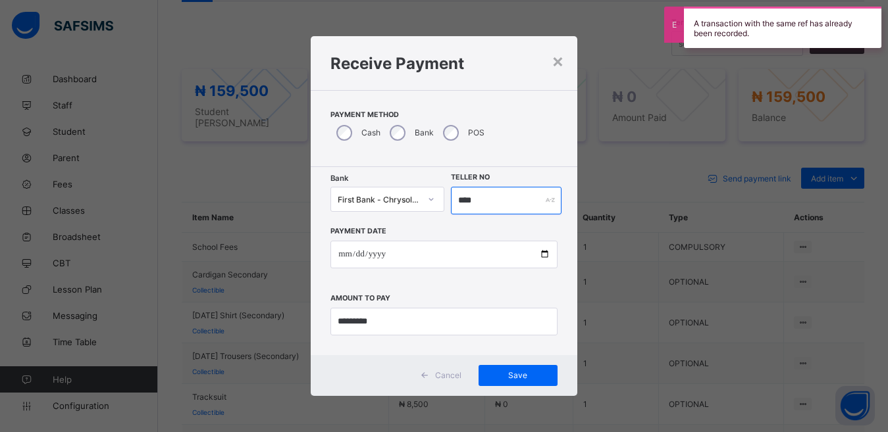
click at [483, 197] on input "****" at bounding box center [506, 201] width 111 height 28
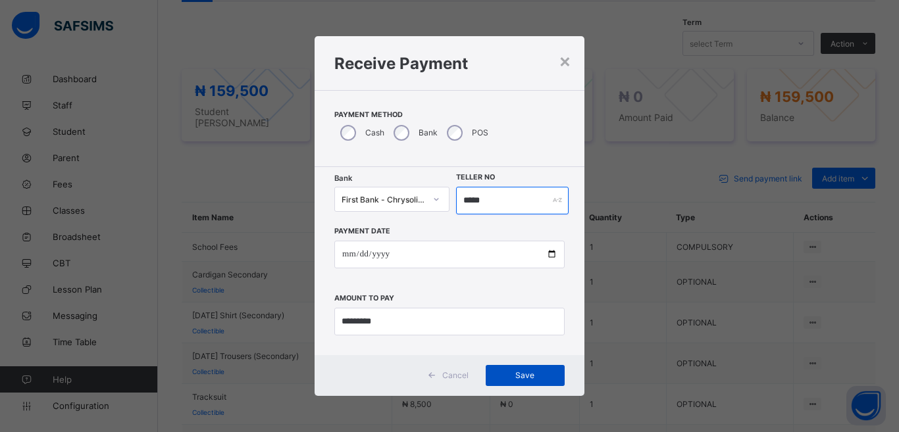
type input "*****"
click at [513, 370] on div "Save" at bounding box center [525, 375] width 79 height 21
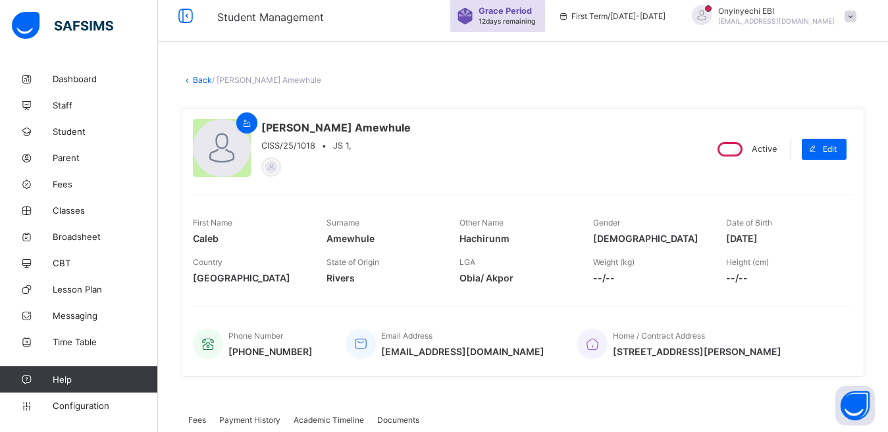
scroll to position [0, 0]
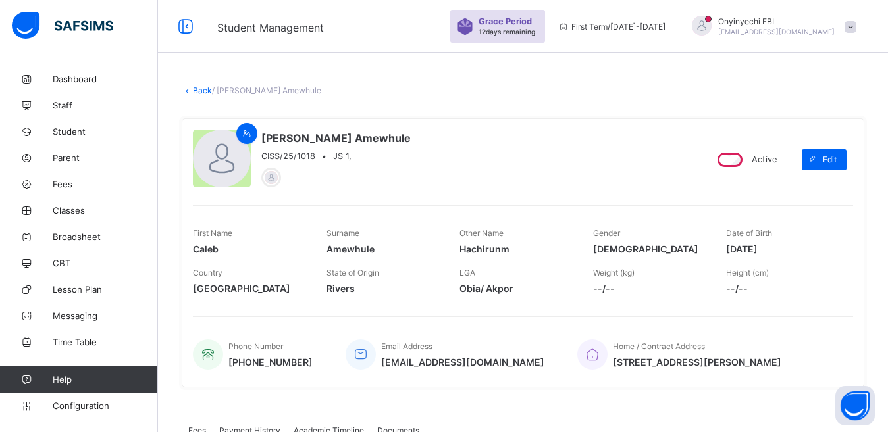
click at [197, 86] on link "Back" at bounding box center [202, 91] width 19 height 10
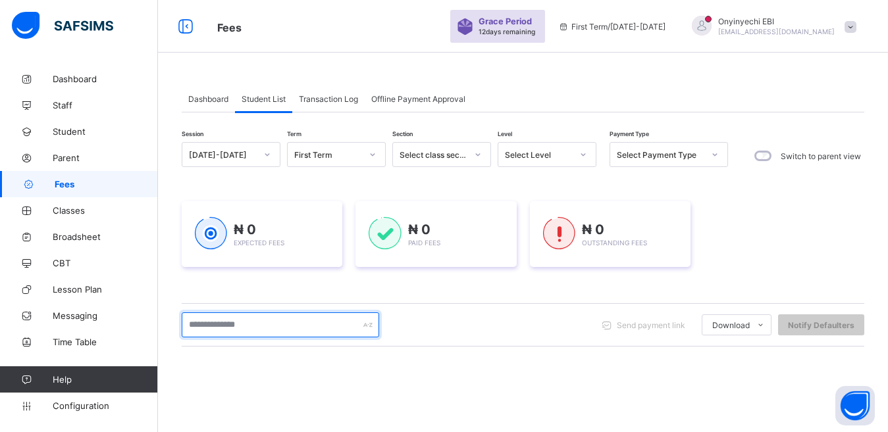
click at [236, 330] on input "text" at bounding box center [280, 325] width 197 height 25
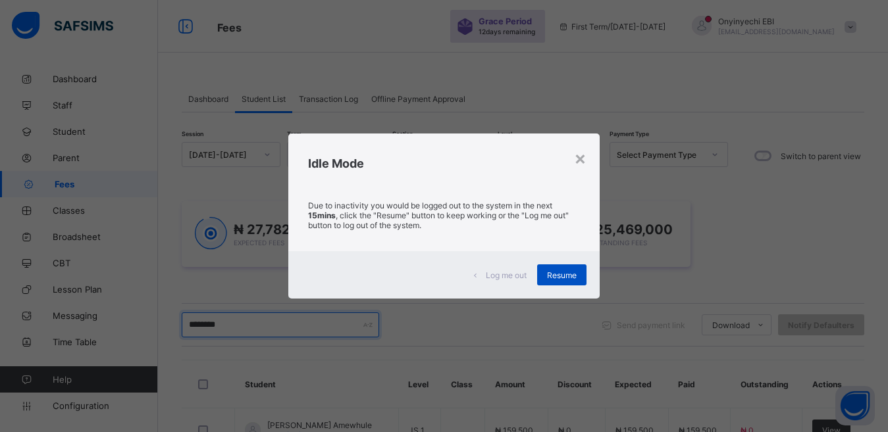
type input "********"
click at [564, 268] on div "Resume" at bounding box center [561, 275] width 49 height 21
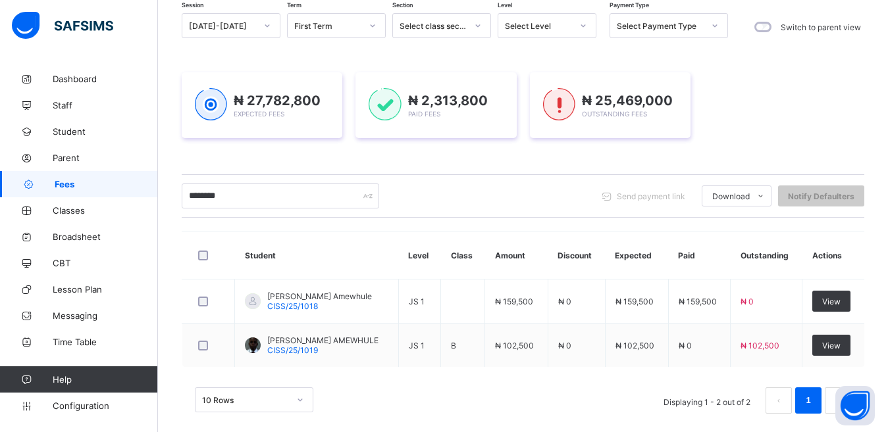
scroll to position [143, 0]
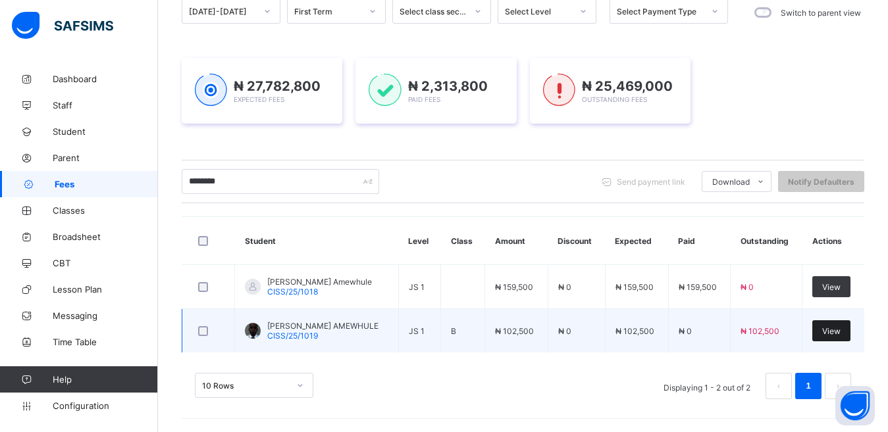
click at [835, 326] on span "View" at bounding box center [831, 331] width 18 height 10
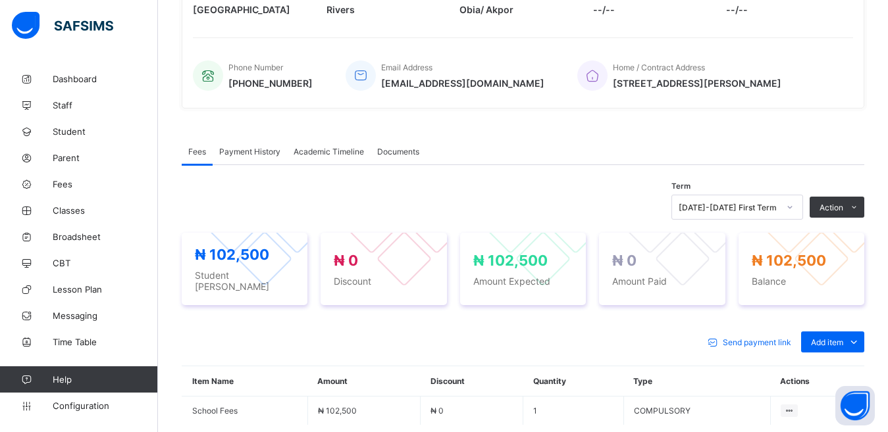
scroll to position [282, 0]
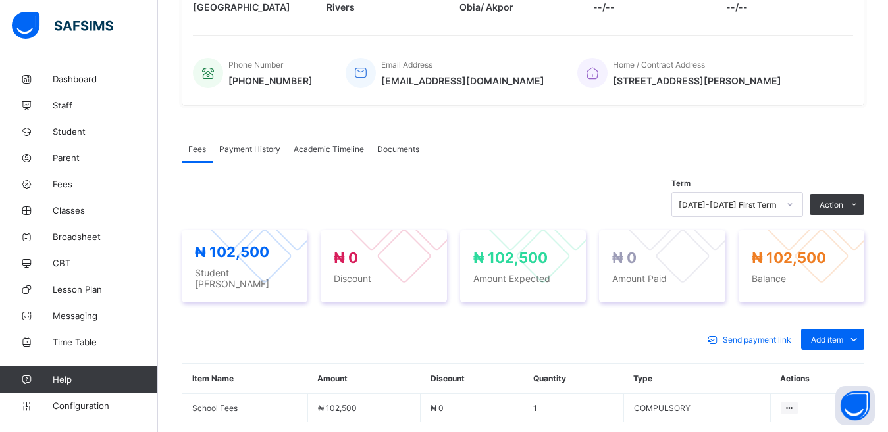
click at [0, 0] on div "Optional items" at bounding box center [0, 0] width 0 height 0
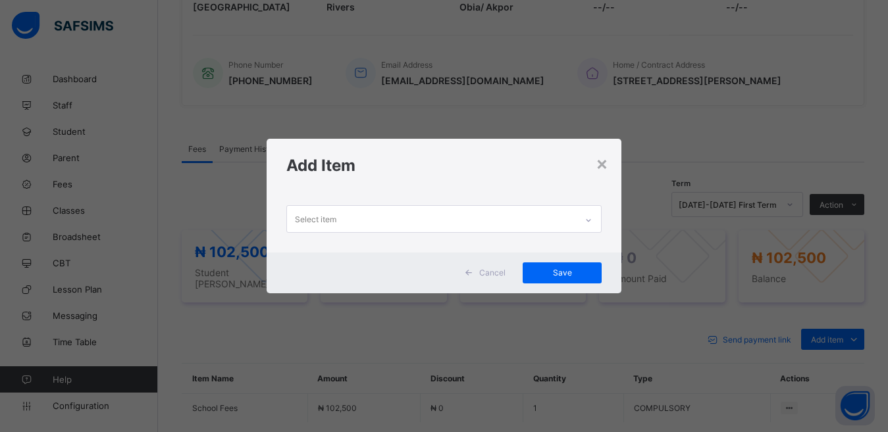
scroll to position [1, 0]
click at [405, 216] on div "Select item" at bounding box center [432, 219] width 290 height 26
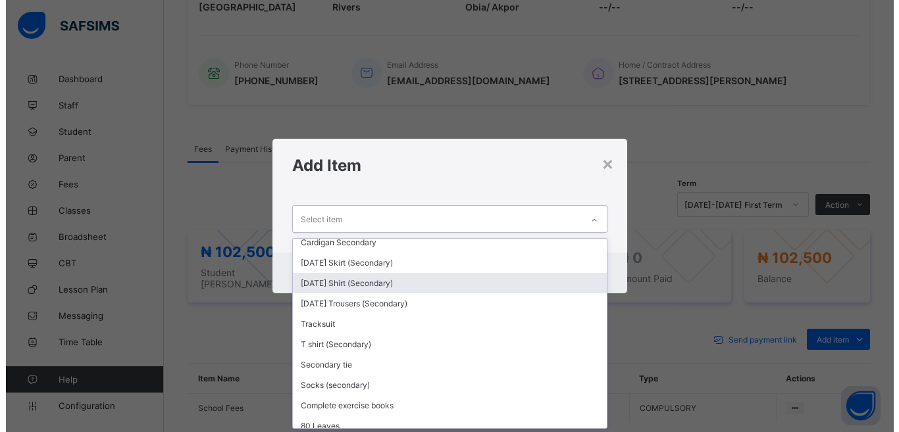
scroll to position [144, 0]
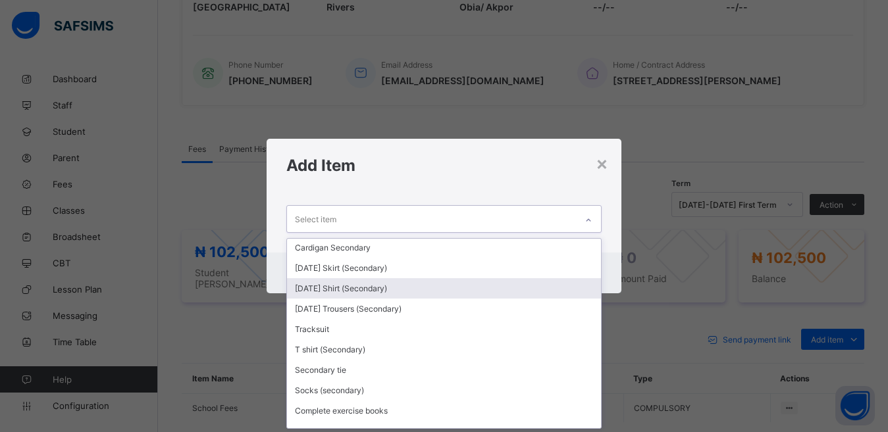
click at [380, 283] on div "[DATE] Shirt (Secondary)" at bounding box center [444, 288] width 315 height 20
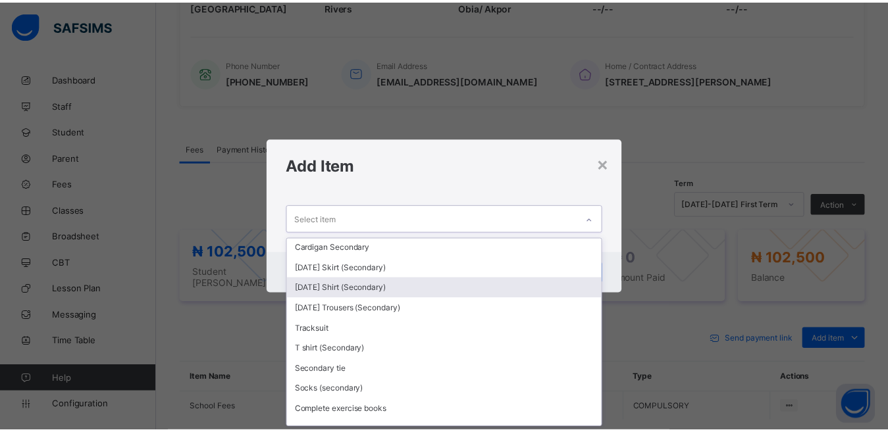
scroll to position [0, 0]
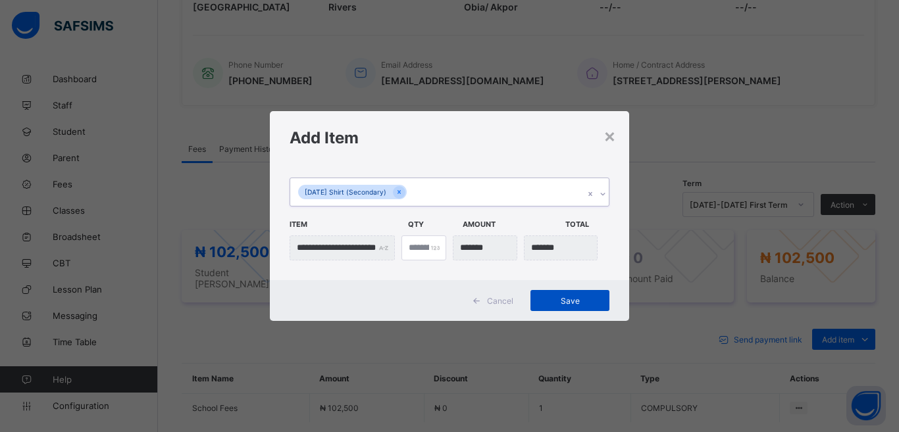
click at [565, 296] on span "Save" at bounding box center [569, 301] width 59 height 10
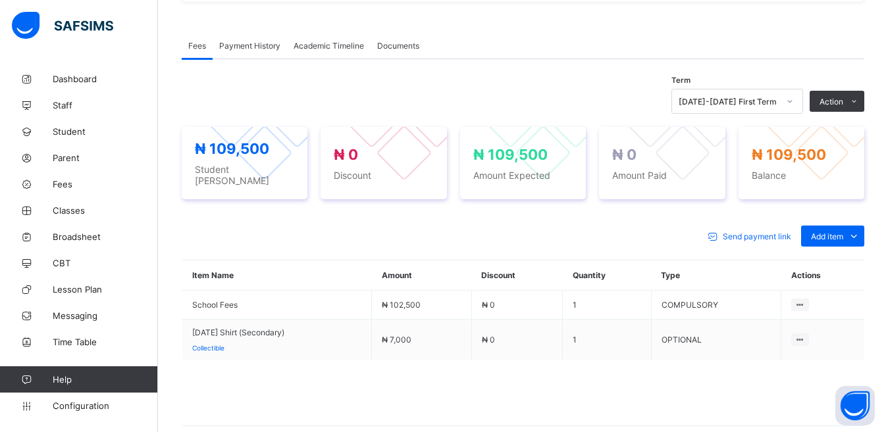
scroll to position [396, 0]
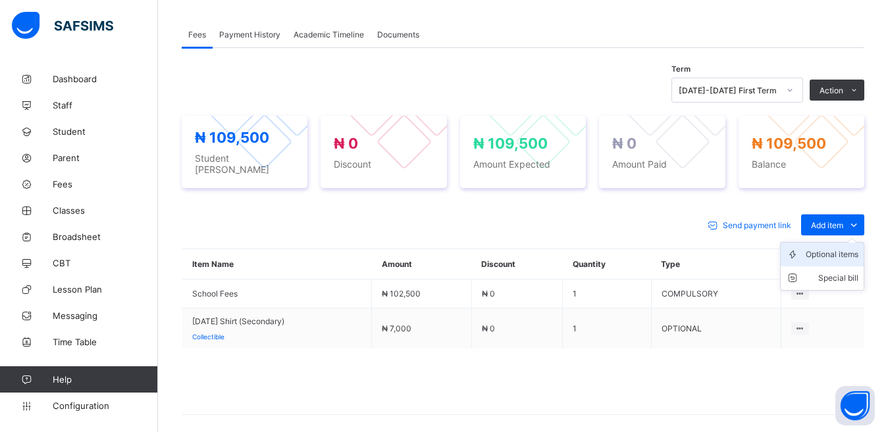
click at [845, 248] on div "Optional items" at bounding box center [832, 254] width 53 height 13
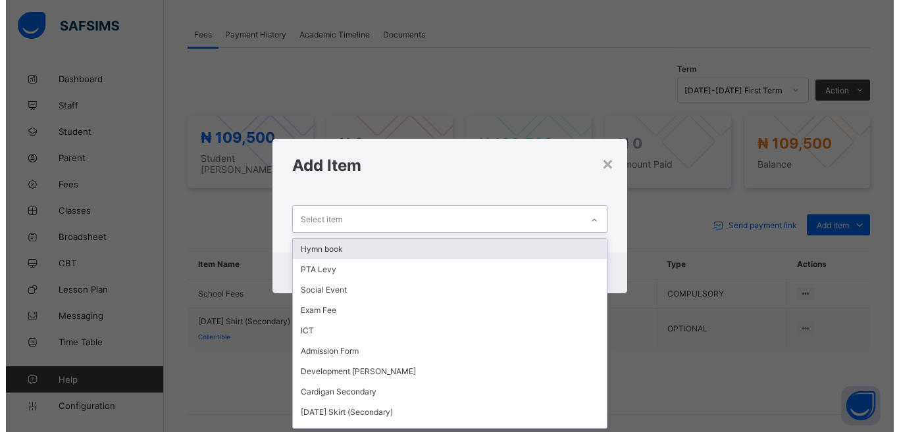
scroll to position [1, 0]
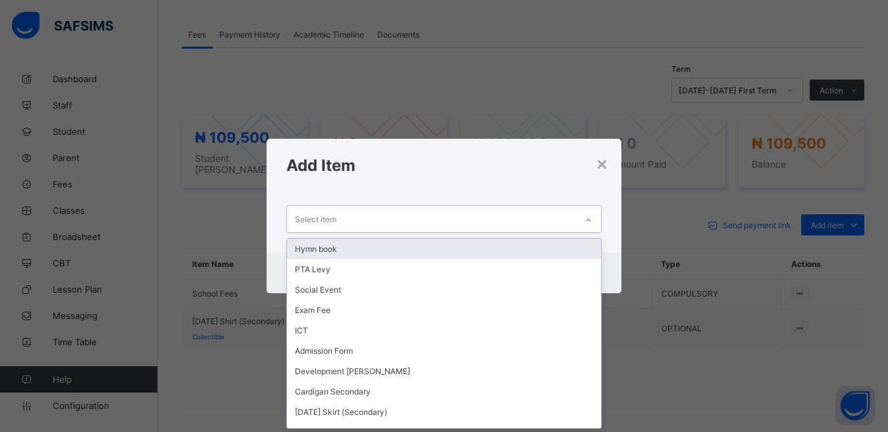
click at [323, 215] on div "Select item" at bounding box center [315, 219] width 41 height 25
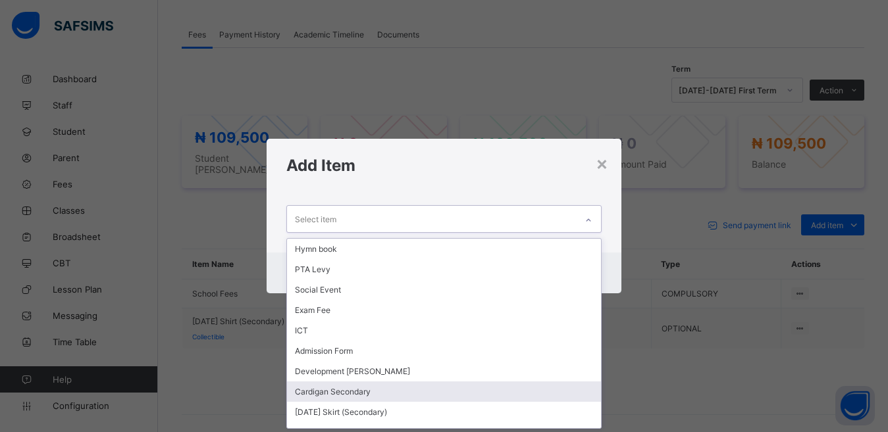
click at [328, 394] on div "Cardigan Secondary" at bounding box center [444, 392] width 315 height 20
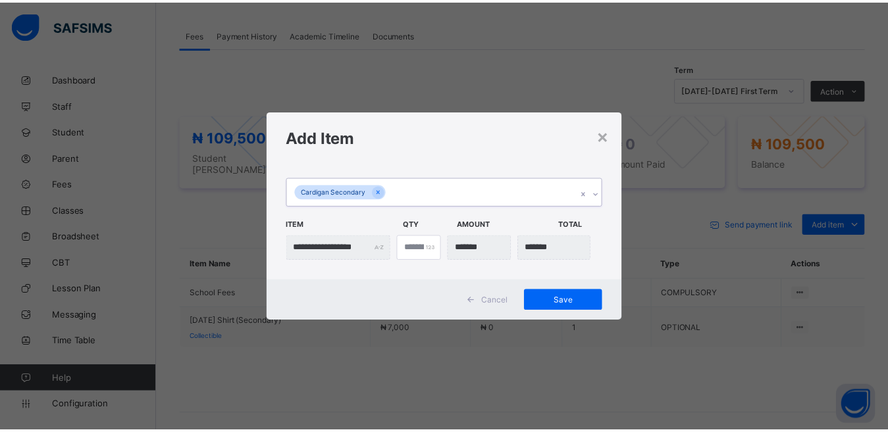
scroll to position [0, 0]
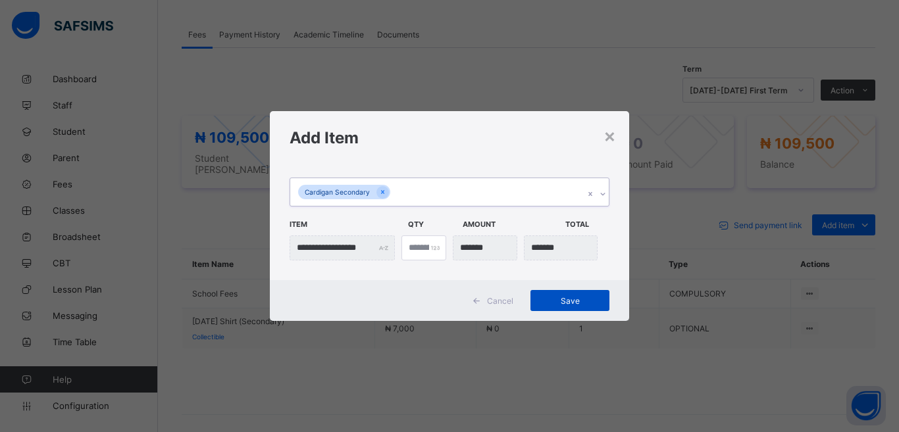
click at [567, 306] on div "Save" at bounding box center [570, 300] width 79 height 21
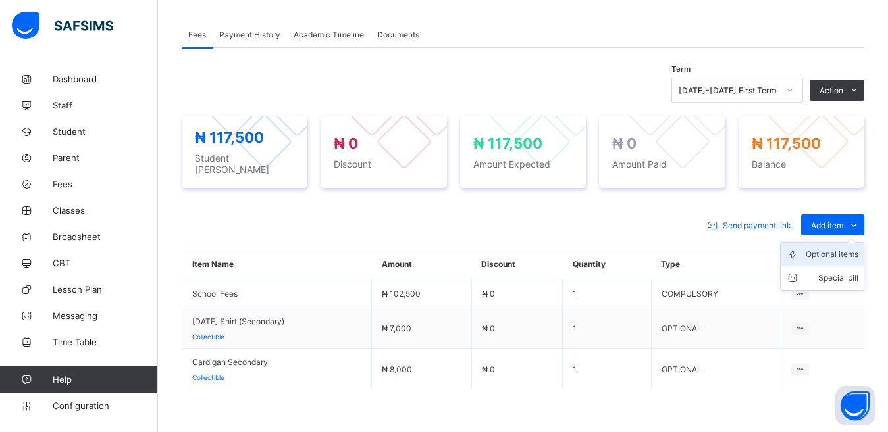
click at [841, 248] on div "Optional items" at bounding box center [832, 254] width 53 height 13
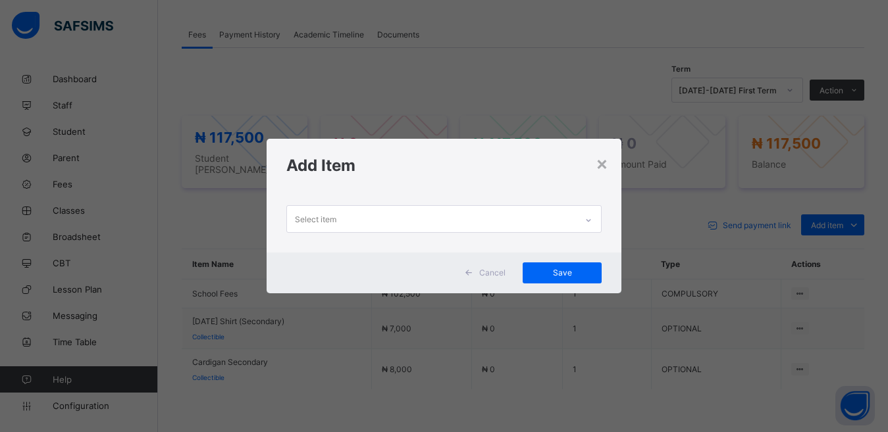
scroll to position [1, 0]
click at [309, 220] on div "Select item" at bounding box center [315, 219] width 41 height 25
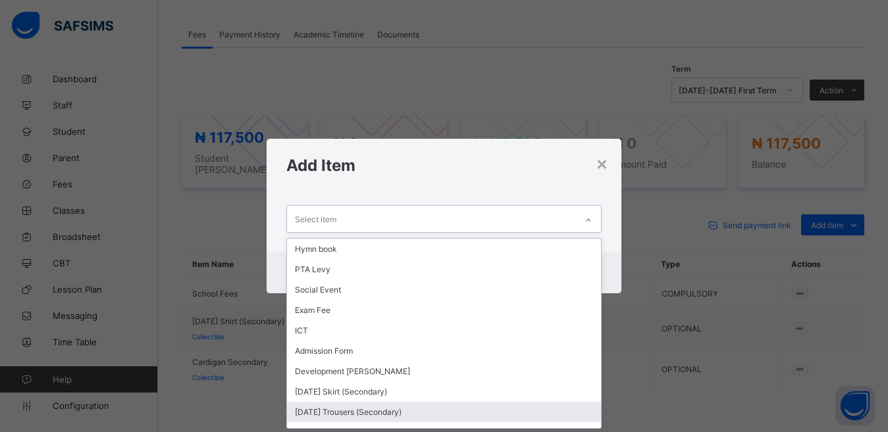
click at [334, 409] on div "[DATE] Trousers (Secondary)" at bounding box center [444, 412] width 315 height 20
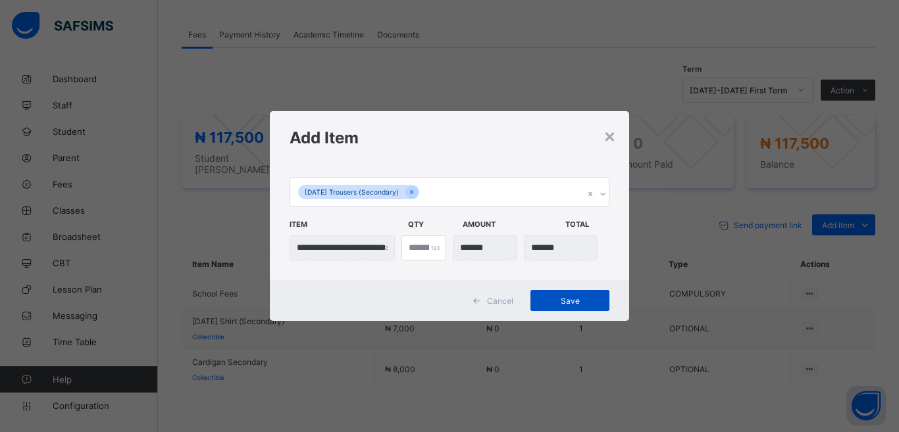
click at [558, 296] on span "Save" at bounding box center [569, 301] width 59 height 10
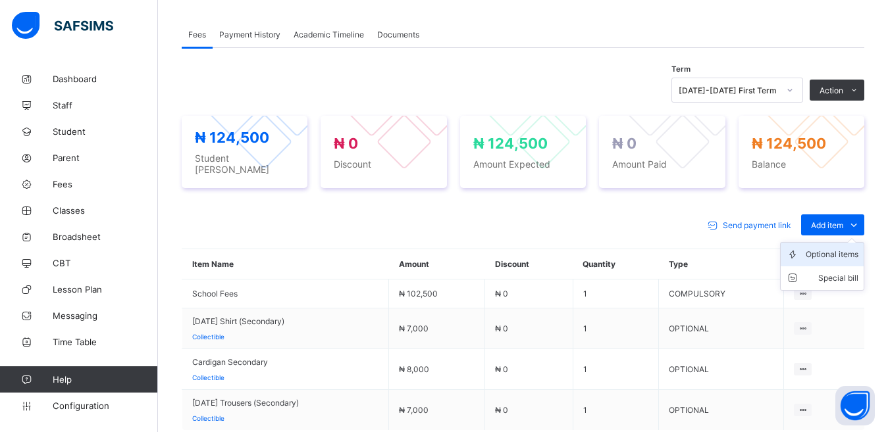
click at [850, 249] on div "Optional items" at bounding box center [832, 254] width 53 height 13
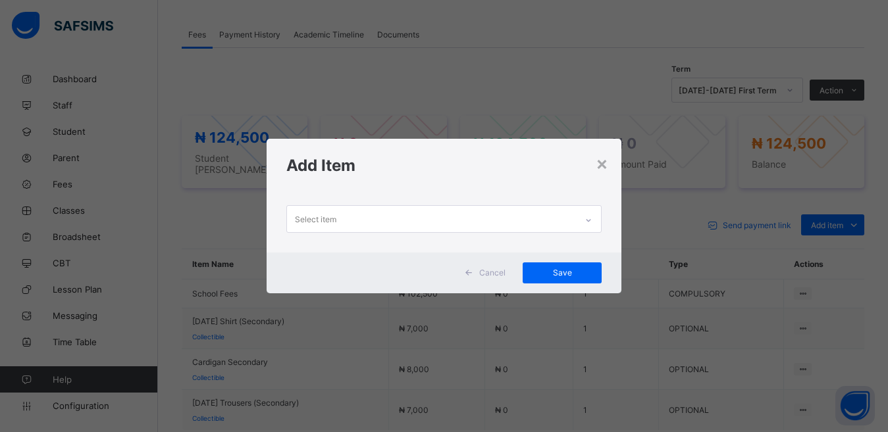
scroll to position [1, 0]
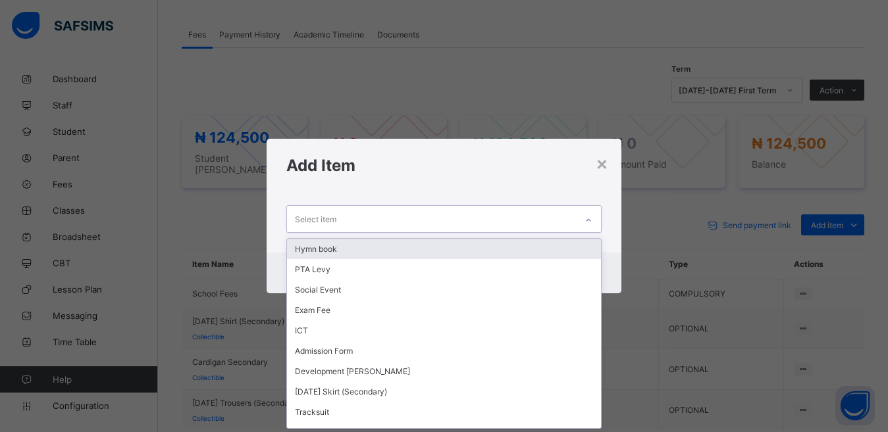
click at [369, 220] on div "Select item" at bounding box center [432, 219] width 290 height 26
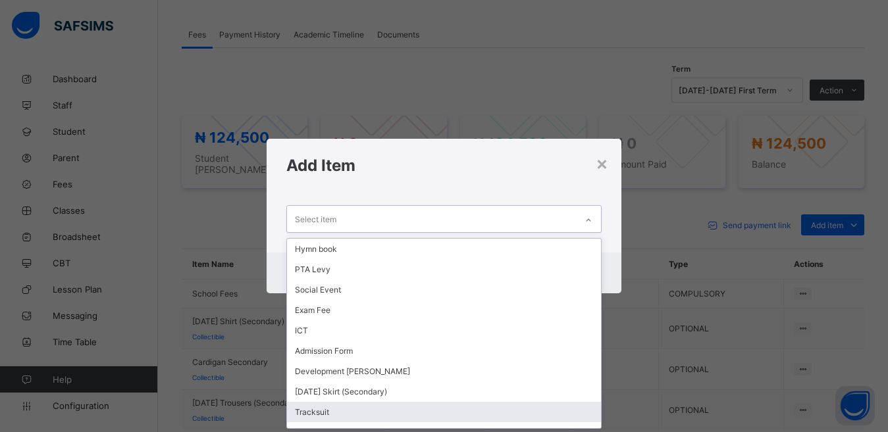
click at [315, 413] on div "Tracksuit" at bounding box center [444, 412] width 315 height 20
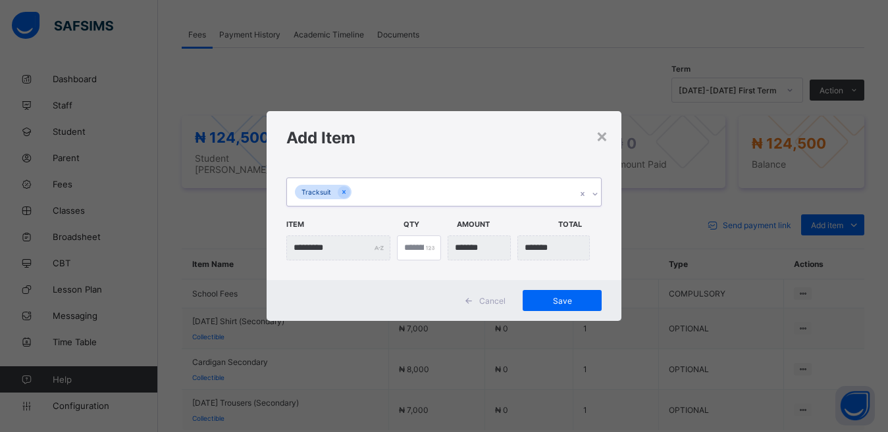
scroll to position [0, 0]
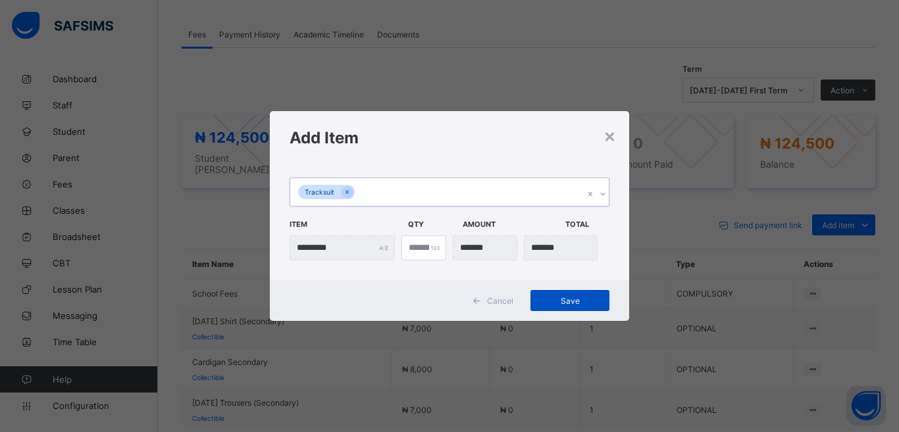
click at [576, 302] on span "Save" at bounding box center [569, 301] width 59 height 10
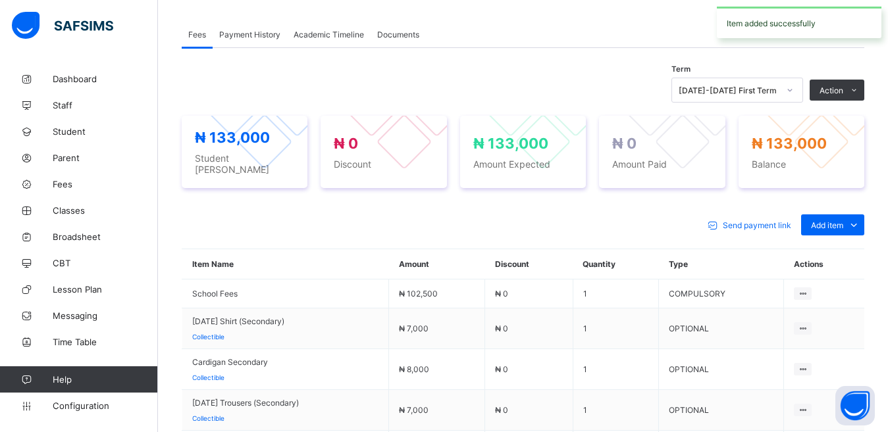
click at [0, 0] on div "Optional items" at bounding box center [0, 0] width 0 height 0
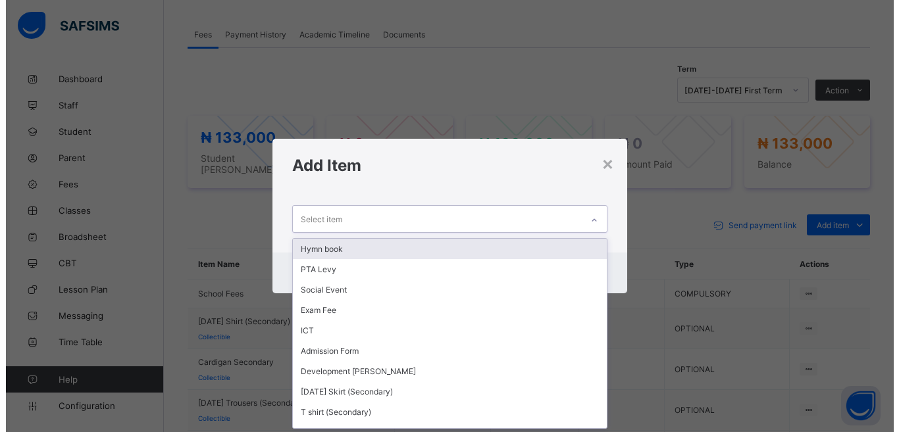
scroll to position [1, 0]
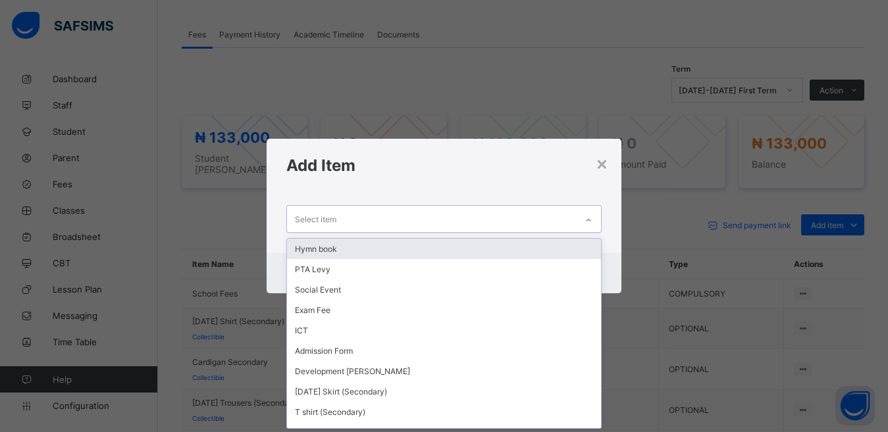
click at [343, 222] on div "Select item" at bounding box center [432, 219] width 290 height 26
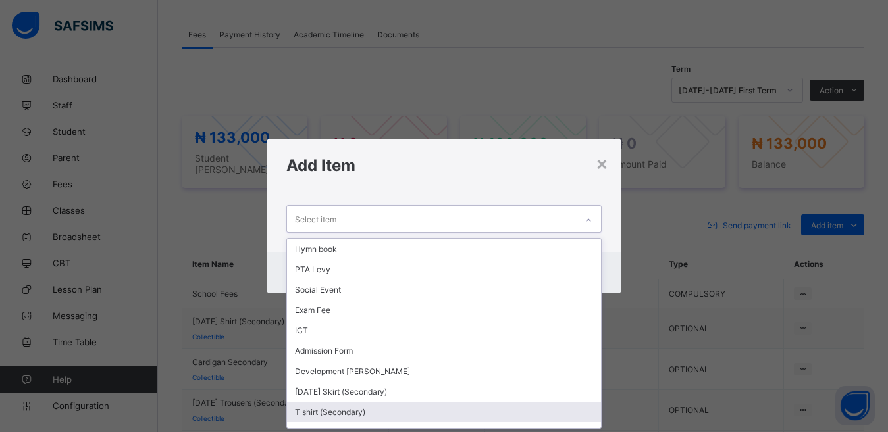
click at [345, 416] on div "T shirt (Secondary)" at bounding box center [444, 412] width 315 height 20
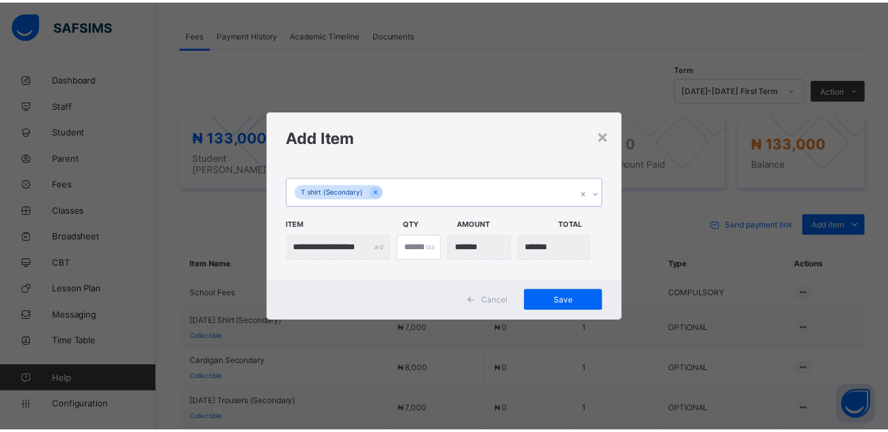
scroll to position [0, 0]
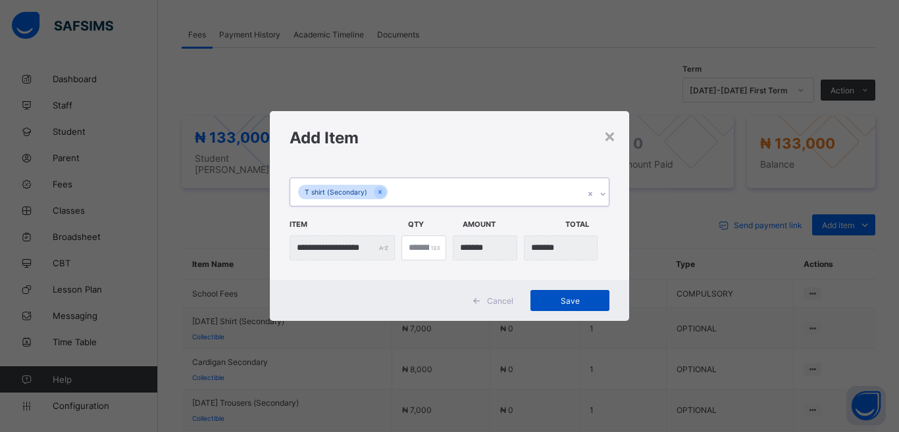
click at [571, 303] on span "Save" at bounding box center [569, 301] width 59 height 10
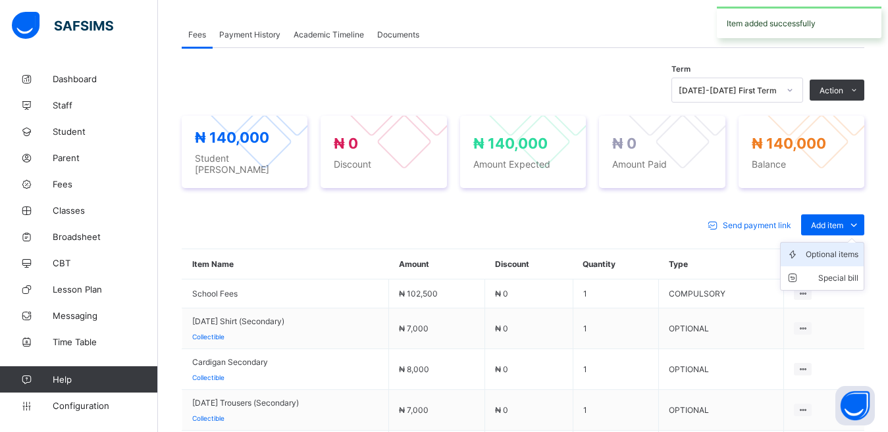
click at [832, 248] on div "Optional items" at bounding box center [832, 254] width 53 height 13
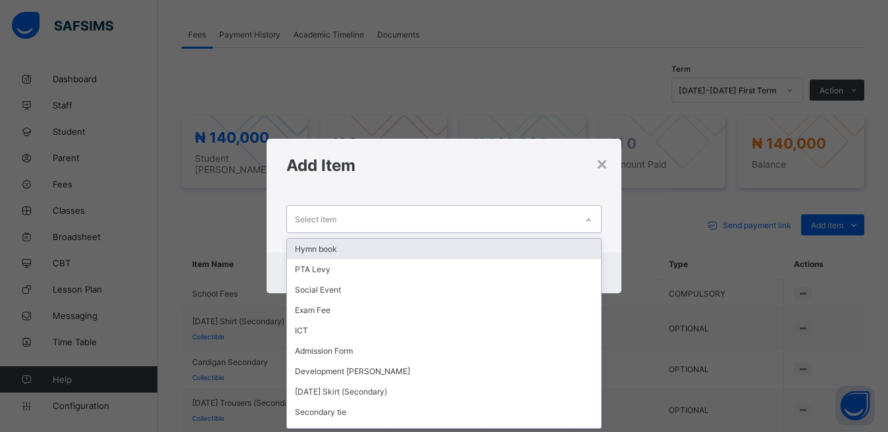
scroll to position [1, 0]
click at [361, 219] on div "Select item" at bounding box center [432, 219] width 290 height 26
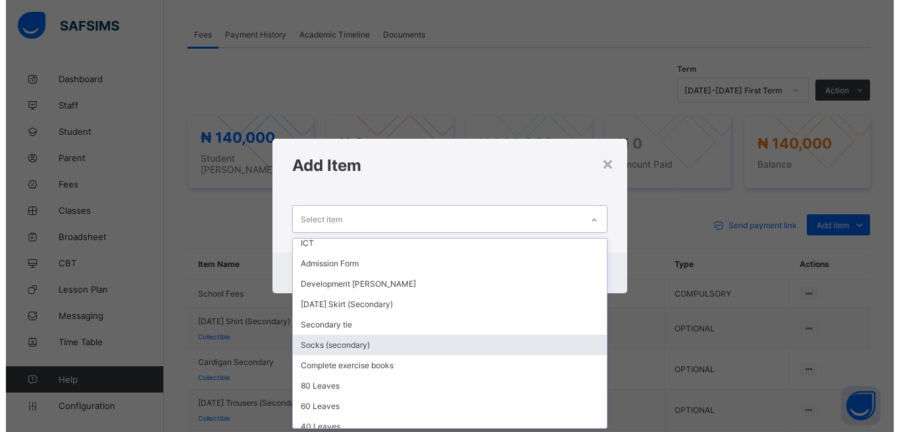
scroll to position [90, 0]
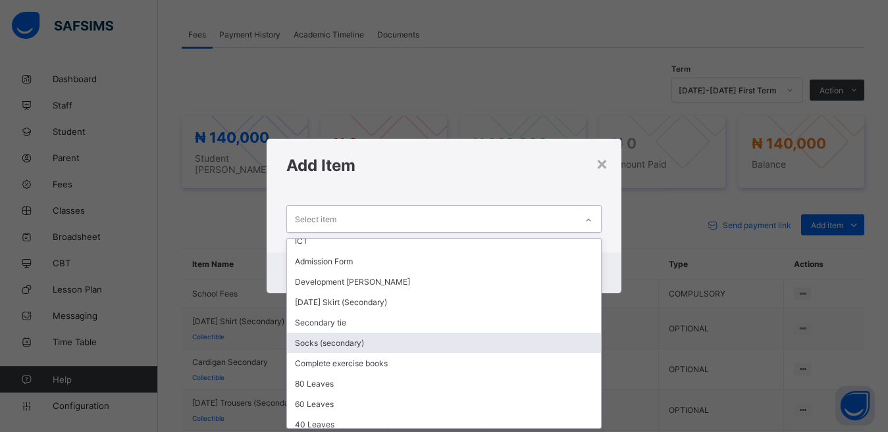
click at [352, 343] on div "Socks (secondary)" at bounding box center [444, 343] width 315 height 20
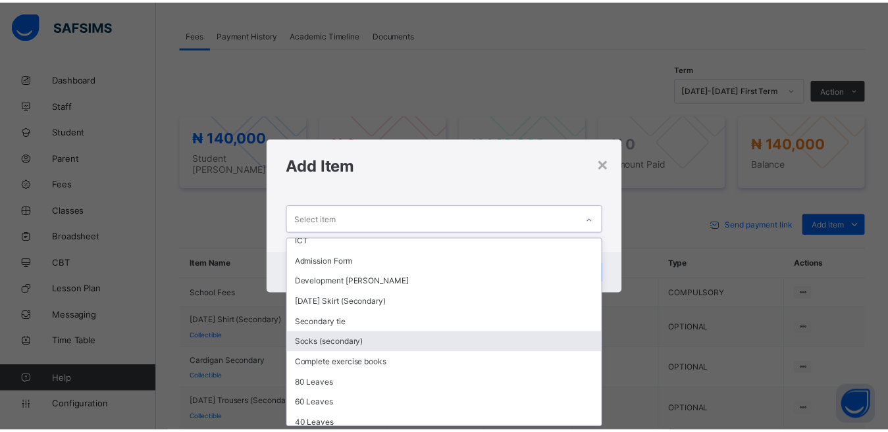
scroll to position [0, 0]
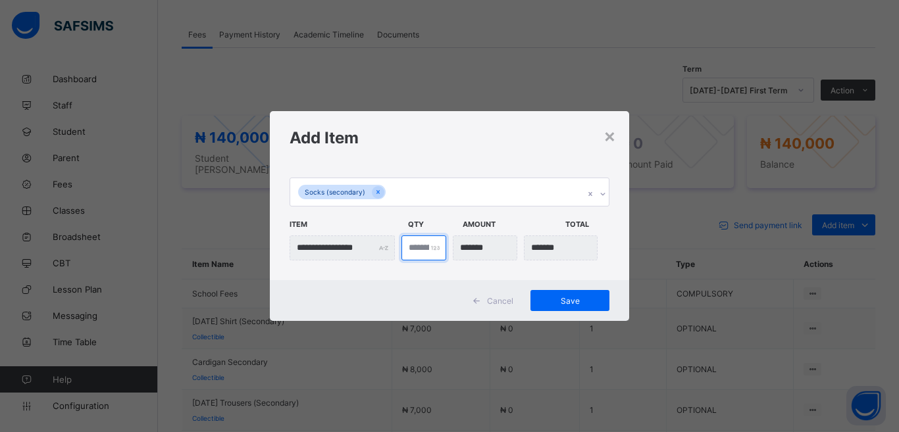
click at [415, 249] on input "*" at bounding box center [424, 248] width 45 height 25
type input "***"
type input "*"
type input "*******"
type input "*"
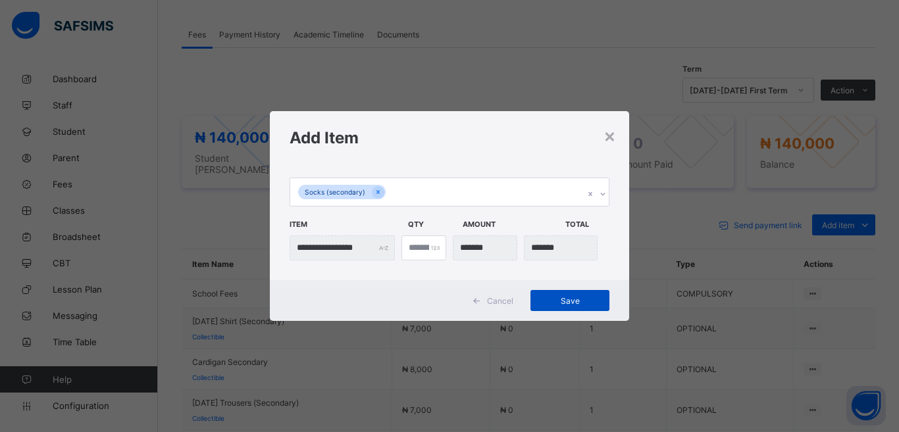
click at [564, 301] on span "Save" at bounding box center [569, 301] width 59 height 10
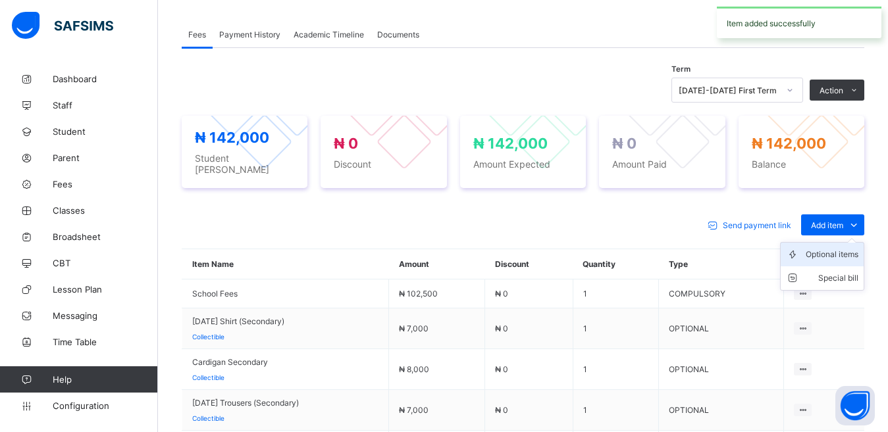
click at [817, 249] on div "Optional items" at bounding box center [832, 254] width 53 height 13
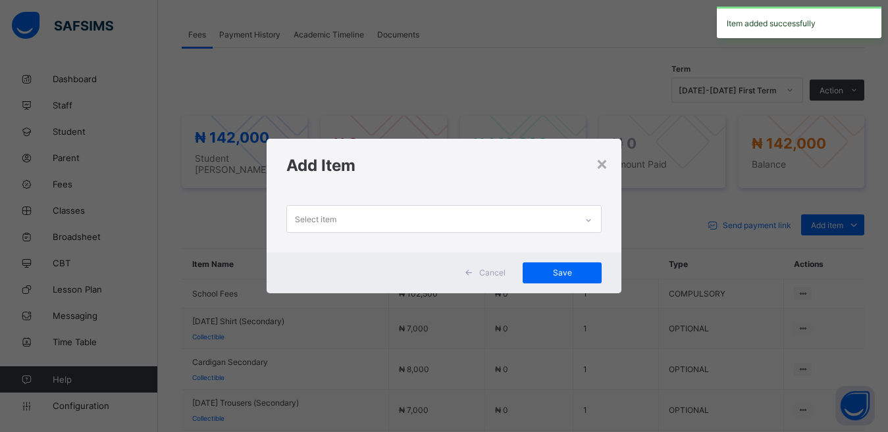
scroll to position [1, 0]
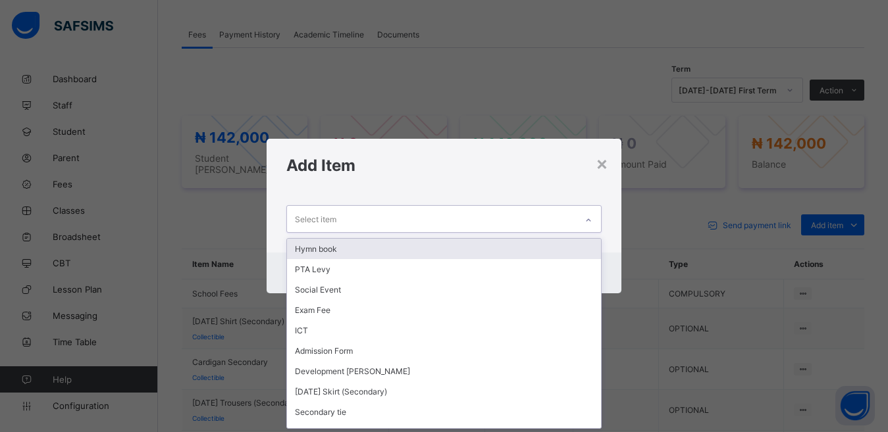
click at [432, 221] on div "Select item" at bounding box center [432, 219] width 290 height 26
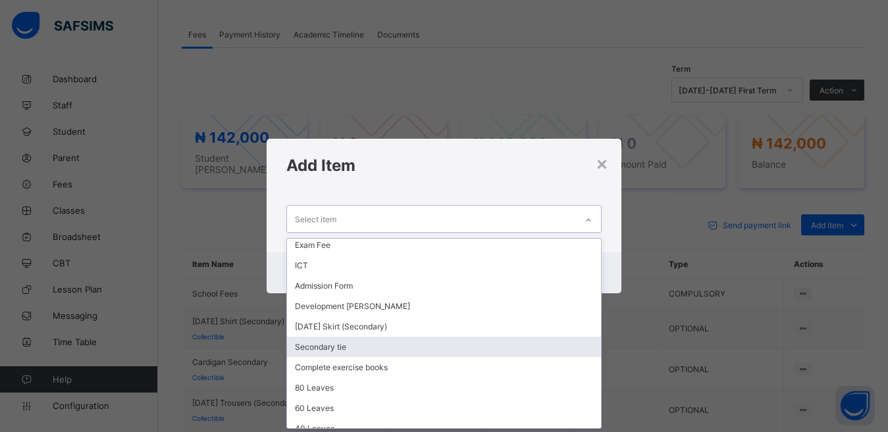
scroll to position [68, 0]
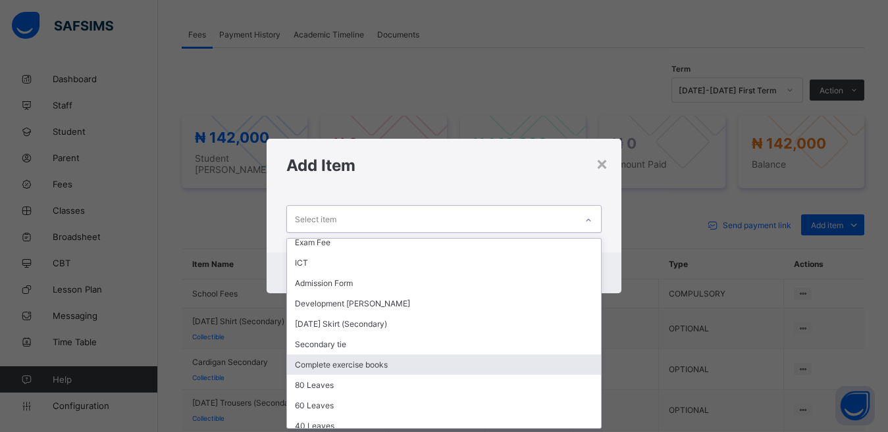
click at [395, 363] on div "Complete exercise books" at bounding box center [444, 365] width 315 height 20
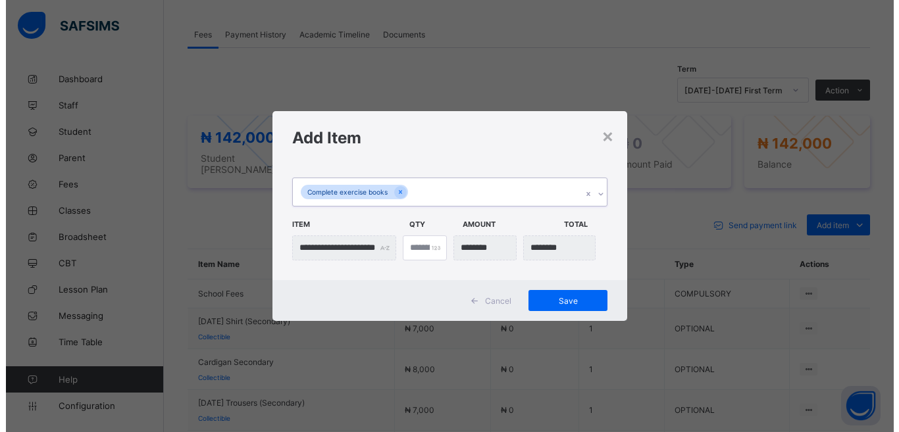
scroll to position [0, 0]
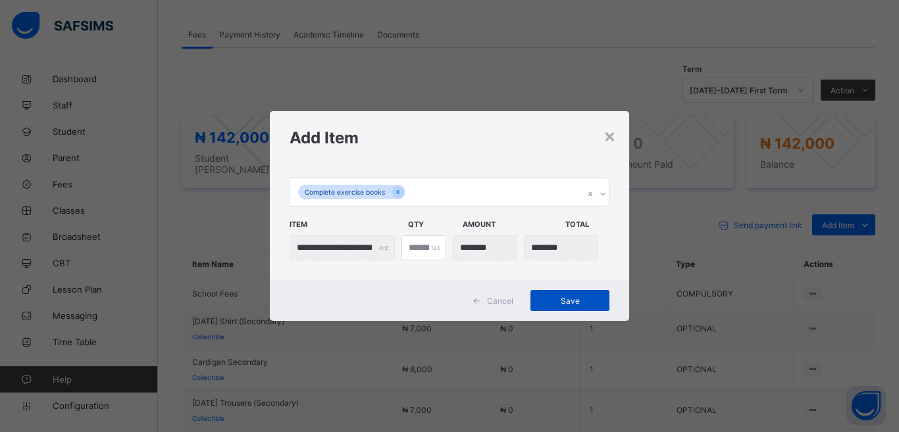
click at [575, 300] on span "Save" at bounding box center [569, 301] width 59 height 10
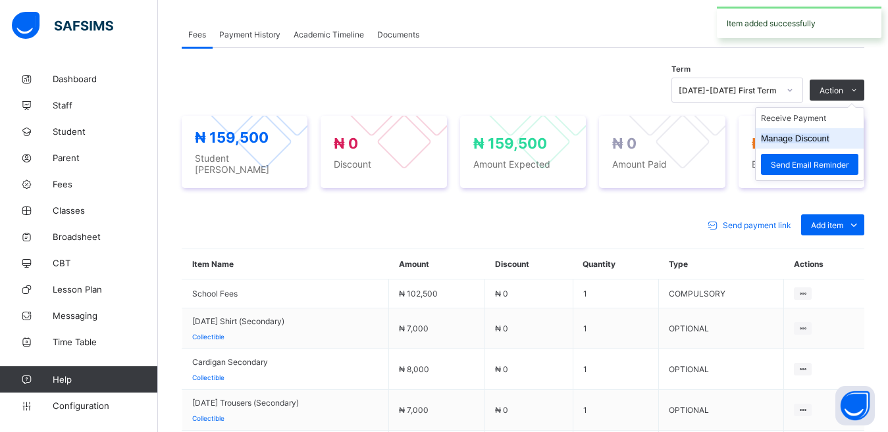
click at [799, 140] on button "Manage Discount" at bounding box center [795, 139] width 68 height 10
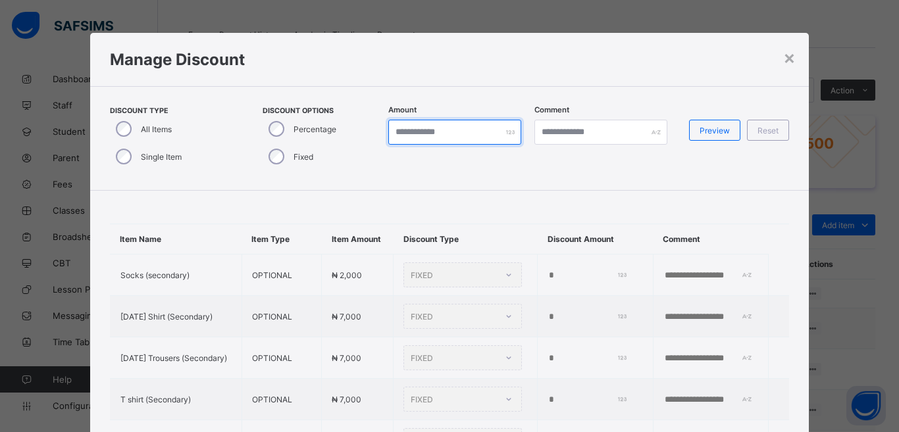
click at [456, 137] on input "*" at bounding box center [454, 132] width 133 height 25
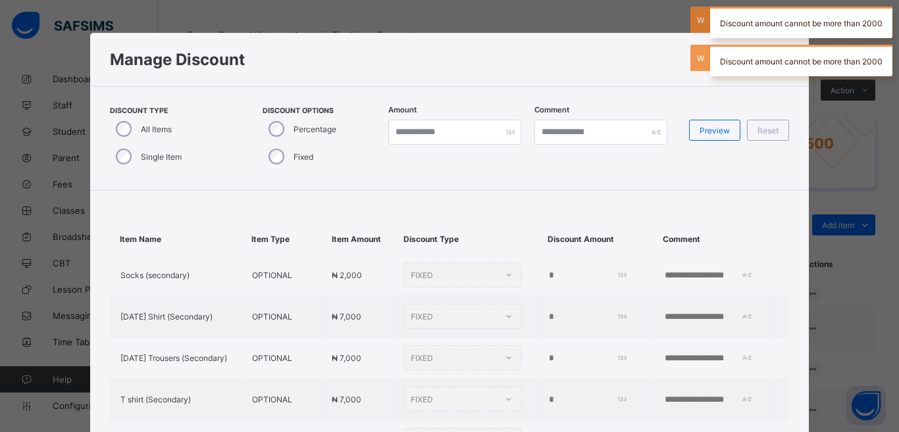
click at [508, 132] on div "***" at bounding box center [454, 132] width 133 height 25
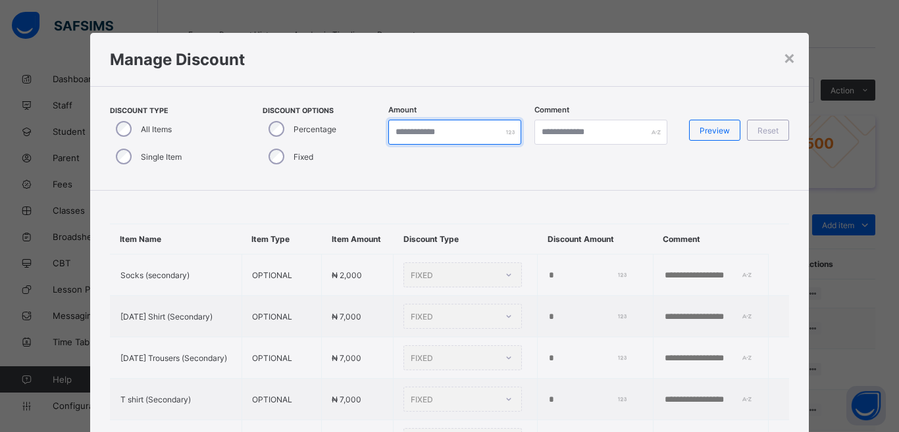
click at [416, 132] on input "***" at bounding box center [454, 132] width 133 height 25
click at [408, 131] on input "***" at bounding box center [454, 132] width 133 height 25
drag, startPoint x: 408, startPoint y: 131, endPoint x: 389, endPoint y: 134, distance: 19.4
click at [389, 134] on input "***" at bounding box center [454, 132] width 133 height 25
type input "*"
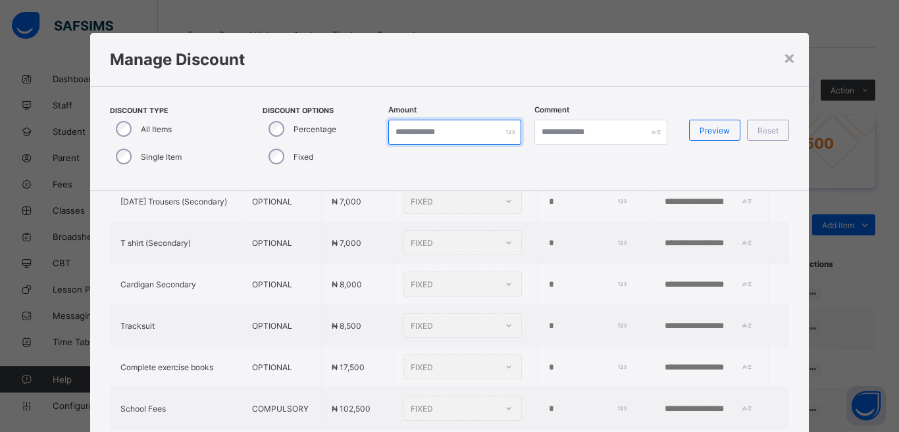
scroll to position [190, 0]
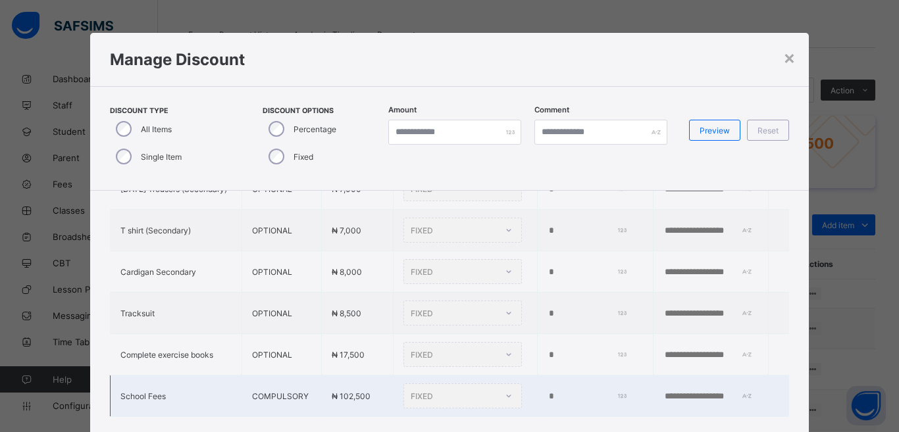
click at [487, 385] on div "FIXED" at bounding box center [463, 396] width 118 height 25
click at [548, 392] on input "*" at bounding box center [586, 397] width 77 height 11
drag, startPoint x: 702, startPoint y: 126, endPoint x: 702, endPoint y: 132, distance: 6.6
click at [702, 131] on span "Preview" at bounding box center [715, 131] width 30 height 10
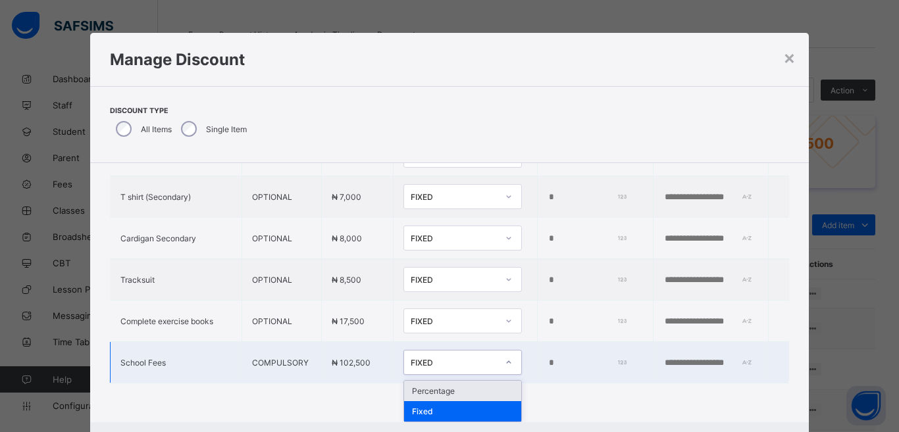
click at [505, 356] on icon at bounding box center [509, 362] width 8 height 13
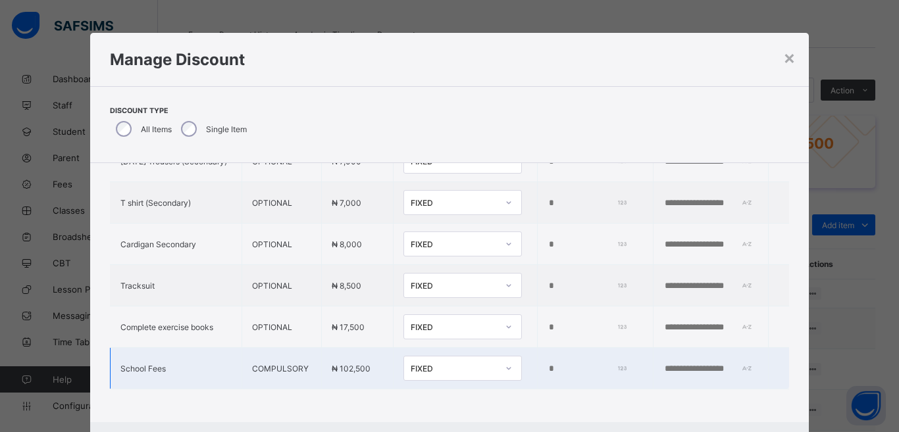
click at [548, 364] on input "number" at bounding box center [586, 369] width 77 height 11
drag, startPoint x: 534, startPoint y: 353, endPoint x: 516, endPoint y: 360, distance: 19.6
click at [538, 360] on td at bounding box center [595, 368] width 115 height 41
type input "****"
click at [713, 364] on input "text" at bounding box center [709, 369] width 91 height 11
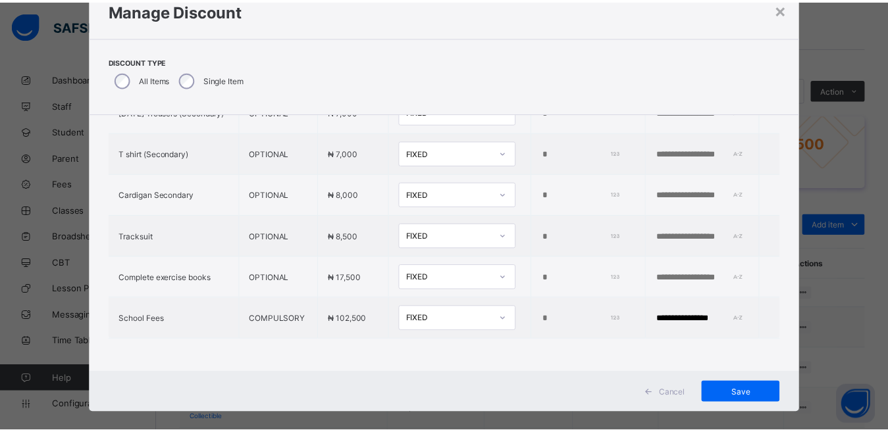
scroll to position [62, 0]
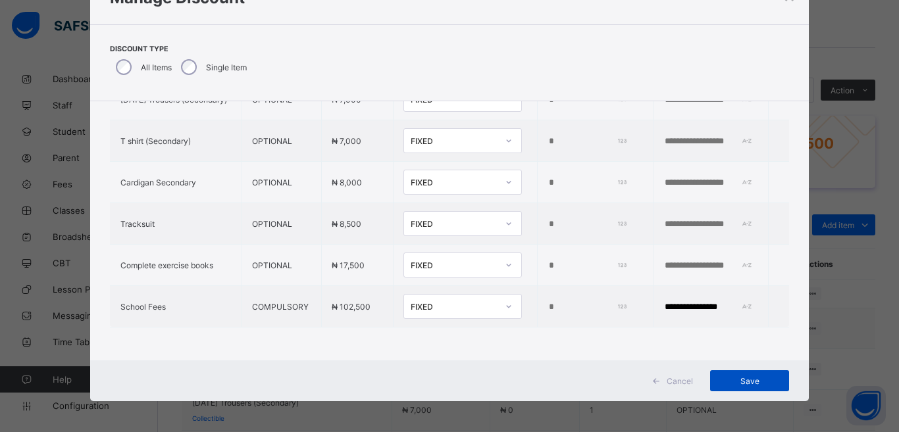
type input "**********"
click at [748, 378] on span "Save" at bounding box center [749, 382] width 59 height 10
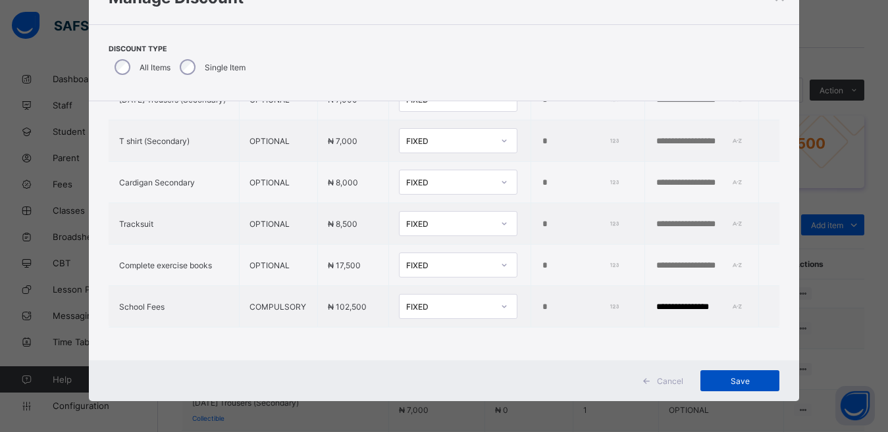
click at [735, 377] on span "Save" at bounding box center [739, 382] width 59 height 10
click at [740, 376] on div "Save" at bounding box center [739, 381] width 79 height 21
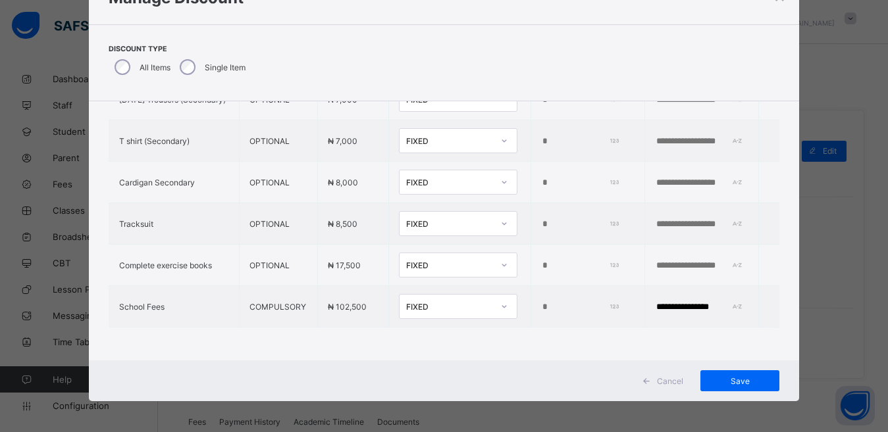
scroll to position [0, 0]
drag, startPoint x: 789, startPoint y: 217, endPoint x: 802, endPoint y: 155, distance: 63.3
click at [802, 155] on div "**********" at bounding box center [444, 216] width 888 height 432
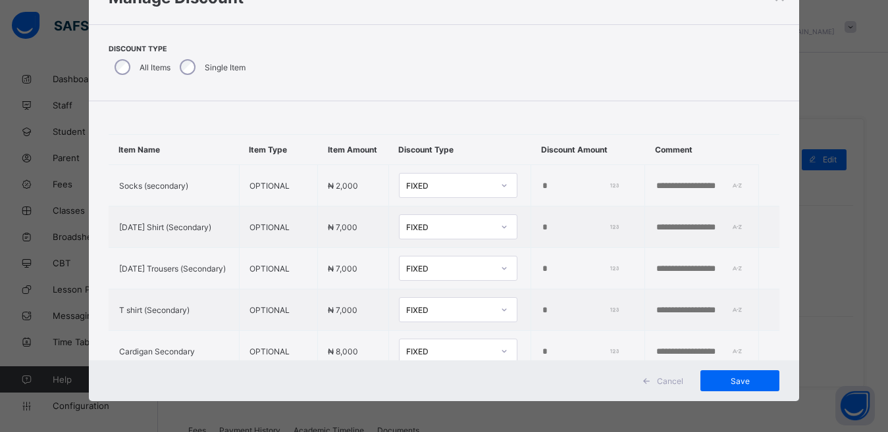
click at [794, 34] on div "Discount Type All Items Single Item" at bounding box center [444, 62] width 710 height 77
click at [728, 29] on div "Discount Type All Items Single Item" at bounding box center [444, 62] width 710 height 77
drag, startPoint x: 753, startPoint y: 34, endPoint x: 825, endPoint y: 24, distance: 72.4
click at [783, 32] on div "Discount Type All Items Single Item" at bounding box center [444, 62] width 710 height 77
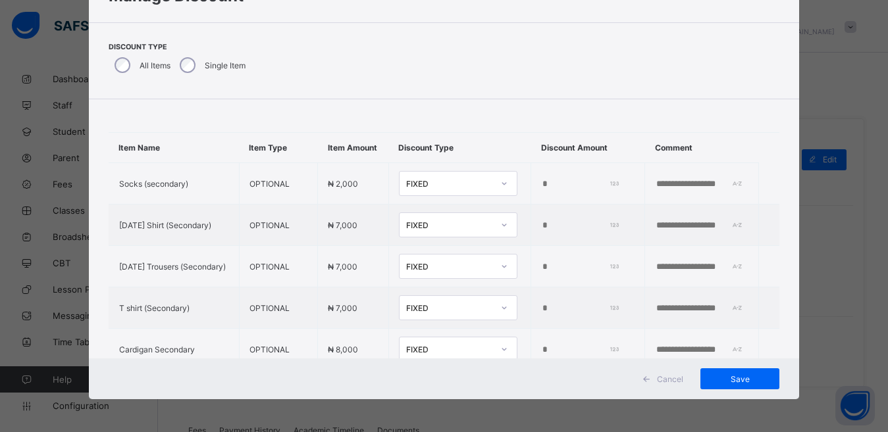
drag, startPoint x: 635, startPoint y: 186, endPoint x: 550, endPoint y: 161, distance: 88.7
click at [571, 165] on table "**********" at bounding box center [444, 313] width 671 height 361
drag, startPoint x: 748, startPoint y: 25, endPoint x: 750, endPoint y: 83, distance: 58.0
click at [748, 44] on div "Discount Type All Items Single Item" at bounding box center [444, 60] width 710 height 77
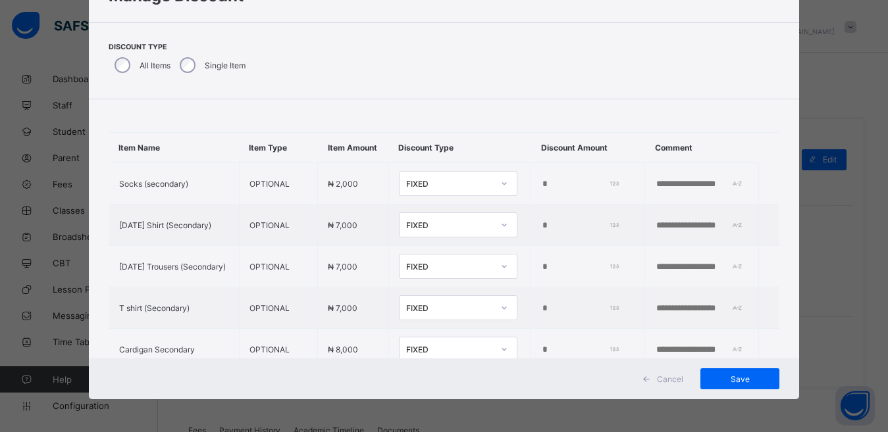
drag, startPoint x: 729, startPoint y: 376, endPoint x: 761, endPoint y: 360, distance: 35.3
click at [731, 375] on span "Save" at bounding box center [739, 380] width 59 height 10
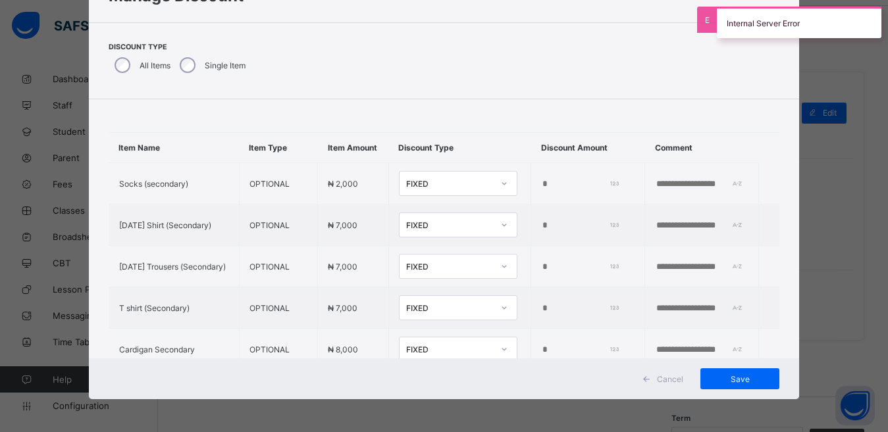
scroll to position [0, 0]
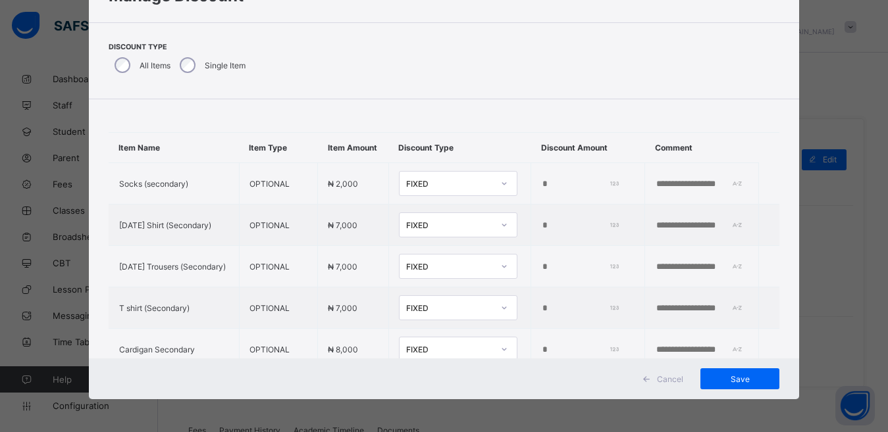
click at [814, 92] on div "**********" at bounding box center [444, 216] width 888 height 432
click at [831, 88] on div "**********" at bounding box center [444, 216] width 888 height 432
drag, startPoint x: 831, startPoint y: 88, endPoint x: 827, endPoint y: 13, distance: 75.1
click at [831, 86] on div "**********" at bounding box center [444, 216] width 888 height 432
click at [796, 26] on div "**********" at bounding box center [444, 216] width 888 height 432
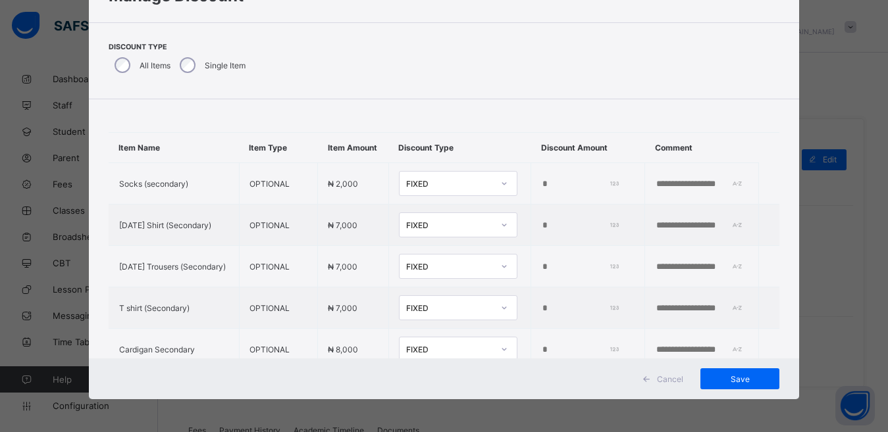
click at [791, 22] on div "Discount Type All Items Single Item" at bounding box center [444, 60] width 710 height 77
click at [791, 22] on div "**********" at bounding box center [444, 184] width 710 height 430
drag, startPoint x: 696, startPoint y: 7, endPoint x: 360, endPoint y: -11, distance: 336.9
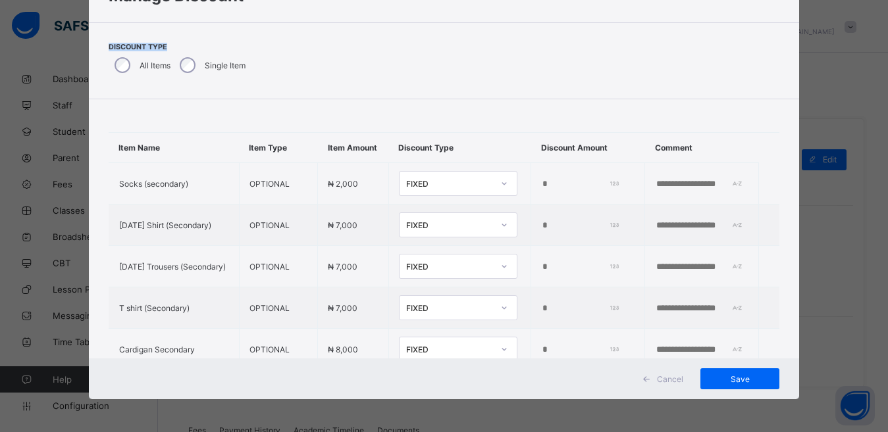
drag, startPoint x: 383, startPoint y: 65, endPoint x: 385, endPoint y: 84, distance: 18.5
click at [384, 84] on div "Discount Type All Items Single Item" at bounding box center [444, 60] width 710 height 77
drag, startPoint x: 744, startPoint y: 378, endPoint x: 750, endPoint y: 374, distance: 7.5
click at [744, 378] on div "Save" at bounding box center [739, 379] width 79 height 21
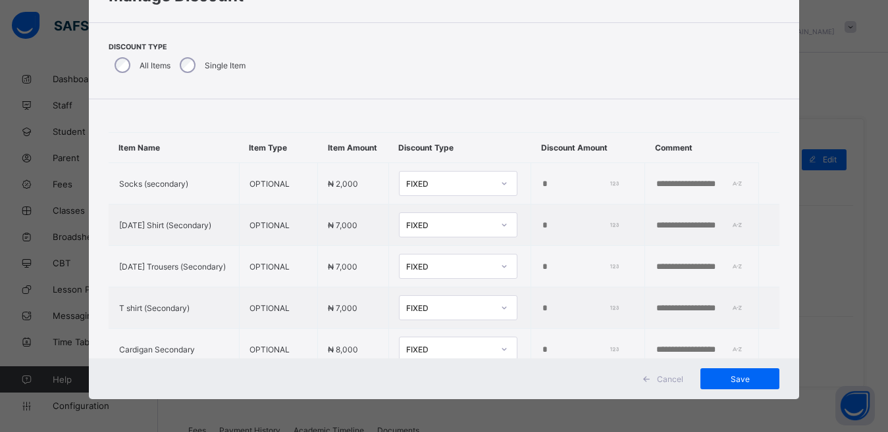
drag, startPoint x: 703, startPoint y: 30, endPoint x: 426, endPoint y: 34, distance: 277.1
click at [629, 34] on div "Discount Type All Items Single Item" at bounding box center [444, 60] width 710 height 77
click at [49, 54] on div "**********" at bounding box center [444, 216] width 888 height 432
drag, startPoint x: 50, startPoint y: 56, endPoint x: 41, endPoint y: 73, distance: 19.4
click at [47, 70] on div "**********" at bounding box center [444, 216] width 888 height 432
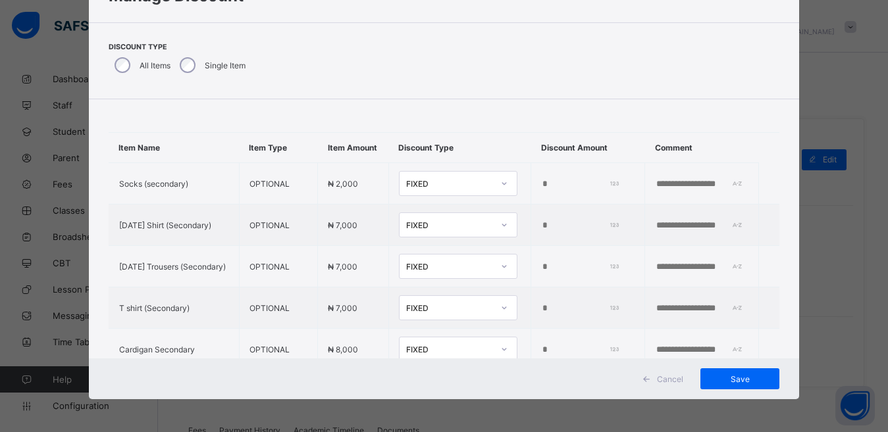
click at [22, 90] on div "**********" at bounding box center [444, 216] width 888 height 432
drag, startPoint x: 815, startPoint y: 3, endPoint x: 795, endPoint y: 16, distance: 23.4
click at [801, 14] on div "**********" at bounding box center [444, 216] width 888 height 432
click at [767, 26] on div "Discount Type All Items Single Item" at bounding box center [444, 60] width 710 height 77
click at [677, 378] on span "Cancel" at bounding box center [670, 380] width 26 height 10
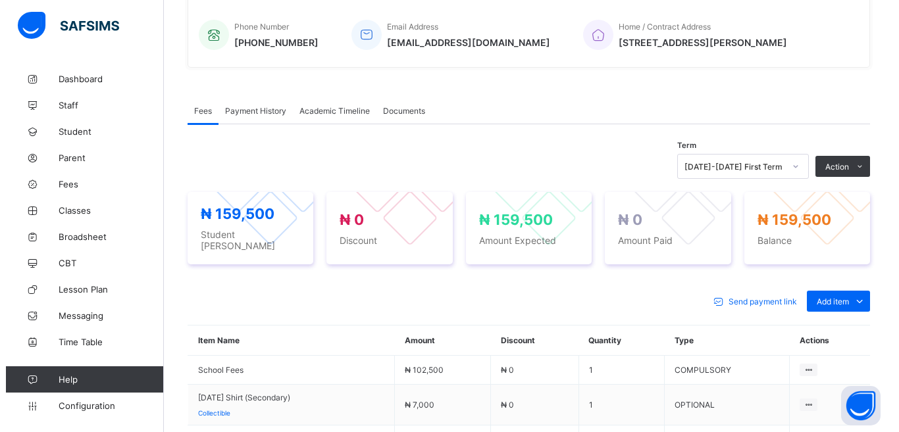
scroll to position [313, 0]
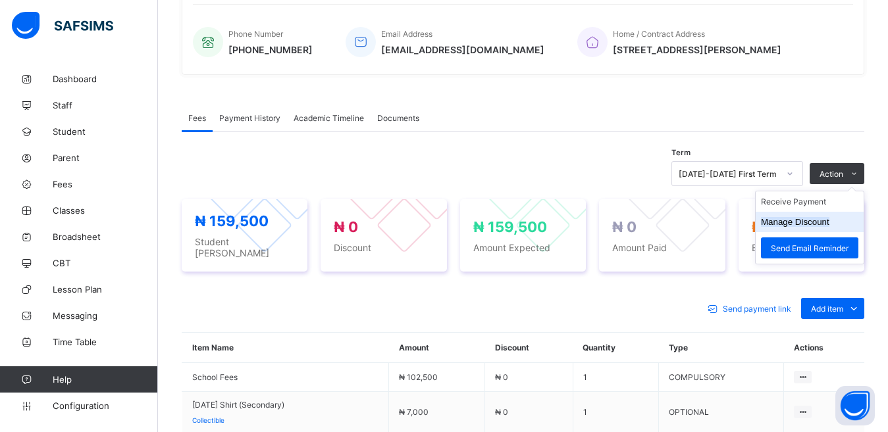
click at [827, 222] on button "Manage Discount" at bounding box center [795, 222] width 68 height 10
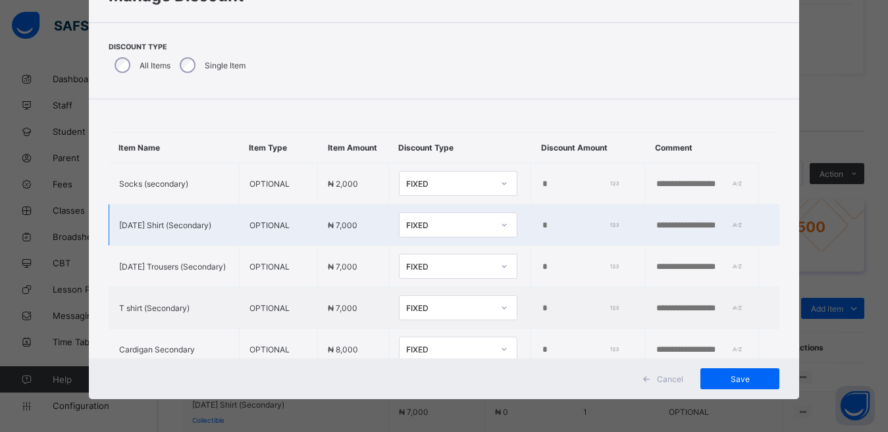
type input "*"
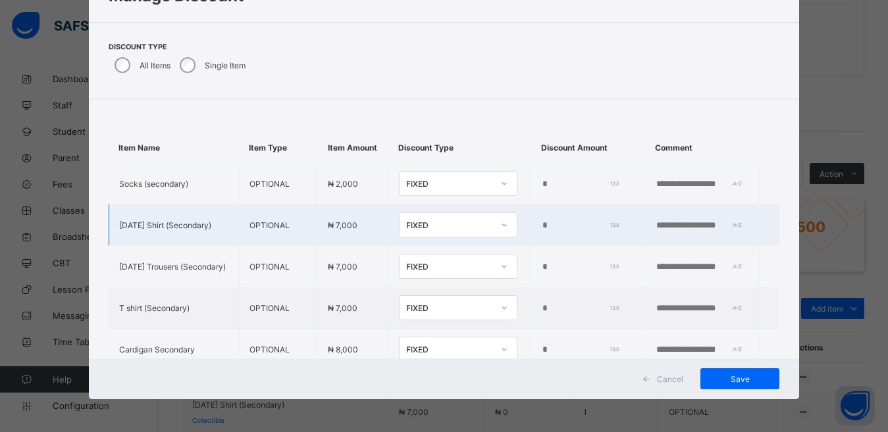
type input "*"
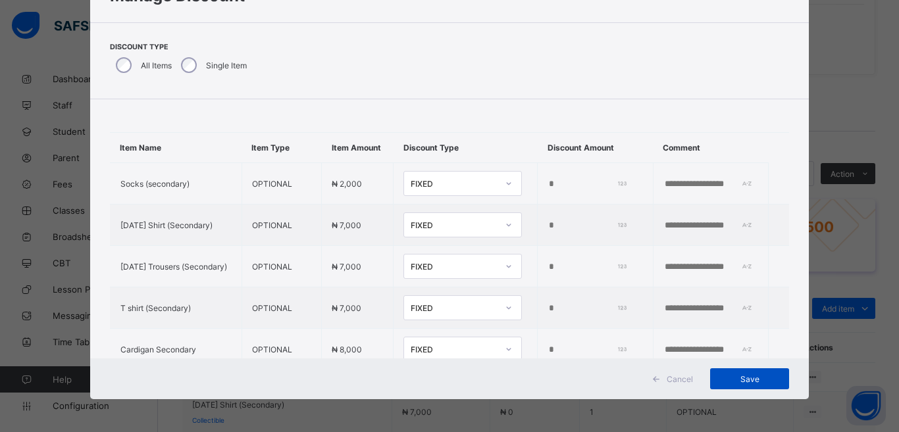
click at [748, 375] on span "Save" at bounding box center [749, 380] width 59 height 10
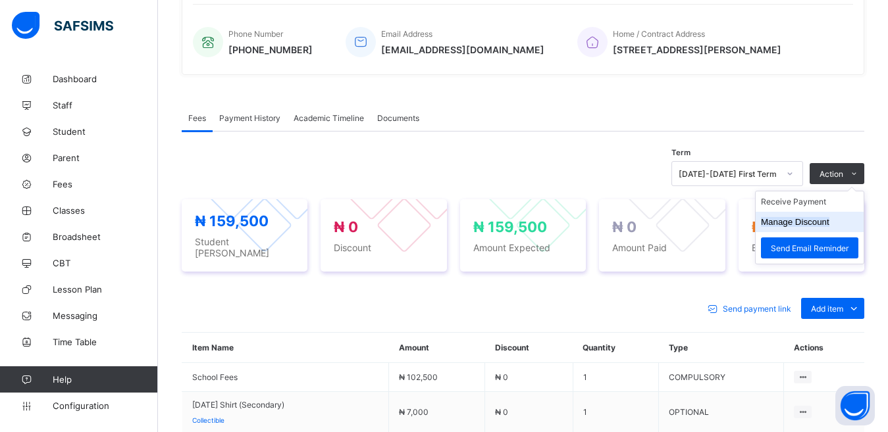
click at [812, 228] on li "Manage Discount" at bounding box center [810, 222] width 108 height 20
click at [814, 223] on button "Manage Discount" at bounding box center [795, 222] width 68 height 10
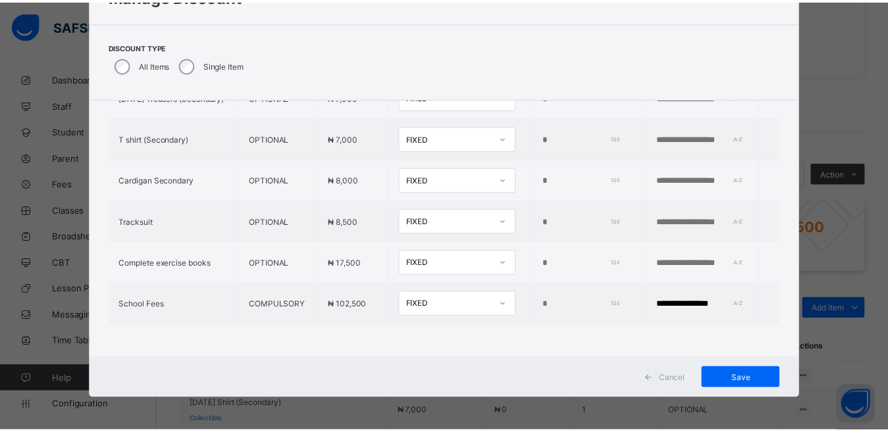
scroll to position [181, 0]
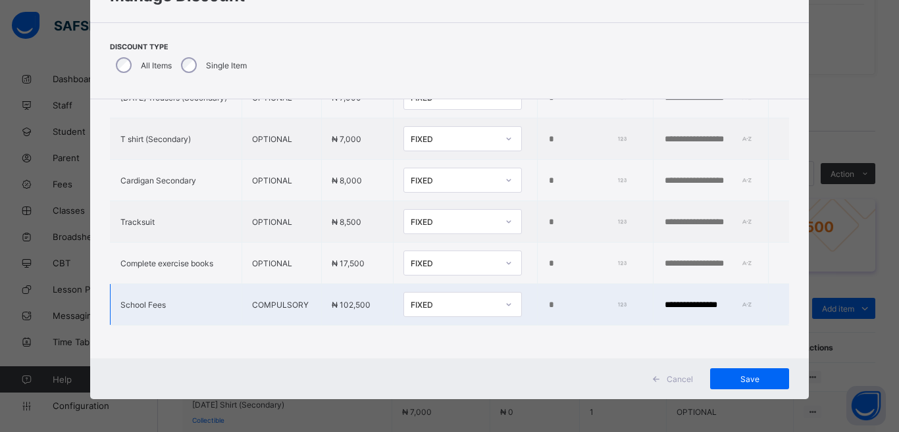
click at [548, 303] on input "*" at bounding box center [586, 305] width 77 height 11
type input "****"
click at [753, 375] on div "Save" at bounding box center [749, 379] width 79 height 21
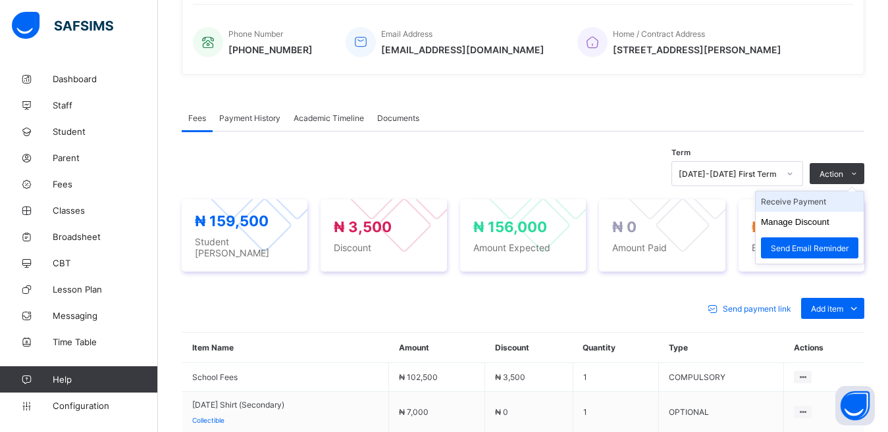
click at [827, 202] on li "Receive Payment" at bounding box center [810, 202] width 108 height 20
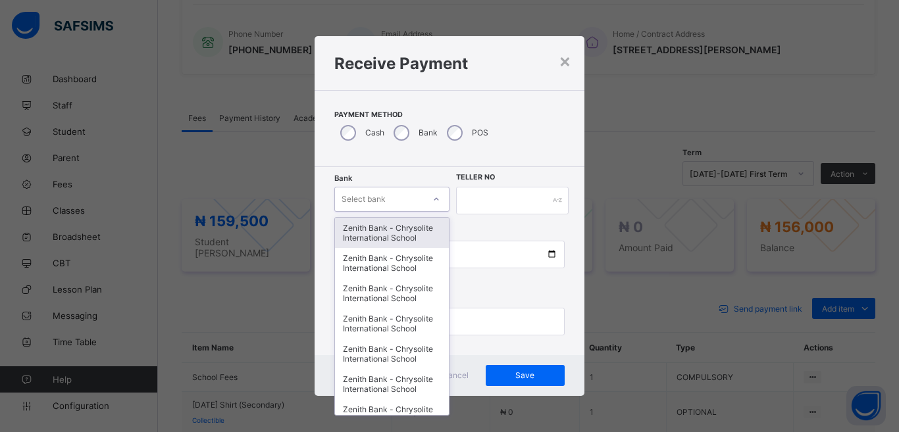
click at [438, 199] on icon at bounding box center [436, 199] width 8 height 13
type input "**"
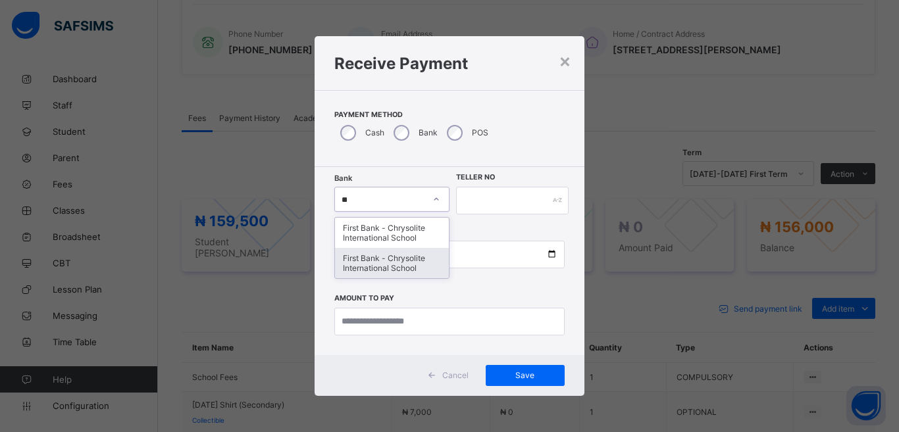
click at [354, 262] on div "First Bank - Chrysolite International School" at bounding box center [392, 263] width 114 height 30
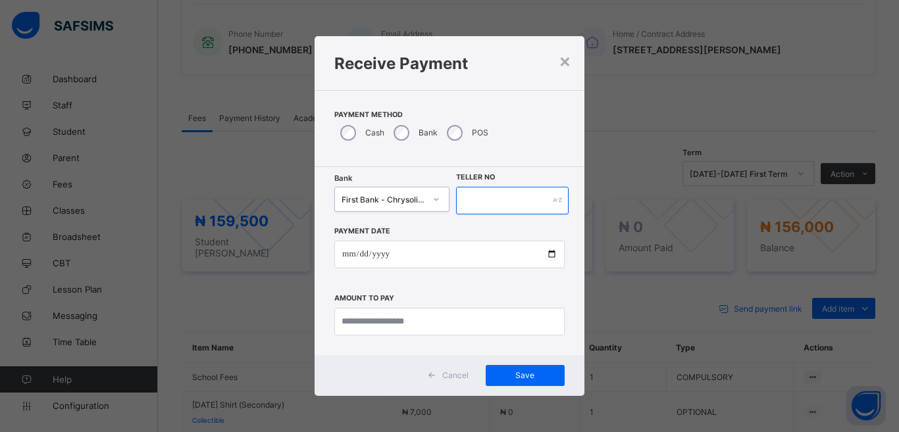
click at [511, 205] on input "text" at bounding box center [512, 201] width 113 height 28
type input "*****"
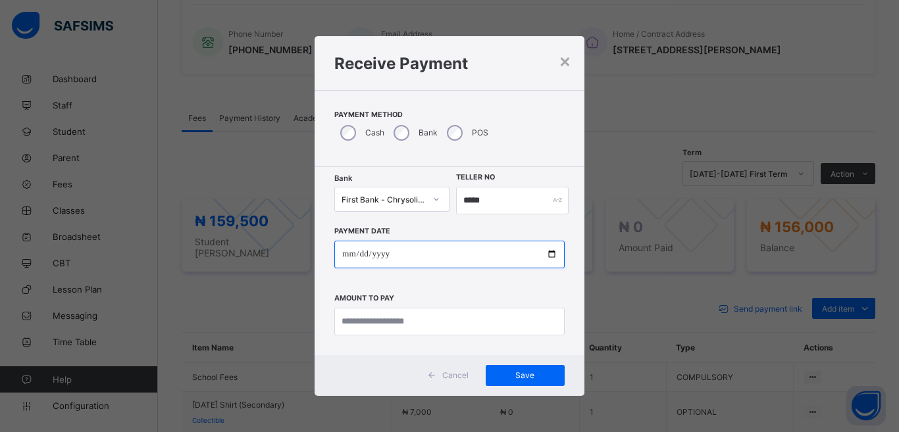
click at [550, 251] on input "date" at bounding box center [449, 255] width 230 height 28
type input "**********"
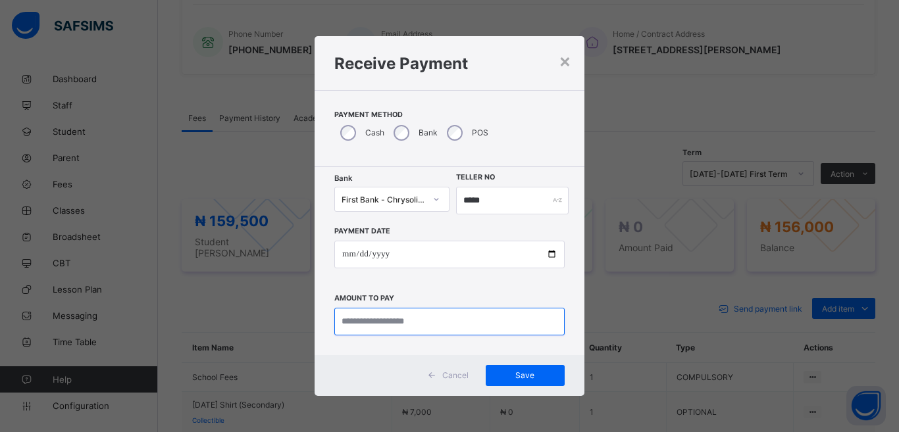
click at [362, 320] on input "currency" at bounding box center [449, 322] width 230 height 28
type input "*********"
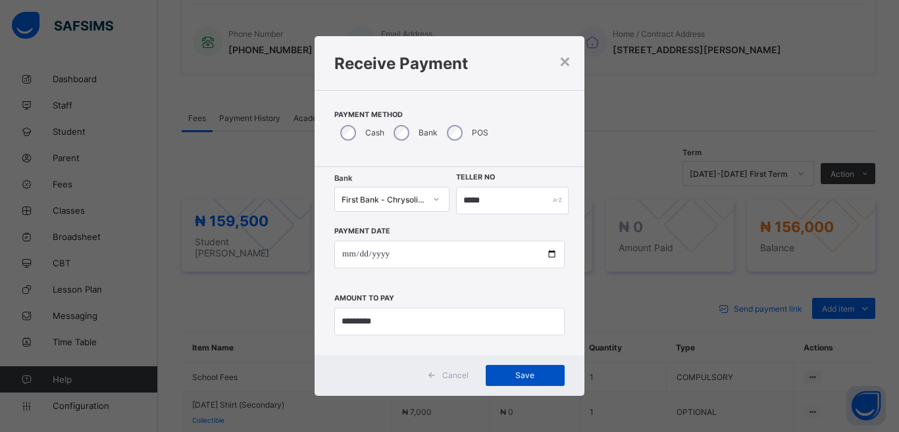
click at [521, 373] on span "Save" at bounding box center [525, 376] width 59 height 10
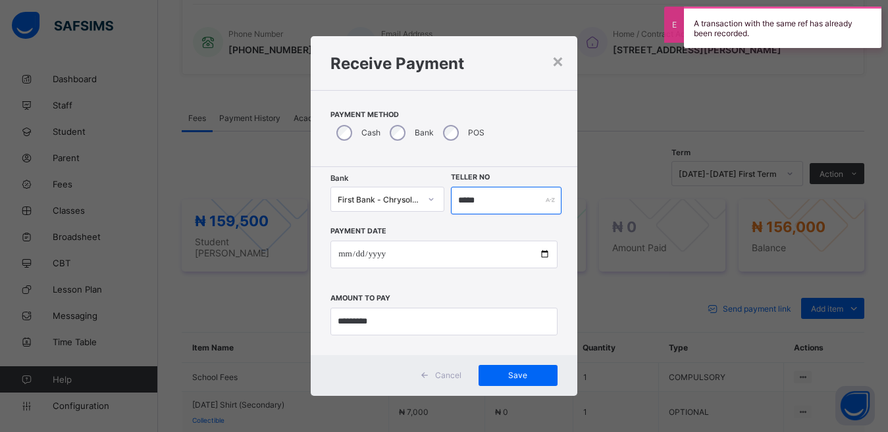
click at [484, 197] on input "*****" at bounding box center [506, 201] width 111 height 28
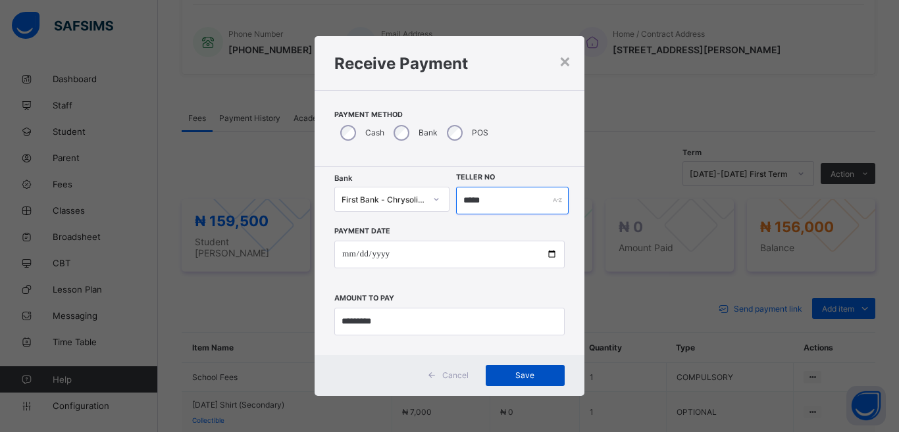
type input "*****"
drag, startPoint x: 515, startPoint y: 370, endPoint x: 514, endPoint y: 361, distance: 8.6
click at [515, 369] on div "Save" at bounding box center [525, 375] width 79 height 21
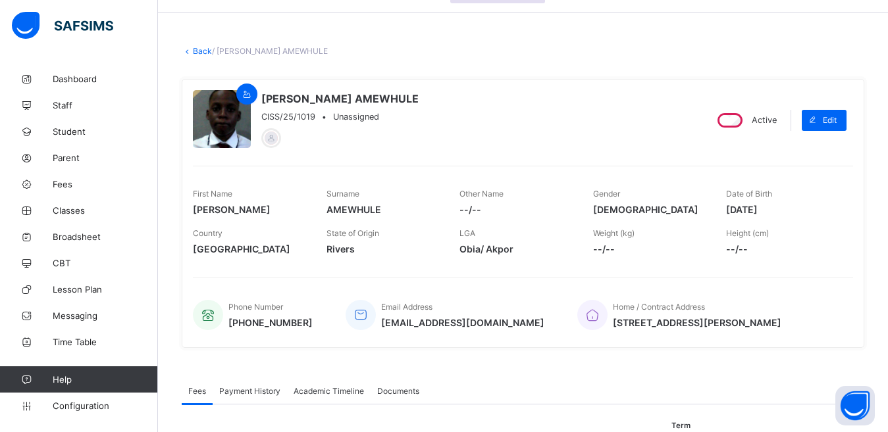
scroll to position [0, 0]
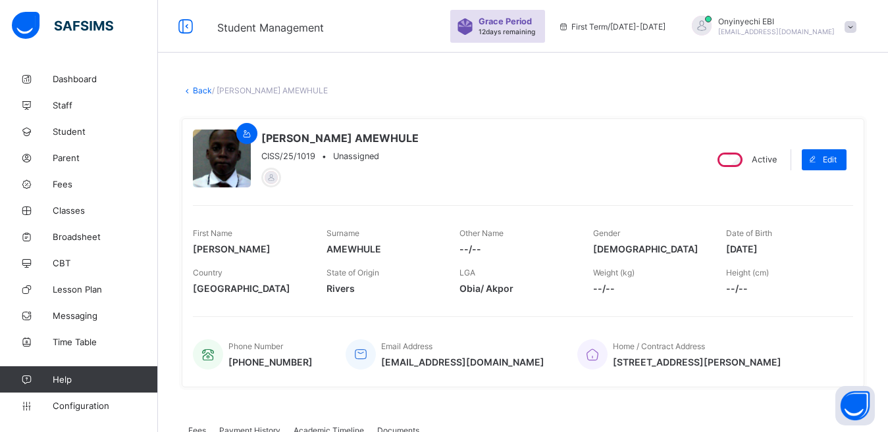
click at [199, 90] on link "Back" at bounding box center [202, 91] width 19 height 10
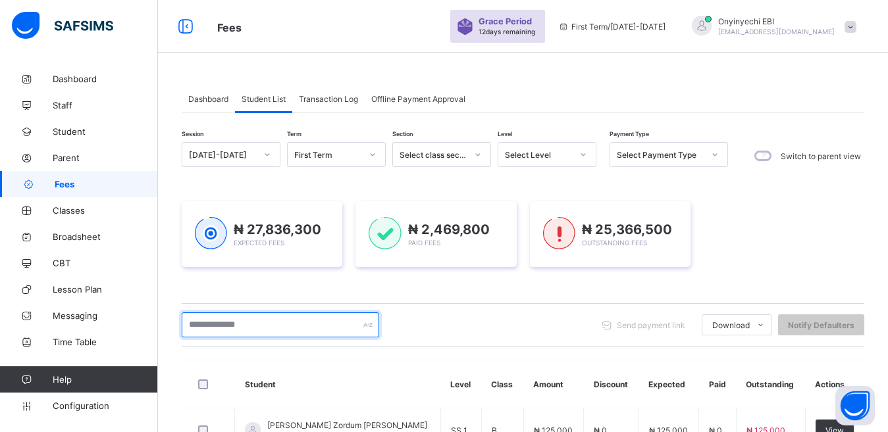
click at [279, 325] on input "text" at bounding box center [280, 325] width 197 height 25
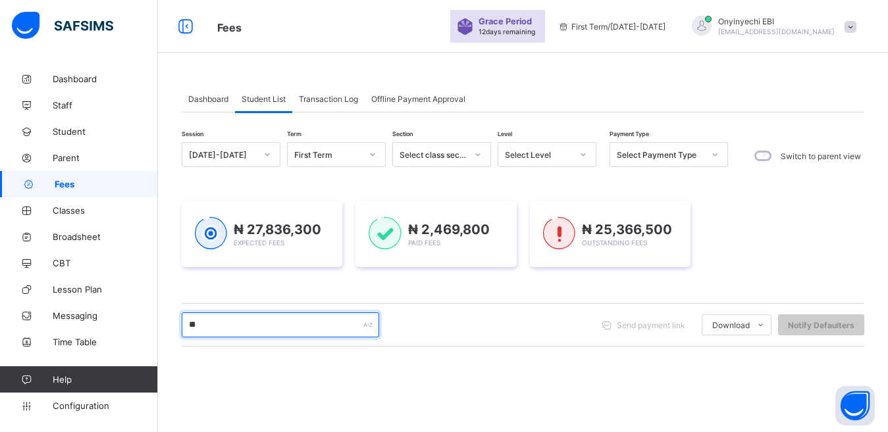
type input "*"
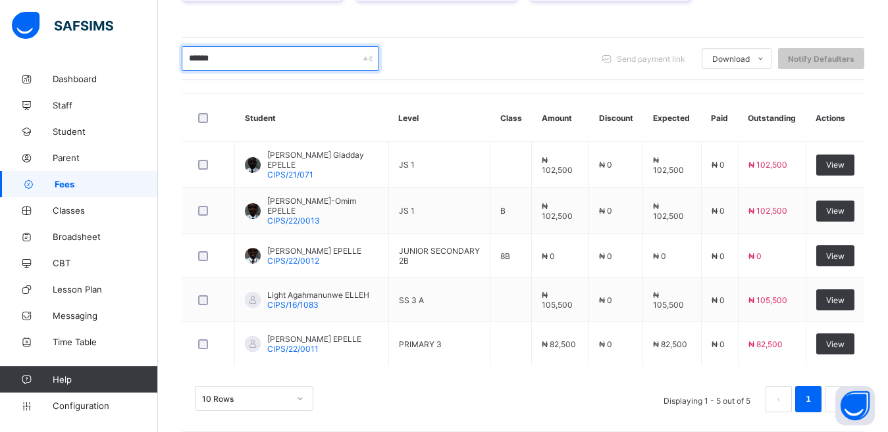
scroll to position [278, 0]
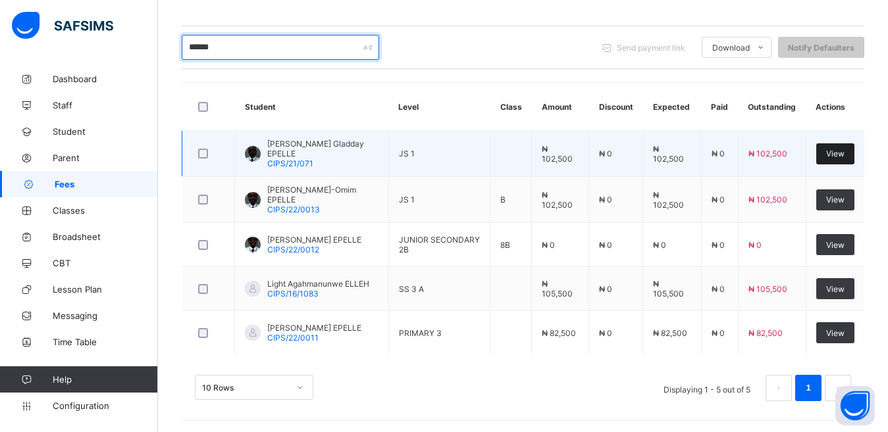
type input "******"
click at [845, 143] on div "View" at bounding box center [835, 153] width 38 height 21
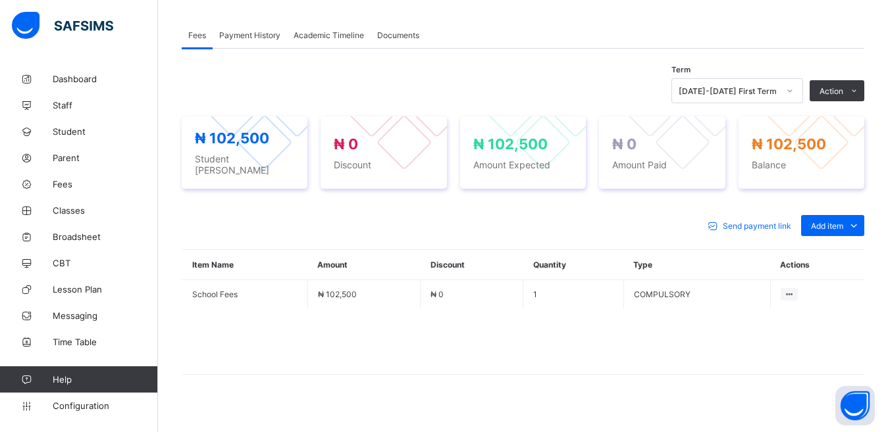
scroll to position [404, 0]
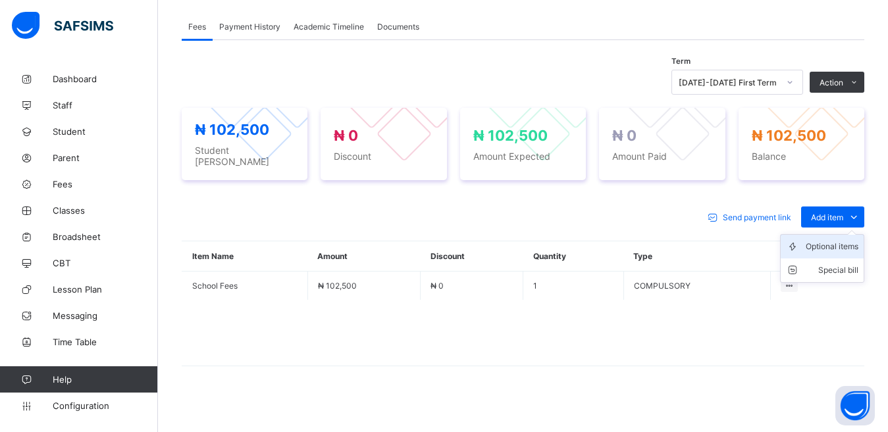
click at [837, 241] on div "Optional items" at bounding box center [832, 246] width 53 height 13
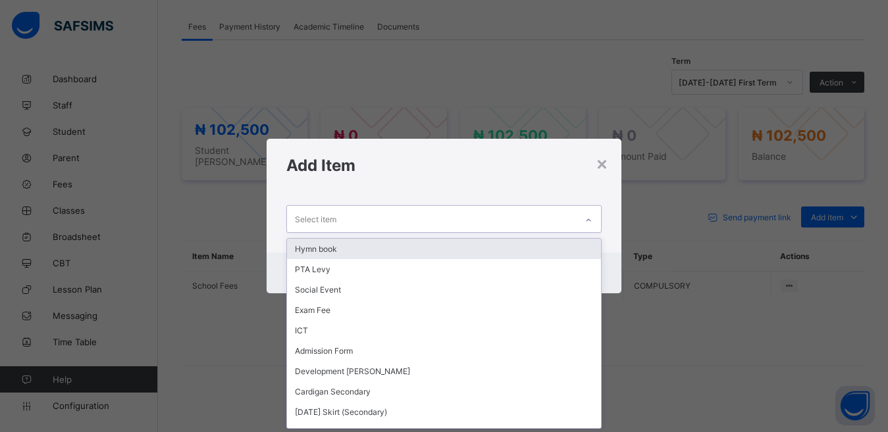
scroll to position [1, 0]
click at [301, 217] on div "Select item" at bounding box center [315, 219] width 41 height 25
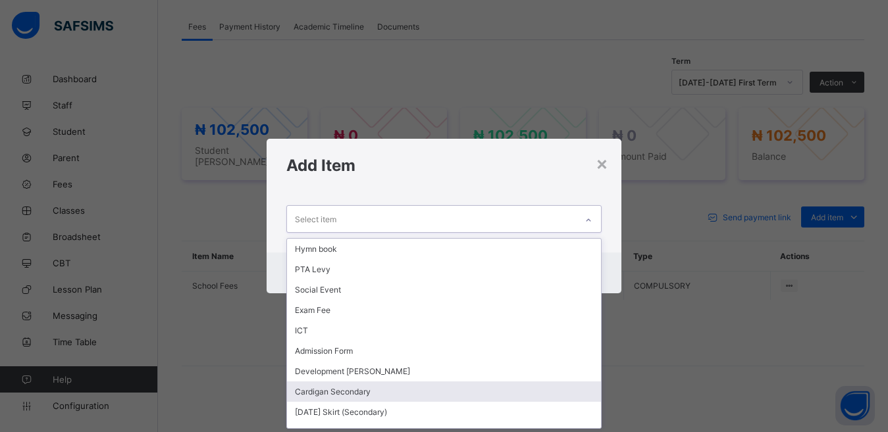
click at [321, 388] on div "Cardigan Secondary" at bounding box center [444, 392] width 315 height 20
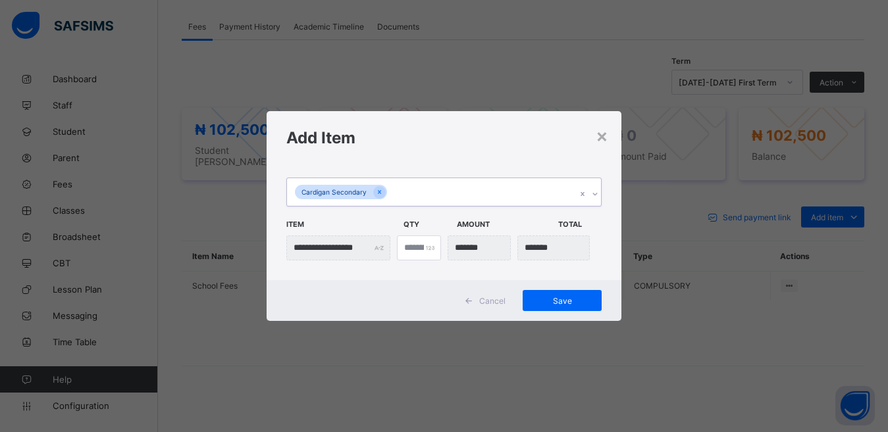
scroll to position [0, 0]
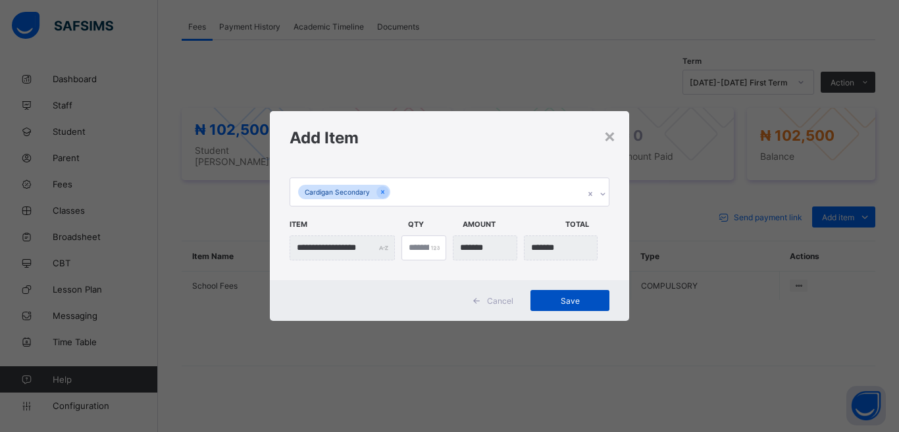
click at [567, 296] on span "Save" at bounding box center [569, 301] width 59 height 10
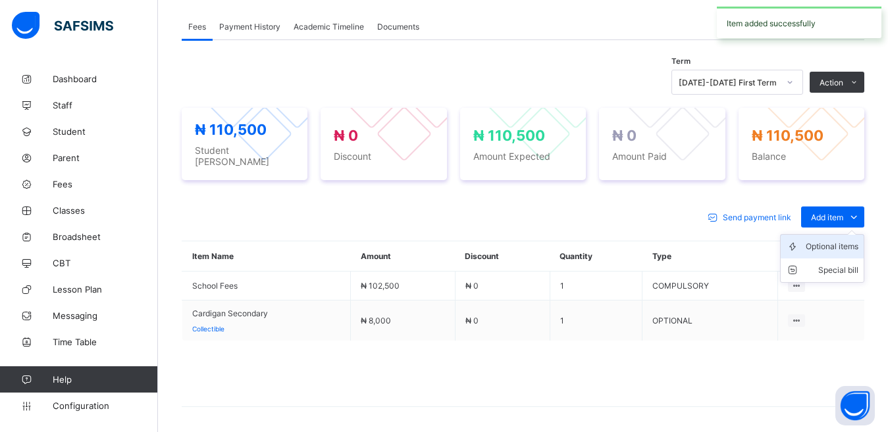
drag, startPoint x: 845, startPoint y: 205, endPoint x: 833, endPoint y: 242, distance: 38.7
click at [838, 228] on div "Add item Optional items Special bill" at bounding box center [832, 217] width 63 height 21
click at [832, 243] on div "Optional items" at bounding box center [832, 246] width 53 height 13
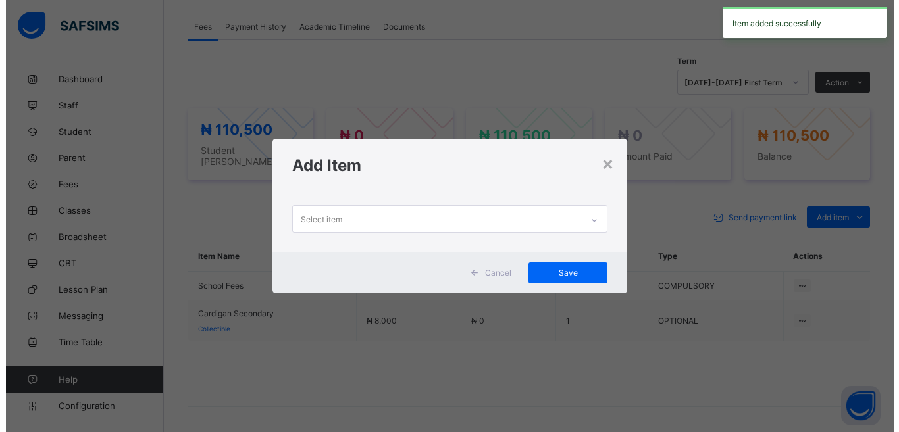
scroll to position [1, 0]
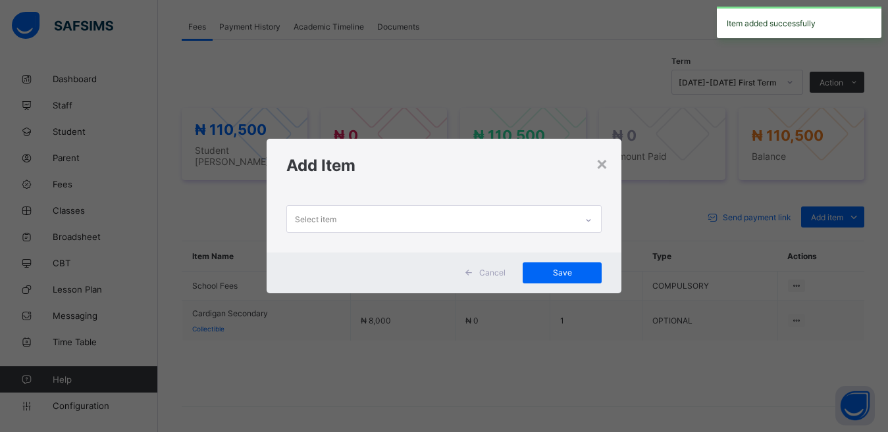
click at [352, 219] on div "Select item" at bounding box center [432, 219] width 290 height 26
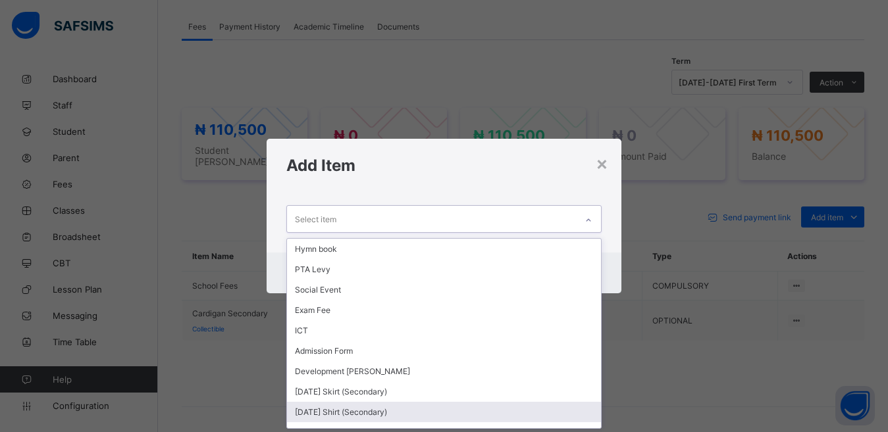
click at [326, 407] on div "[DATE] Shirt (Secondary)" at bounding box center [444, 412] width 315 height 20
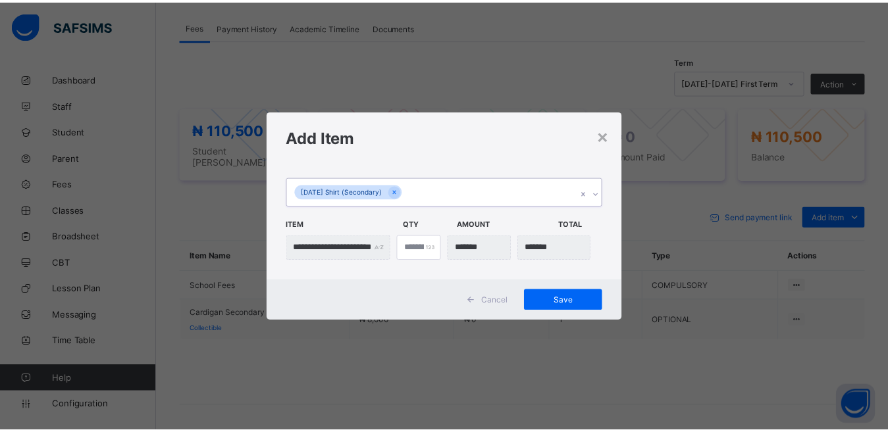
scroll to position [0, 0]
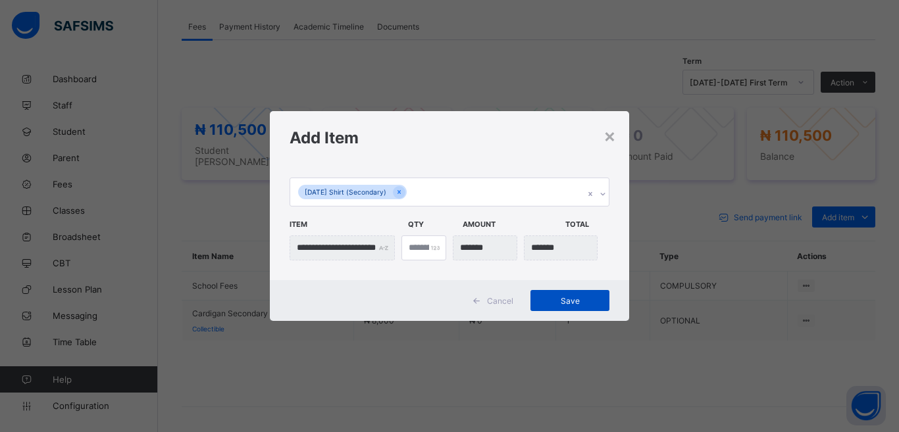
click at [568, 303] on span "Save" at bounding box center [569, 301] width 59 height 10
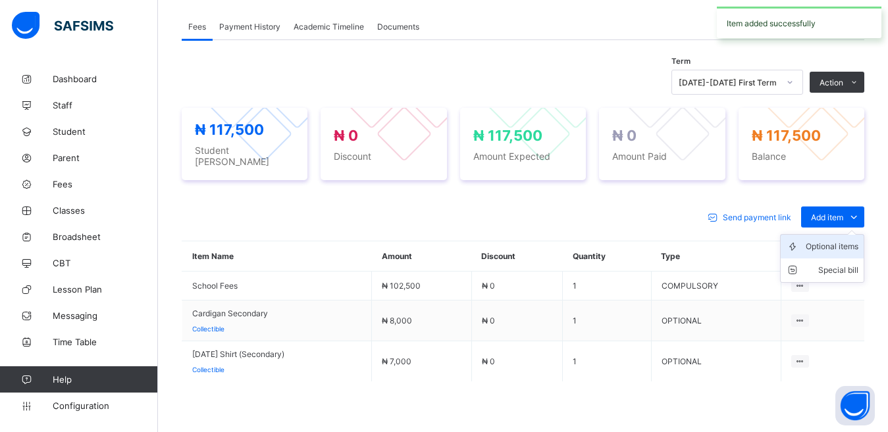
click at [833, 244] on div "Optional items" at bounding box center [832, 246] width 53 height 13
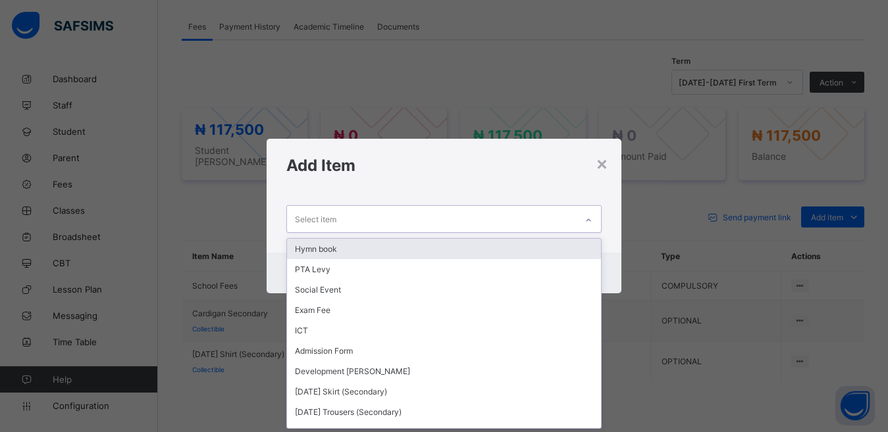
scroll to position [1, 0]
click at [341, 217] on div "Select item" at bounding box center [432, 219] width 290 height 26
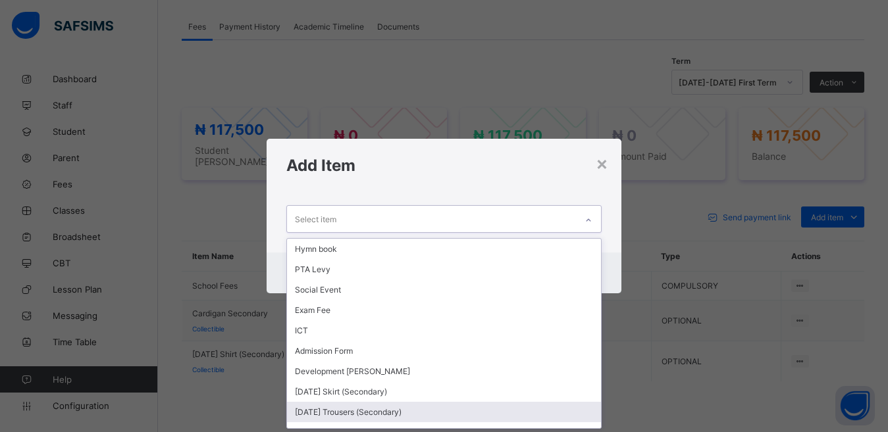
drag, startPoint x: 332, startPoint y: 413, endPoint x: 350, endPoint y: 390, distance: 29.1
click at [333, 411] on div "[DATE] Trousers (Secondary)" at bounding box center [444, 412] width 315 height 20
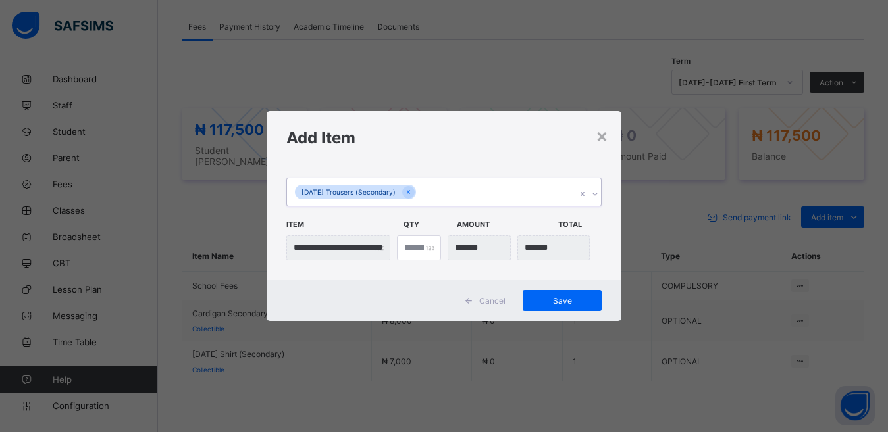
scroll to position [0, 0]
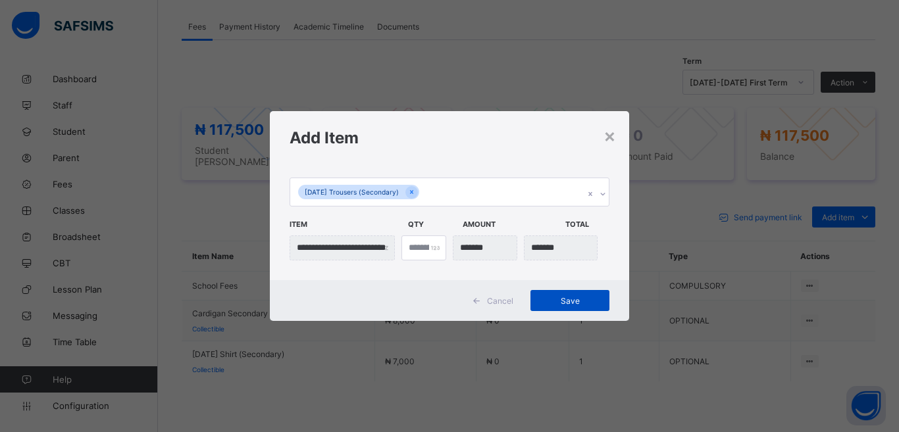
click at [571, 300] on span "Save" at bounding box center [569, 301] width 59 height 10
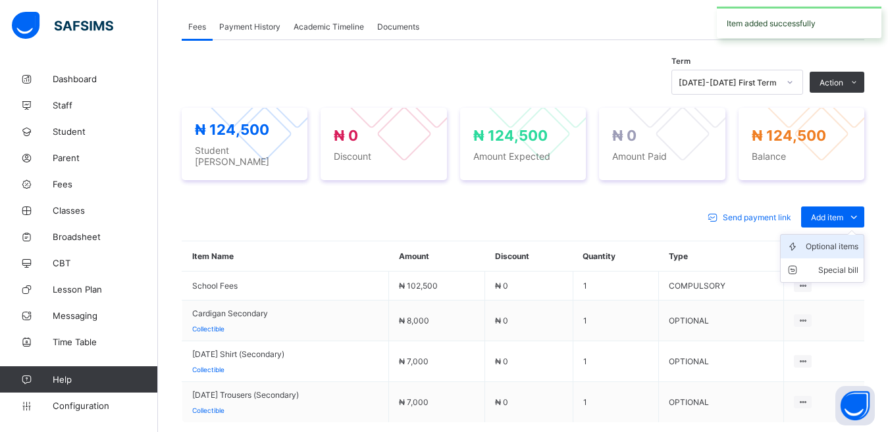
click at [840, 240] on div "Optional items" at bounding box center [832, 246] width 53 height 13
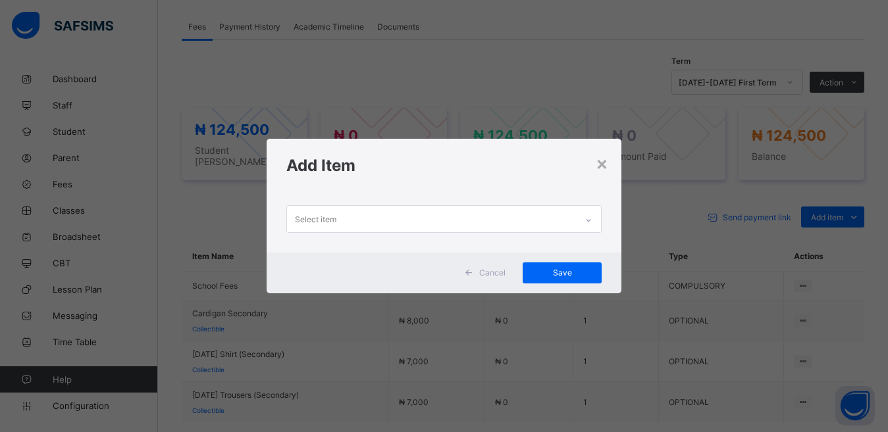
scroll to position [1, 0]
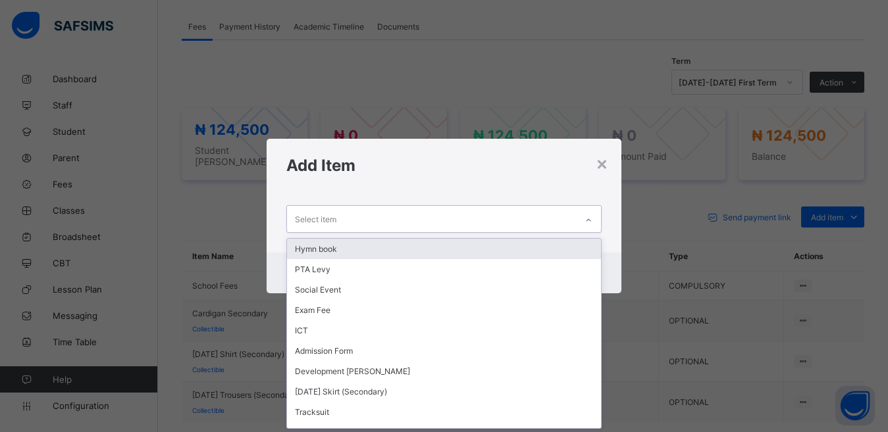
click at [316, 224] on div "Select item" at bounding box center [315, 219] width 41 height 25
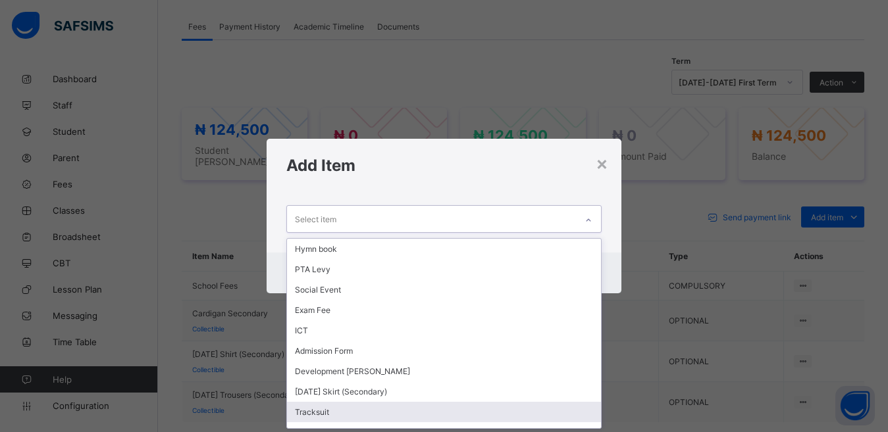
click at [319, 409] on div "Tracksuit" at bounding box center [444, 412] width 315 height 20
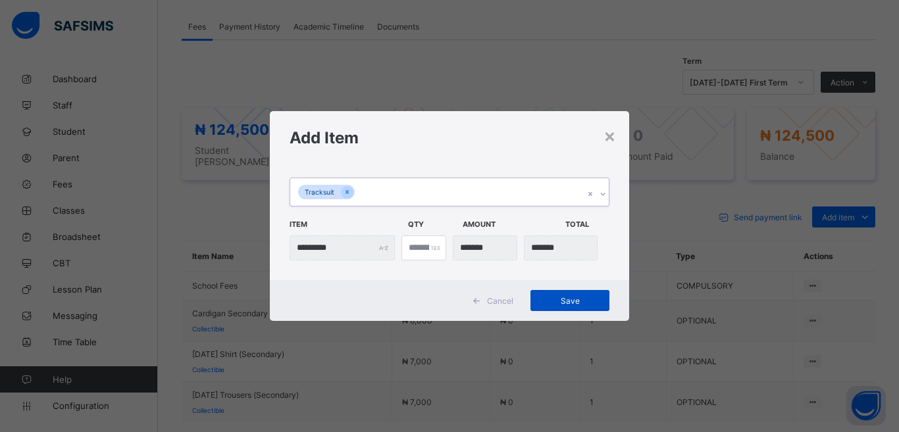
click at [580, 298] on span "Save" at bounding box center [569, 301] width 59 height 10
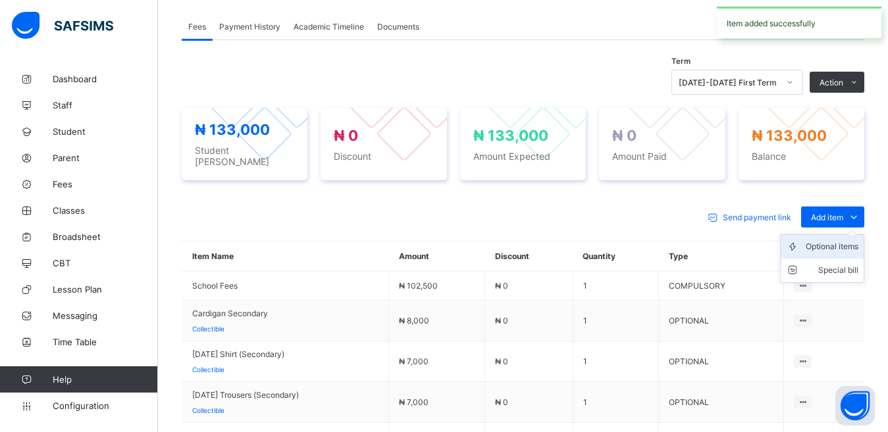
click at [837, 235] on ul "Optional items Special bill" at bounding box center [822, 258] width 84 height 49
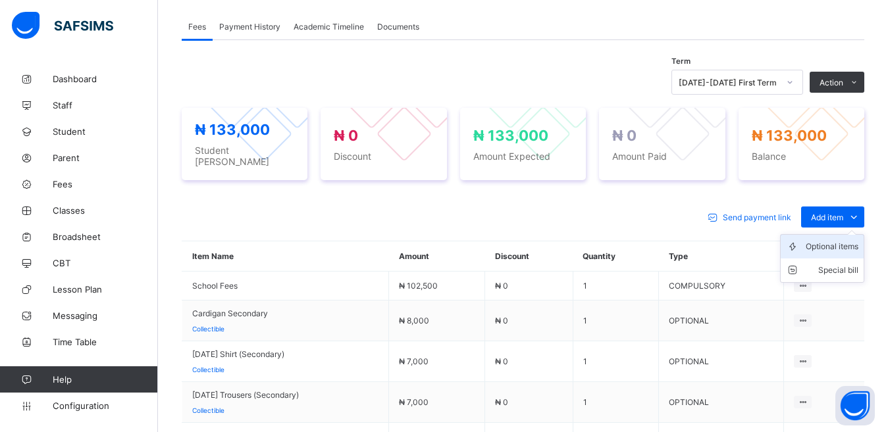
click at [827, 240] on div "Optional items" at bounding box center [832, 246] width 53 height 13
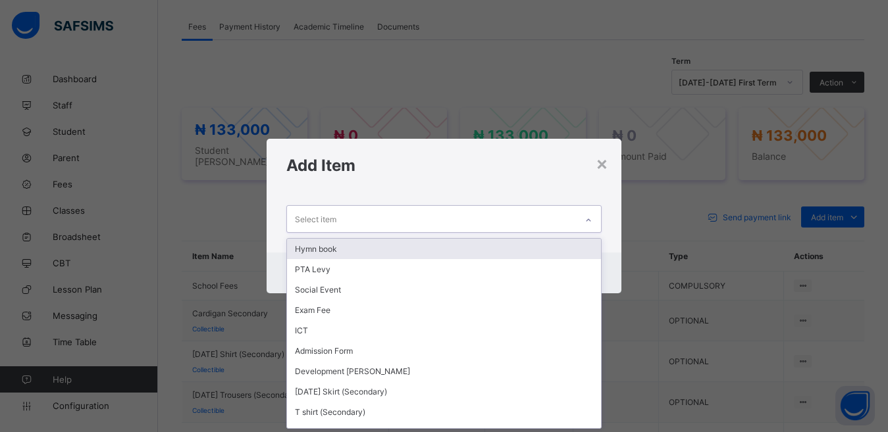
scroll to position [1, 0]
click at [349, 219] on div "Select item" at bounding box center [432, 219] width 290 height 26
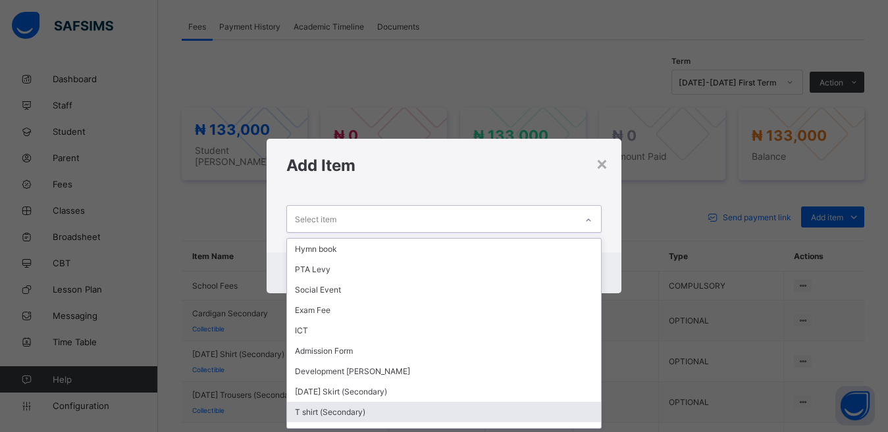
click at [329, 408] on div "T shirt (Secondary)" at bounding box center [444, 412] width 315 height 20
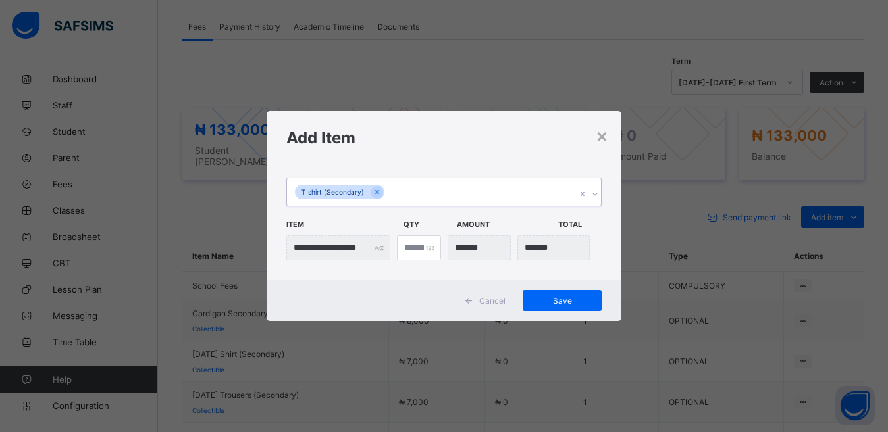
scroll to position [0, 0]
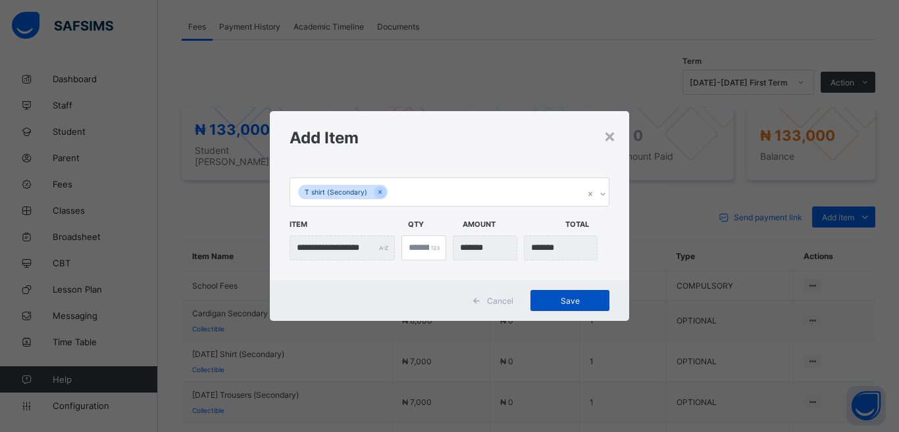
click at [571, 299] on span "Save" at bounding box center [569, 301] width 59 height 10
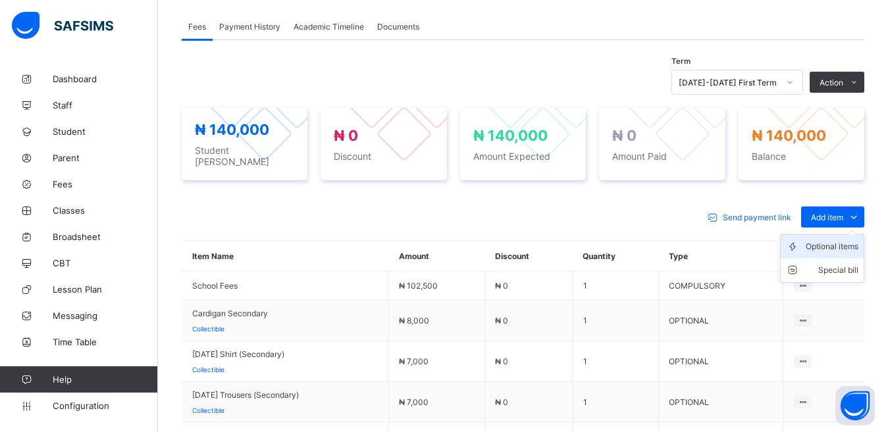
click at [833, 240] on div "Optional items" at bounding box center [832, 246] width 53 height 13
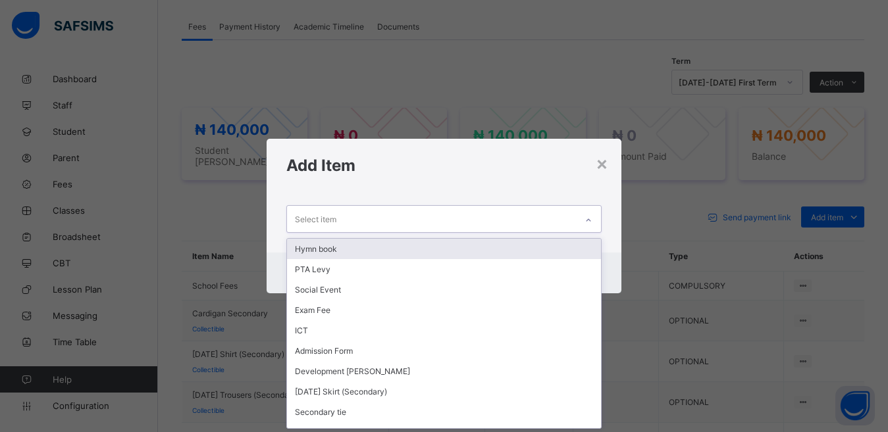
scroll to position [1, 0]
click at [435, 217] on div "Select item" at bounding box center [432, 219] width 290 height 26
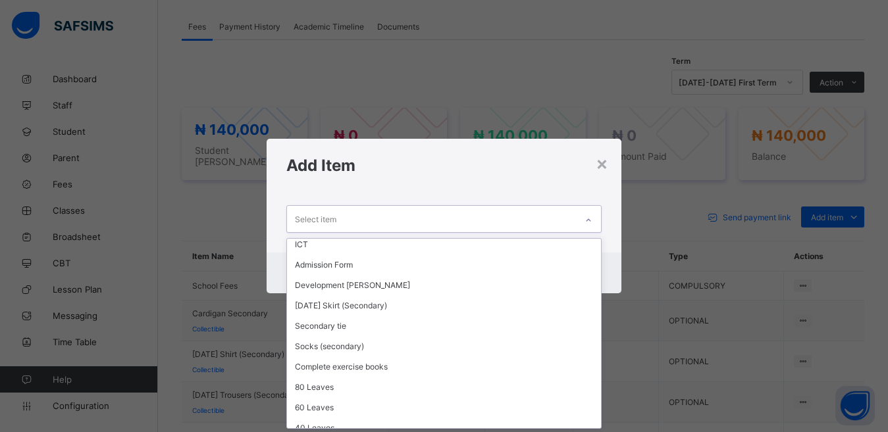
scroll to position [88, 0]
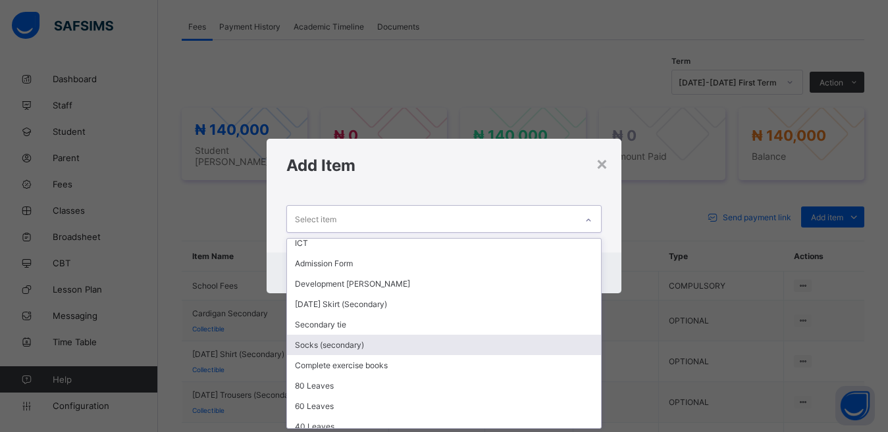
click at [368, 344] on div "Socks (secondary)" at bounding box center [444, 345] width 315 height 20
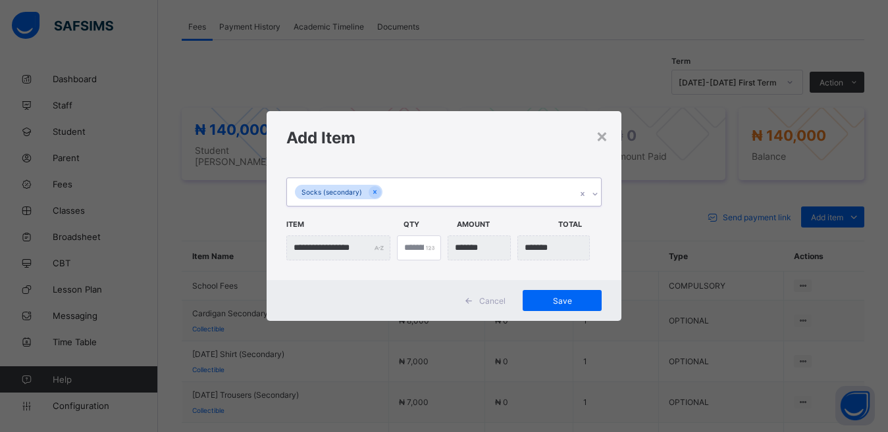
scroll to position [0, 0]
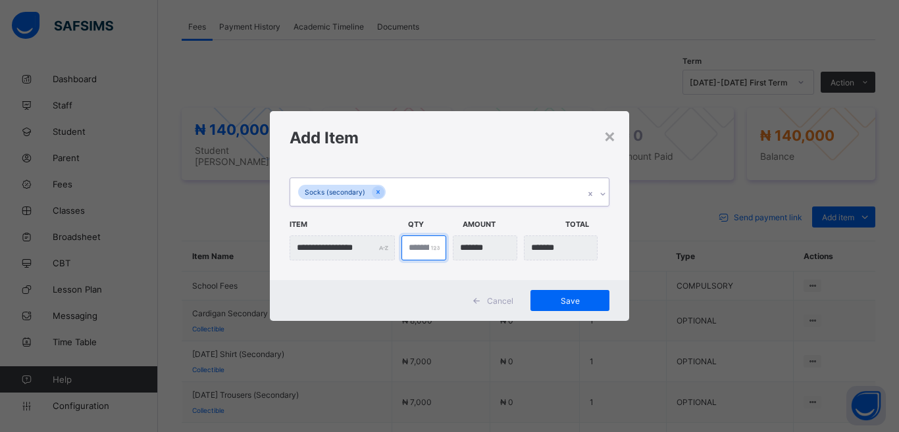
type input "*"
type input "***"
type input "*"
click at [430, 249] on input "*" at bounding box center [424, 248] width 45 height 25
click at [432, 247] on div "*" at bounding box center [424, 248] width 45 height 25
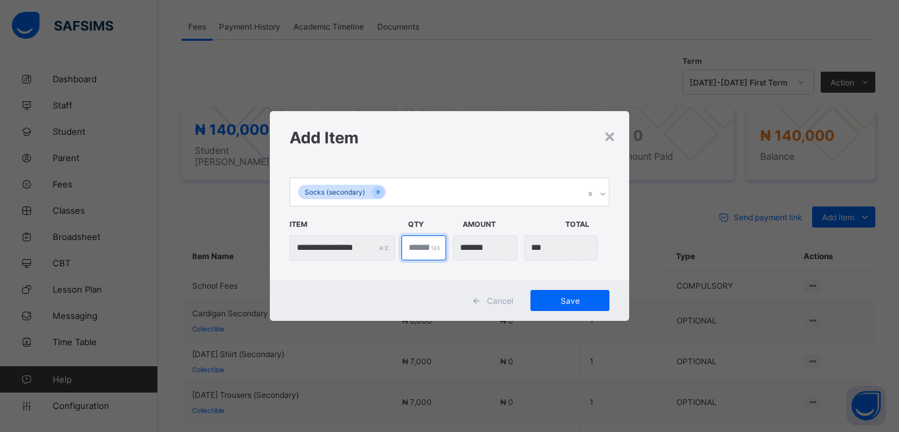
click at [434, 253] on input "*" at bounding box center [424, 248] width 45 height 25
click at [432, 250] on div "*" at bounding box center [424, 248] width 45 height 25
click at [417, 252] on input "*" at bounding box center [424, 248] width 45 height 25
type input "*"
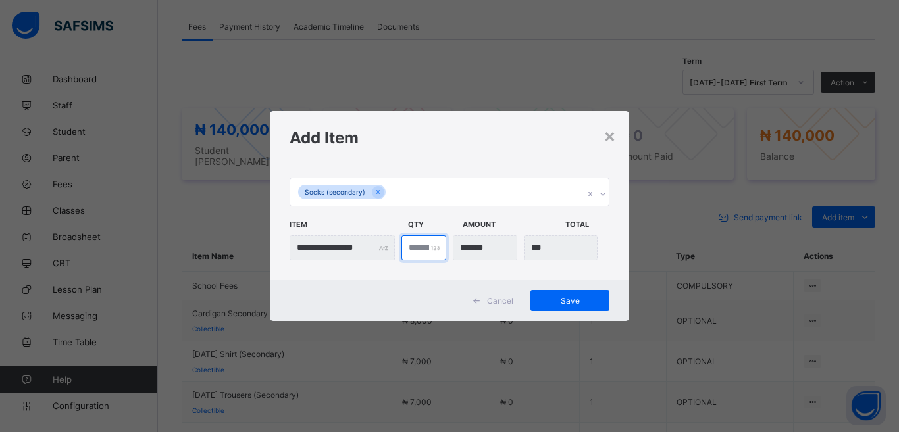
type input "*******"
type input "*"
click at [558, 296] on span "Save" at bounding box center [569, 301] width 59 height 10
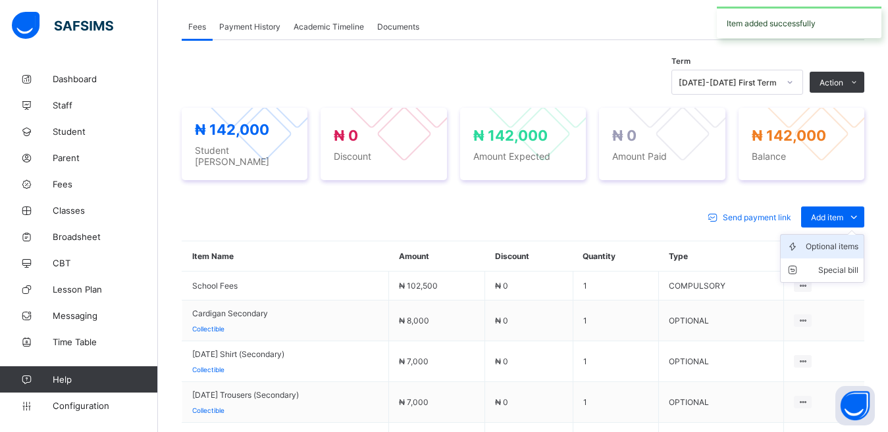
click at [836, 240] on div "Optional items" at bounding box center [832, 246] width 53 height 13
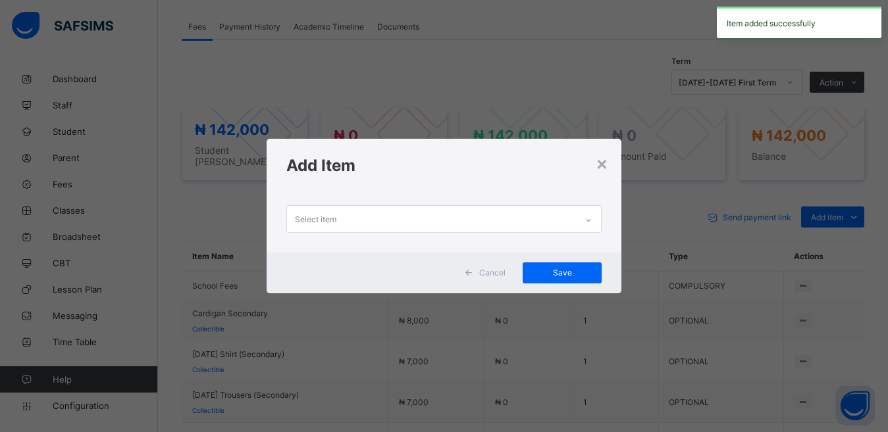
scroll to position [1, 0]
click at [369, 217] on div "Select item" at bounding box center [432, 219] width 290 height 26
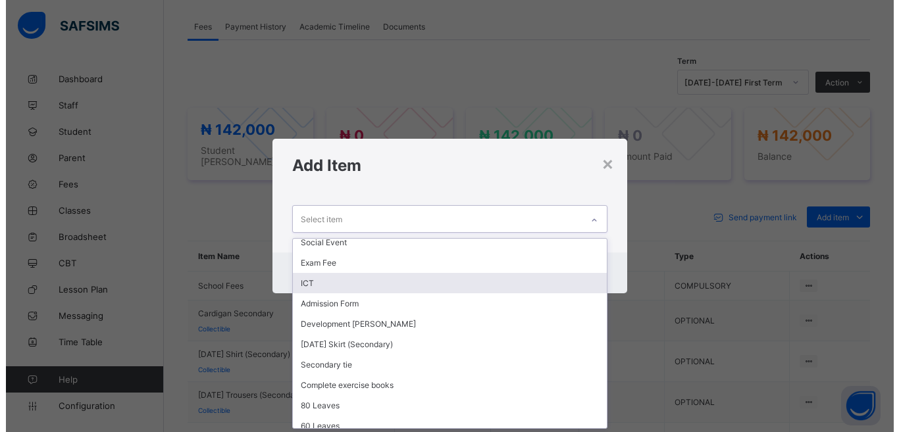
scroll to position [50, 0]
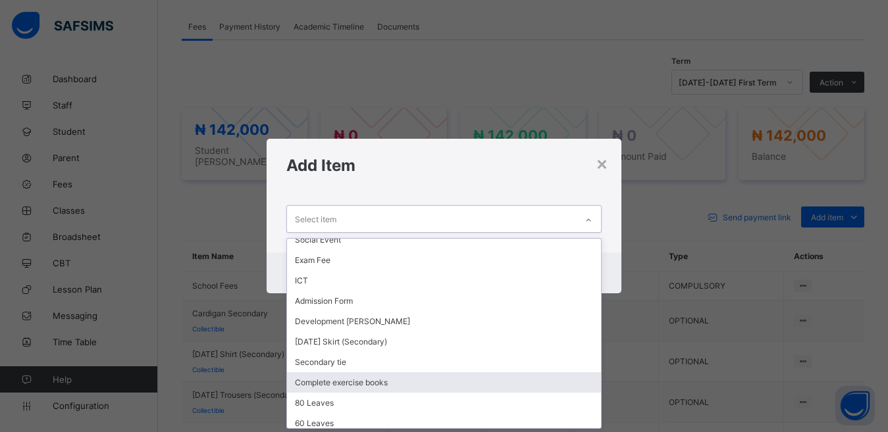
click at [380, 381] on div "Complete exercise books" at bounding box center [444, 383] width 315 height 20
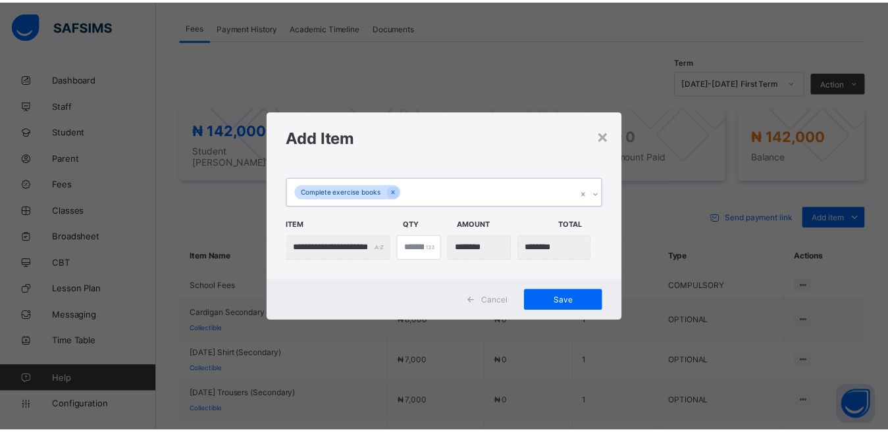
scroll to position [0, 0]
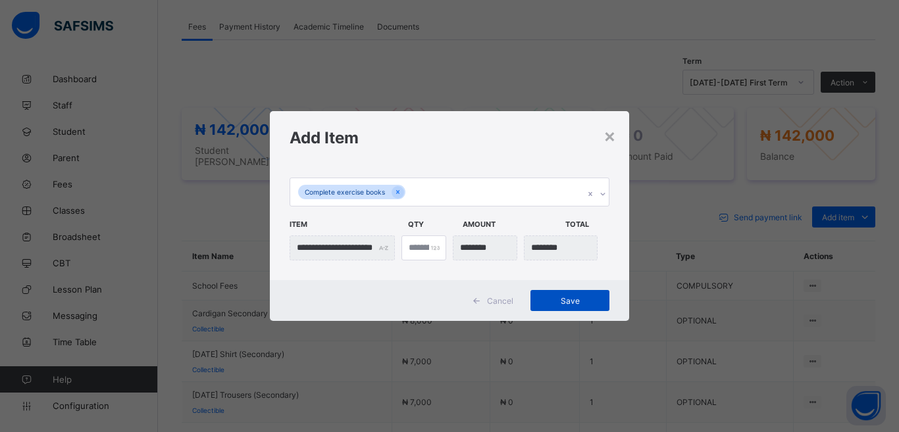
click at [577, 301] on span "Save" at bounding box center [569, 301] width 59 height 10
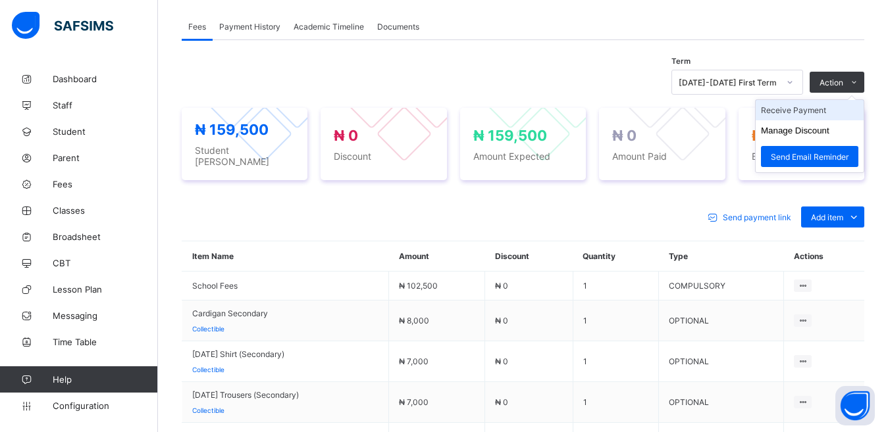
click at [834, 111] on li "Receive Payment" at bounding box center [810, 110] width 108 height 20
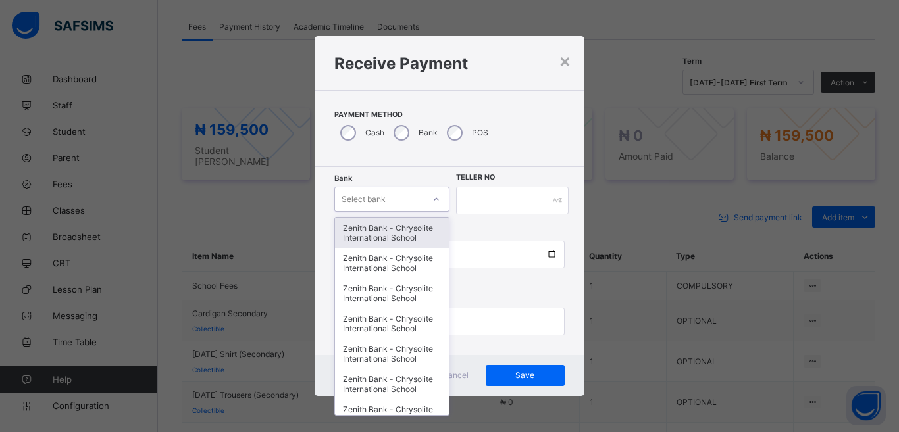
click at [435, 196] on icon at bounding box center [436, 199] width 8 height 13
type input "**"
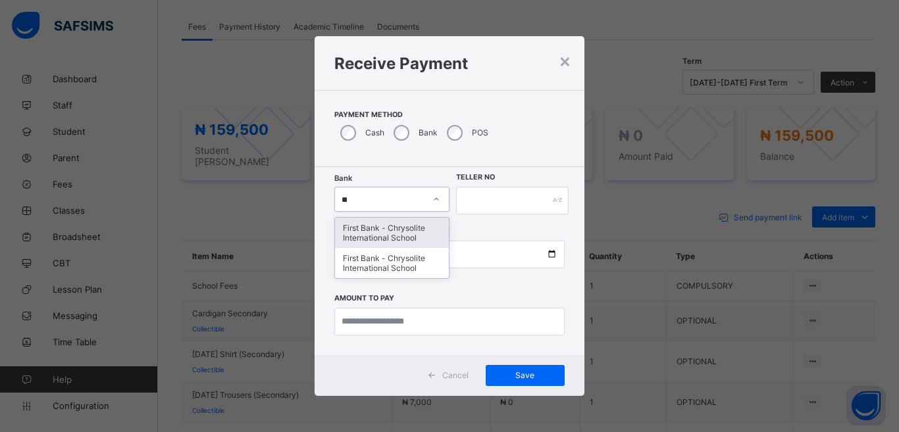
click at [417, 228] on div "First Bank - Chrysolite International School" at bounding box center [392, 233] width 114 height 30
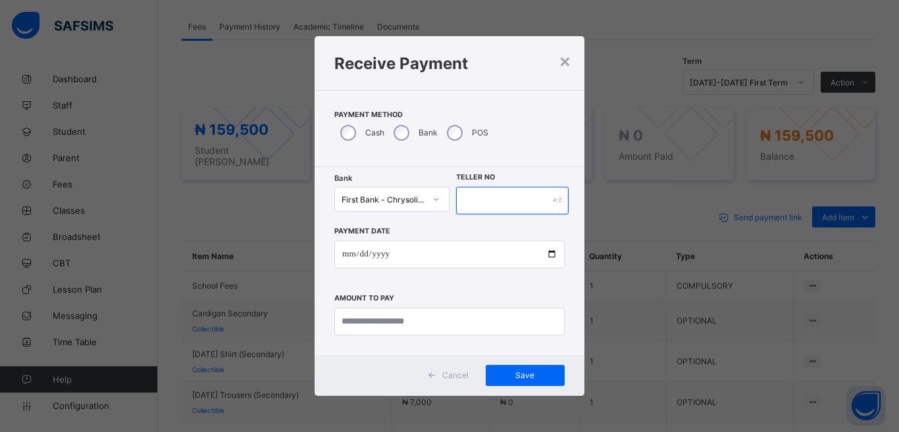
click at [471, 194] on input "text" at bounding box center [512, 201] width 113 height 28
type input "*****"
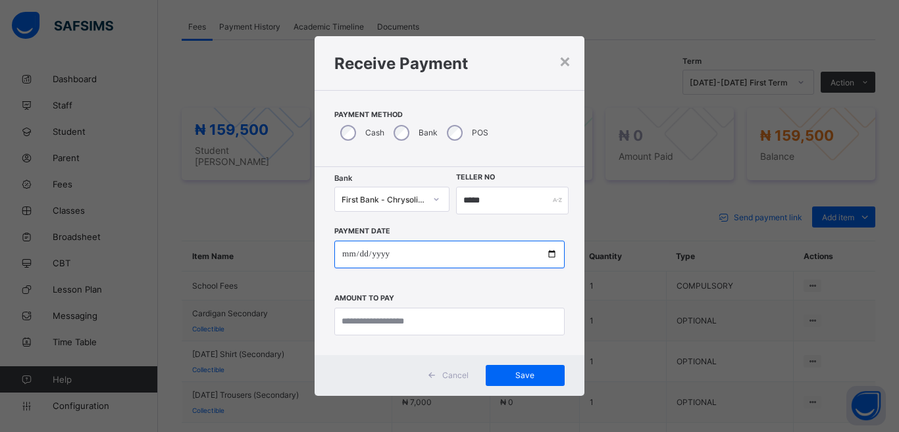
click at [375, 255] on input "date" at bounding box center [449, 255] width 230 height 28
click at [550, 254] on input "date" at bounding box center [449, 255] width 230 height 28
type input "**********"
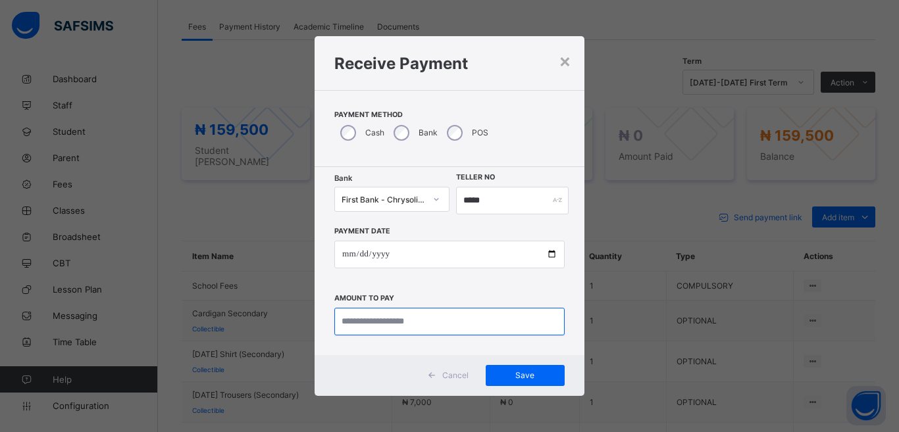
click at [360, 321] on input "currency" at bounding box center [449, 322] width 230 height 28
type input "*********"
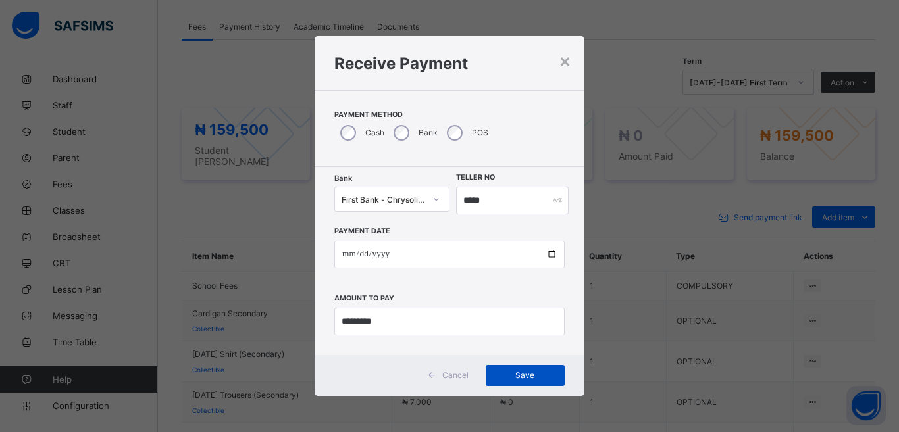
click at [515, 372] on span "Save" at bounding box center [525, 376] width 59 height 10
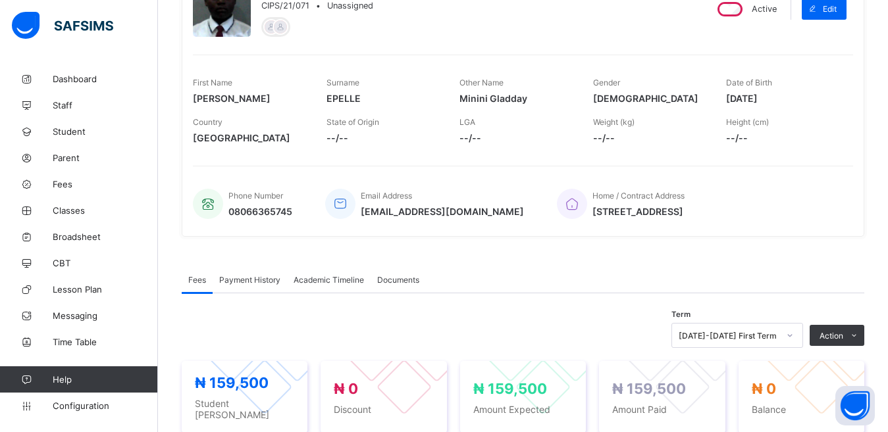
scroll to position [75, 0]
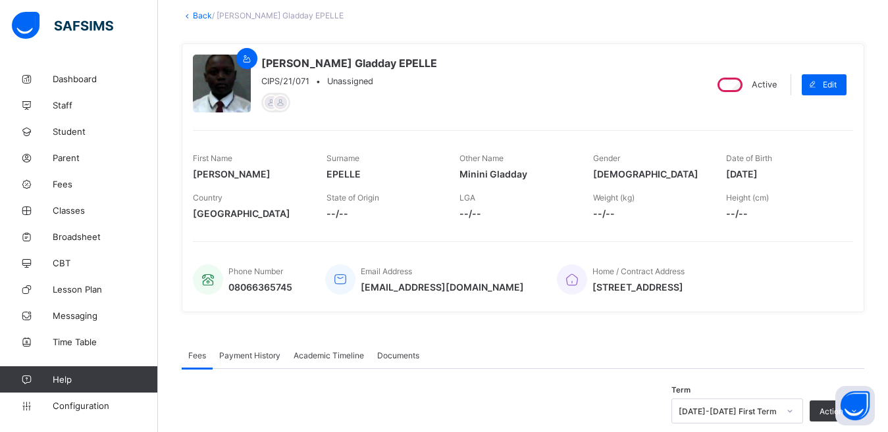
click at [200, 14] on link "Back" at bounding box center [202, 16] width 19 height 10
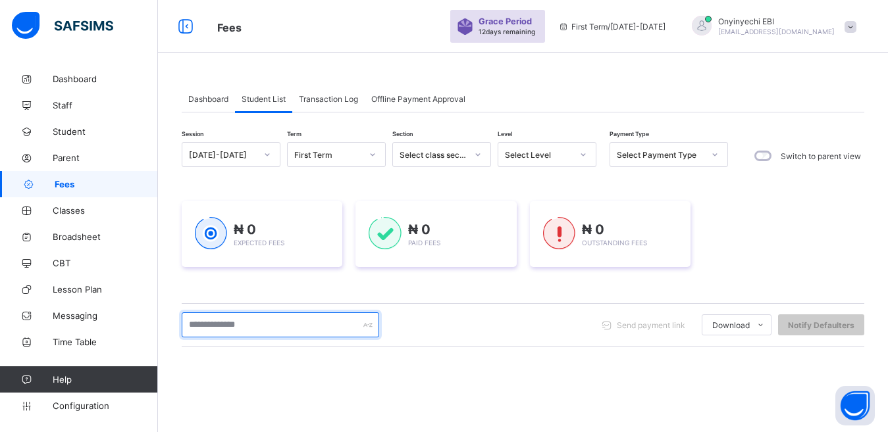
click at [214, 317] on input "text" at bounding box center [280, 325] width 197 height 25
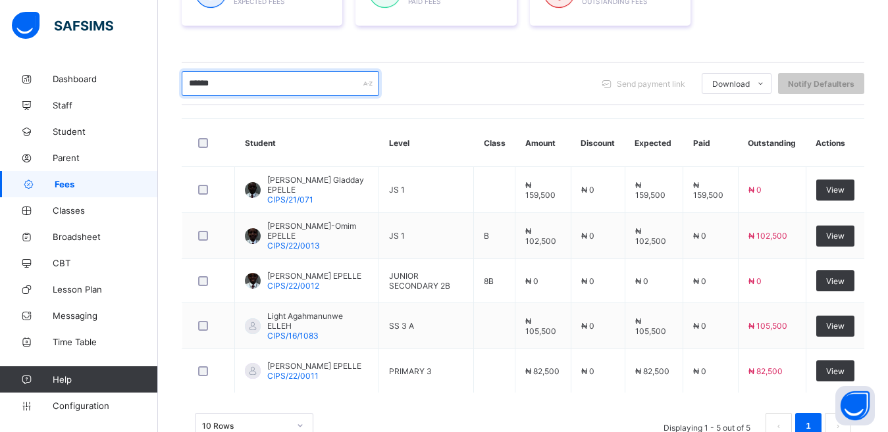
scroll to position [262, 0]
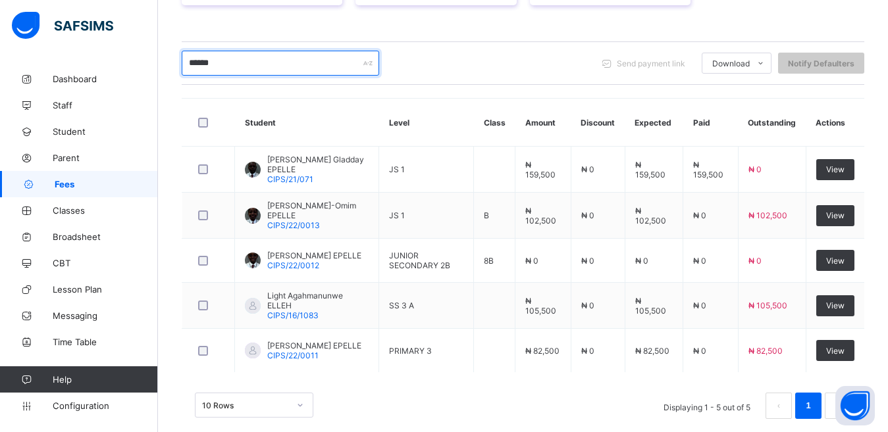
click at [215, 59] on input "******" at bounding box center [280, 63] width 197 height 25
type input "*"
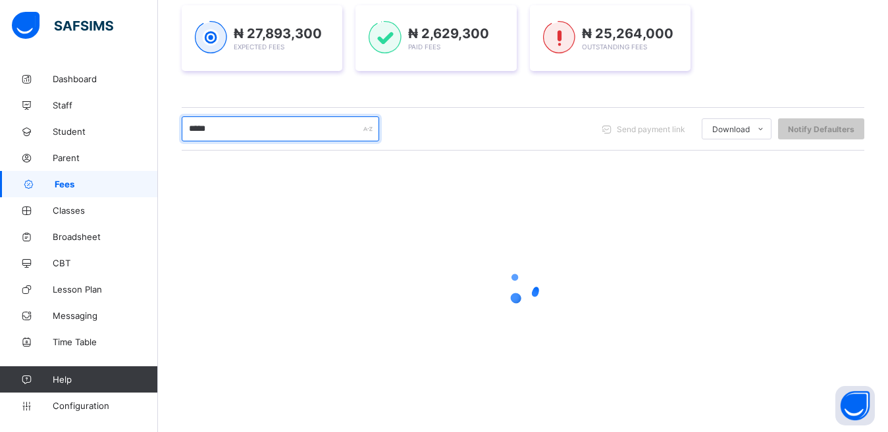
scroll to position [194, 0]
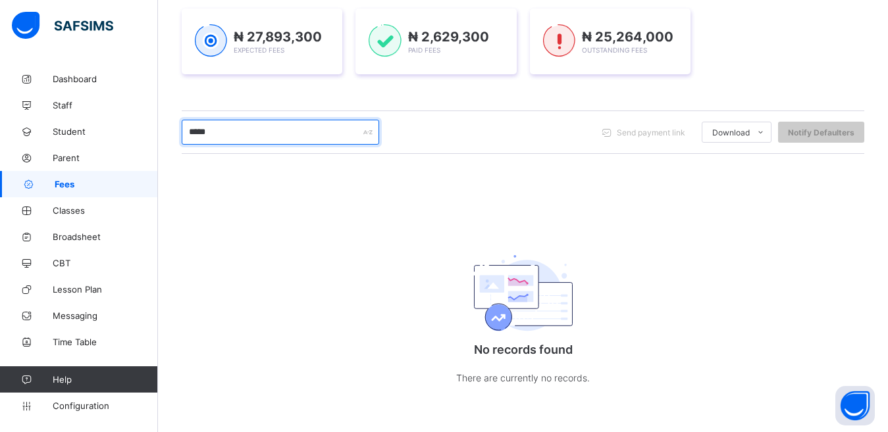
click at [229, 132] on input "*****" at bounding box center [280, 132] width 197 height 25
type input "*"
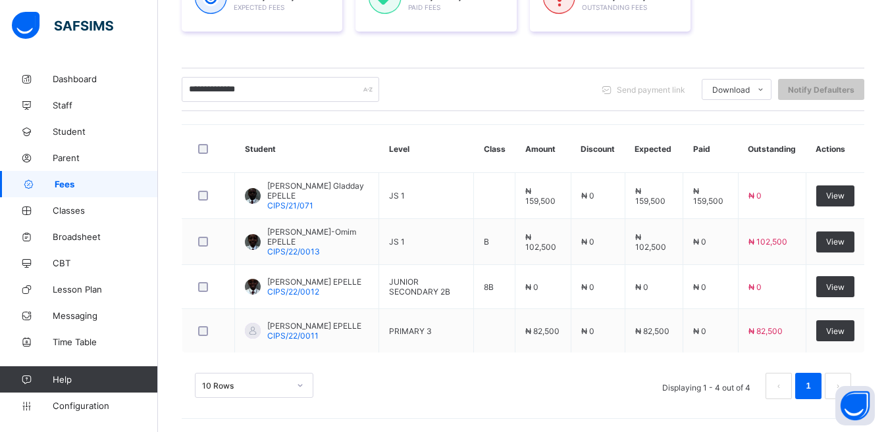
scroll to position [276, 0]
click at [302, 387] on div "10 Rows" at bounding box center [254, 385] width 118 height 25
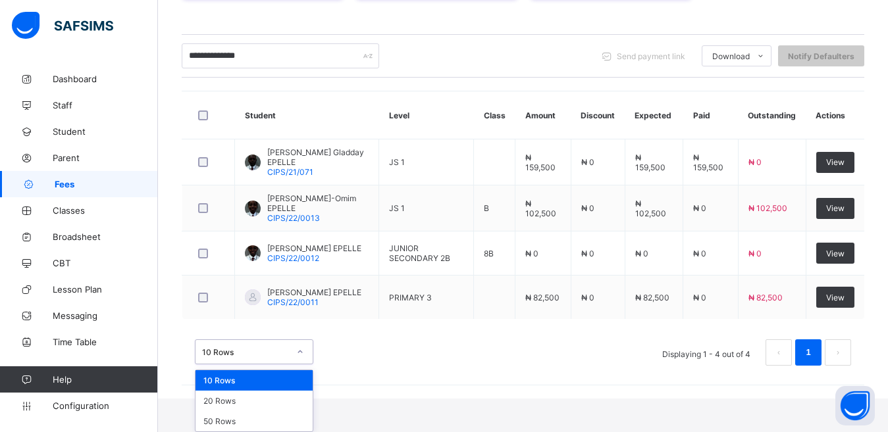
scroll to position [238, 0]
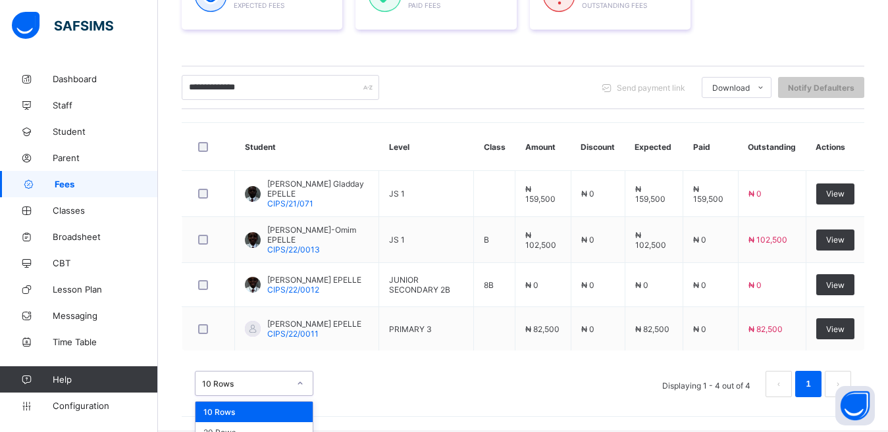
click at [381, 348] on div "option 10 Rows focused, 1 of 3. 3 results available. Use Up and Down to choose …" at bounding box center [523, 378] width 683 height 66
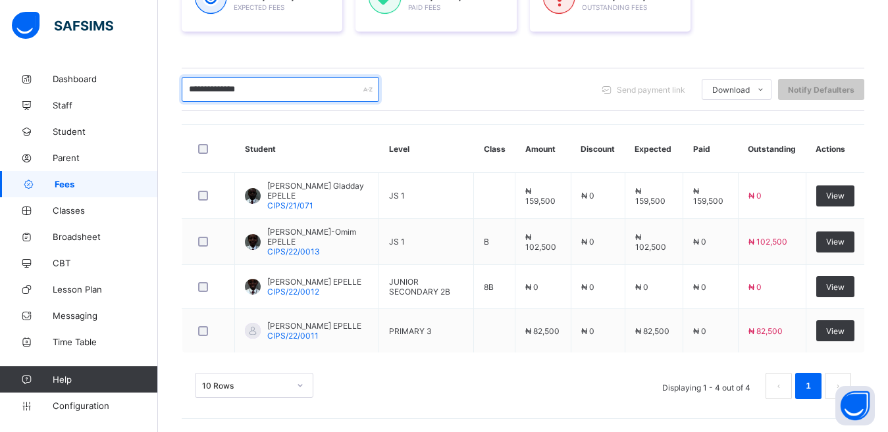
click at [265, 90] on input "**********" at bounding box center [280, 89] width 197 height 25
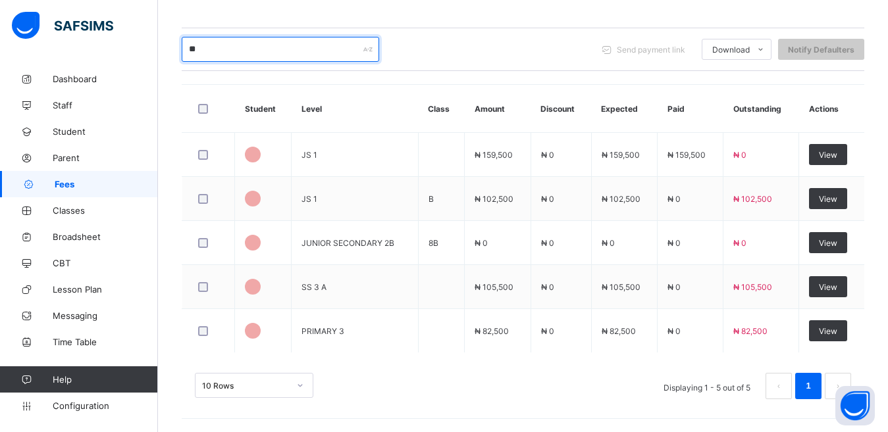
scroll to position [196, 0]
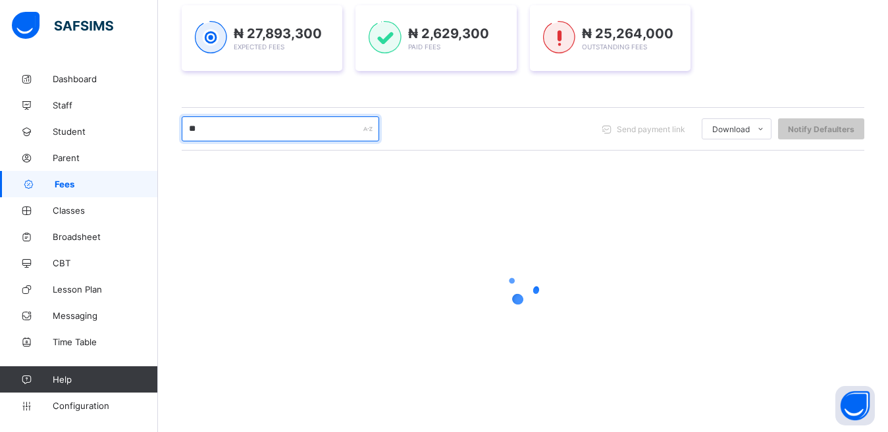
type input "*"
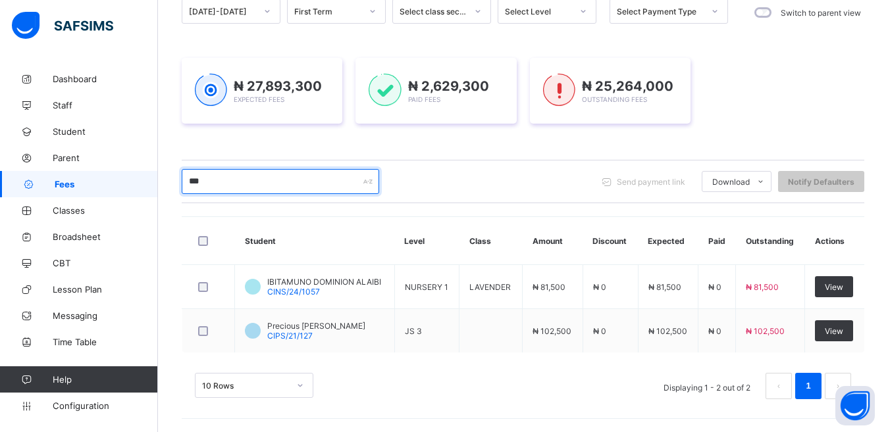
scroll to position [143, 0]
type input "*"
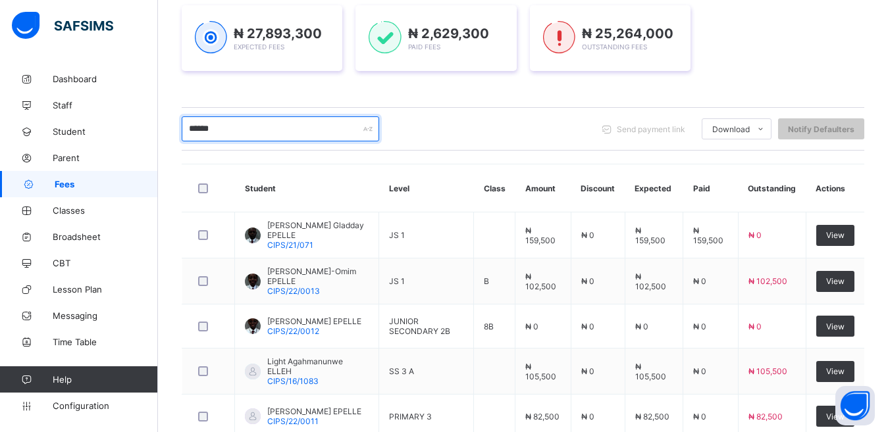
scroll to position [276, 0]
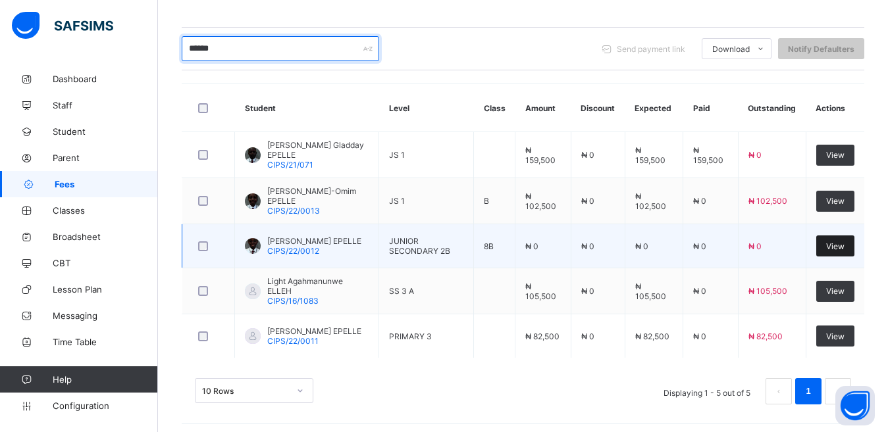
type input "******"
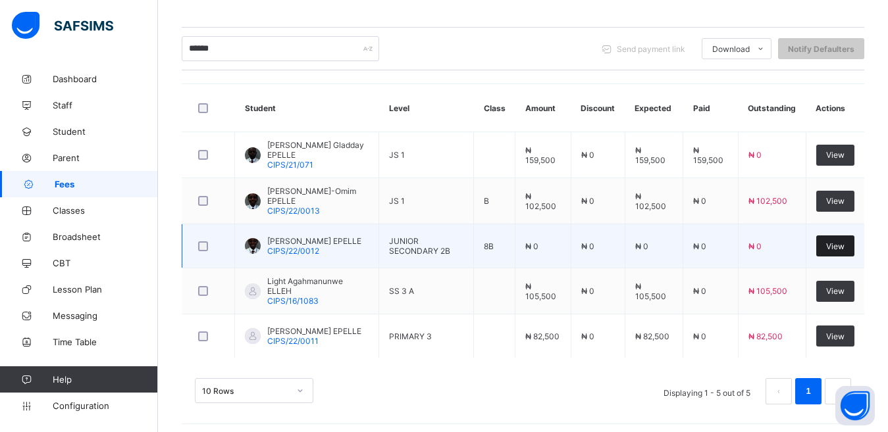
click at [845, 243] on span "View" at bounding box center [835, 247] width 18 height 10
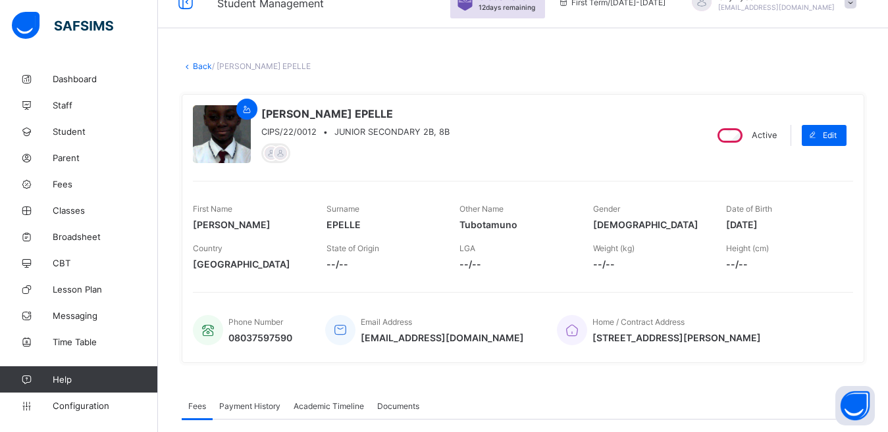
scroll to position [7, 0]
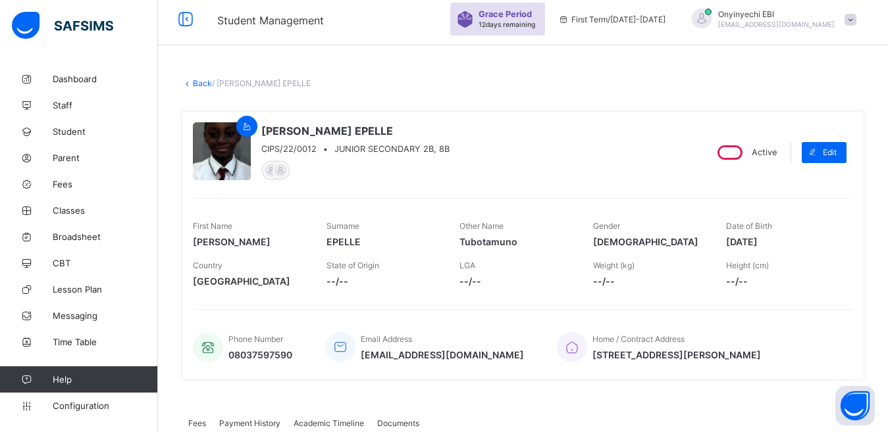
click at [204, 82] on link "Back" at bounding box center [202, 83] width 19 height 10
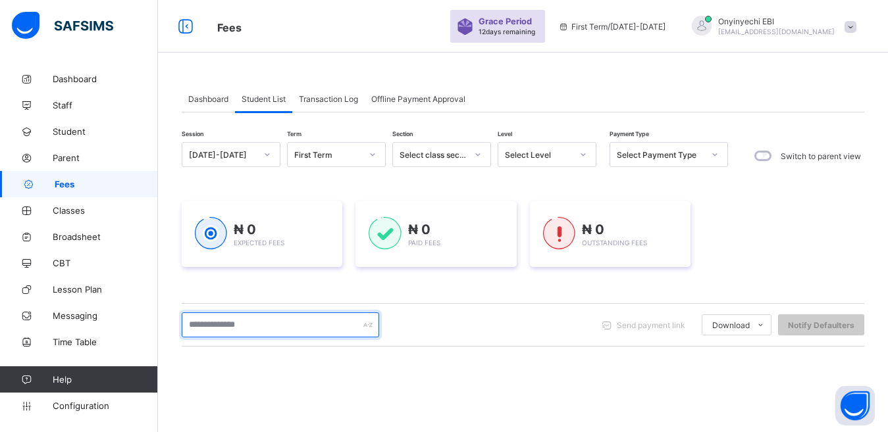
click at [256, 324] on input "text" at bounding box center [280, 325] width 197 height 25
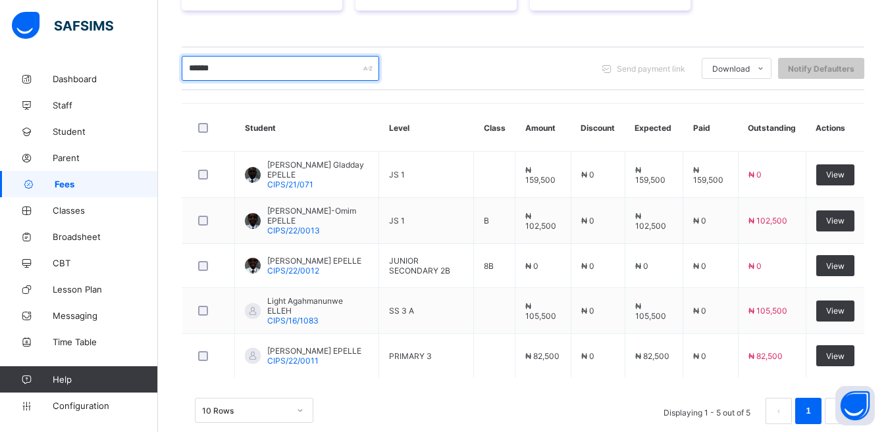
scroll to position [280, 0]
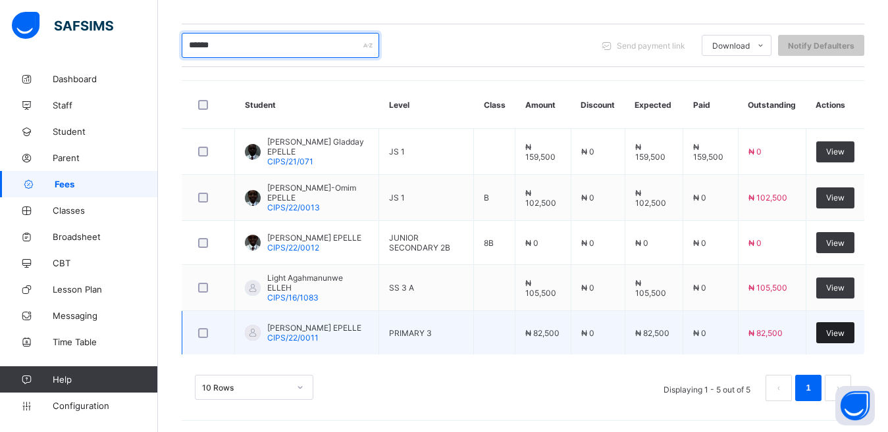
type input "******"
click at [845, 330] on span "View" at bounding box center [835, 333] width 18 height 10
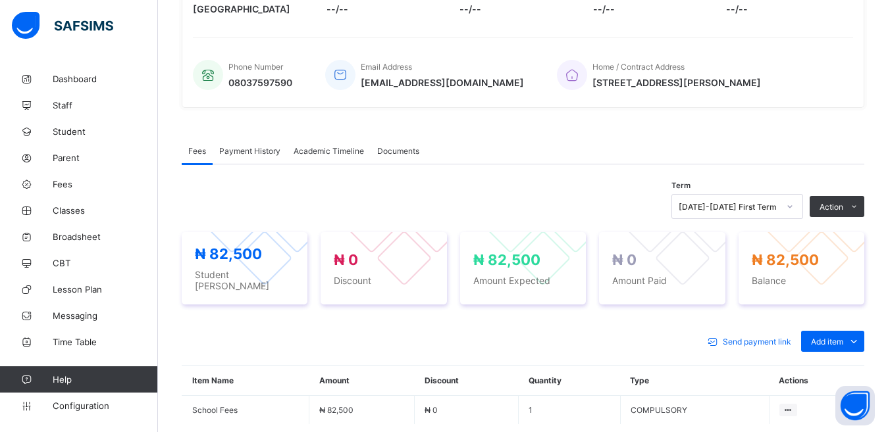
click at [0, 0] on div "Optional items" at bounding box center [0, 0] width 0 height 0
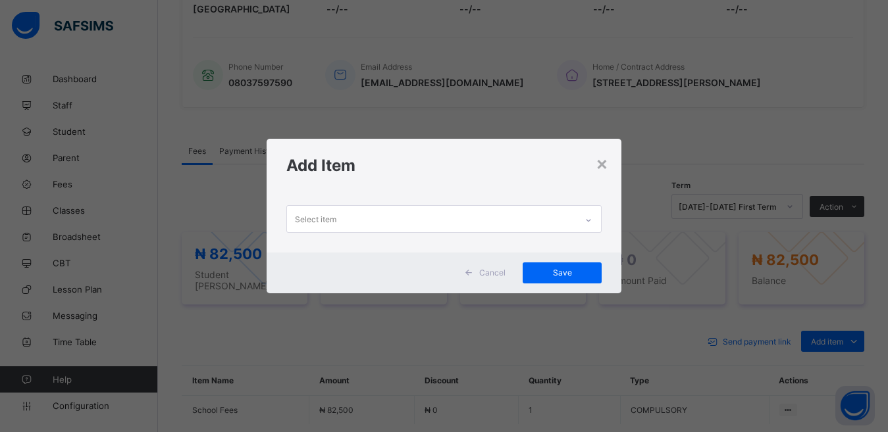
scroll to position [1, 0]
click at [345, 221] on div "Select item" at bounding box center [432, 219] width 290 height 26
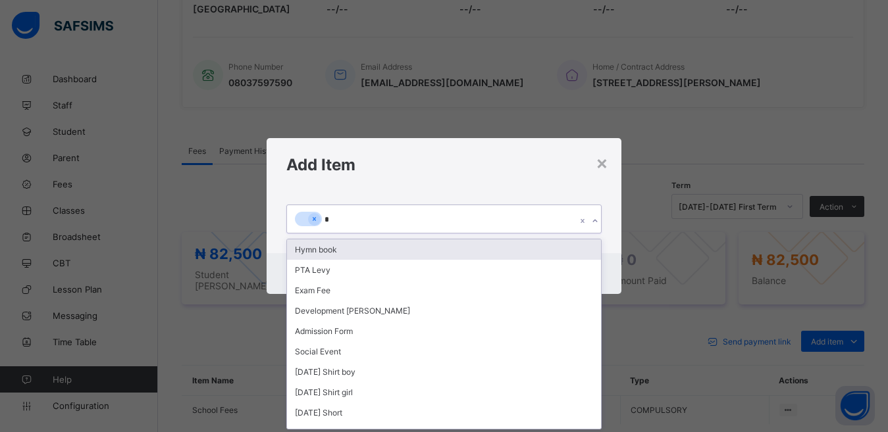
scroll to position [0, 0]
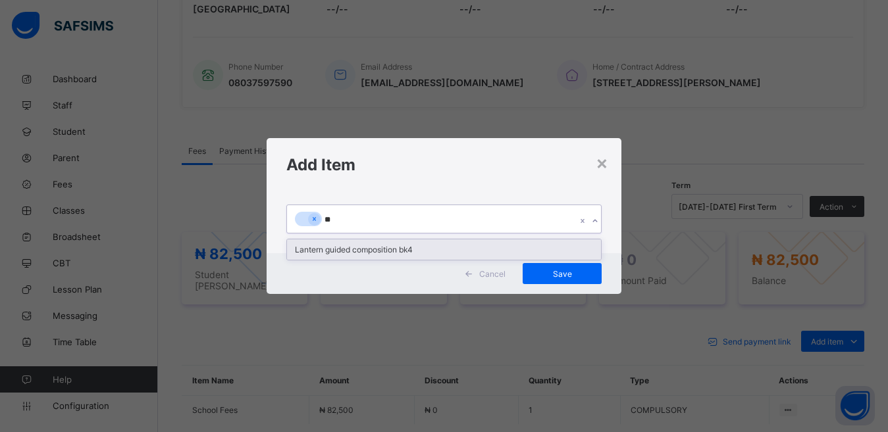
type input "*"
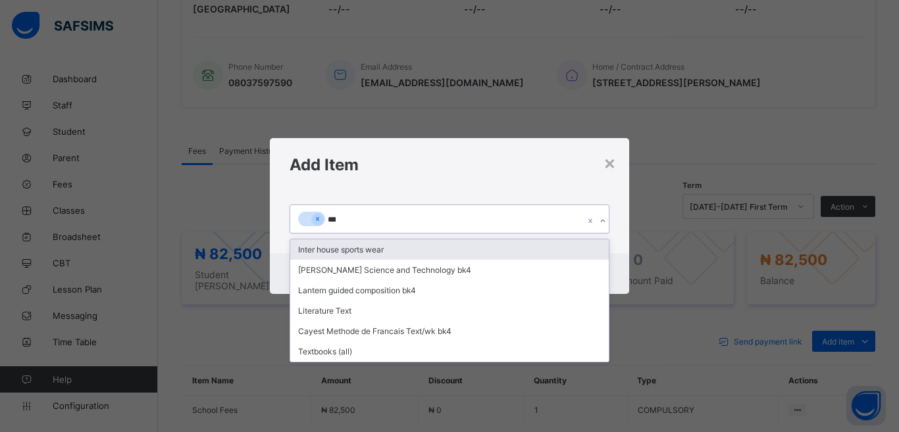
type input "****"
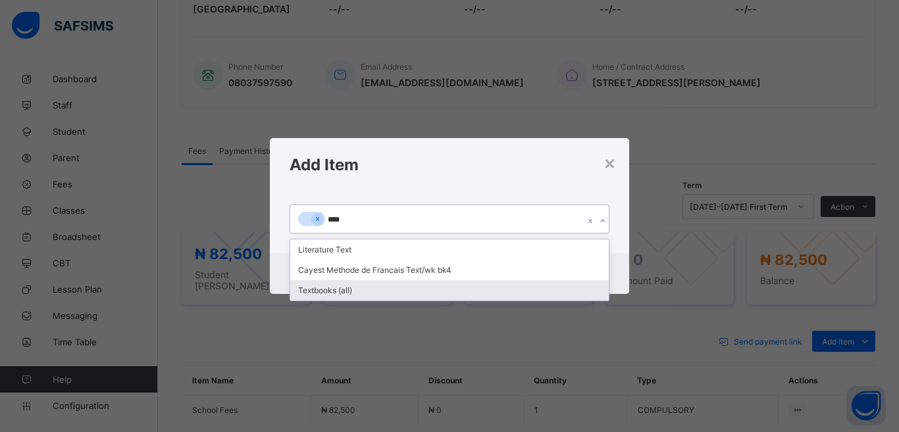
click at [330, 290] on div "Textbooks (all)" at bounding box center [449, 290] width 319 height 20
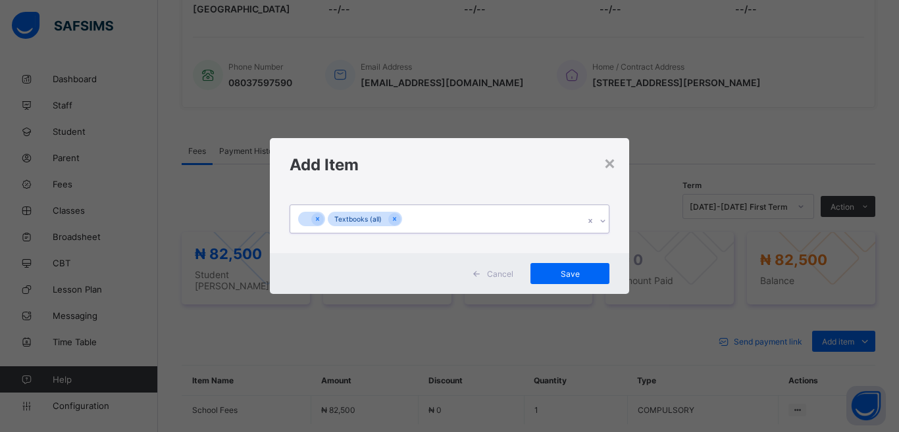
drag, startPoint x: 314, startPoint y: 216, endPoint x: 405, endPoint y: 265, distance: 103.7
click at [322, 220] on div at bounding box center [317, 219] width 13 height 13
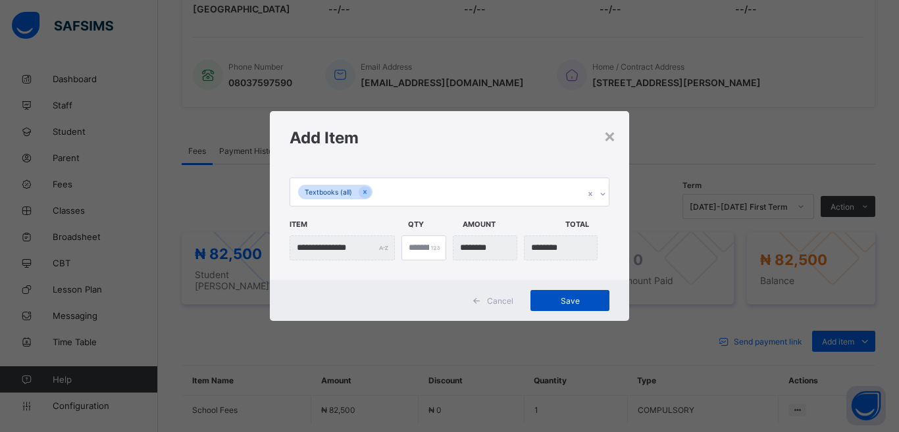
click at [579, 298] on span "Save" at bounding box center [569, 301] width 59 height 10
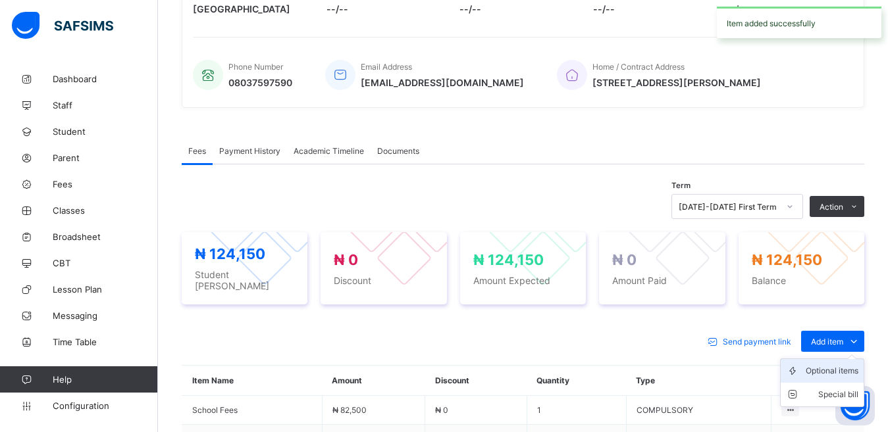
click at [816, 365] on div "Optional items" at bounding box center [832, 371] width 53 height 13
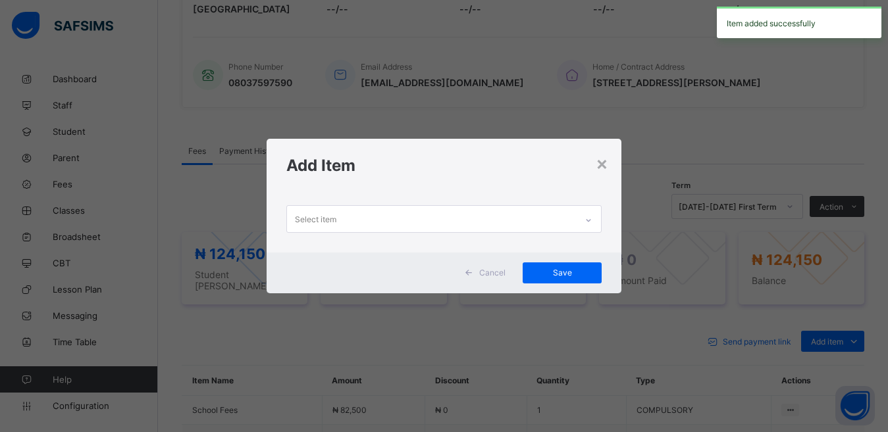
click at [332, 217] on div "Select item" at bounding box center [432, 219] width 290 height 26
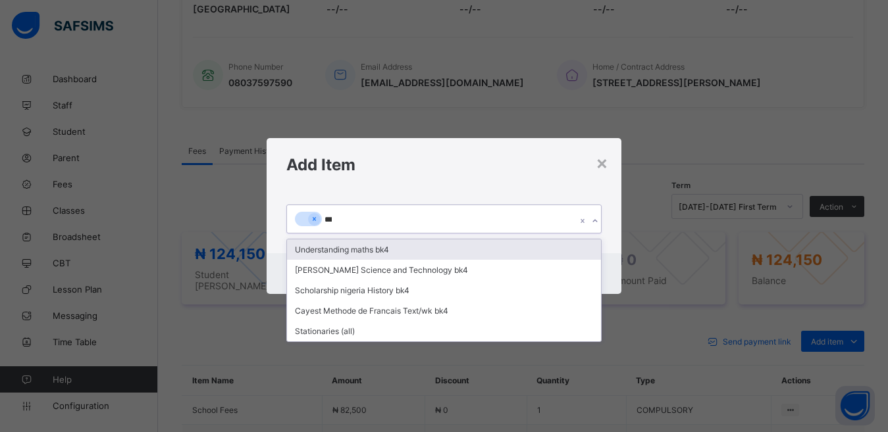
type input "****"
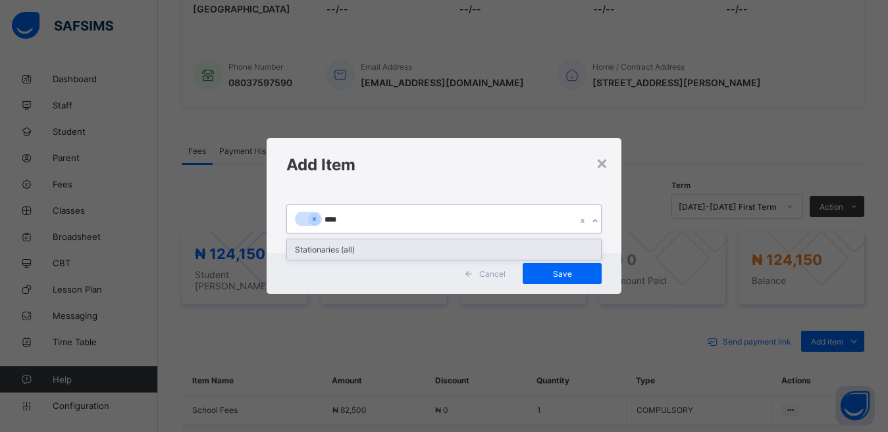
click at [339, 250] on div "Stationaries (all)" at bounding box center [444, 250] width 315 height 20
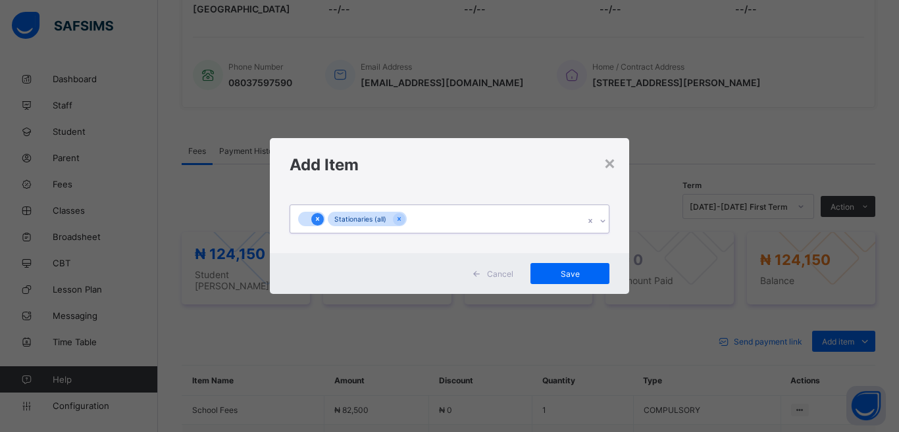
click at [317, 221] on icon at bounding box center [317, 219] width 7 height 9
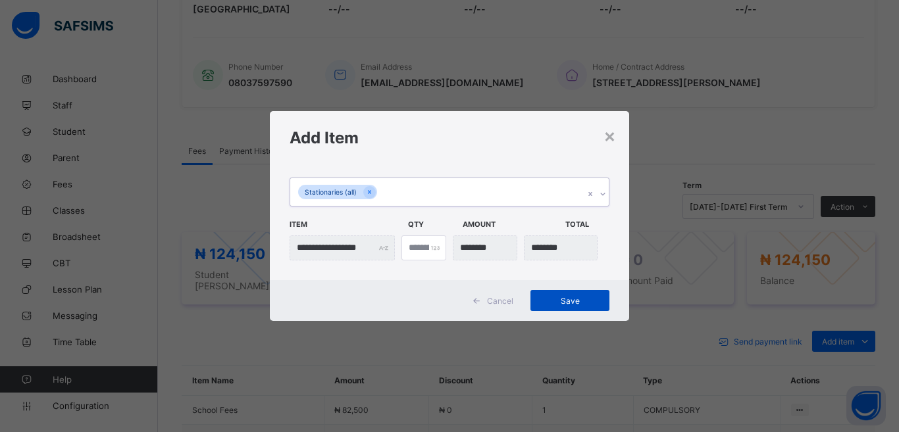
click at [567, 296] on span "Save" at bounding box center [569, 301] width 59 height 10
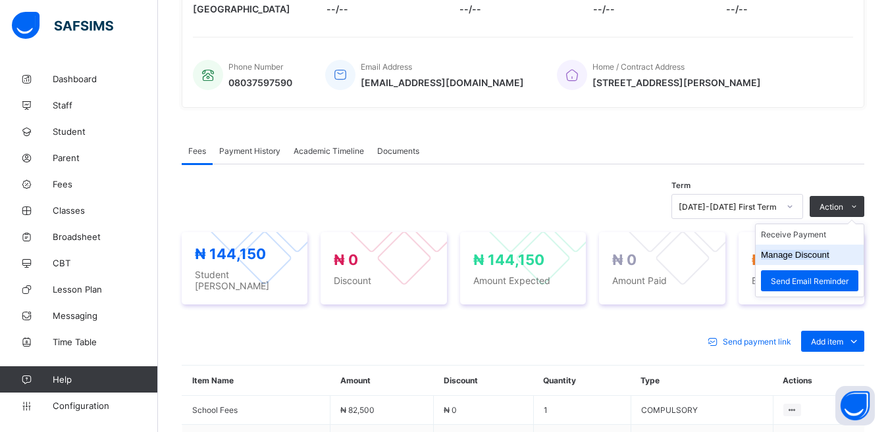
click at [795, 253] on button "Manage Discount" at bounding box center [795, 255] width 68 height 10
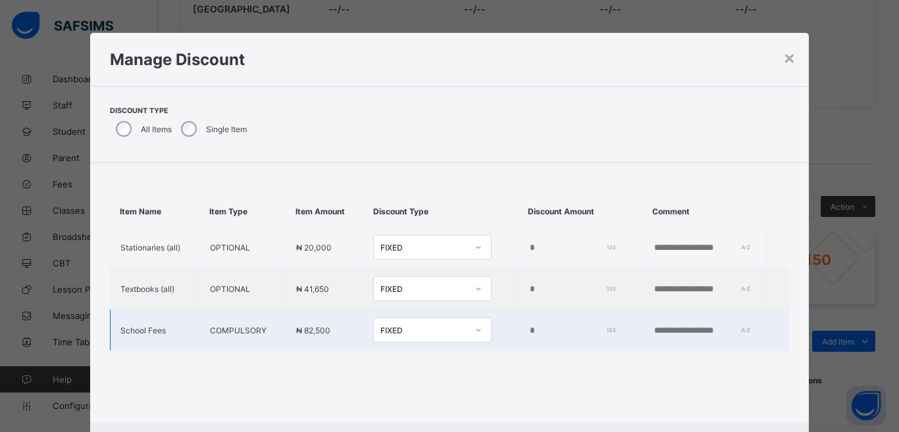
click at [518, 324] on td "*" at bounding box center [580, 330] width 124 height 41
click at [529, 329] on input "*" at bounding box center [571, 331] width 84 height 11
type input "****"
click at [642, 324] on td at bounding box center [704, 330] width 124 height 41
click at [671, 335] on input "text" at bounding box center [698, 331] width 91 height 11
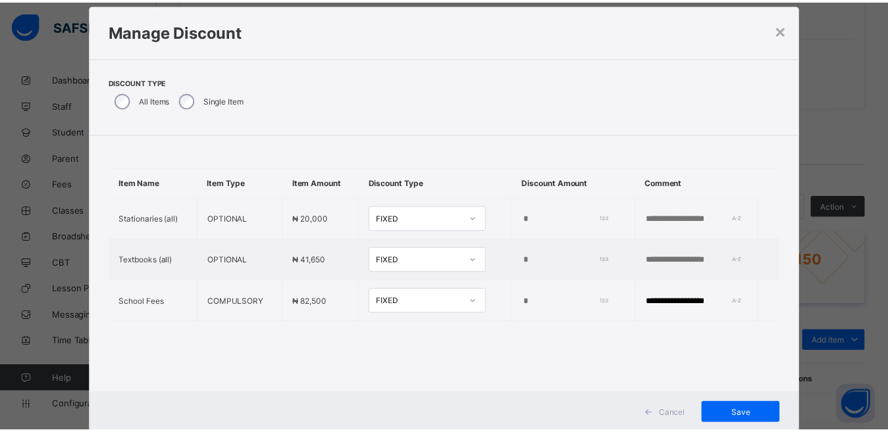
scroll to position [31, 0]
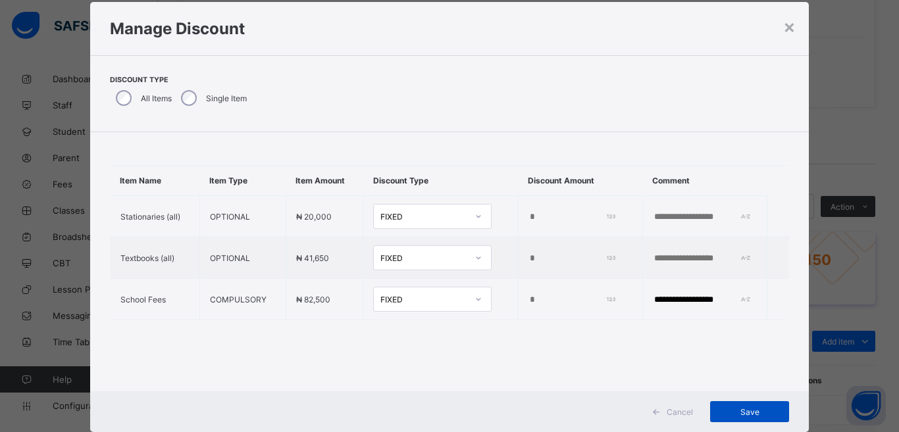
type input "**********"
click at [748, 409] on span "Save" at bounding box center [749, 412] width 59 height 10
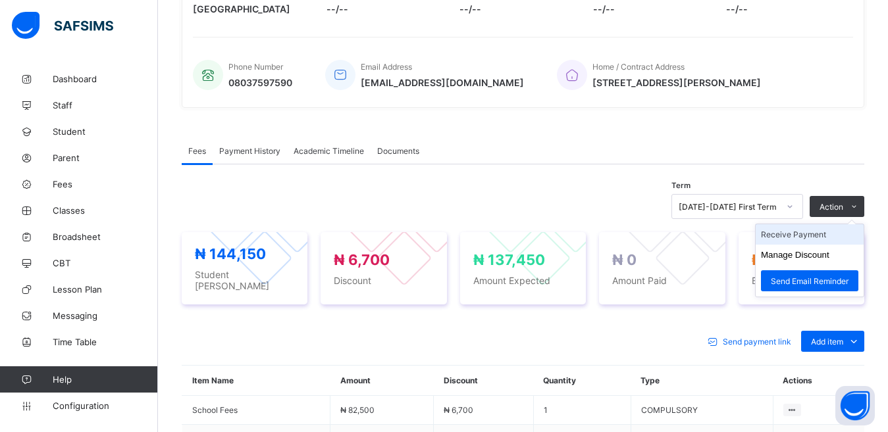
click at [821, 233] on li "Receive Payment" at bounding box center [810, 234] width 108 height 20
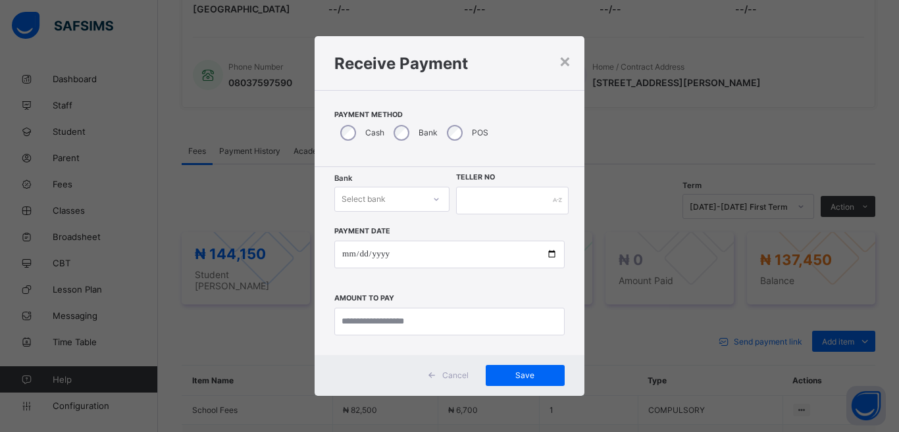
click at [436, 195] on icon at bounding box center [436, 199] width 8 height 13
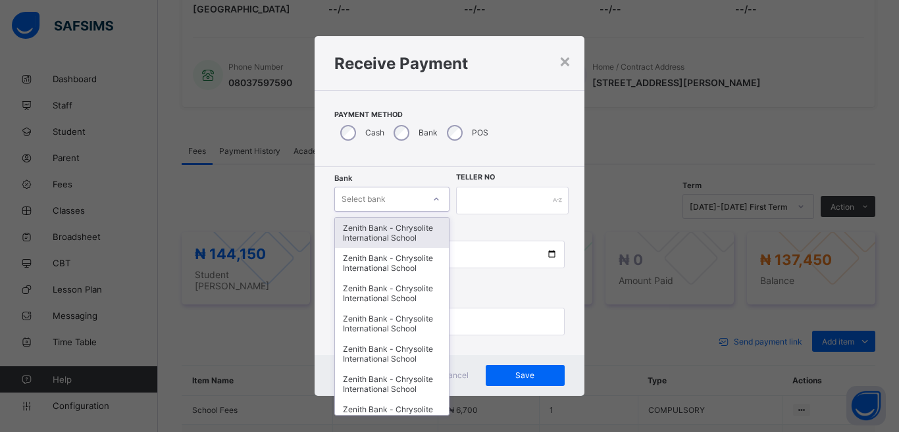
click at [402, 229] on div "Zenith Bank - Chrysolite International School" at bounding box center [392, 233] width 114 height 30
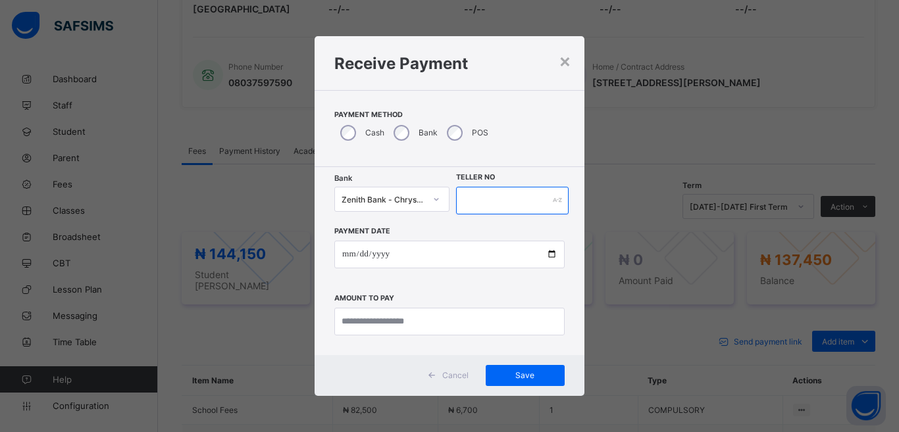
click at [490, 192] on input "text" at bounding box center [512, 201] width 113 height 28
type input "*****"
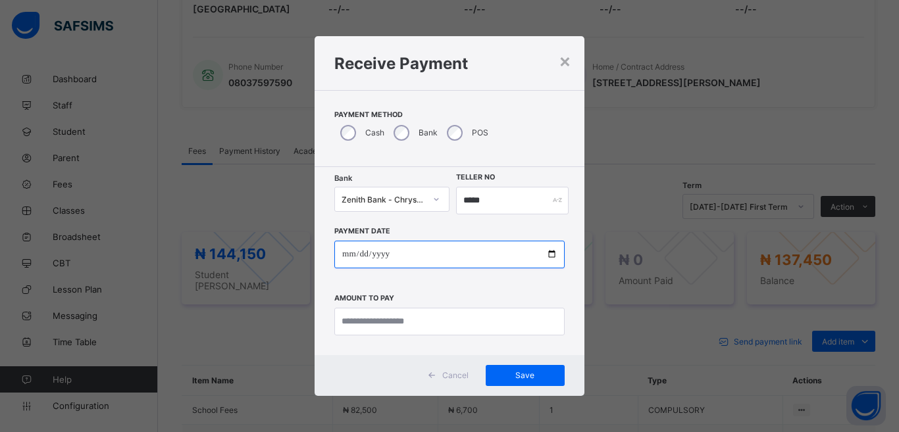
click at [552, 252] on input "date" at bounding box center [449, 255] width 230 height 28
click at [550, 252] on input "date" at bounding box center [449, 255] width 230 height 28
type input "**********"
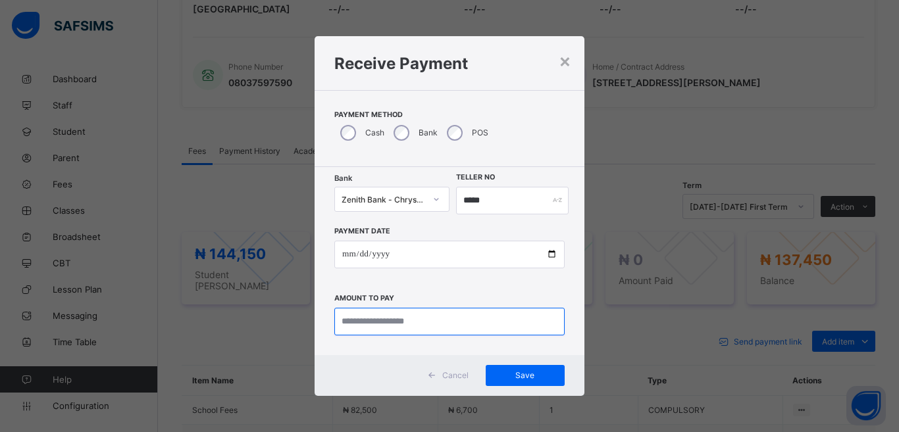
click at [362, 316] on input "currency" at bounding box center [449, 322] width 230 height 28
type input "********"
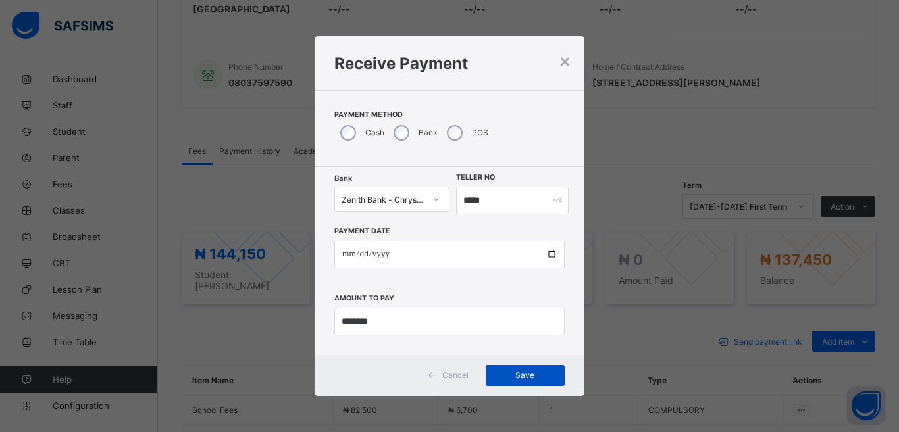
click at [535, 375] on span "Save" at bounding box center [525, 376] width 59 height 10
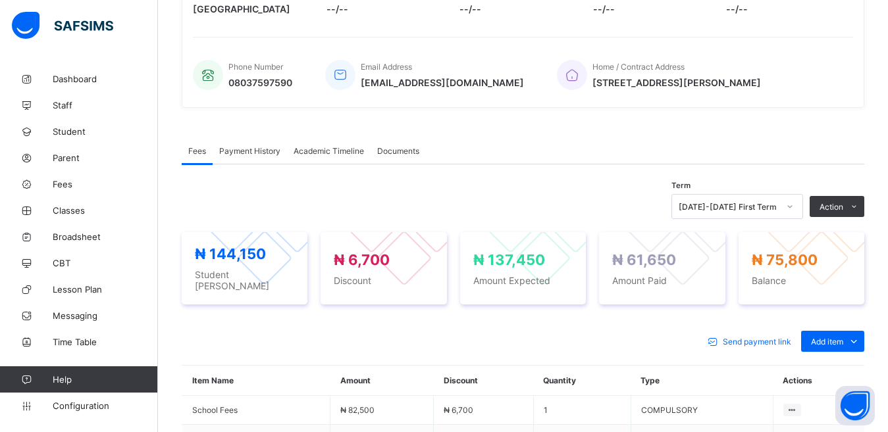
drag, startPoint x: 835, startPoint y: 361, endPoint x: 802, endPoint y: 354, distance: 34.3
click at [0, 0] on div "Optional items" at bounding box center [0, 0] width 0 height 0
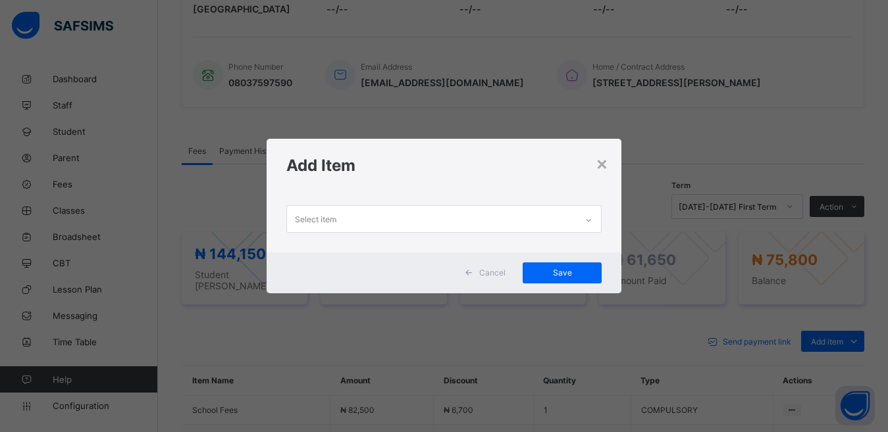
scroll to position [1, 0]
click at [367, 221] on div "Select item" at bounding box center [432, 219] width 290 height 26
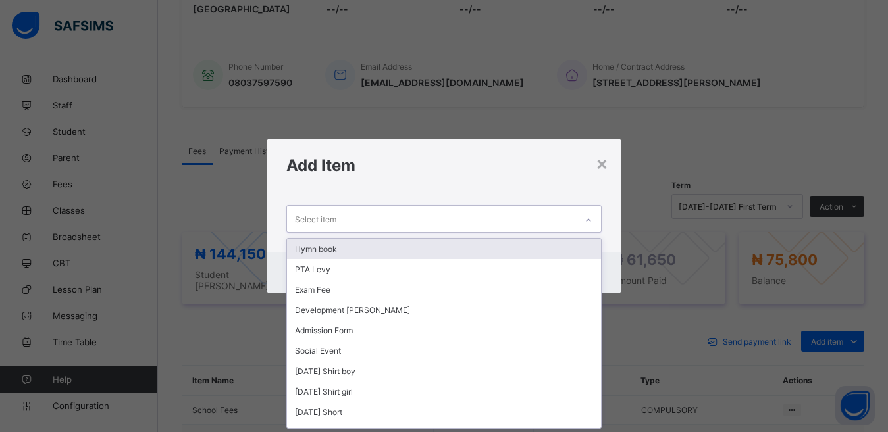
scroll to position [0, 0]
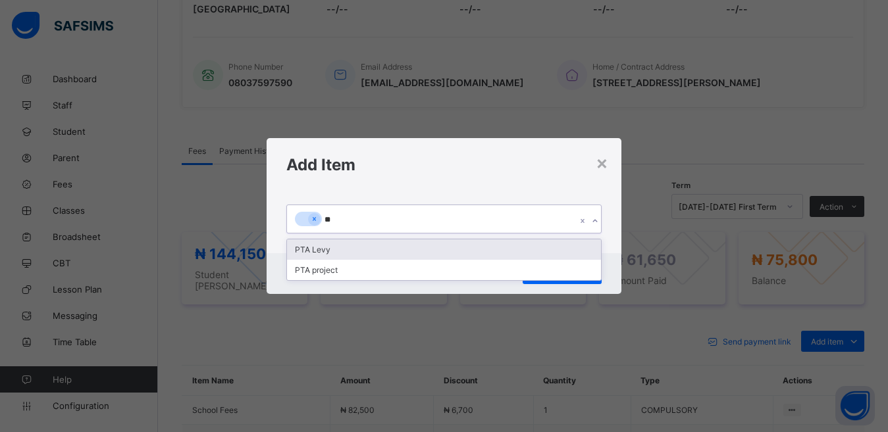
type input "***"
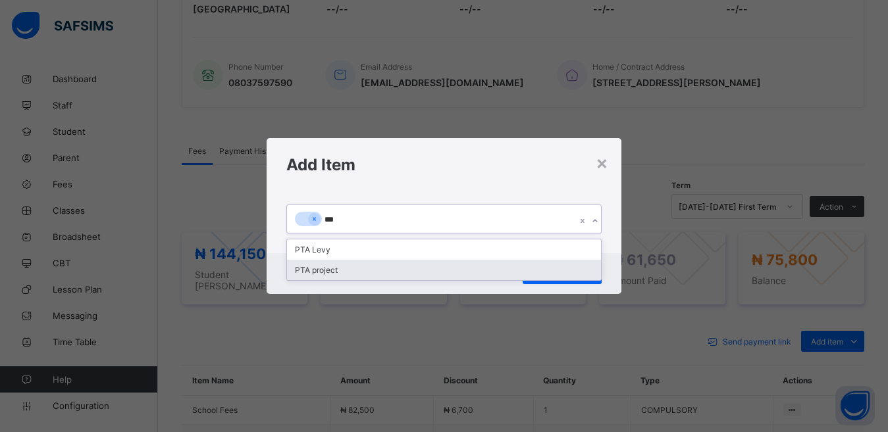
click at [308, 272] on div "PTA project" at bounding box center [444, 270] width 315 height 20
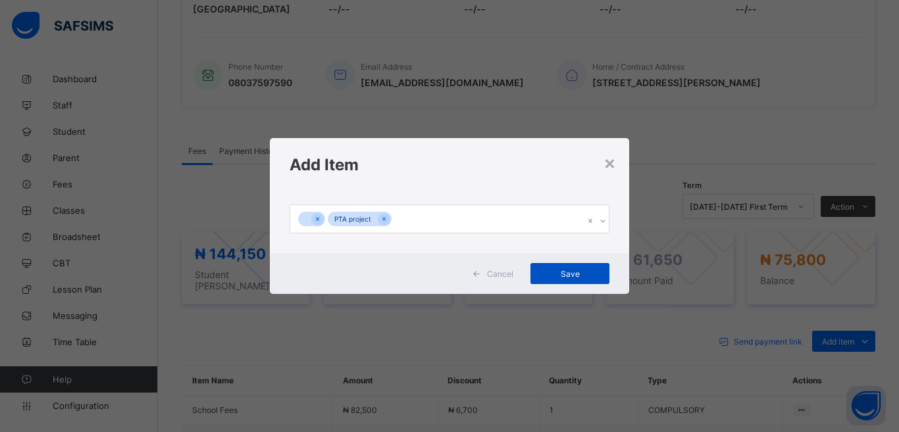
click at [554, 269] on span "Save" at bounding box center [569, 274] width 59 height 10
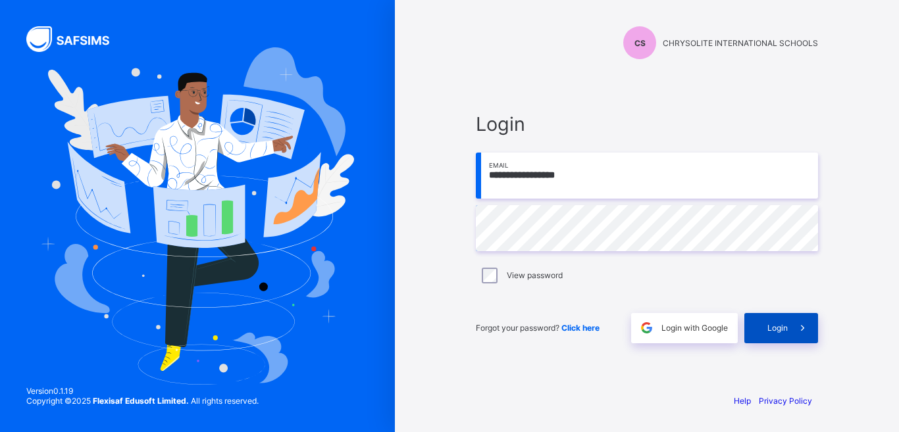
click at [773, 325] on span "Login" at bounding box center [778, 328] width 20 height 10
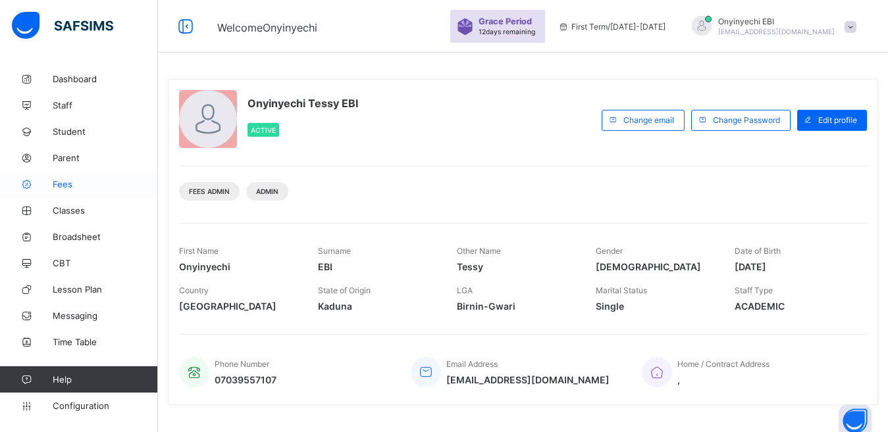
click at [60, 180] on span "Fees" at bounding box center [105, 184] width 105 height 11
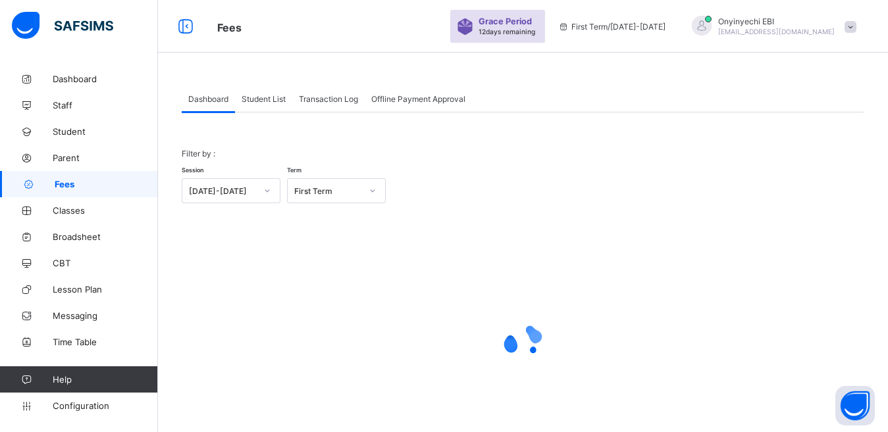
click at [276, 93] on div "Student List" at bounding box center [263, 99] width 57 height 26
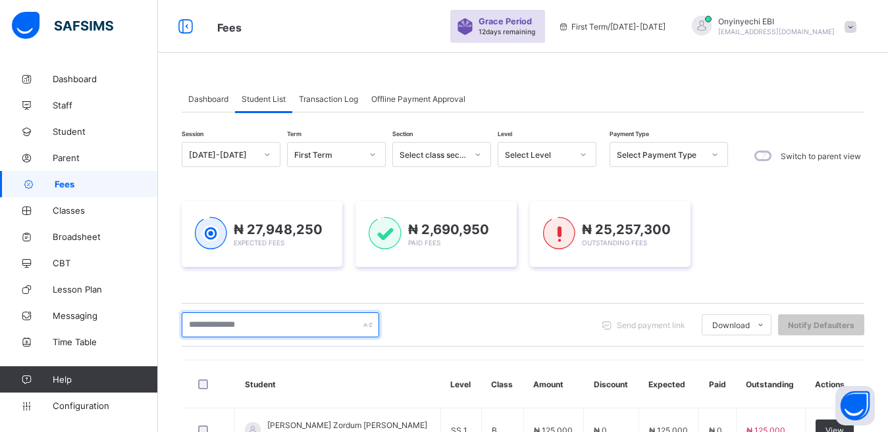
click at [253, 320] on input "text" at bounding box center [280, 325] width 197 height 25
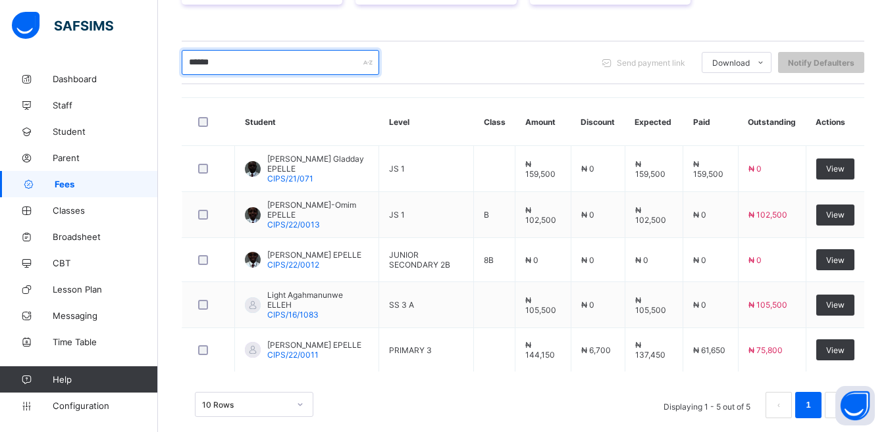
scroll to position [263, 0]
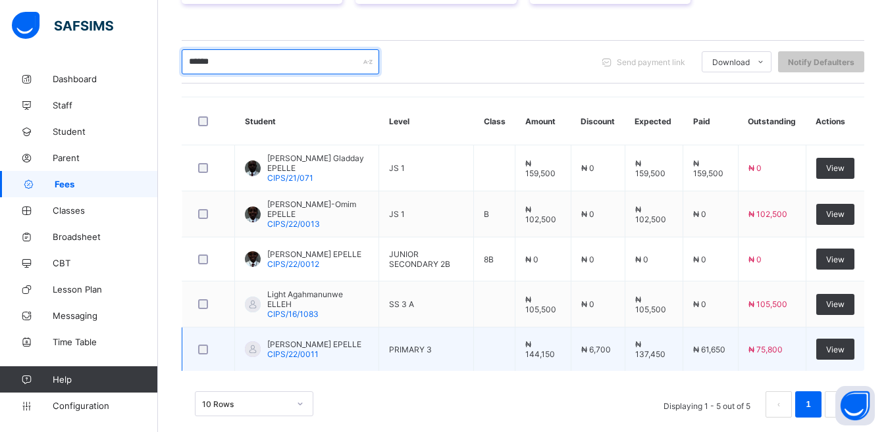
type input "******"
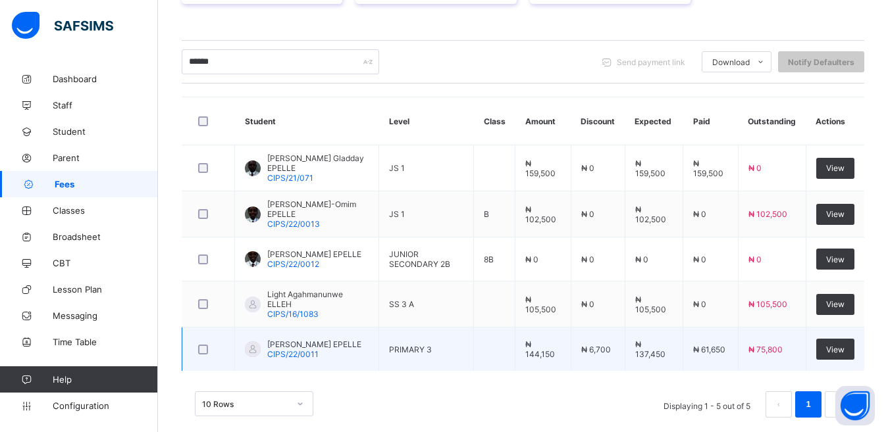
click at [309, 340] on span "Kelsey Sopriye EPELLE" at bounding box center [314, 345] width 94 height 10
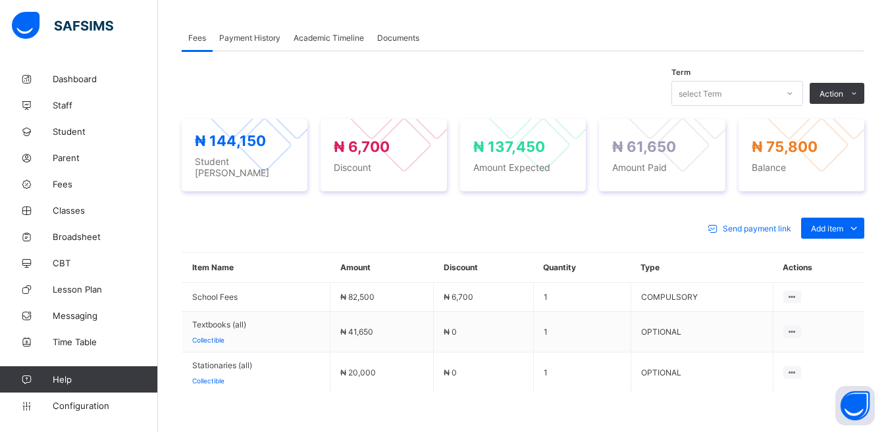
scroll to position [422, 0]
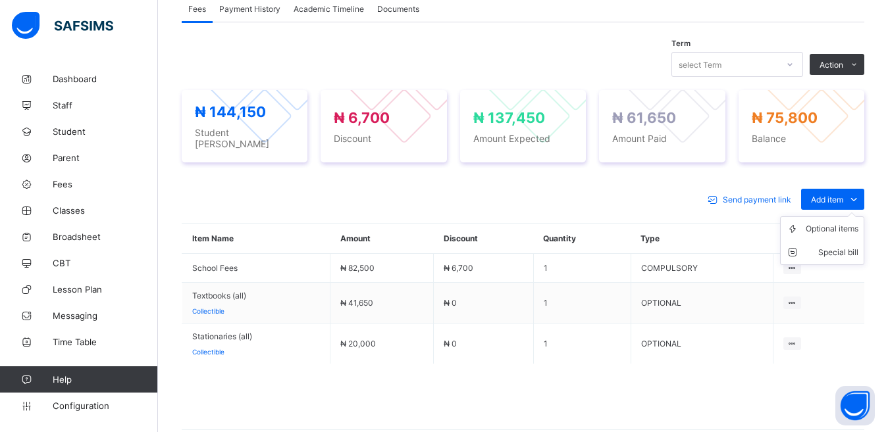
click at [837, 217] on ul "Optional items Special bill" at bounding box center [822, 241] width 84 height 49
click at [830, 222] on div "Optional items" at bounding box center [832, 228] width 53 height 13
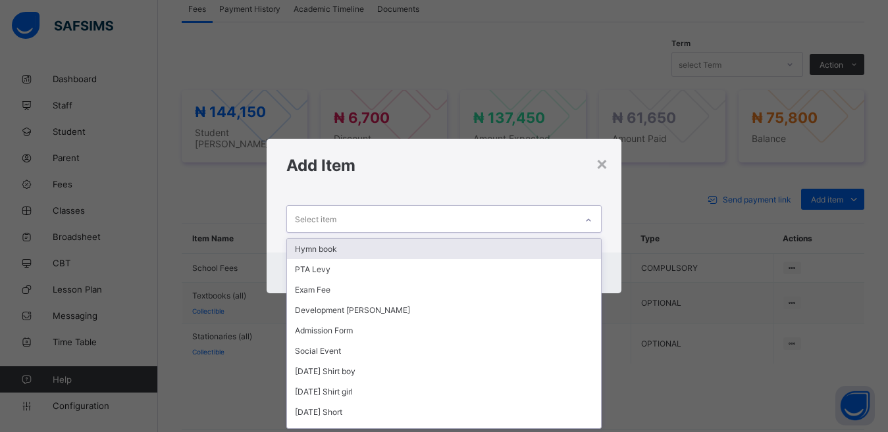
scroll to position [1, 0]
click at [408, 219] on div "Select item" at bounding box center [432, 219] width 290 height 26
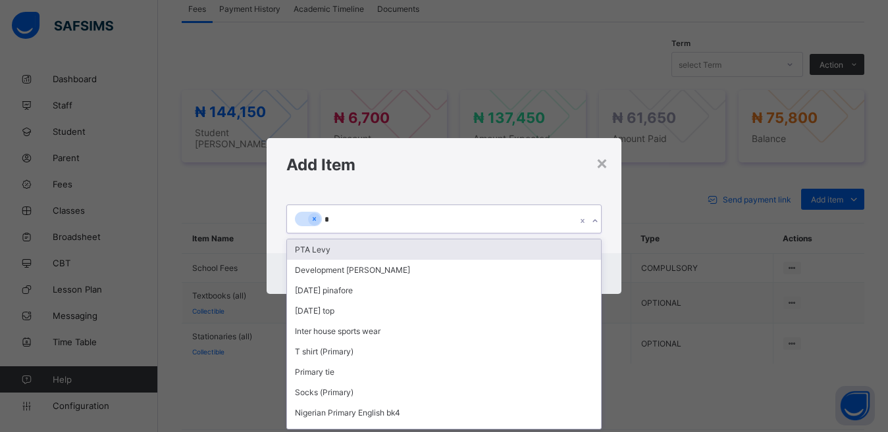
scroll to position [0, 0]
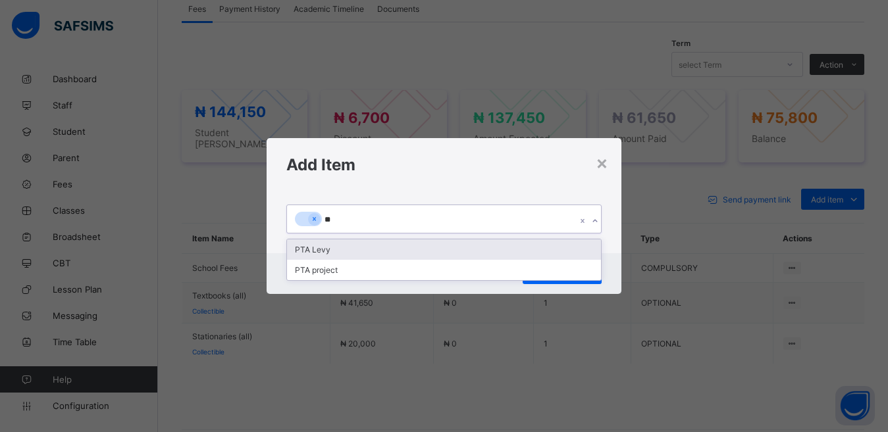
type input "***"
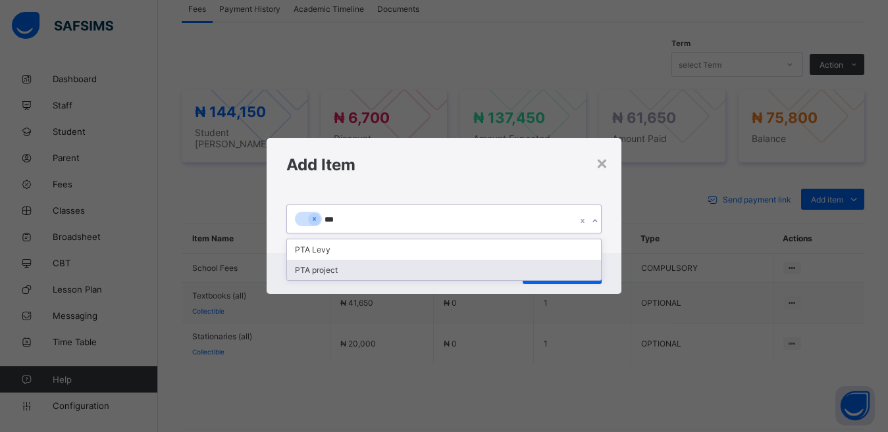
click at [333, 269] on div "PTA project" at bounding box center [444, 270] width 315 height 20
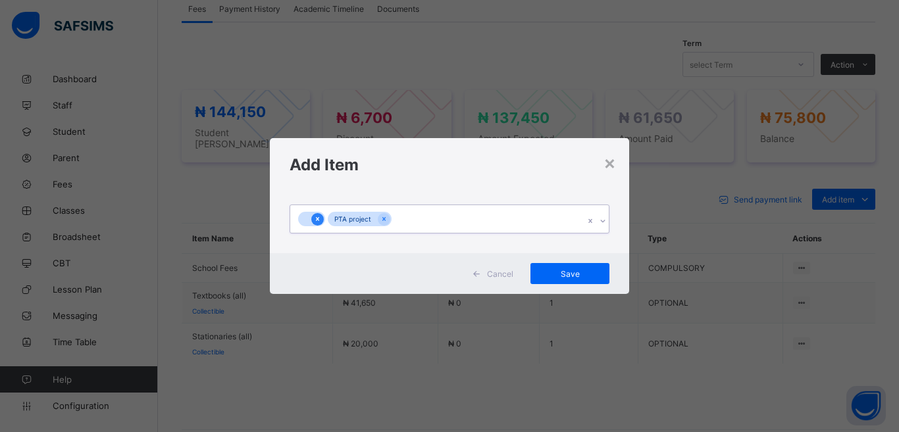
click at [316, 218] on icon at bounding box center [317, 219] width 7 height 9
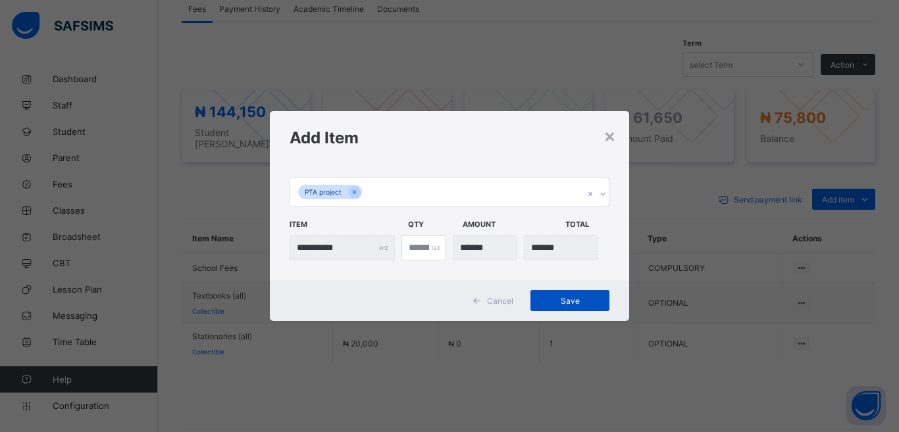
click at [558, 298] on span "Save" at bounding box center [569, 301] width 59 height 10
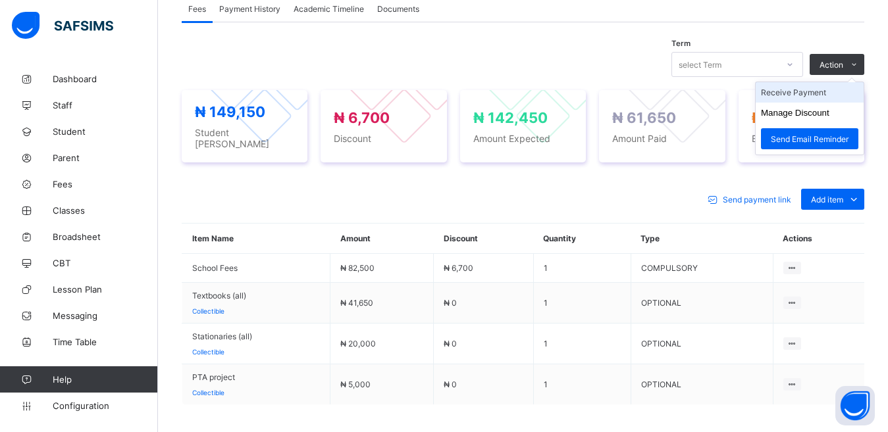
click at [810, 90] on li "Receive Payment" at bounding box center [810, 92] width 108 height 20
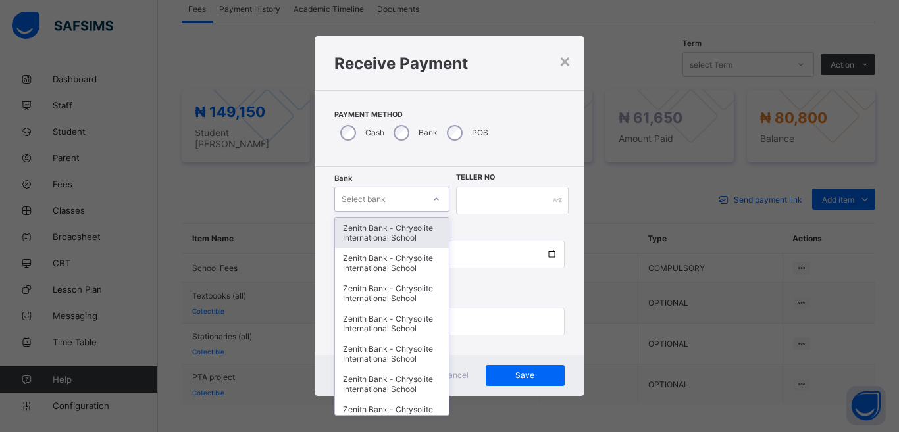
click at [430, 198] on div at bounding box center [436, 199] width 22 height 21
type input "**"
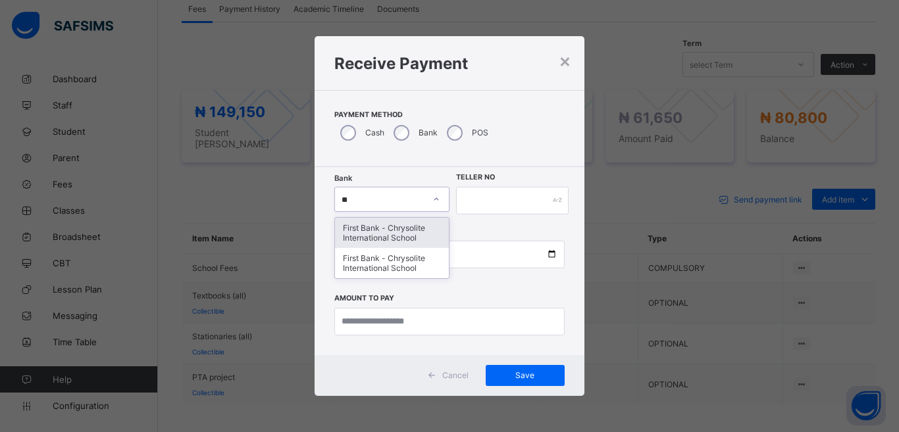
click at [382, 236] on div "First Bank - Chrysolite International School" at bounding box center [392, 233] width 114 height 30
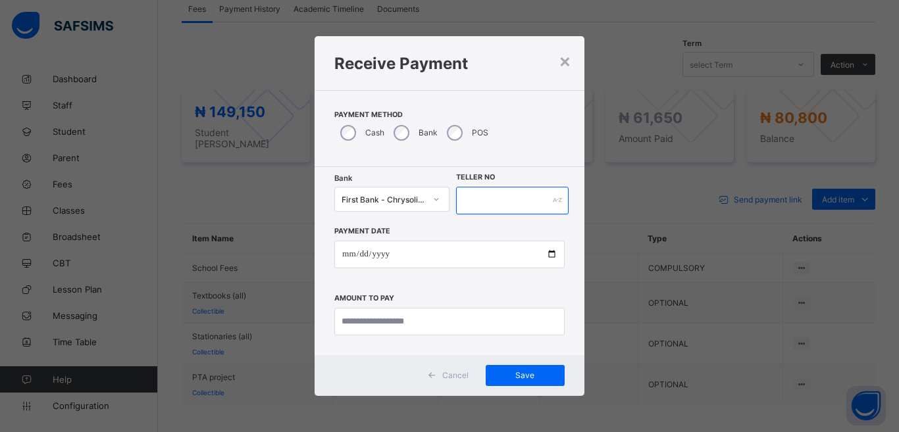
click at [476, 195] on input "text" at bounding box center [512, 201] width 113 height 28
type input "****"
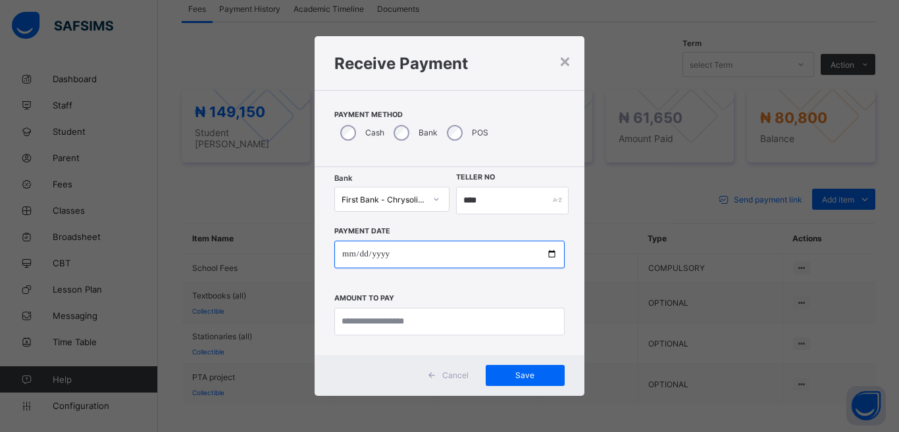
click at [550, 251] on input "date" at bounding box center [449, 255] width 230 height 28
type input "**********"
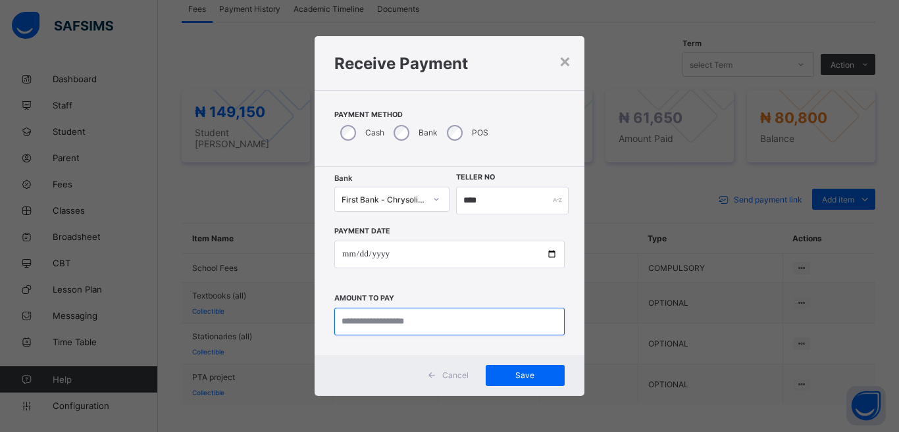
click at [361, 319] on input "currency" at bounding box center [449, 322] width 230 height 28
type input "********"
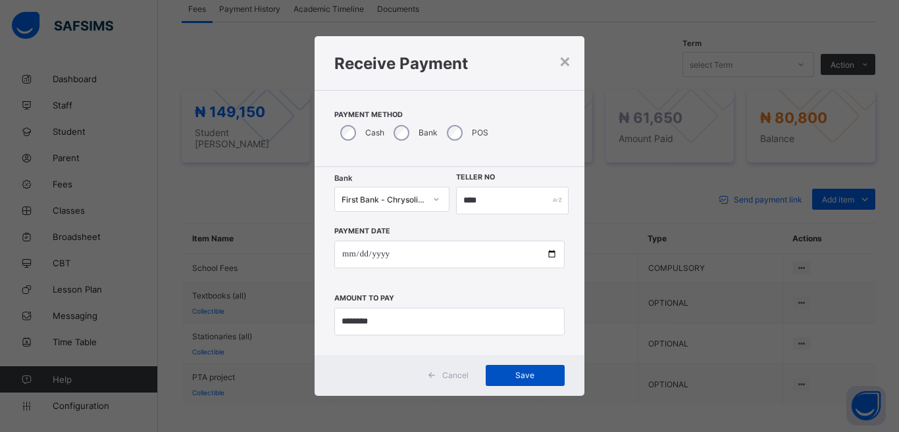
click at [509, 370] on div "Save" at bounding box center [525, 375] width 79 height 21
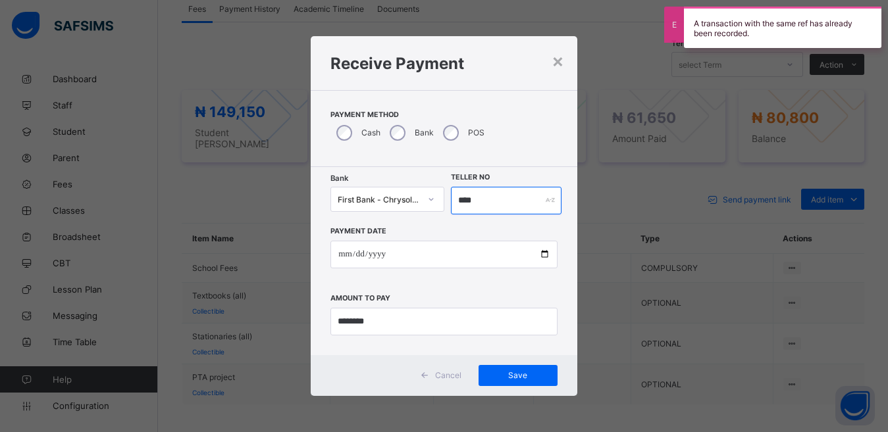
click at [490, 200] on input "****" at bounding box center [506, 201] width 111 height 28
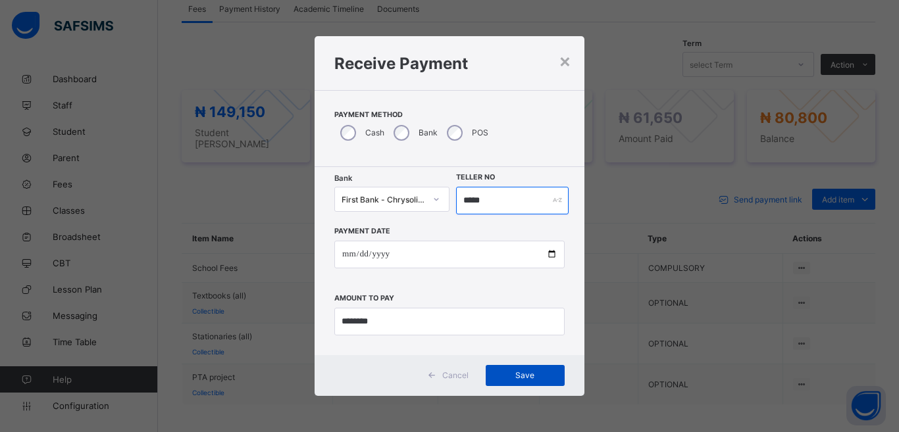
type input "*****"
click at [505, 371] on span "Save" at bounding box center [525, 376] width 59 height 10
